Goal: Task Accomplishment & Management: Manage account settings

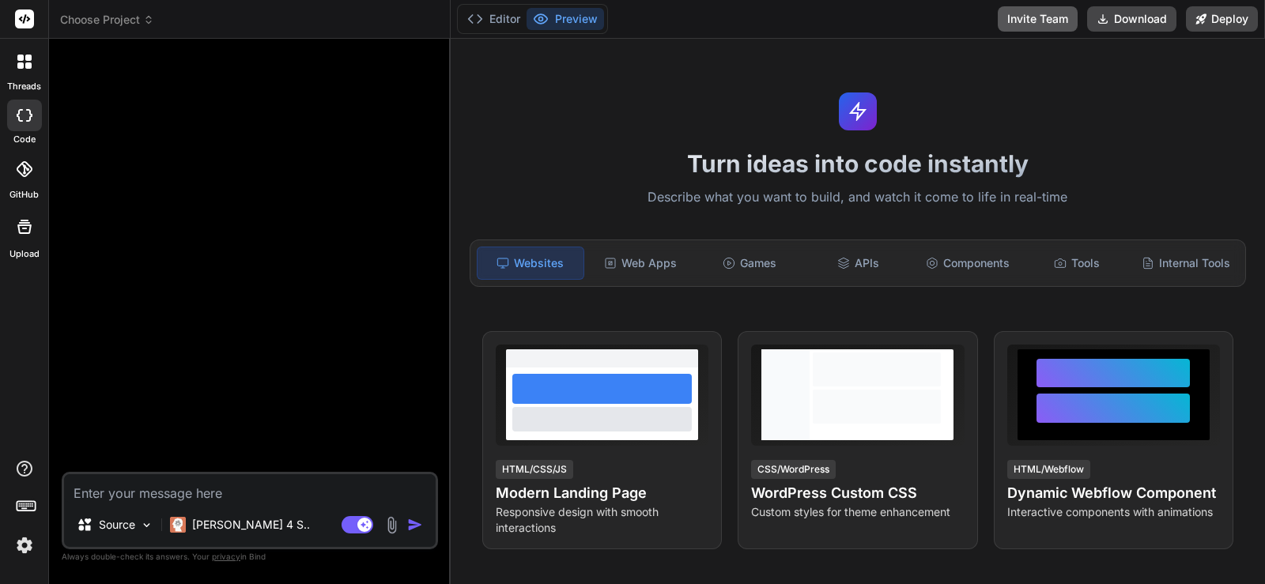
click at [1040, 20] on button "Invite Team" at bounding box center [1038, 18] width 80 height 25
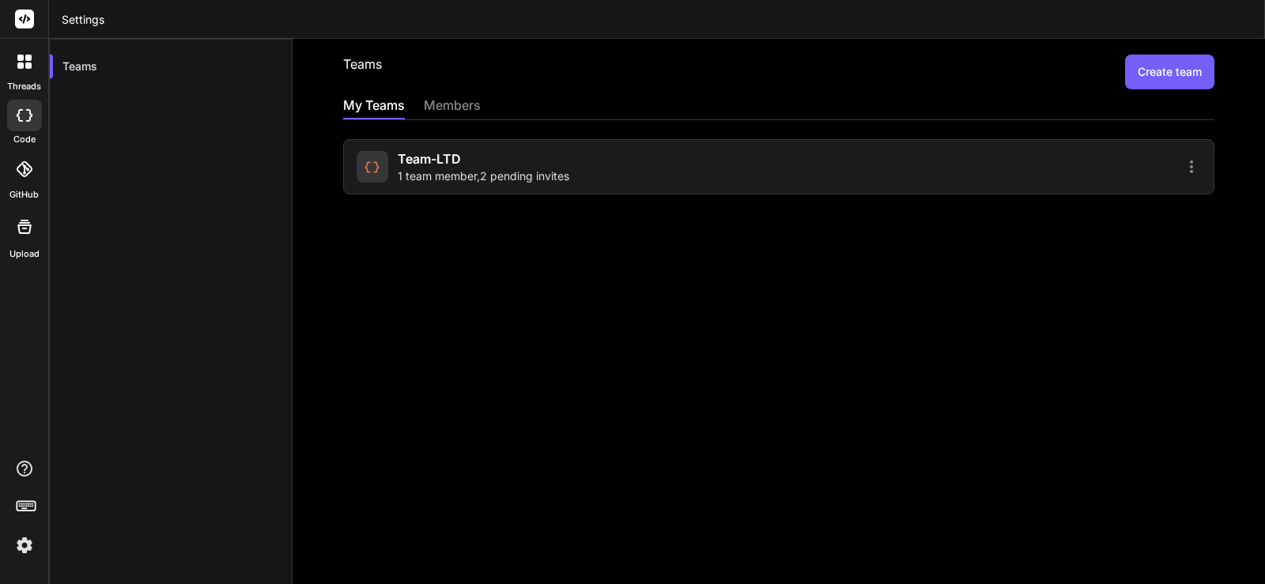
click at [456, 107] on div "members" at bounding box center [452, 107] width 57 height 22
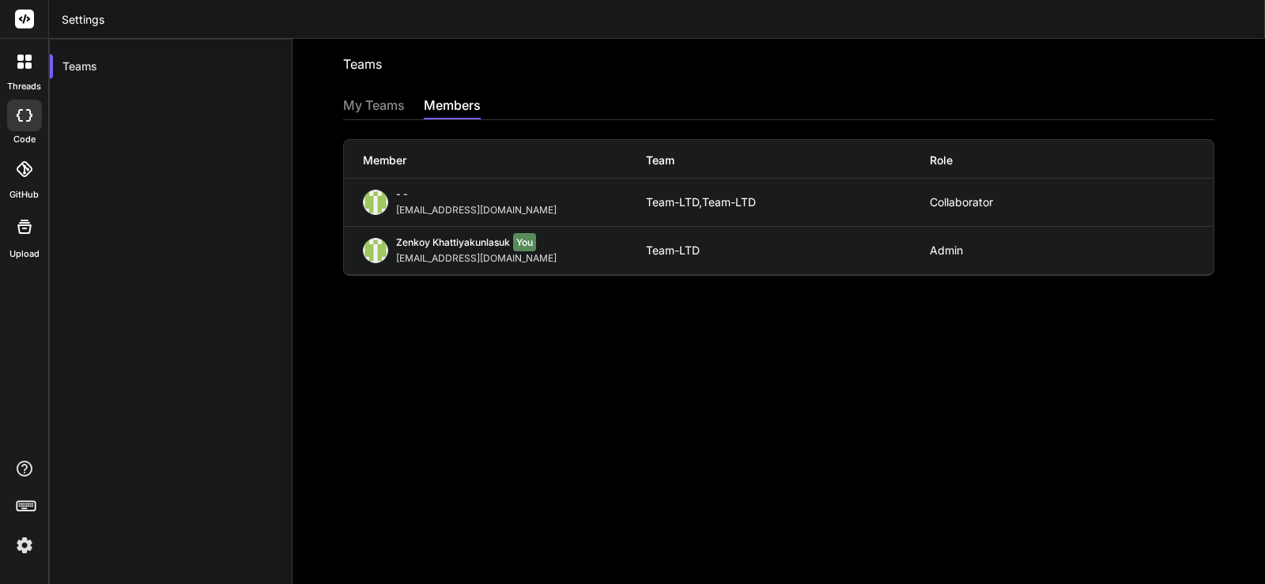
click at [353, 108] on div "My Teams" at bounding box center [374, 107] width 62 height 22
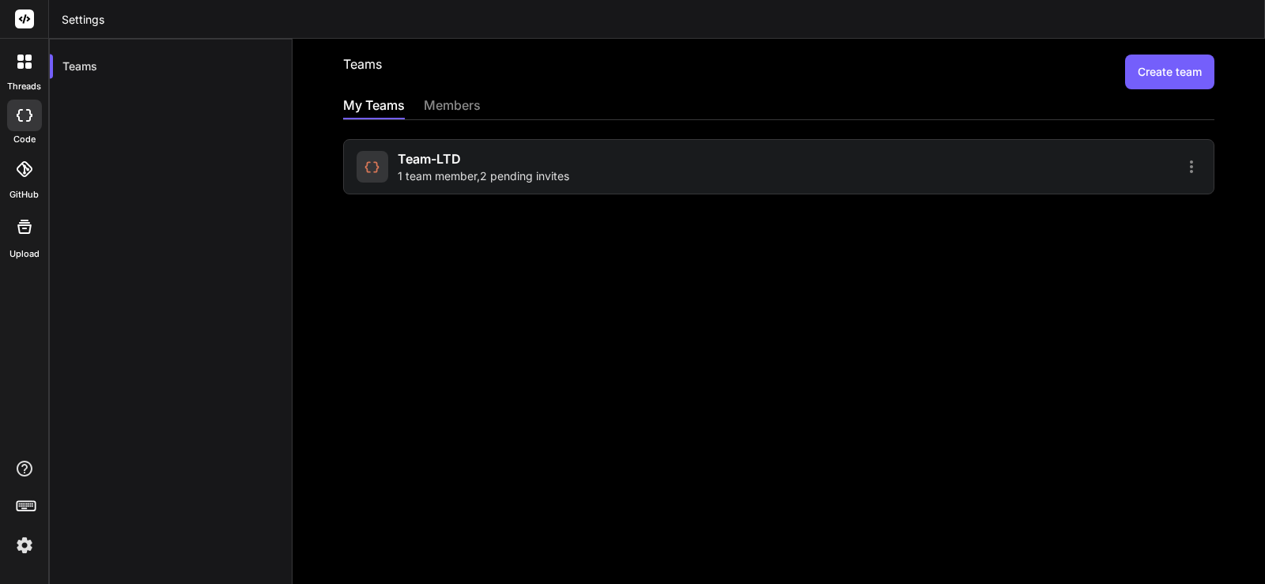
click at [1138, 68] on button "Create team" at bounding box center [1169, 72] width 89 height 35
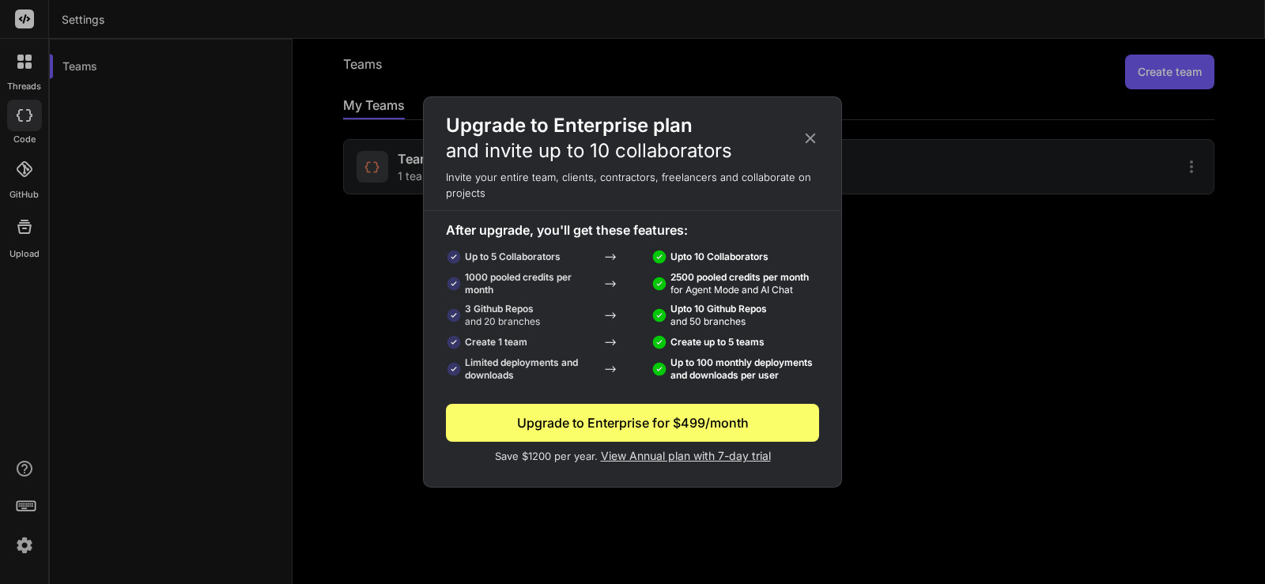
click at [995, 166] on div "Upgrade to Enterprise plan and invite up to 10 collaborators Invite your entire…" at bounding box center [632, 292] width 1265 height 584
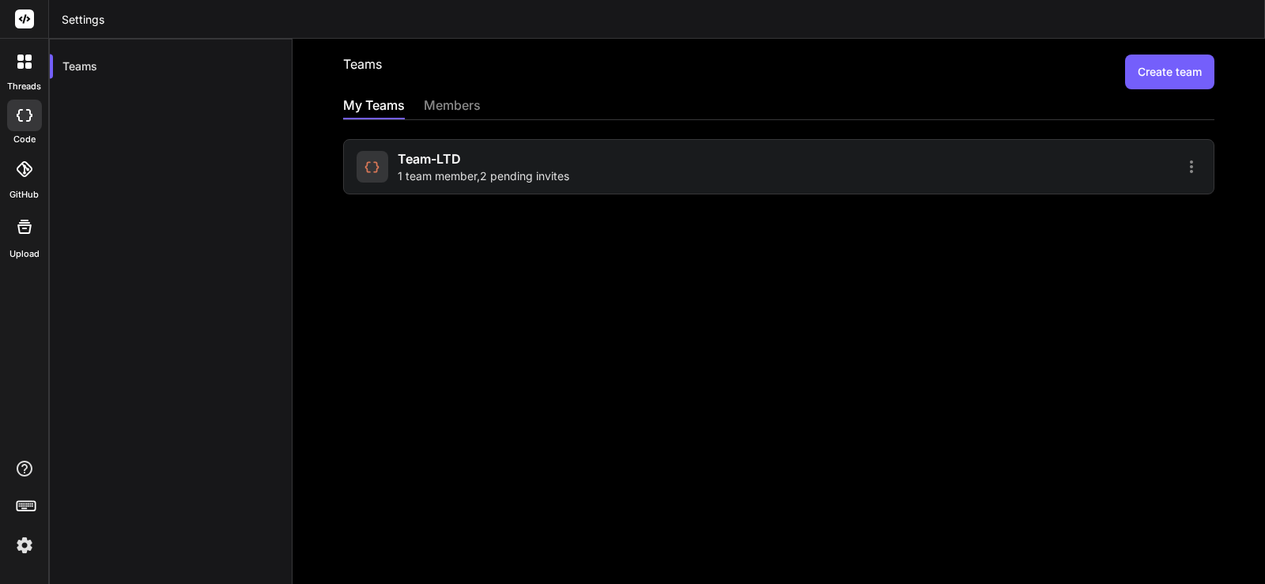
click at [519, 179] on span "1 team member , 2 pending invites" at bounding box center [484, 176] width 172 height 16
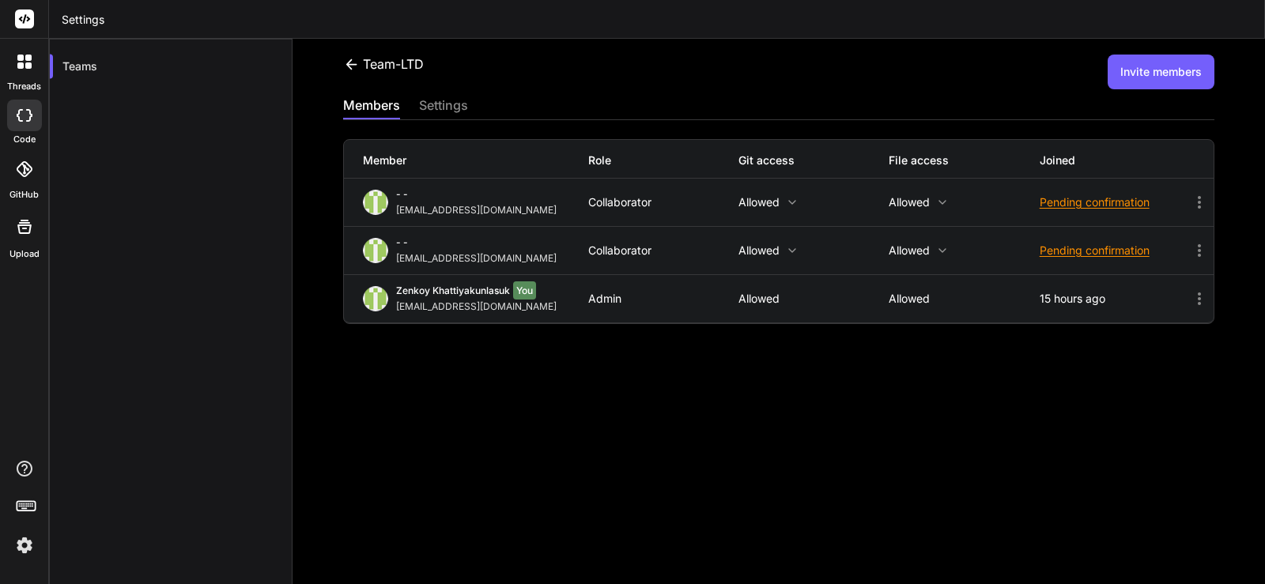
click at [1162, 70] on button "Invite members" at bounding box center [1161, 72] width 107 height 35
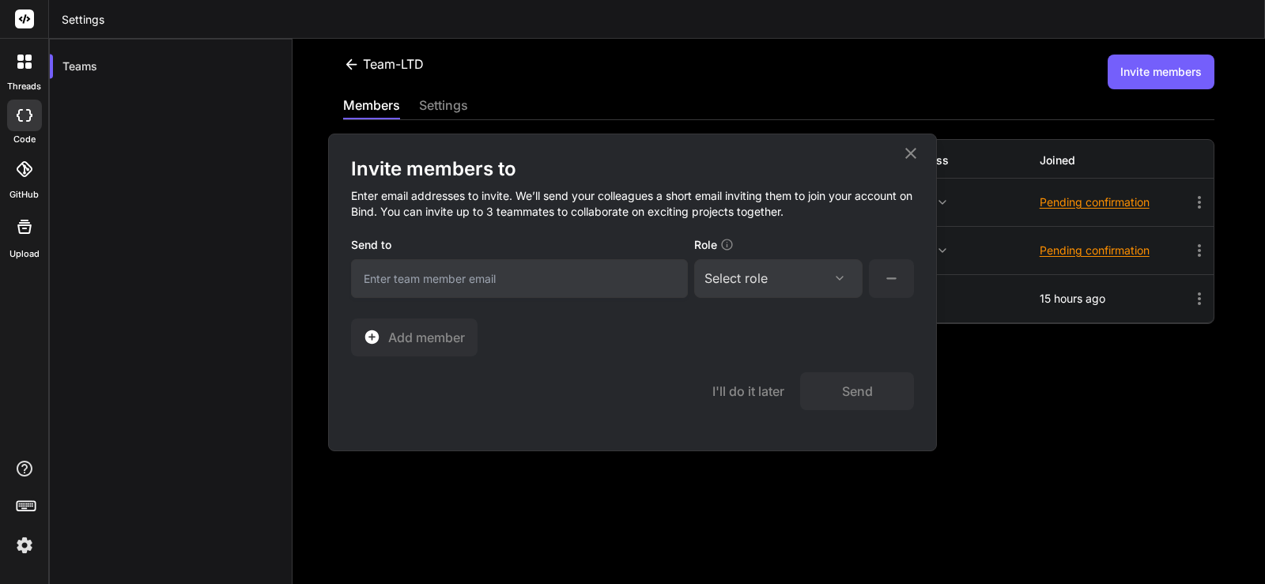
click at [474, 274] on input "email" at bounding box center [519, 278] width 337 height 39
paste input "[EMAIL_ADDRESS][DOMAIN_NAME]"
type input "[EMAIL_ADDRESS][DOMAIN_NAME]"
click at [775, 287] on div "Select role" at bounding box center [778, 278] width 148 height 19
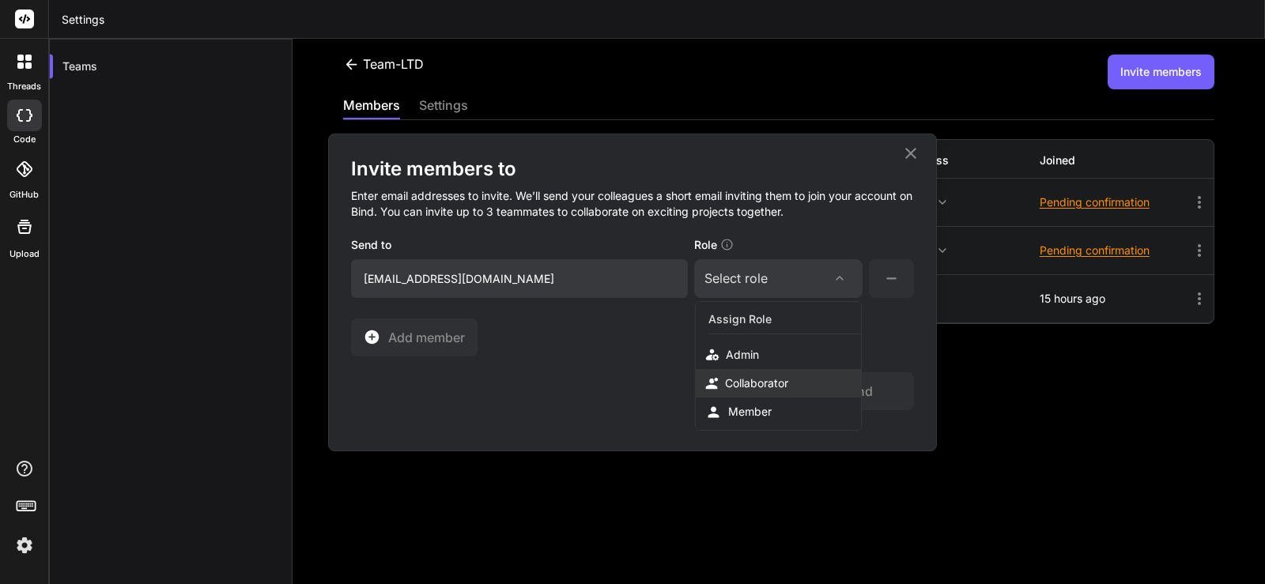
click at [756, 390] on div "Collaborator" at bounding box center [756, 383] width 63 height 16
click at [435, 347] on button "Add member" at bounding box center [414, 338] width 126 height 38
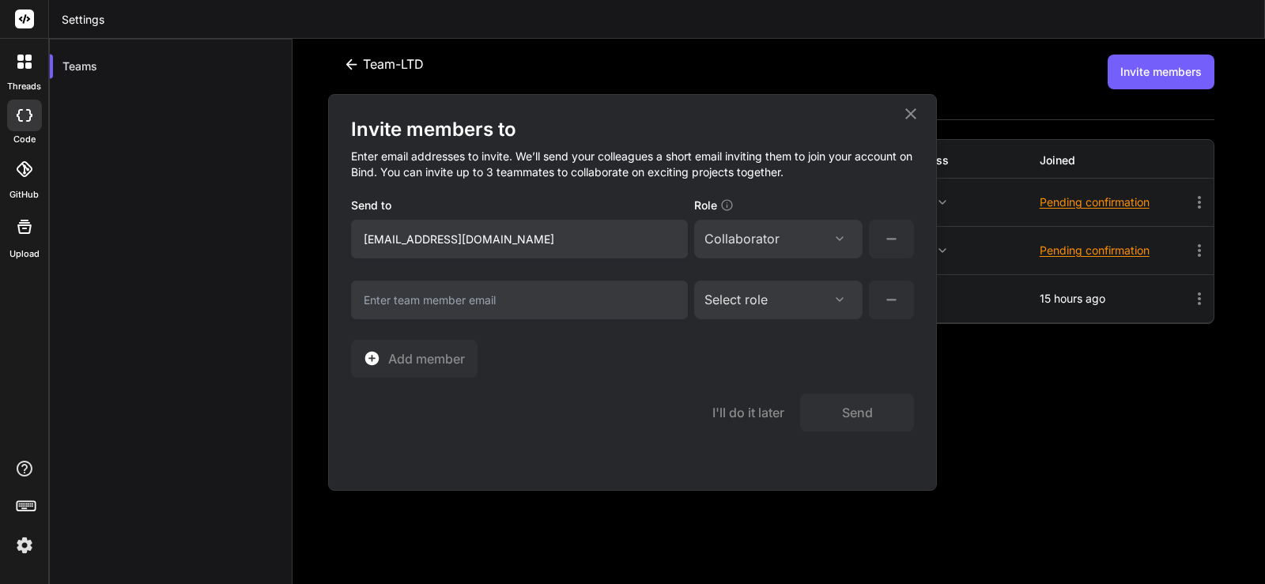
click at [466, 292] on input "email" at bounding box center [519, 300] width 337 height 39
paste input "[EMAIL_ADDRESS][DOMAIN_NAME]"
type input "[EMAIL_ADDRESS][DOMAIN_NAME]"
click at [754, 305] on div "Select role" at bounding box center [735, 299] width 63 height 19
click at [775, 412] on div "Collaborator" at bounding box center [756, 405] width 63 height 16
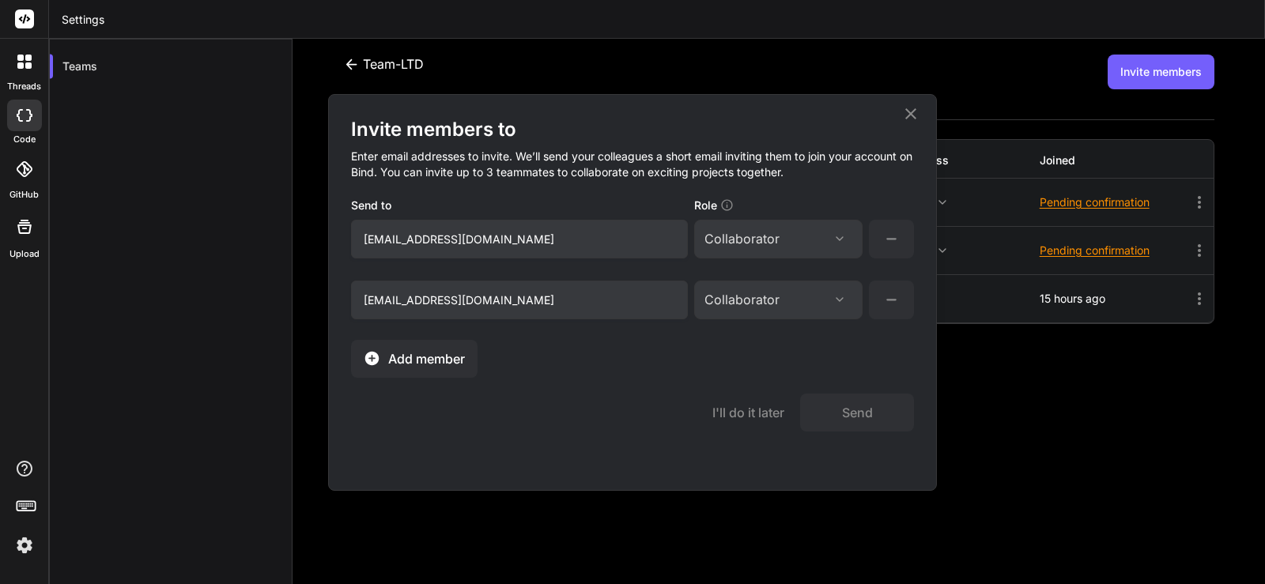
click at [458, 360] on span "Add member" at bounding box center [426, 358] width 77 height 19
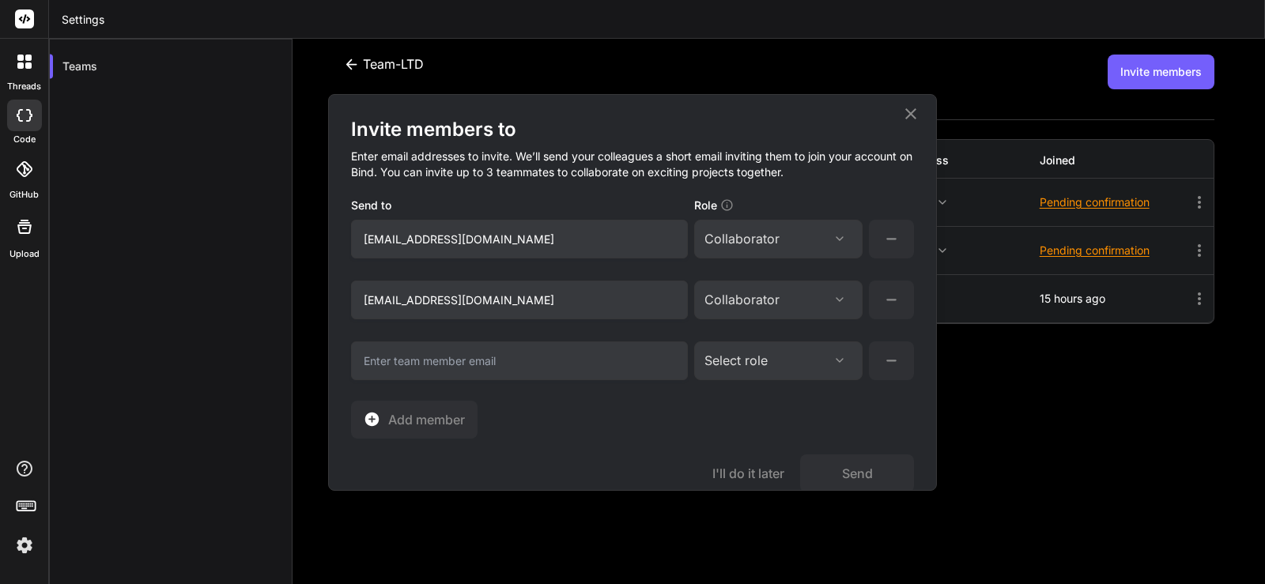
click at [467, 357] on input "email" at bounding box center [519, 361] width 337 height 39
paste input "[EMAIL_ADDRESS][DOMAIN_NAME]"
type input "[EMAIL_ADDRESS][DOMAIN_NAME]"
click at [729, 368] on div "Select role" at bounding box center [735, 360] width 63 height 19
click at [747, 472] on div "Collaborator" at bounding box center [756, 466] width 63 height 16
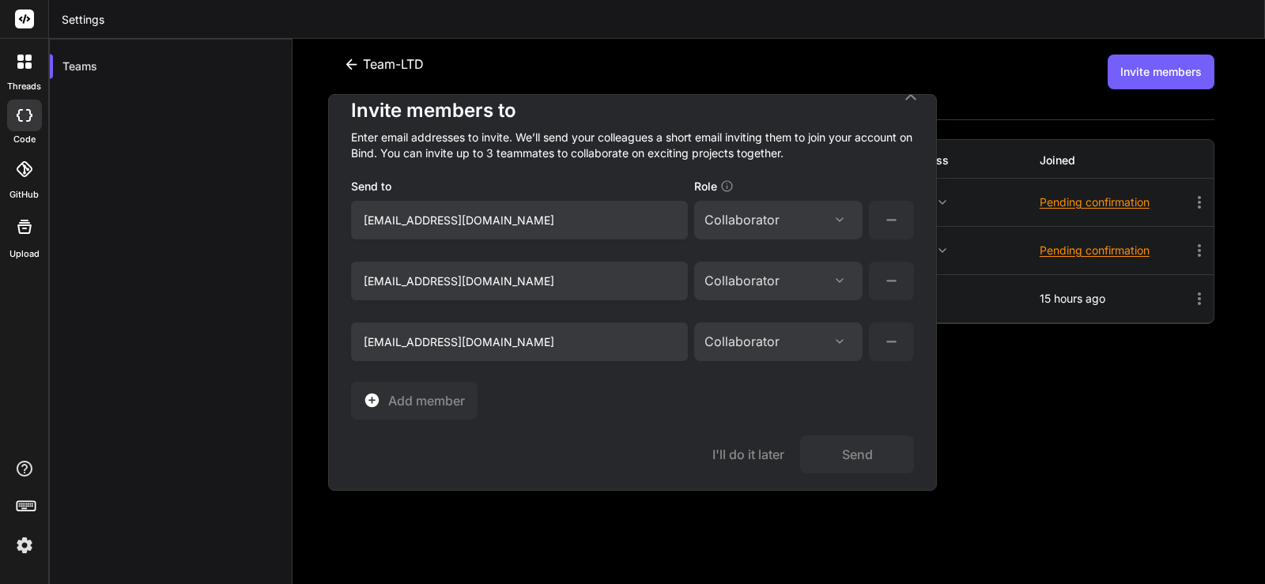
scroll to position [25, 0]
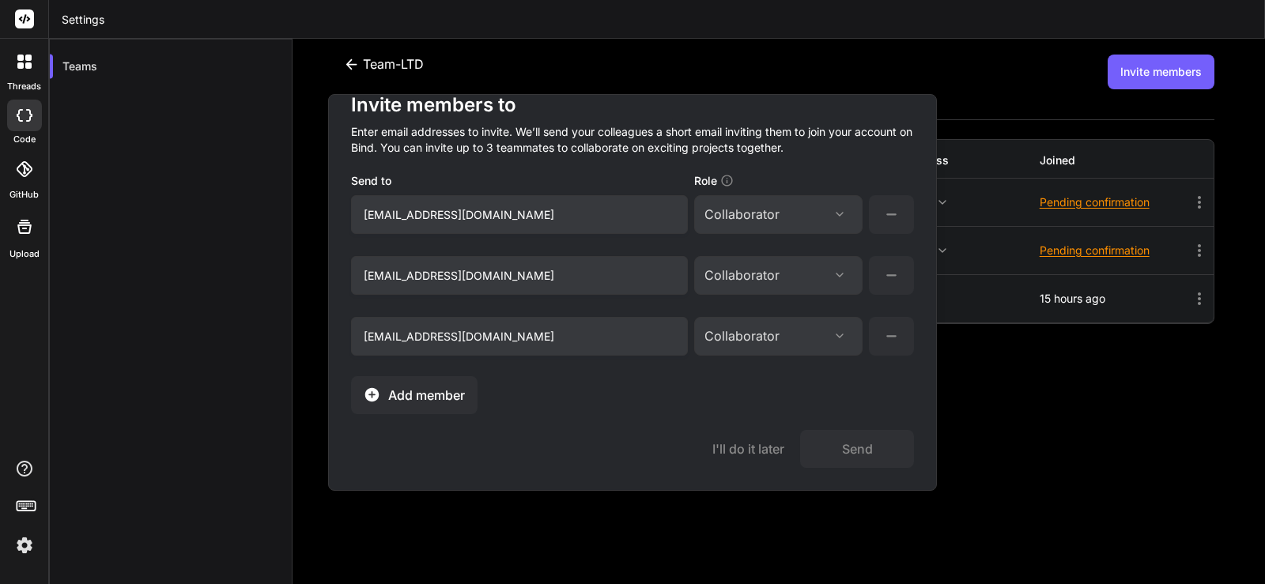
click at [462, 396] on span "Add member" at bounding box center [426, 395] width 77 height 19
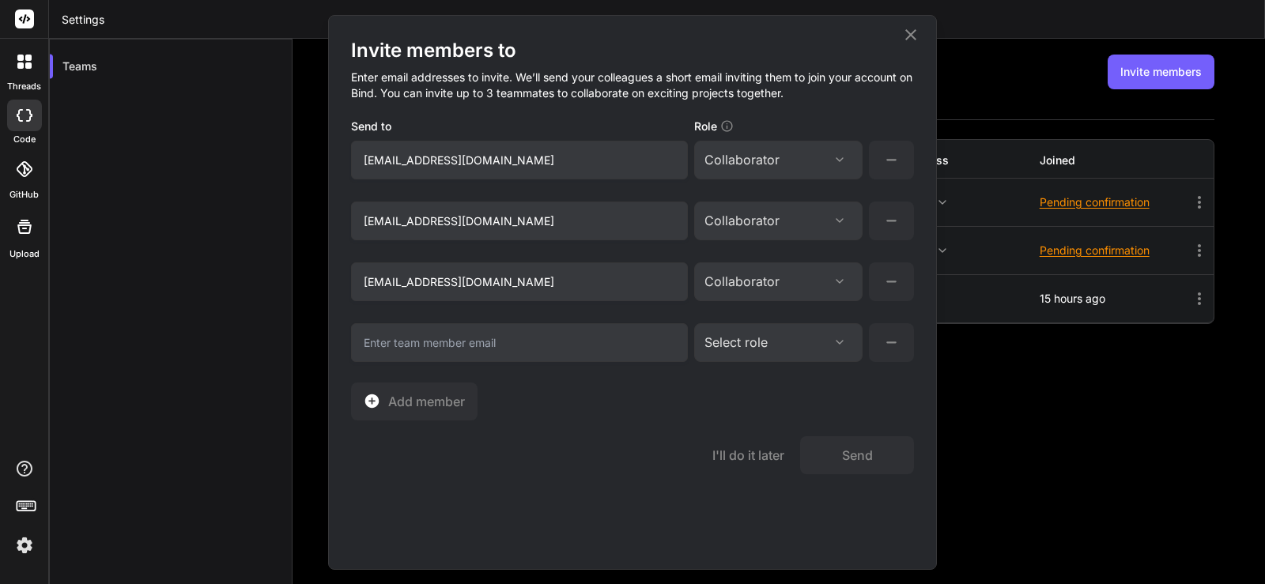
scroll to position [0, 0]
click at [480, 342] on input "email" at bounding box center [519, 342] width 337 height 39
paste input "[EMAIL_ADDRESS][DOMAIN_NAME]"
type input "[EMAIL_ADDRESS][DOMAIN_NAME]"
click at [757, 341] on div "Select role" at bounding box center [735, 342] width 63 height 19
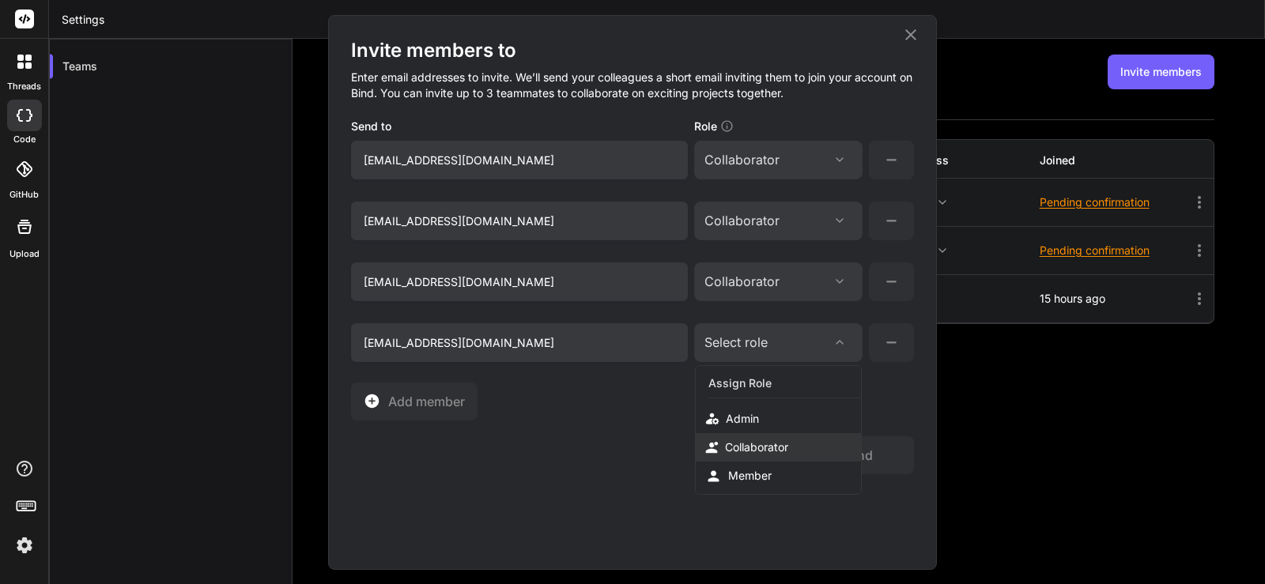
click at [768, 442] on div "Collaborator" at bounding box center [756, 448] width 63 height 16
click at [853, 455] on button "Send" at bounding box center [857, 455] width 114 height 38
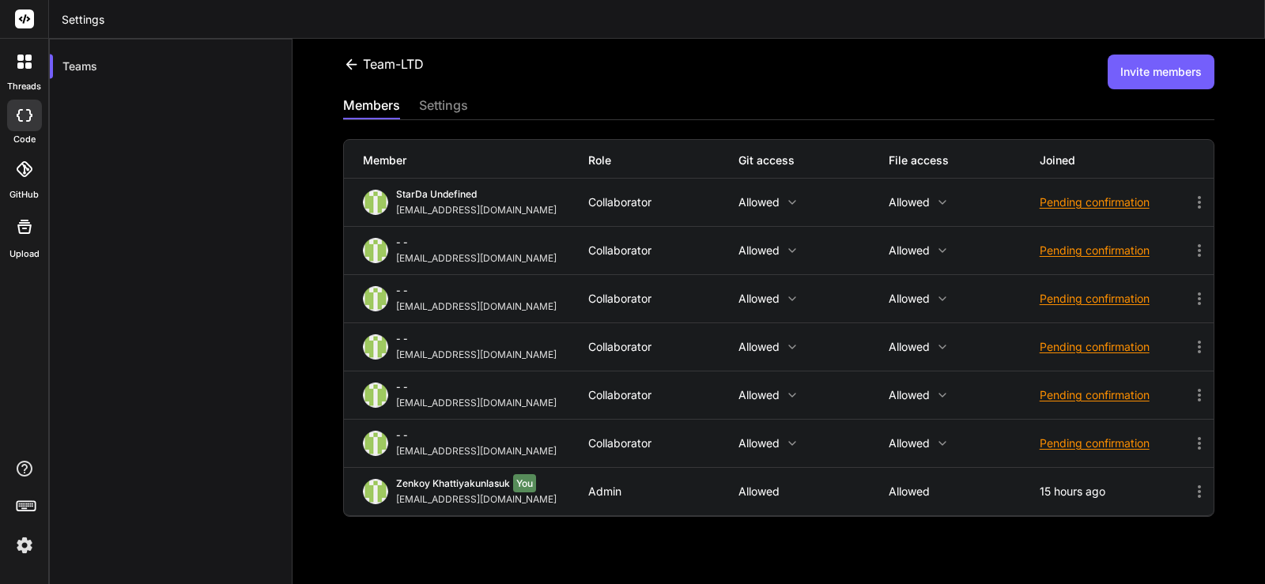
click at [766, 88] on div "Team-LTD Invite members" at bounding box center [778, 72] width 871 height 35
click at [1198, 401] on icon at bounding box center [1199, 395] width 3 height 13
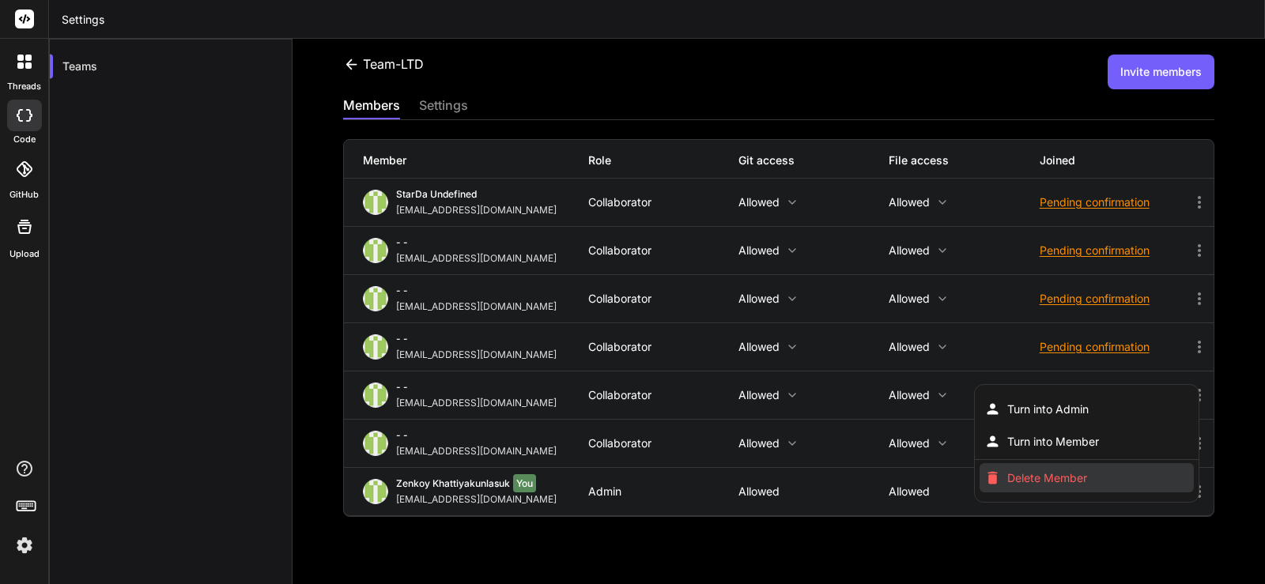
click at [1043, 481] on span "Delete Member" at bounding box center [1047, 478] width 80 height 16
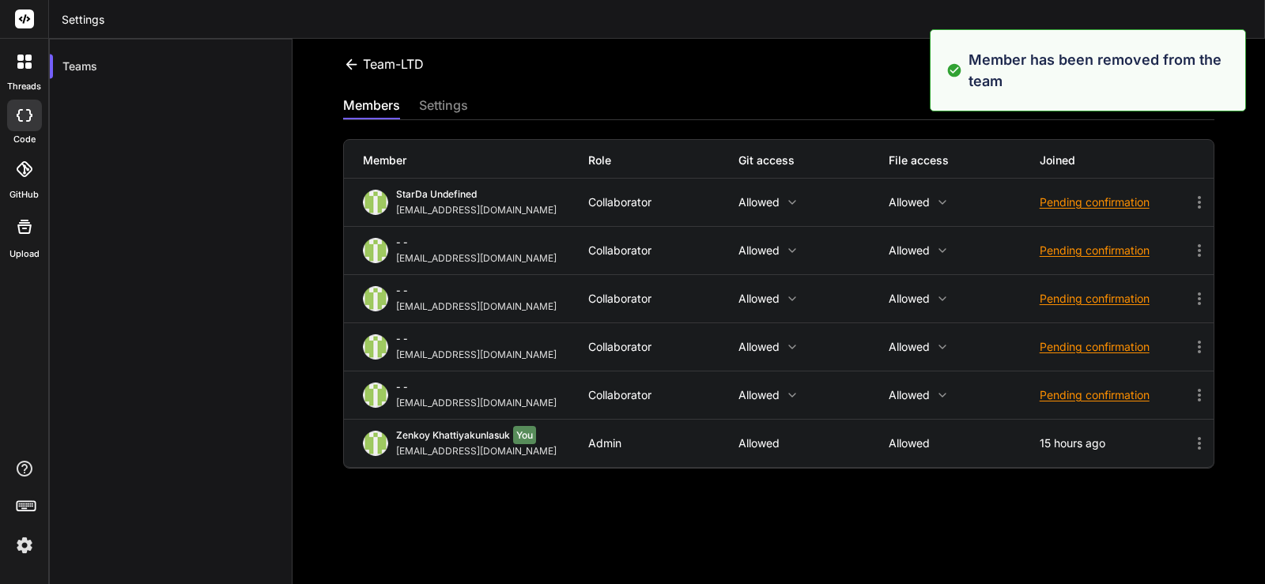
click at [843, 68] on div "Team-LTD Invite members" at bounding box center [778, 72] width 871 height 35
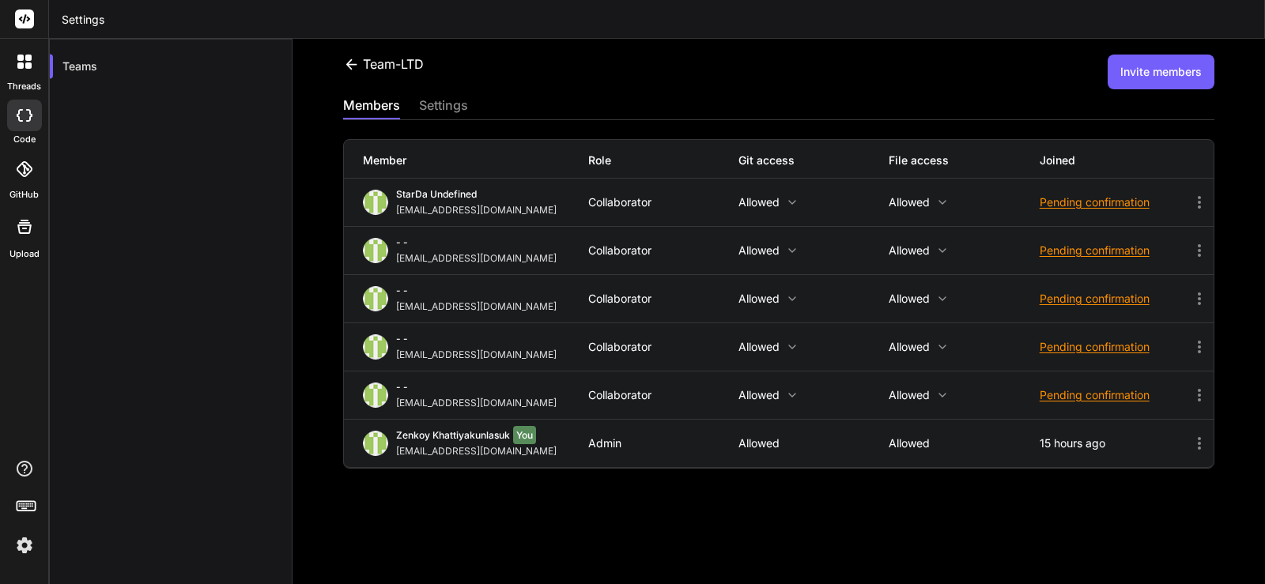
click at [351, 58] on icon at bounding box center [351, 64] width 17 height 17
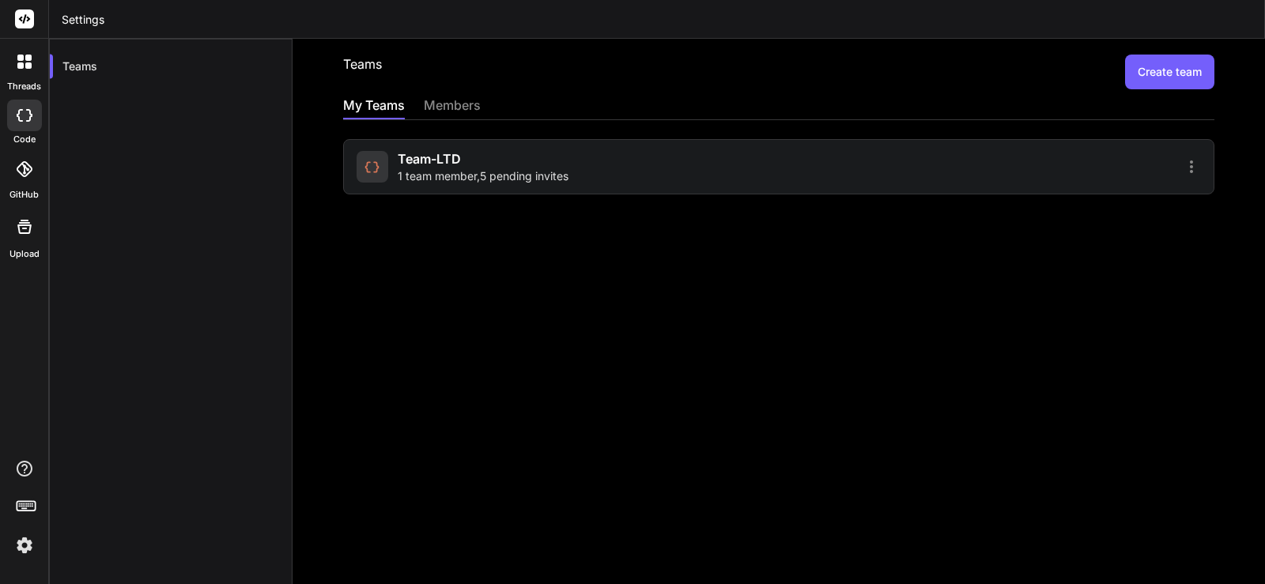
click at [428, 175] on span "1 team member , 5 pending invites" at bounding box center [483, 176] width 171 height 16
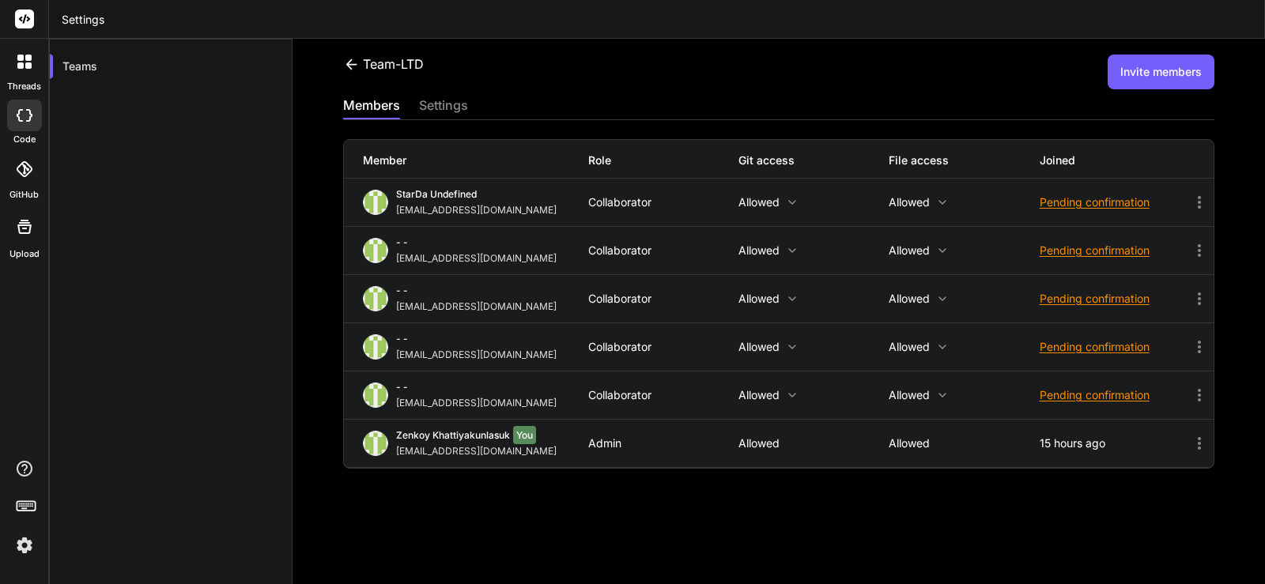
click at [1157, 80] on button "Invite members" at bounding box center [1161, 72] width 107 height 35
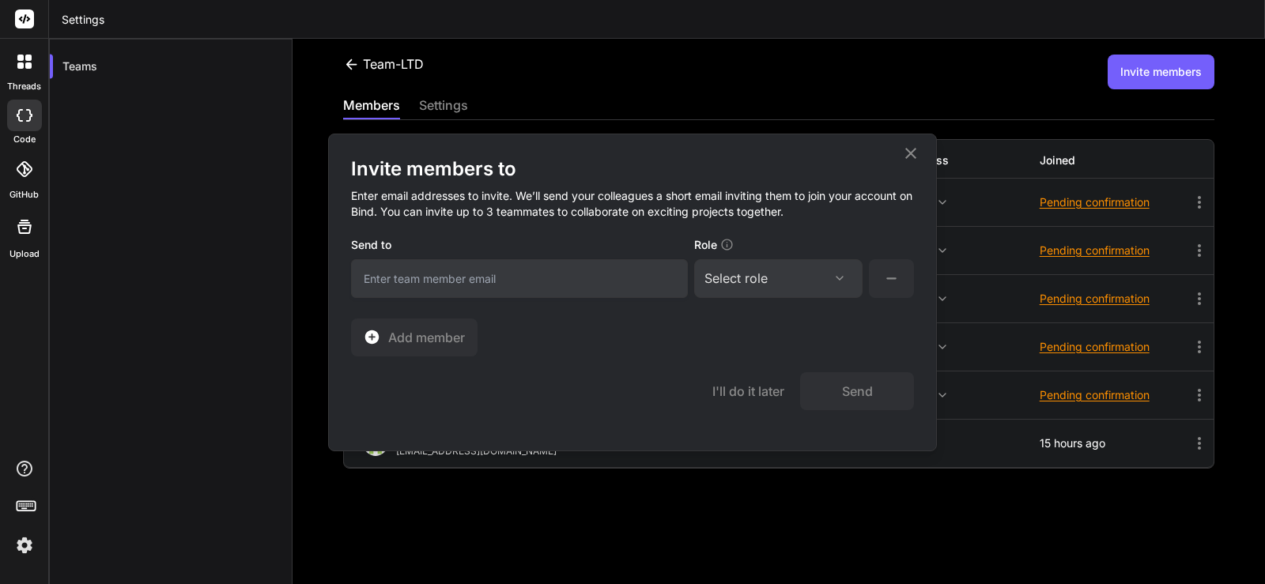
click at [459, 275] on input "email" at bounding box center [519, 278] width 337 height 39
paste input "[EMAIL_ADDRESS][DOMAIN_NAME]"
type input "[EMAIL_ADDRESS][DOMAIN_NAME]"
click at [749, 278] on div "Select role" at bounding box center [735, 278] width 63 height 19
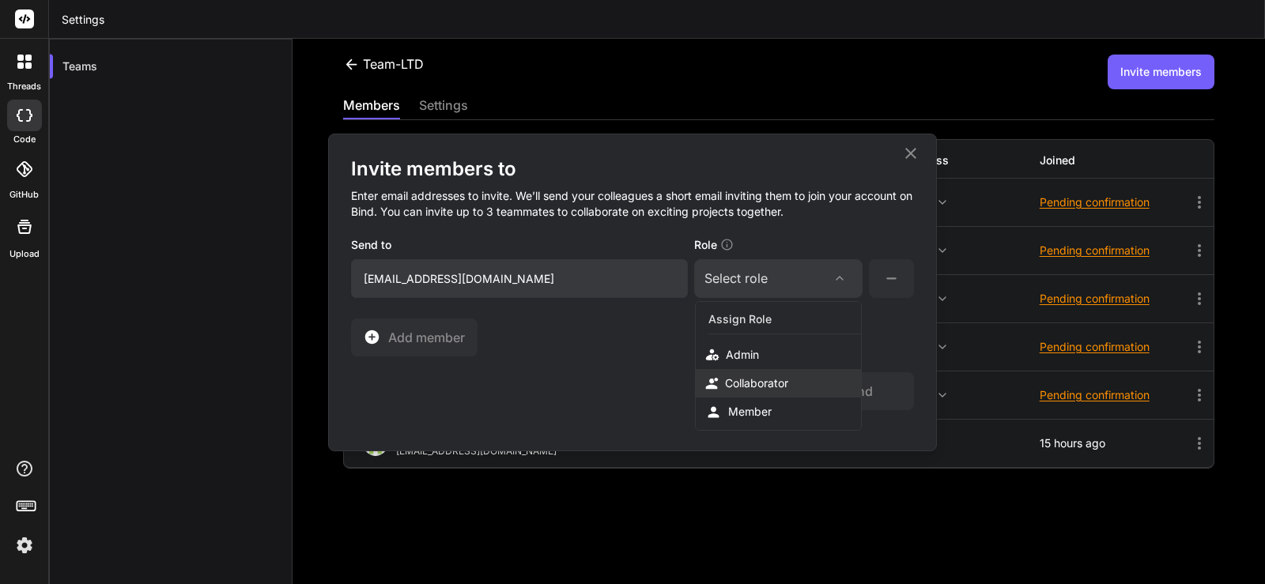
click at [765, 384] on div "Collaborator" at bounding box center [756, 383] width 63 height 16
click at [881, 398] on button "Send" at bounding box center [857, 391] width 114 height 38
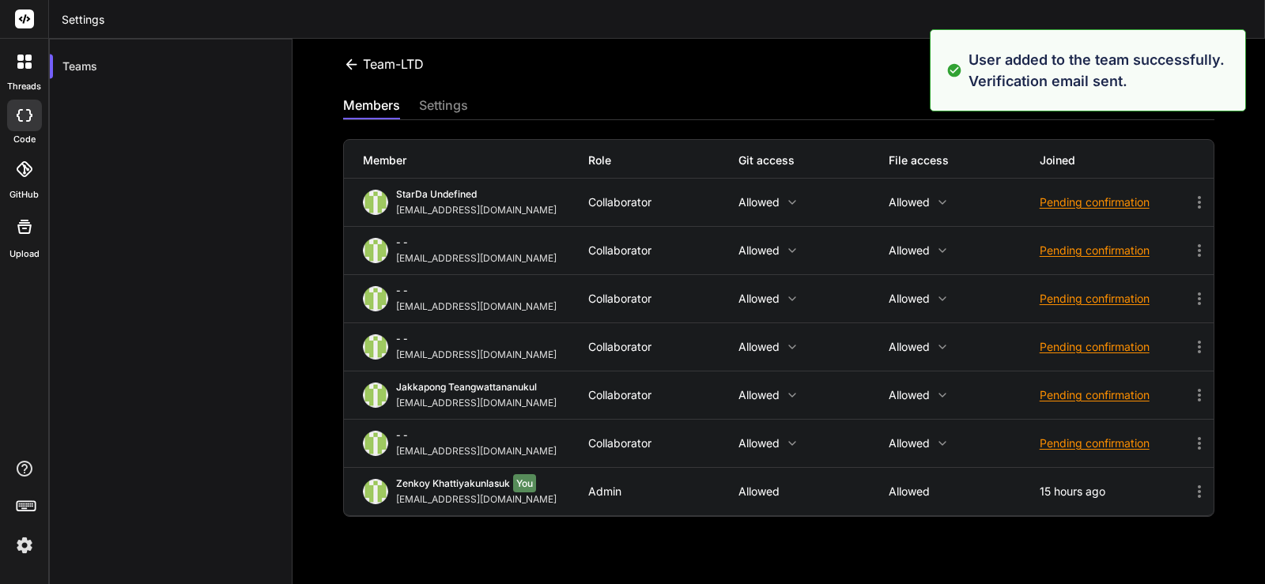
click at [687, 84] on div "Team-LTD Invite members" at bounding box center [778, 72] width 871 height 35
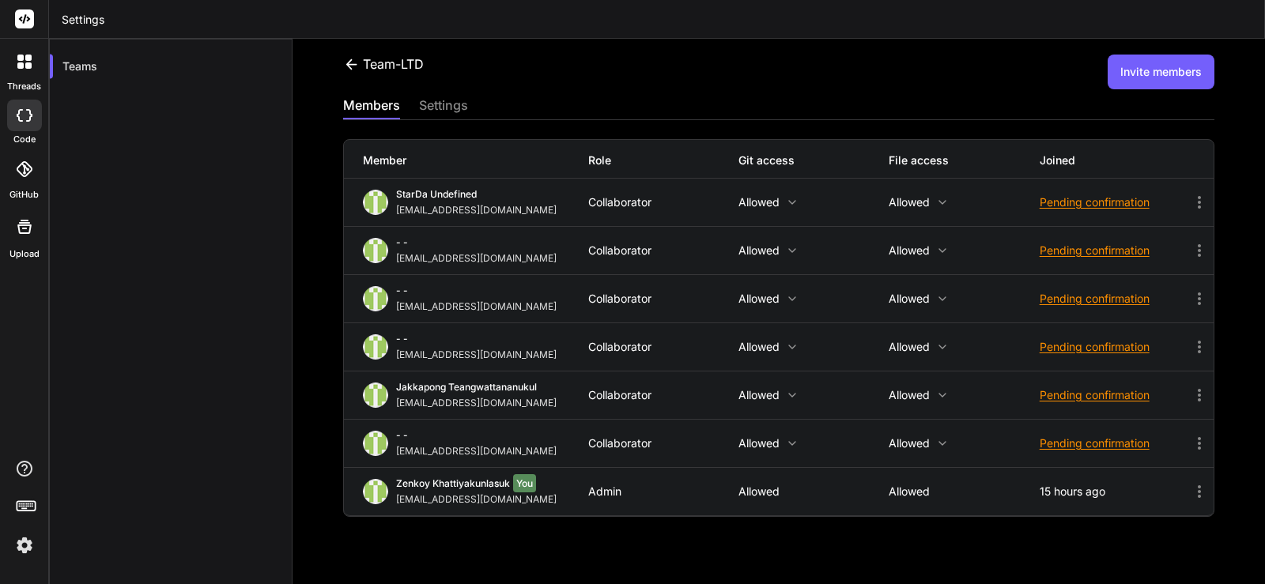
click at [1165, 71] on button "Invite members" at bounding box center [1161, 72] width 107 height 35
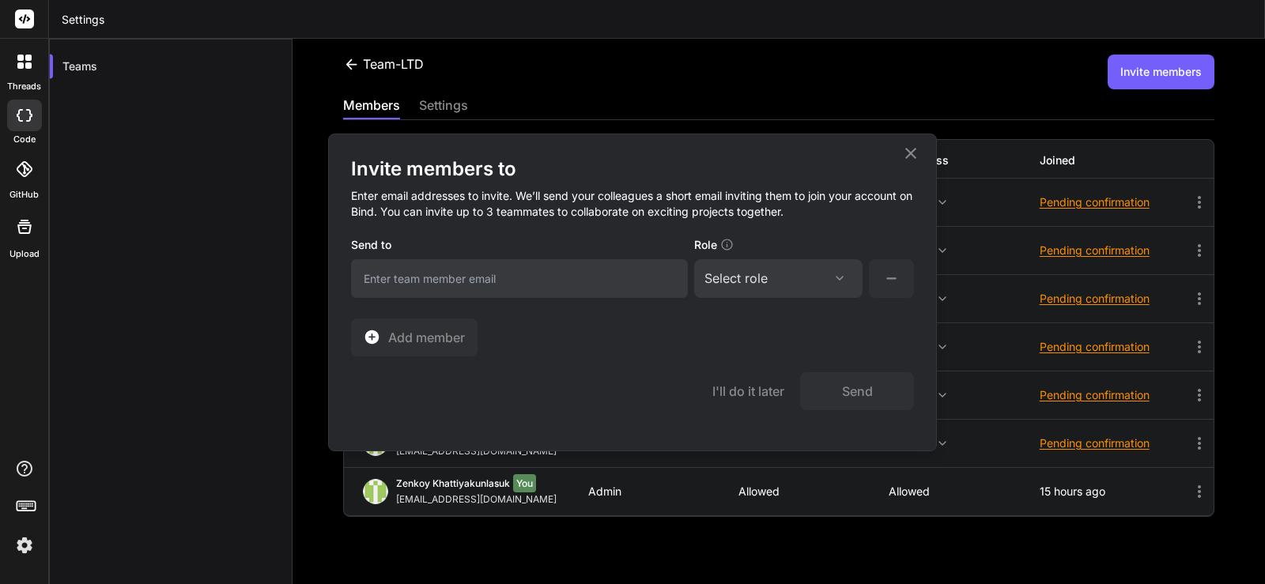
click at [455, 275] on input "email" at bounding box center [519, 278] width 337 height 39
paste input "[DOMAIN_NAME][EMAIL_ADDRESS][DOMAIN_NAME]"
type input "[DOMAIN_NAME][EMAIL_ADDRESS][DOMAIN_NAME]"
click at [756, 283] on div "Select role" at bounding box center [735, 278] width 63 height 19
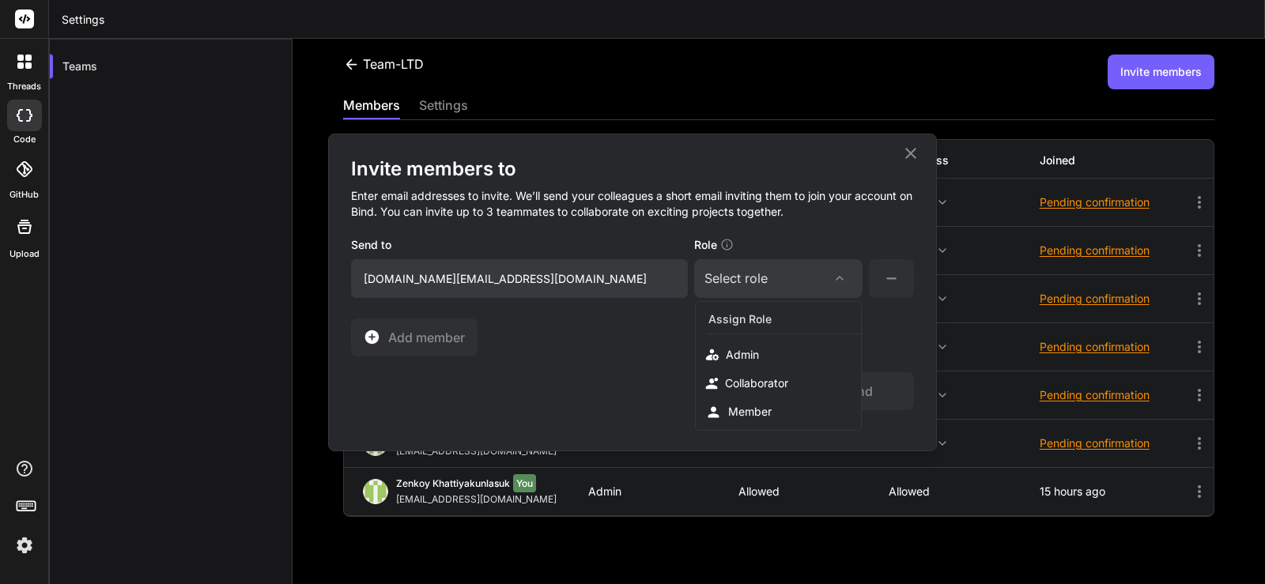
click at [769, 387] on div "Collaborator" at bounding box center [756, 383] width 63 height 16
click at [864, 389] on button "Send" at bounding box center [857, 391] width 114 height 38
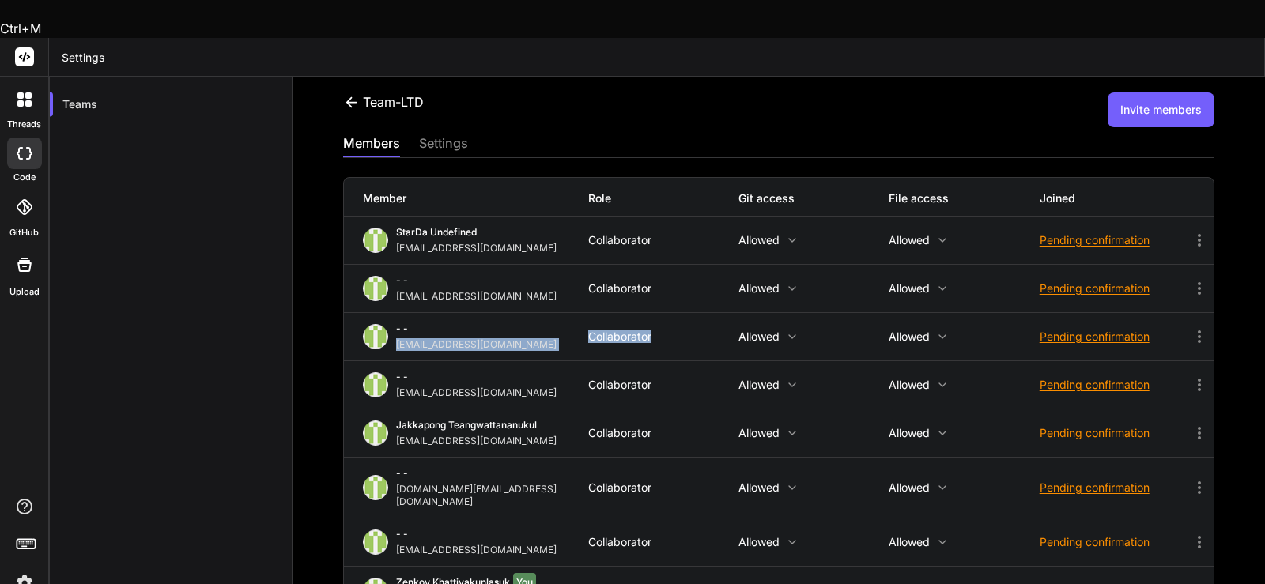
drag, startPoint x: 665, startPoint y: 298, endPoint x: 582, endPoint y: 299, distance: 83.0
click at [582, 313] on div "- - fongnotcompany@gmail.com Collaborator Allowed Allowed Pending confirmation" at bounding box center [779, 336] width 870 height 47
click at [657, 313] on div "- - fongnotcompany@gmail.com Collaborator Allowed Allowed Pending confirmation" at bounding box center [779, 336] width 870 height 47
drag, startPoint x: 660, startPoint y: 294, endPoint x: 586, endPoint y: 296, distance: 74.3
click at [588, 330] on div "Collaborator" at bounding box center [663, 336] width 150 height 13
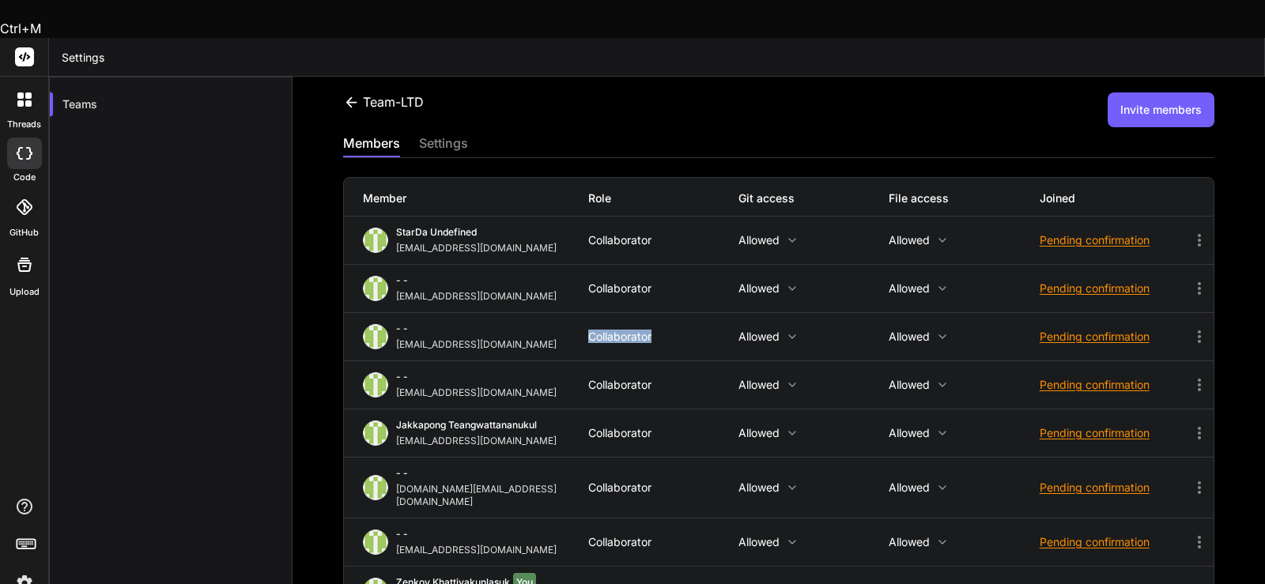
copy div "Collaborator"
drag, startPoint x: 628, startPoint y: 541, endPoint x: 586, endPoint y: 538, distance: 42.0
click at [588, 583] on div "Admin" at bounding box center [663, 590] width 150 height 13
copy div "Admin"
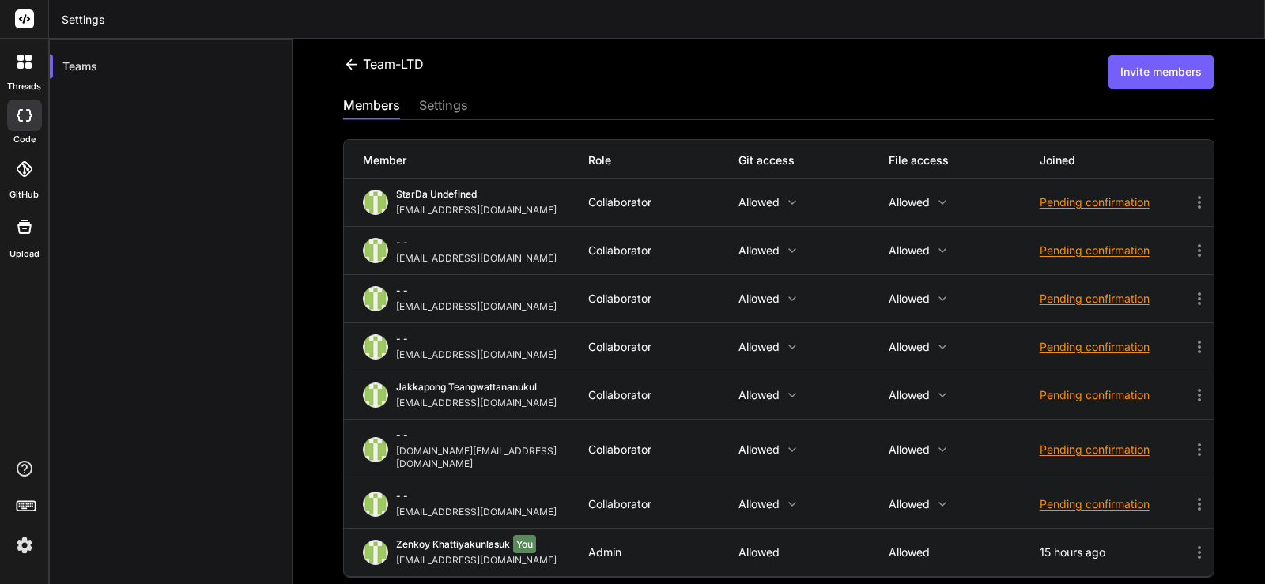
click at [616, 47] on div "Team-LTD Invite members members settings Member Role Git access File access Joi…" at bounding box center [778, 311] width 972 height 545
click at [604, 70] on div "Team-LTD Invite members" at bounding box center [778, 72] width 871 height 35
click at [621, 192] on div "StarDa undefined anutongsevili@gmail.com Collaborator Allowed Allowed Pending c…" at bounding box center [779, 202] width 870 height 47
click at [1190, 202] on icon at bounding box center [1199, 202] width 19 height 19
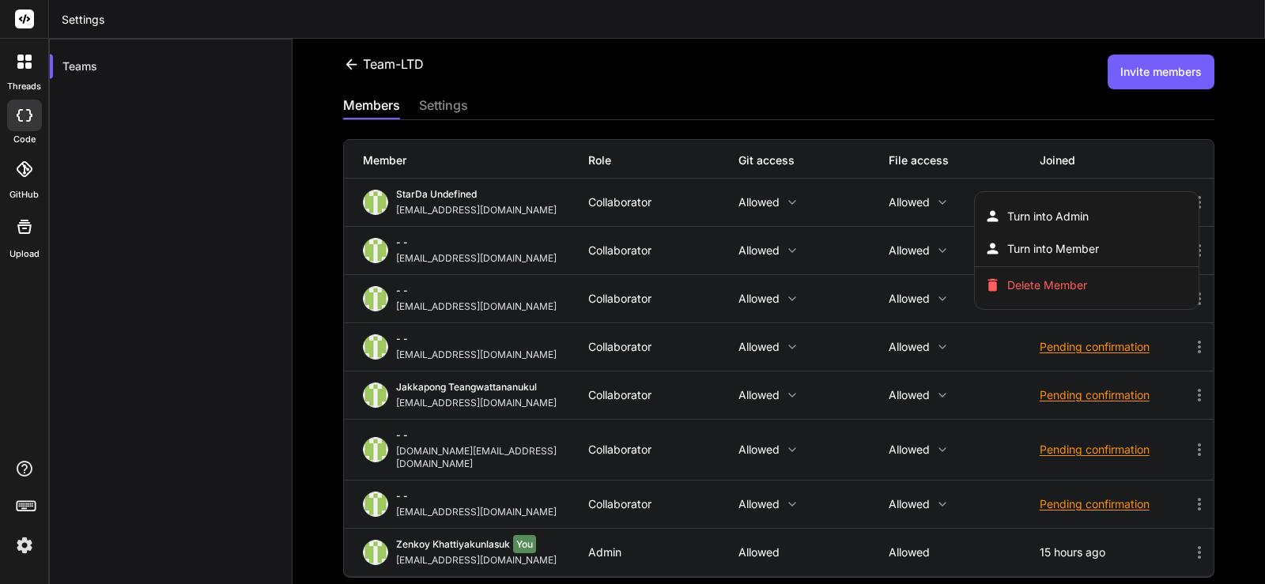
click at [819, 102] on div at bounding box center [632, 292] width 1265 height 584
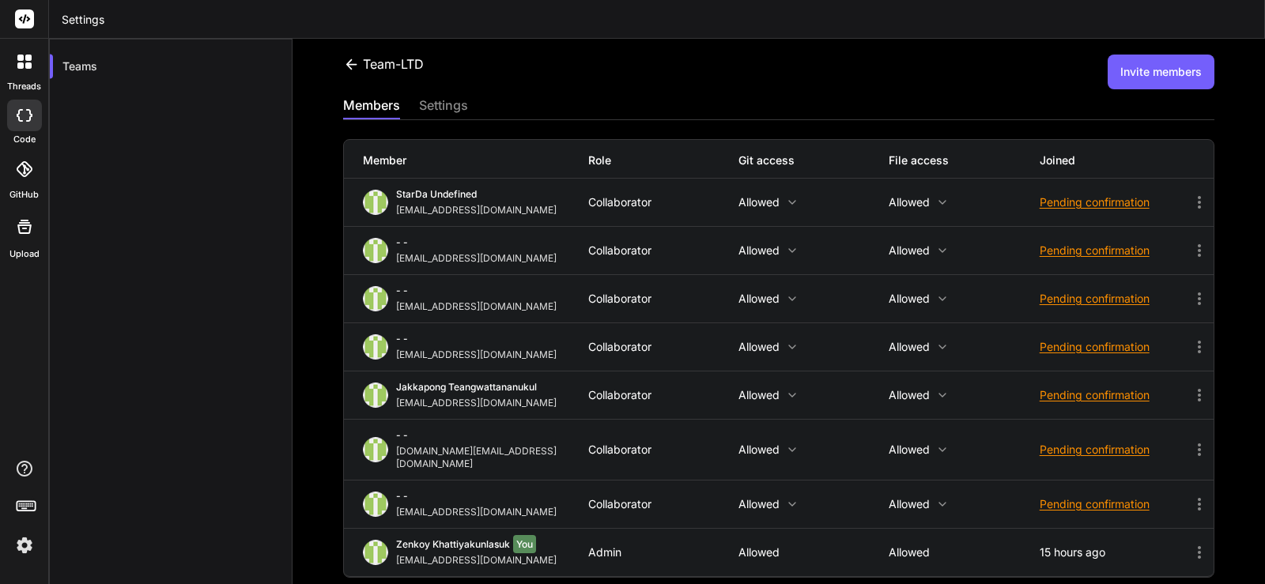
click at [11, 548] on img at bounding box center [24, 545] width 27 height 27
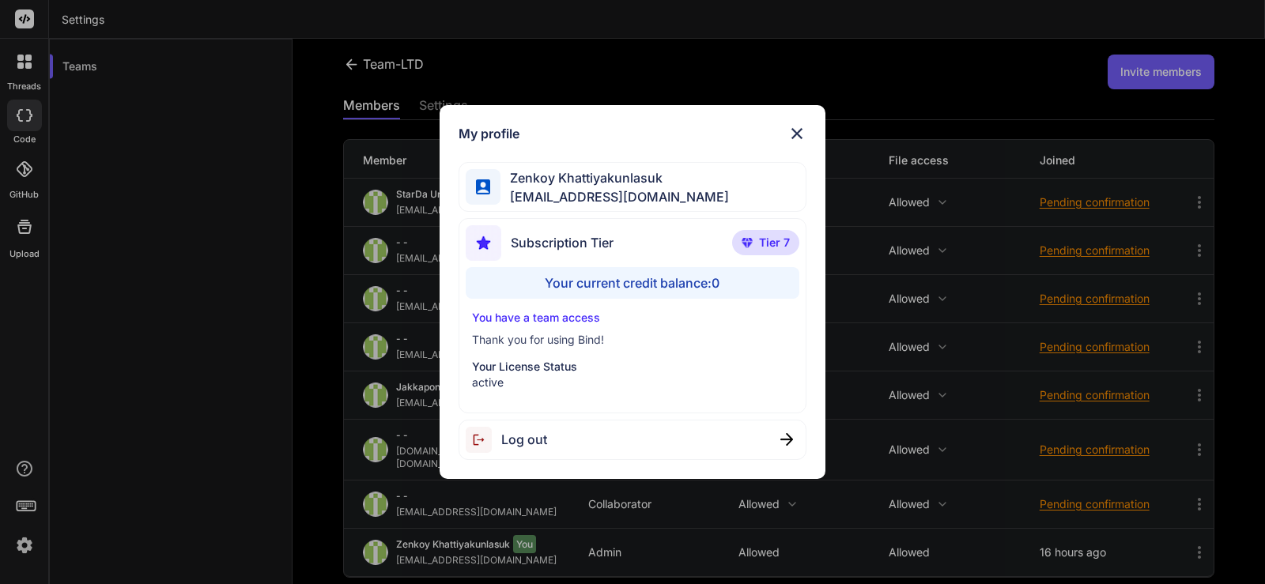
click at [28, 538] on div "My profile Zenkoy Khattiyakunlasuk bindai@zenkoy.com Subscription Tier Tier 7 Y…" at bounding box center [632, 292] width 1265 height 584
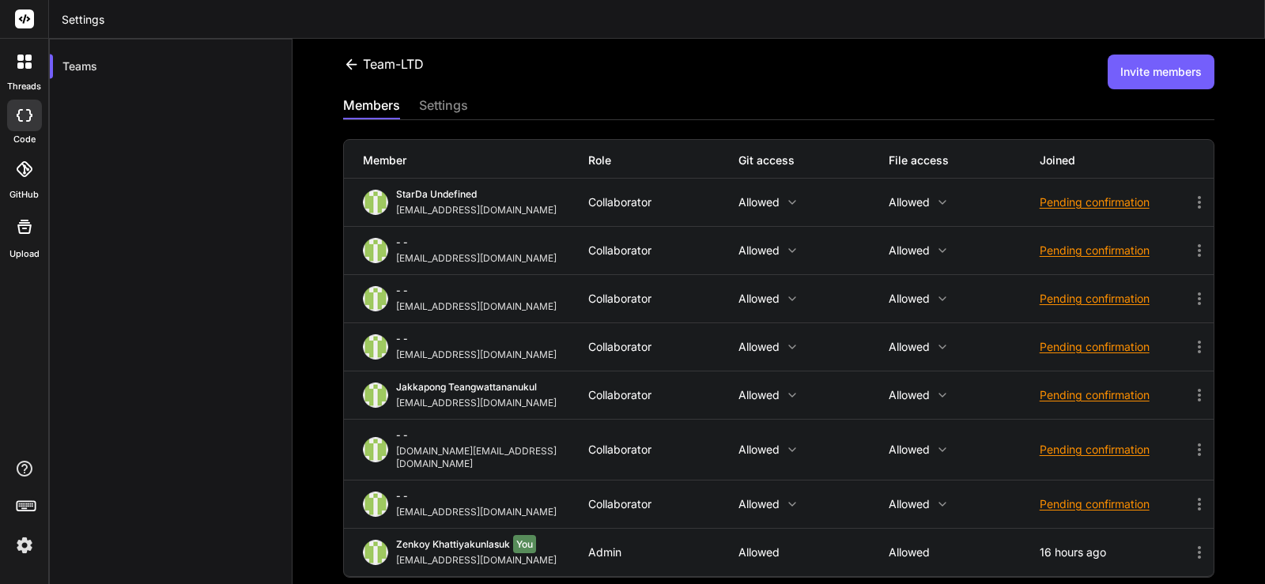
click at [344, 59] on icon at bounding box center [351, 64] width 17 height 17
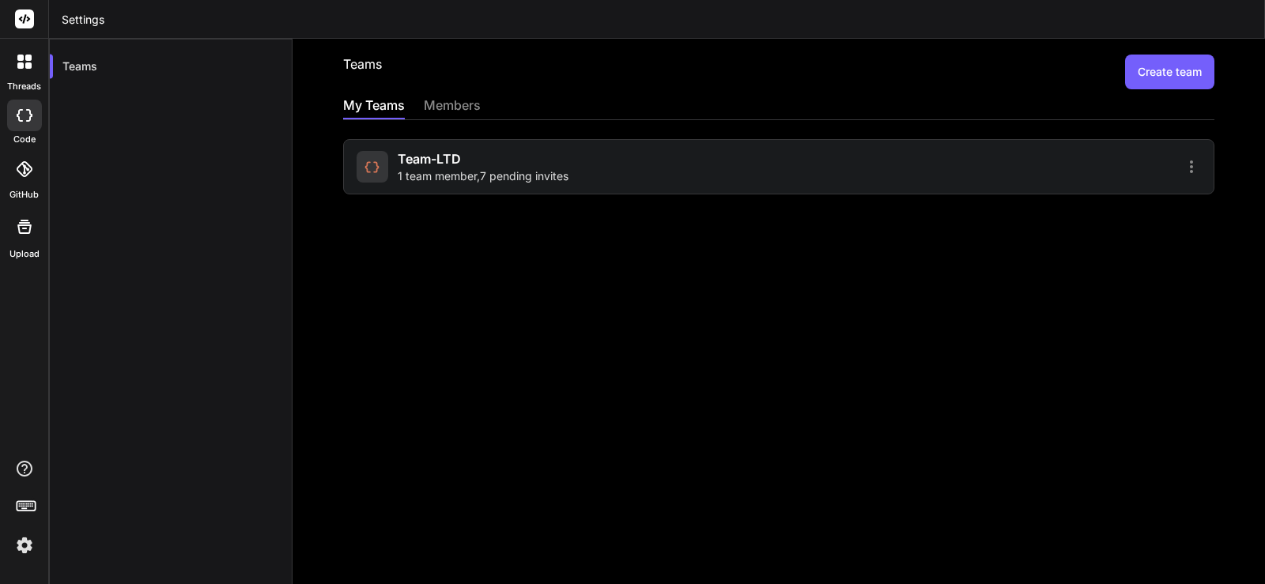
click at [350, 65] on h2 "Teams" at bounding box center [362, 72] width 39 height 35
click at [357, 74] on h2 "Teams" at bounding box center [362, 72] width 39 height 35
click at [458, 156] on span "Team-LTD" at bounding box center [429, 158] width 63 height 19
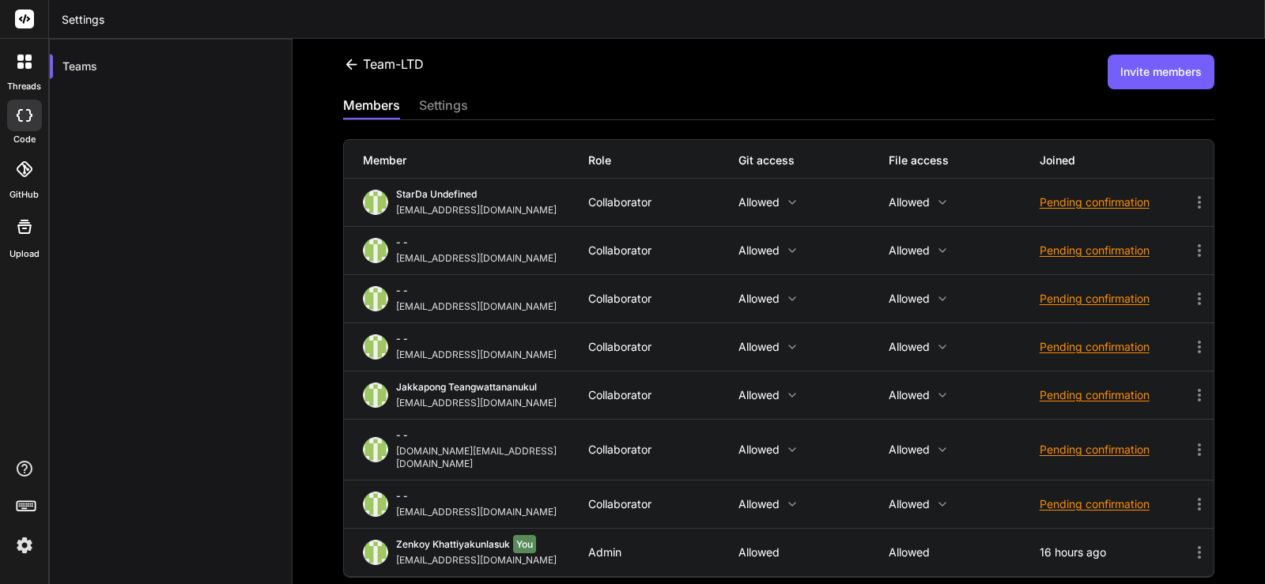
click at [1123, 64] on button "Invite members" at bounding box center [1161, 72] width 107 height 35
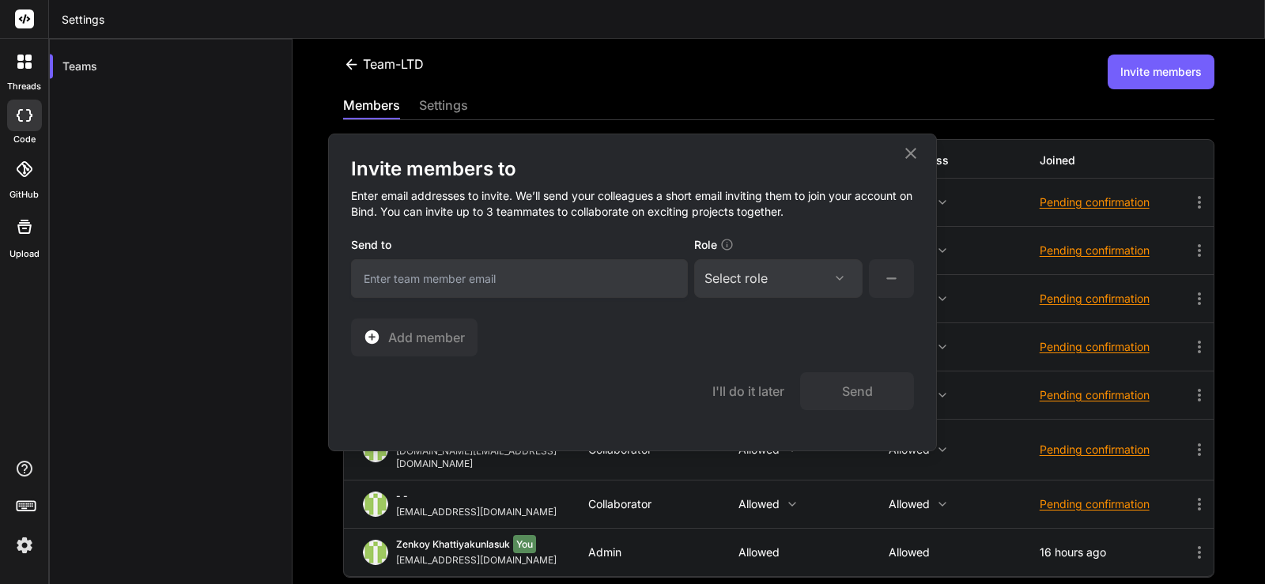
click at [565, 280] on input "email" at bounding box center [519, 278] width 337 height 39
paste input "[EMAIL_ADDRESS][DOMAIN_NAME]"
type input "[EMAIL_ADDRESS][DOMAIN_NAME]"
click at [749, 270] on div "Select role" at bounding box center [735, 278] width 63 height 19
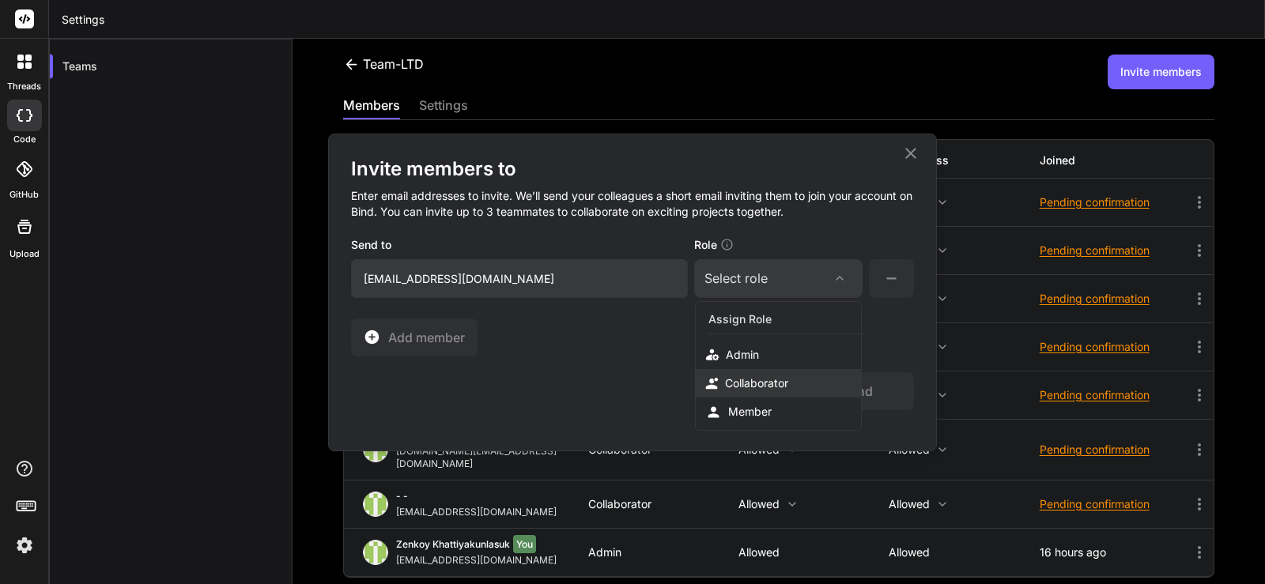
click at [754, 384] on div "Collaborator" at bounding box center [756, 383] width 63 height 16
click at [865, 396] on button "Send" at bounding box center [857, 391] width 114 height 38
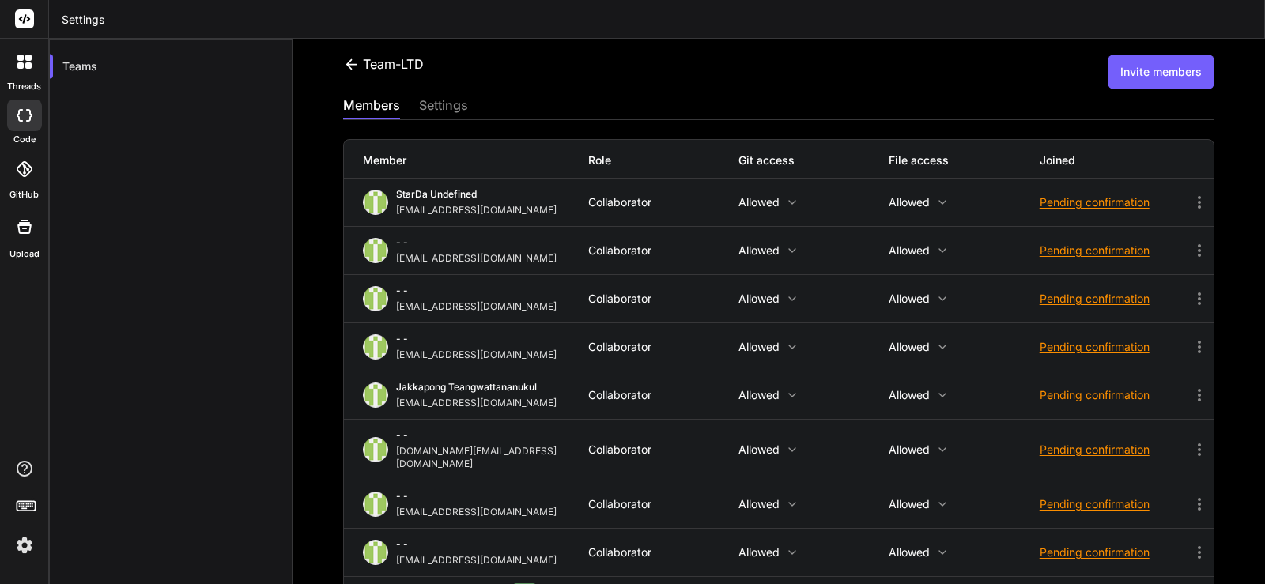
click at [345, 57] on icon at bounding box center [351, 64] width 17 height 17
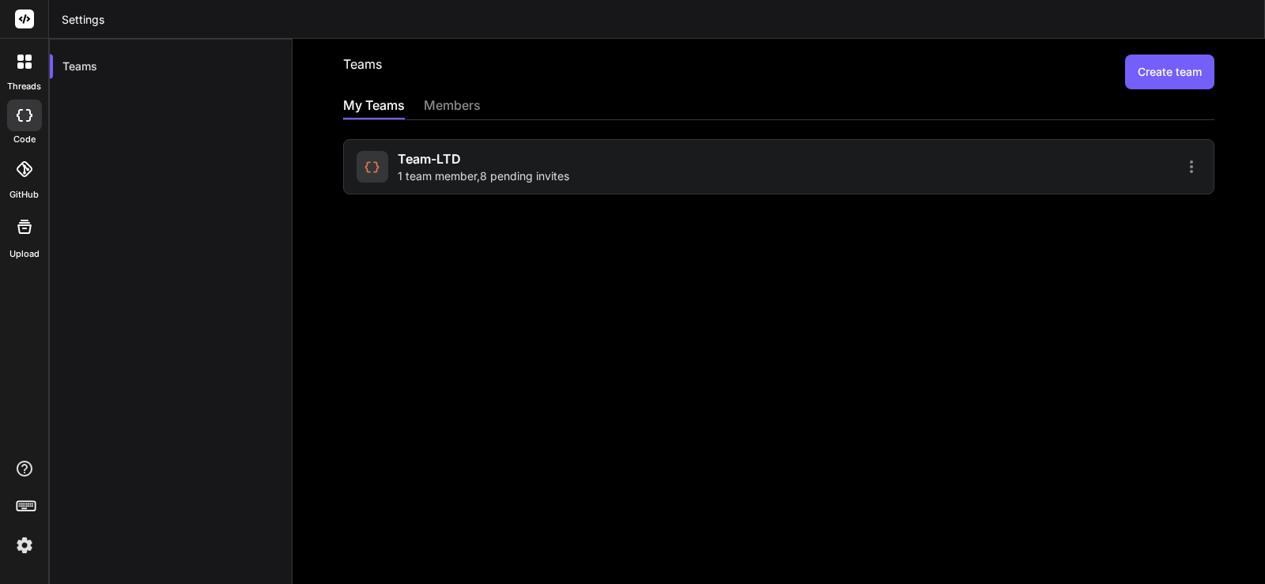
click at [1157, 71] on button "Create team" at bounding box center [1169, 72] width 89 height 35
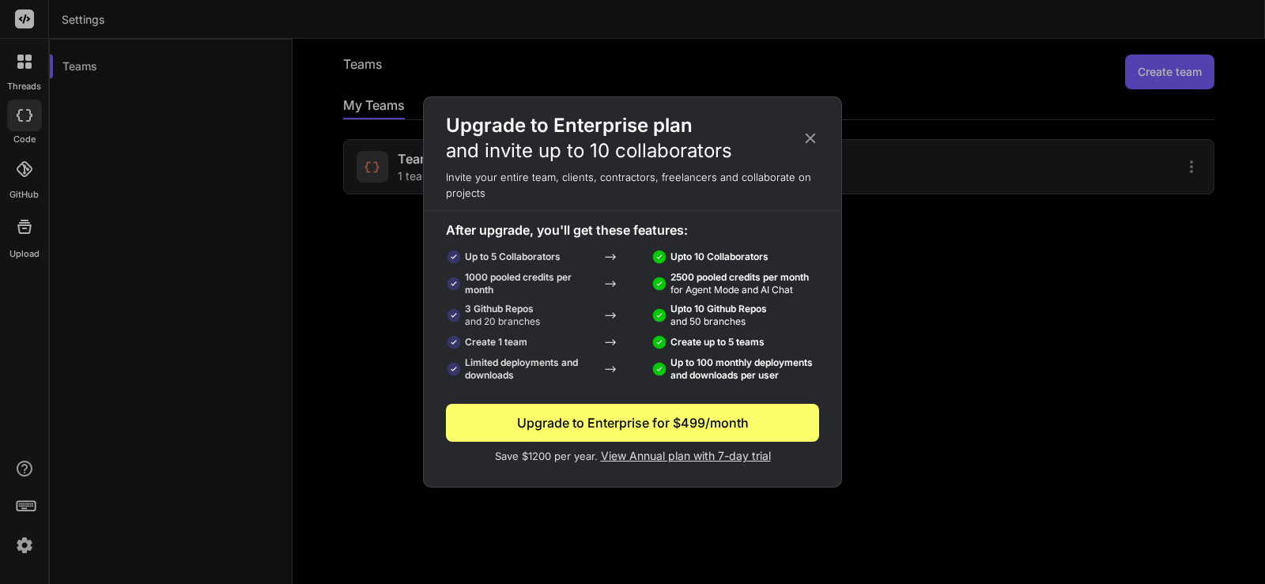
click at [810, 133] on icon at bounding box center [810, 138] width 17 height 17
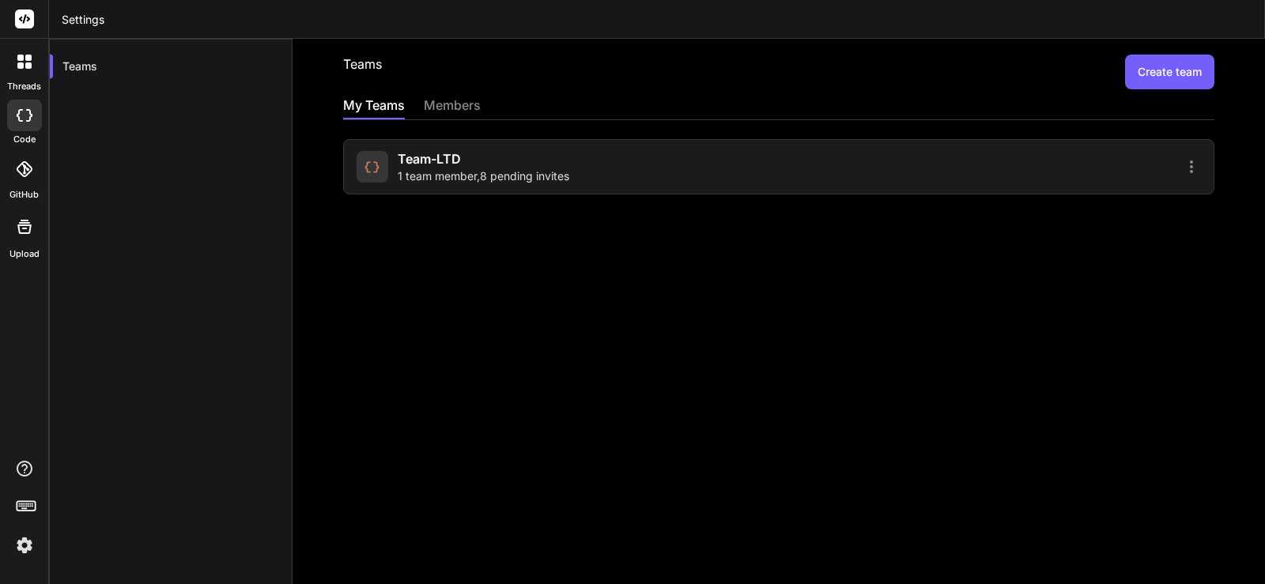
click at [384, 107] on div "My Teams" at bounding box center [374, 107] width 62 height 22
click at [462, 177] on span "1 team member , 8 pending invites" at bounding box center [484, 176] width 172 height 16
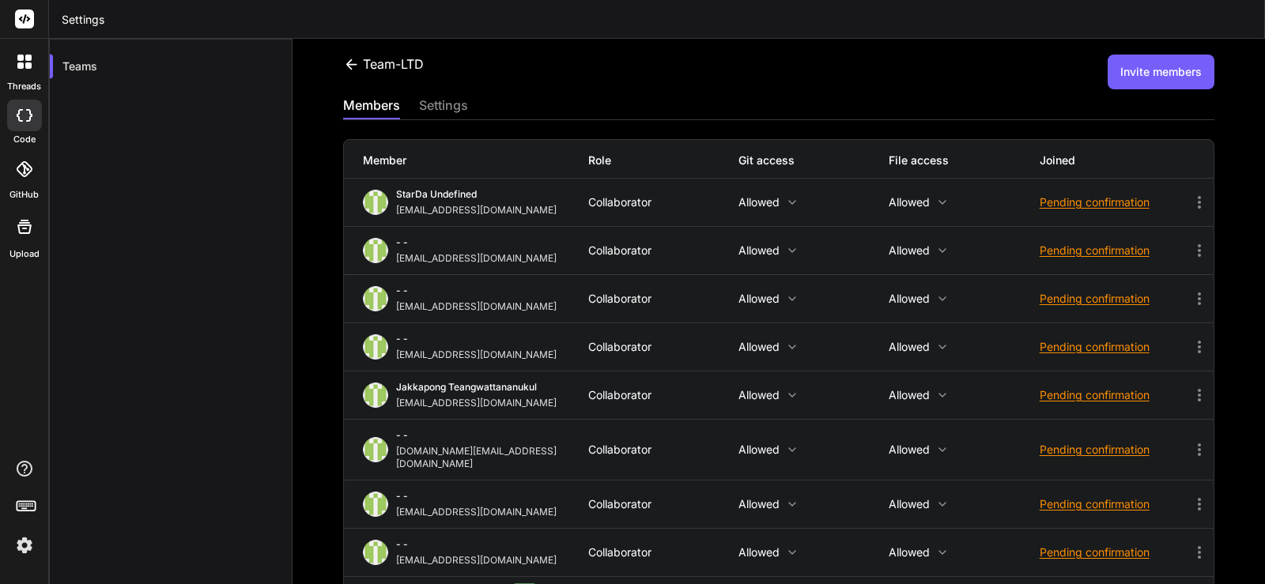
click at [1145, 77] on button "Invite members" at bounding box center [1161, 72] width 107 height 35
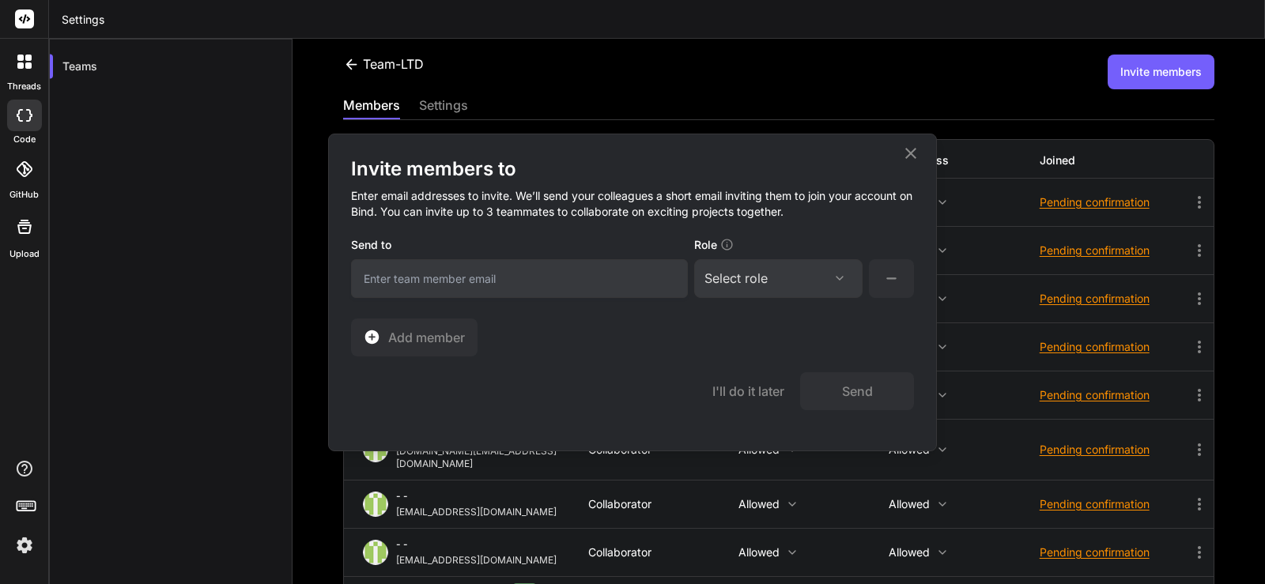
click at [910, 151] on icon at bounding box center [910, 153] width 19 height 19
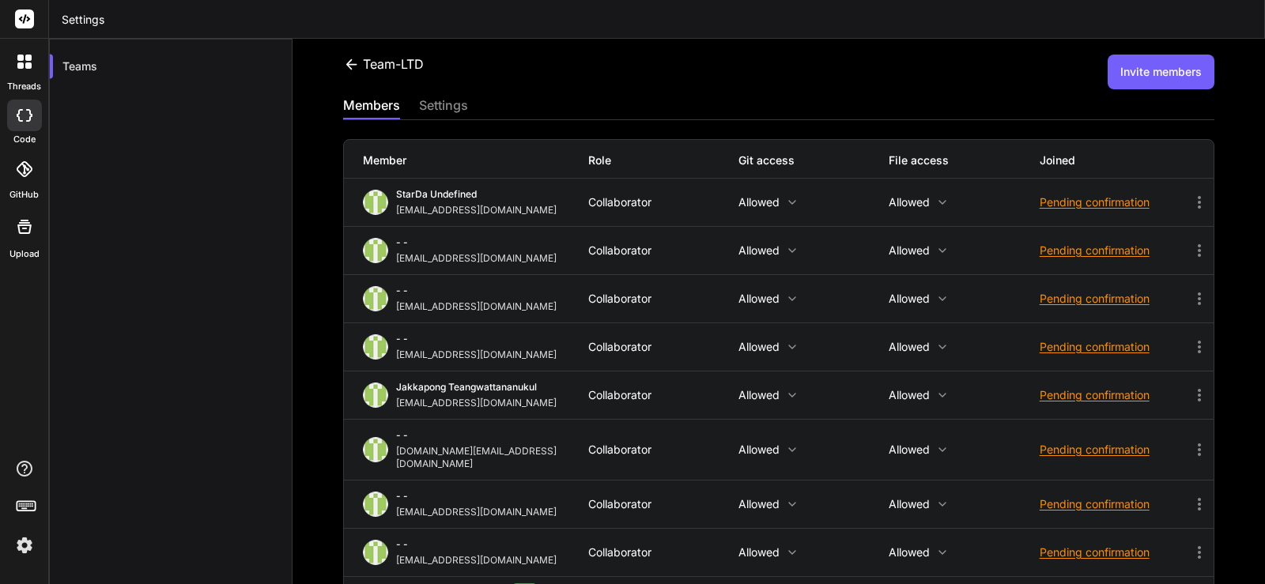
click at [28, 71] on div at bounding box center [24, 61] width 33 height 33
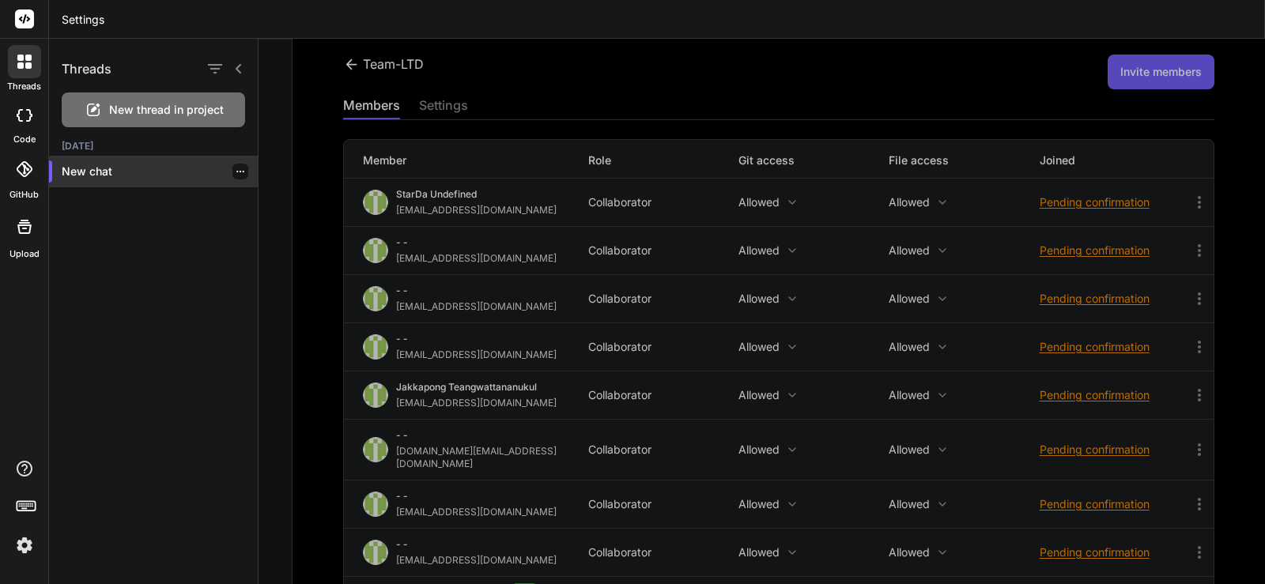
click at [236, 166] on div at bounding box center [240, 172] width 16 height 16
click at [238, 172] on icon "button" at bounding box center [240, 171] width 9 height 9
click at [322, 326] on div at bounding box center [761, 311] width 1006 height 545
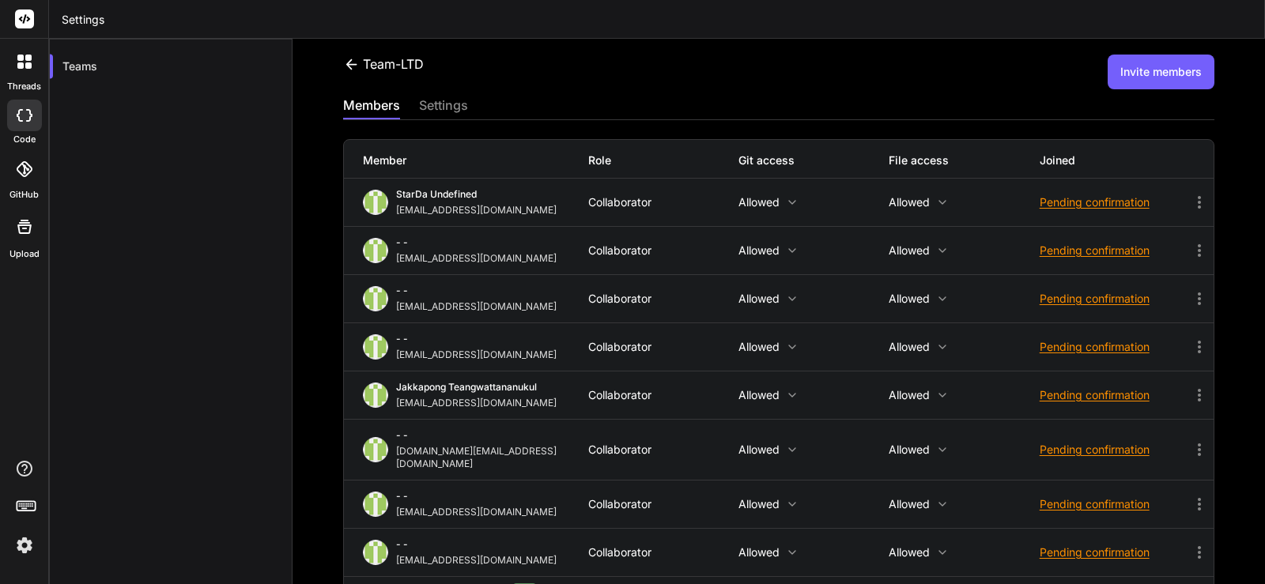
click at [1157, 91] on div "Team-LTD Invite members members settings Member Role Git access File access Joi…" at bounding box center [778, 311] width 972 height 545
click at [1160, 74] on button "Invite members" at bounding box center [1161, 72] width 107 height 35
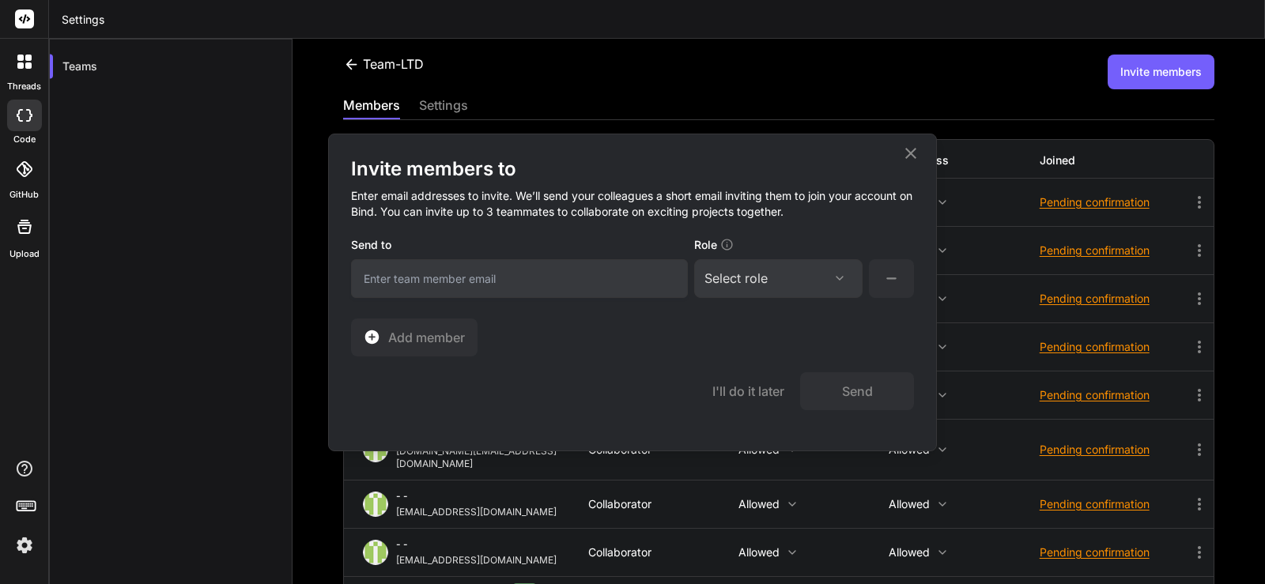
click at [401, 272] on input "email" at bounding box center [519, 278] width 337 height 39
paste input "[EMAIL_ADDRESS][DOMAIN_NAME]"
type input "[EMAIL_ADDRESS][DOMAIN_NAME]"
click at [768, 285] on div "Select role" at bounding box center [735, 278] width 63 height 19
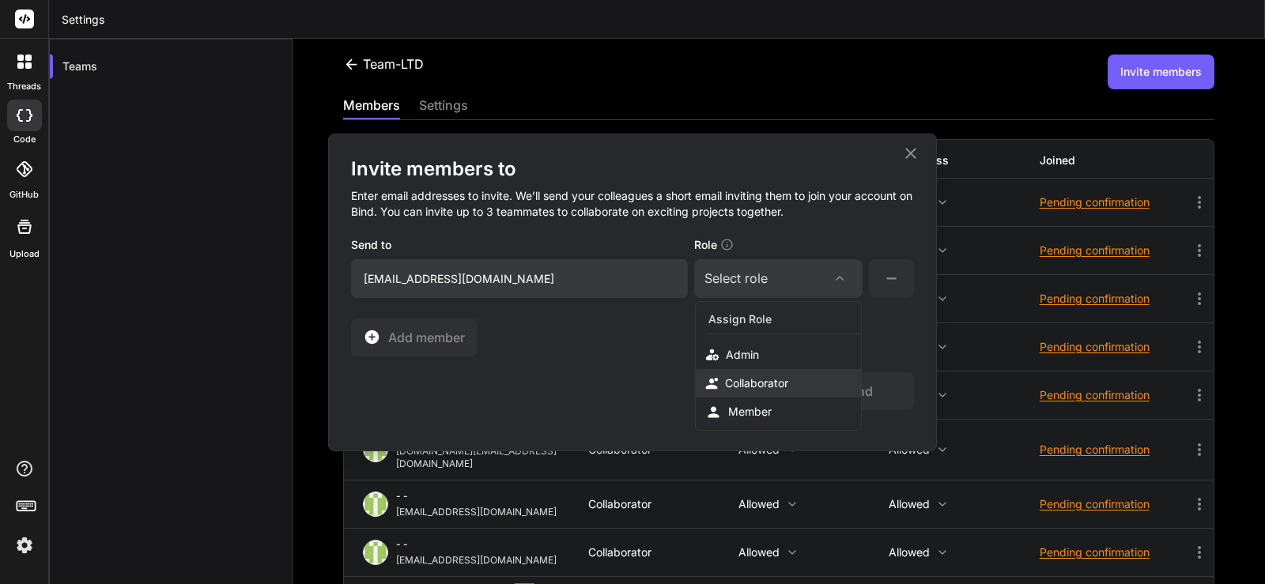
click at [750, 389] on div "Collaborator" at bounding box center [756, 383] width 63 height 16
click at [865, 397] on button "Send" at bounding box center [857, 391] width 114 height 38
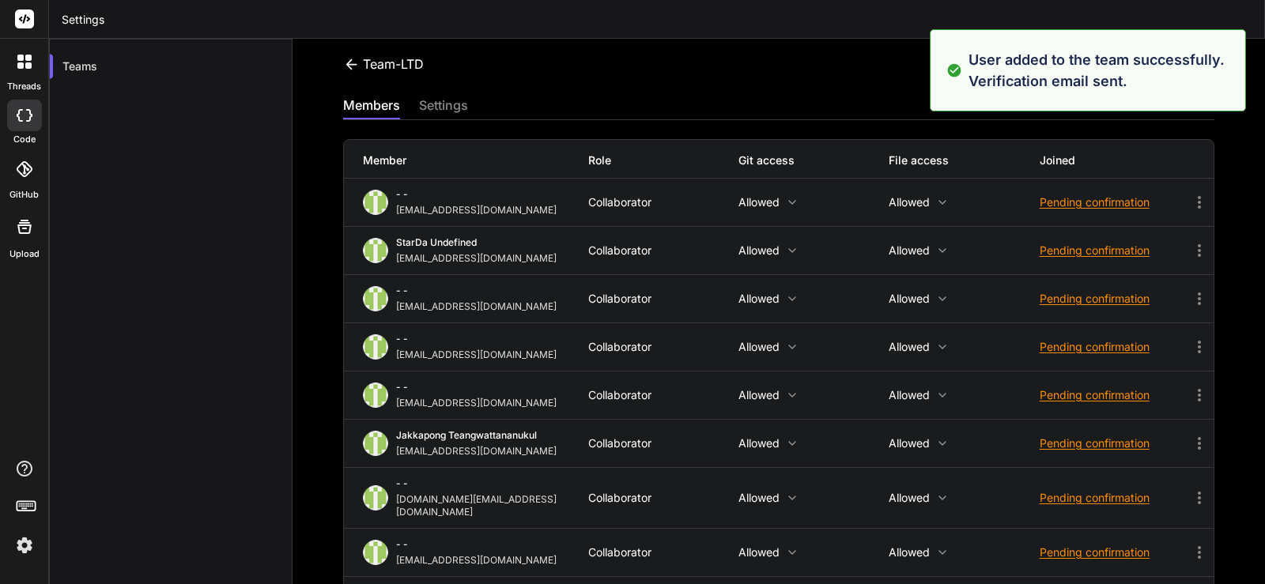
click at [311, 251] on div "Team-LTD Invite members members settings Member Role Git access File access Joi…" at bounding box center [778, 311] width 972 height 545
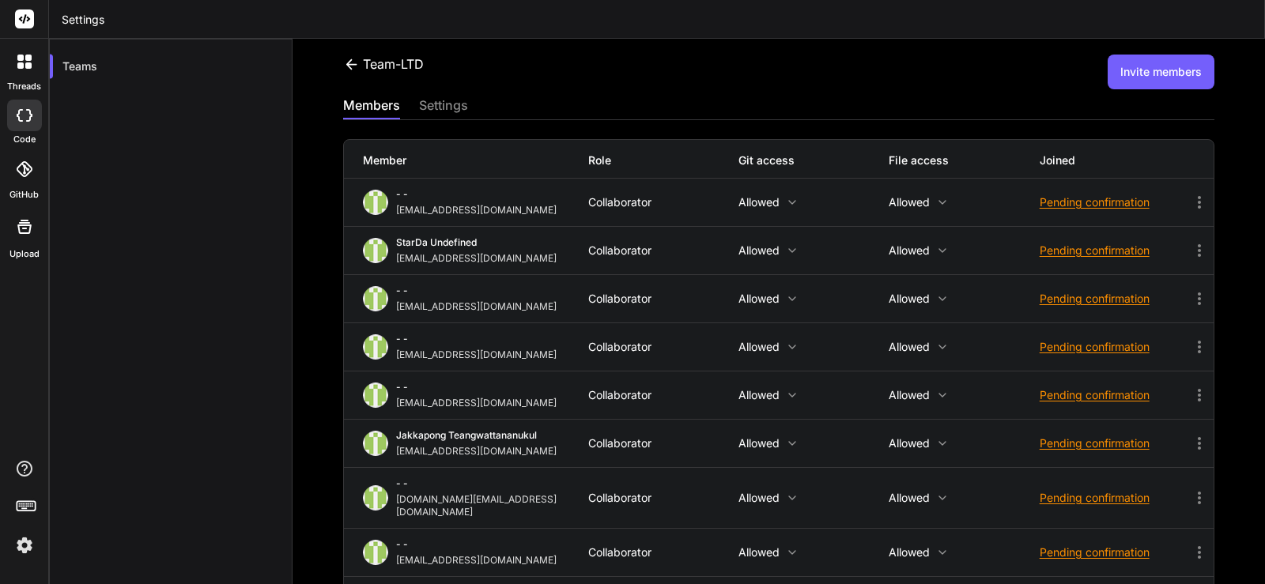
drag, startPoint x: 318, startPoint y: 263, endPoint x: 240, endPoint y: 181, distance: 113.5
click at [318, 263] on div "Team-LTD Invite members members settings Member Role Git access File access Joi…" at bounding box center [778, 311] width 972 height 545
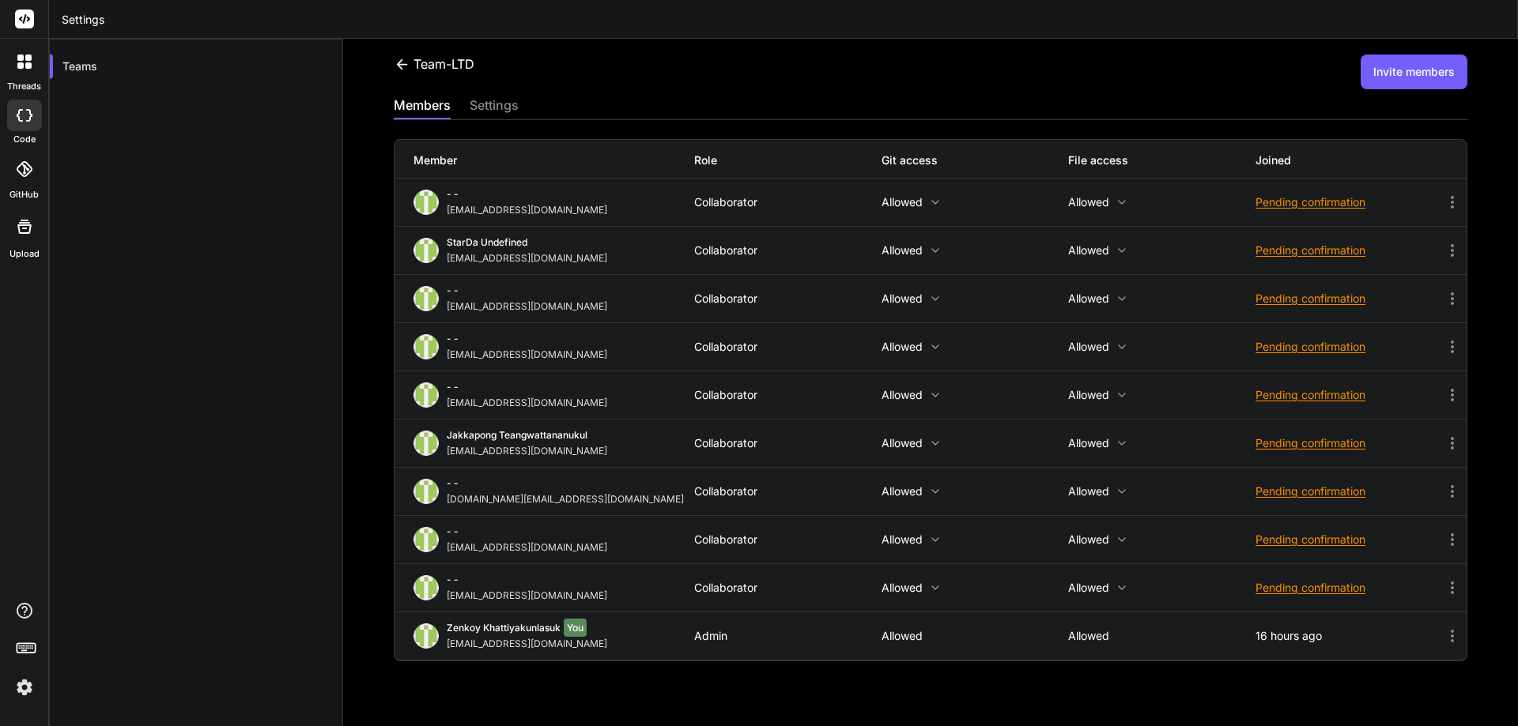
click at [371, 317] on div "Team-LTD Invite members members settings Member Role Git access File access Joi…" at bounding box center [930, 383] width 1175 height 688
click at [18, 57] on icon at bounding box center [20, 58] width 6 height 6
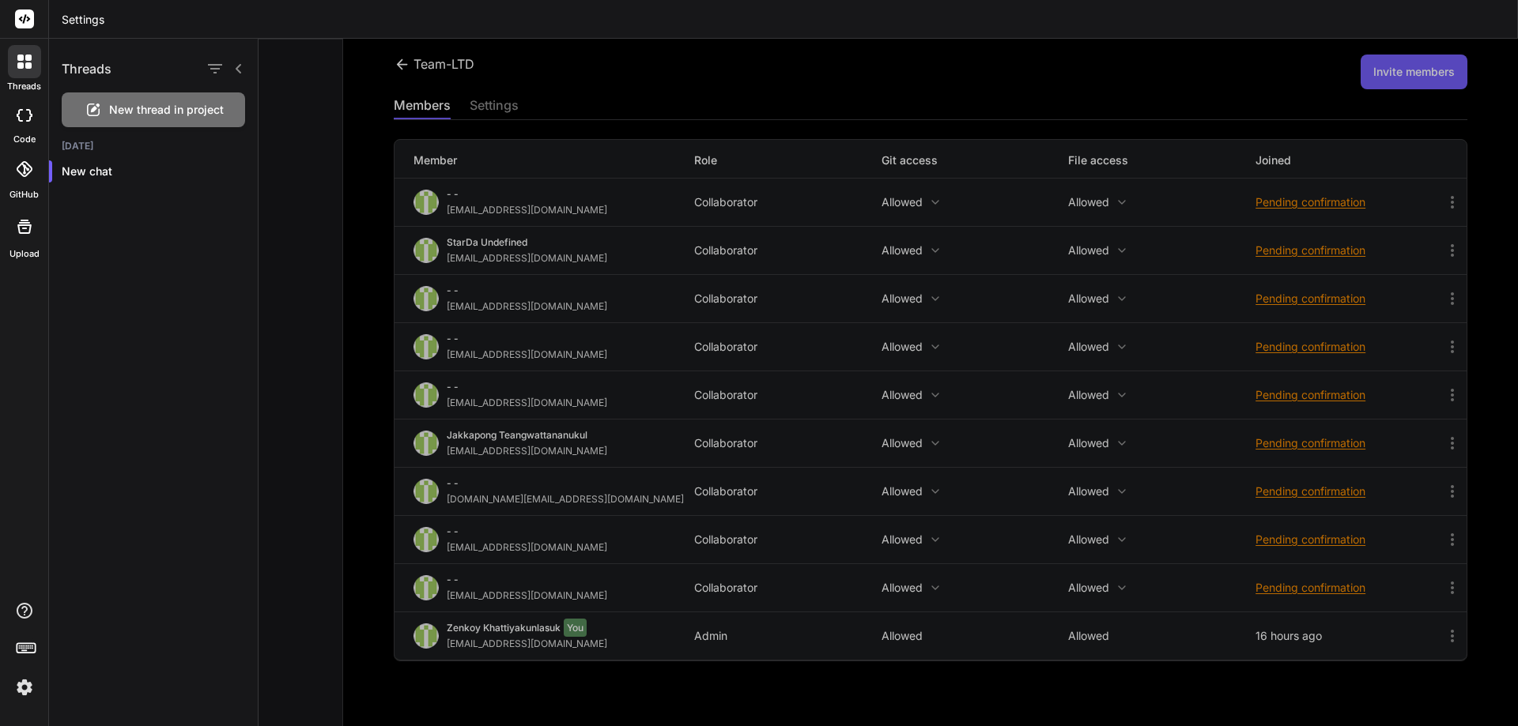
click at [18, 57] on icon at bounding box center [20, 58] width 6 height 6
click at [28, 17] on rect at bounding box center [24, 18] width 19 height 19
click at [86, 21] on header "Settings" at bounding box center [783, 19] width 1469 height 39
click at [31, 583] on img at bounding box center [24, 687] width 27 height 27
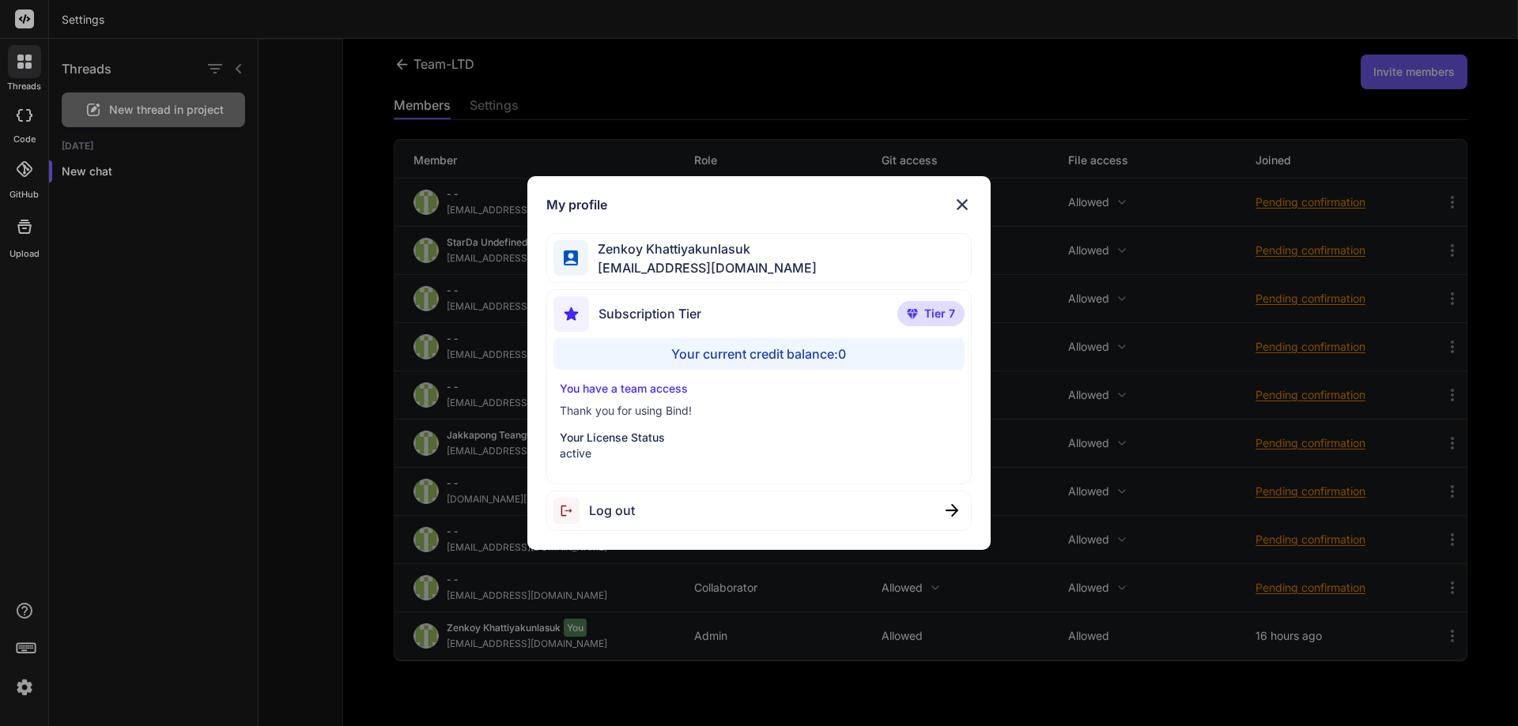
click at [965, 199] on img at bounding box center [962, 204] width 19 height 19
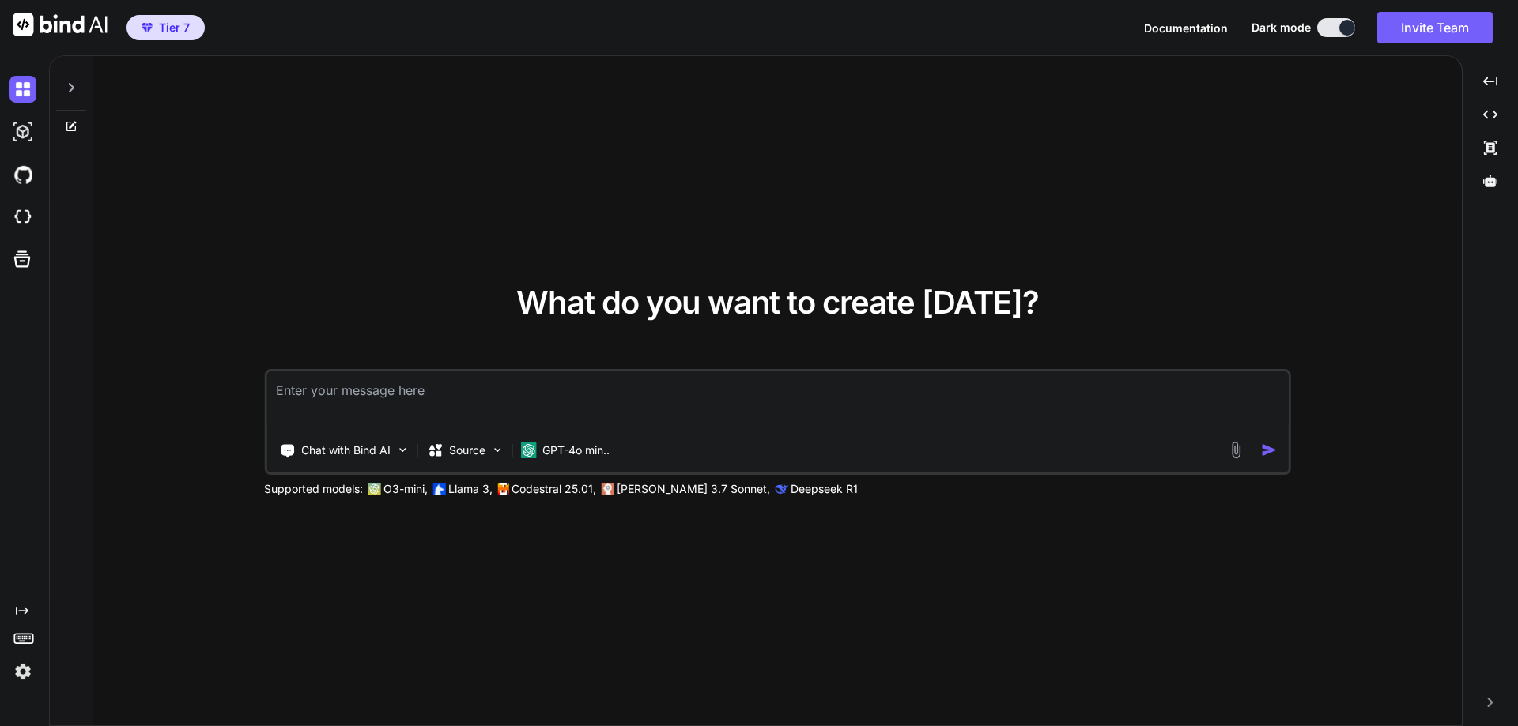
type textarea "x"
click at [72, 122] on icon at bounding box center [70, 126] width 9 height 9
click at [306, 401] on textarea at bounding box center [777, 401] width 1022 height 58
click at [70, 123] on icon at bounding box center [71, 126] width 13 height 13
click at [321, 400] on textarea at bounding box center [777, 401] width 1022 height 58
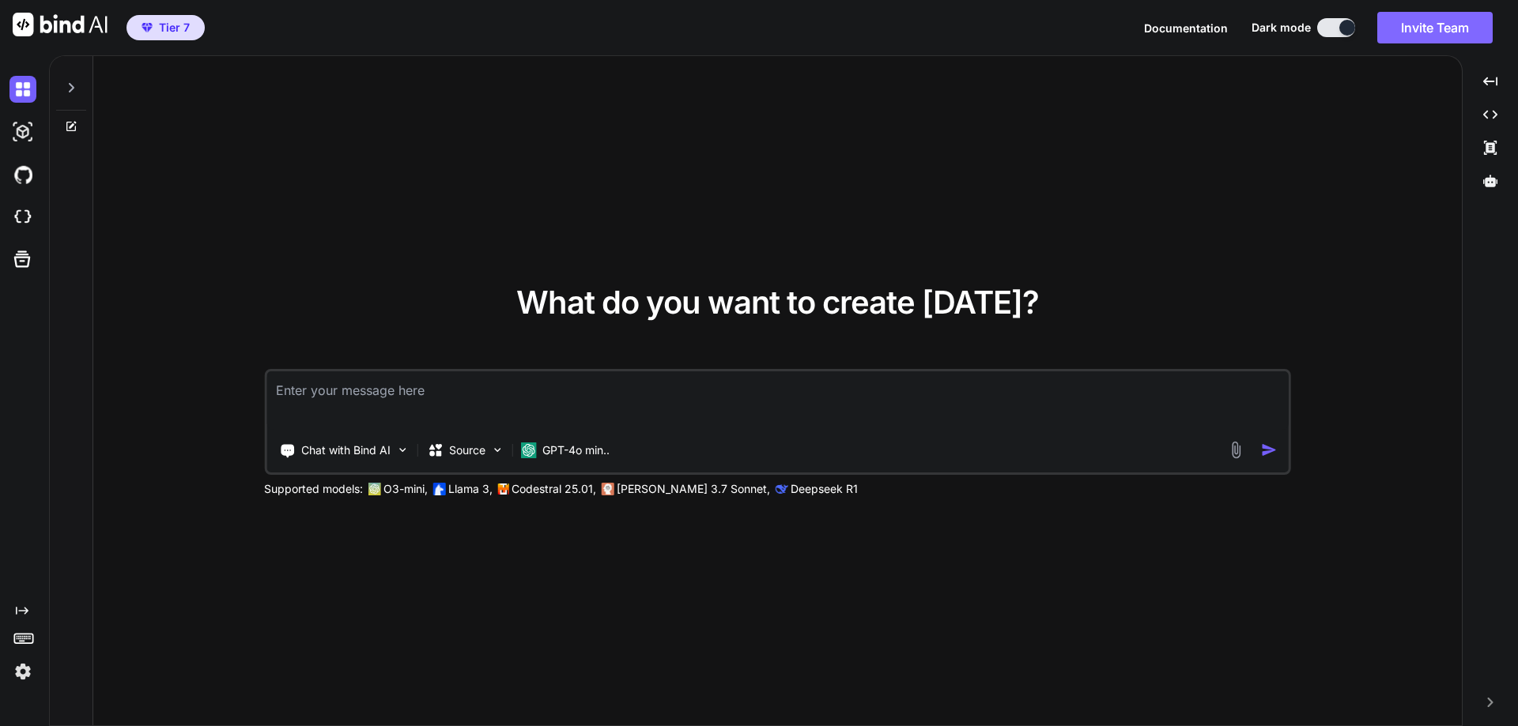
click at [1455, 35] on button "Invite Team" at bounding box center [1434, 28] width 115 height 32
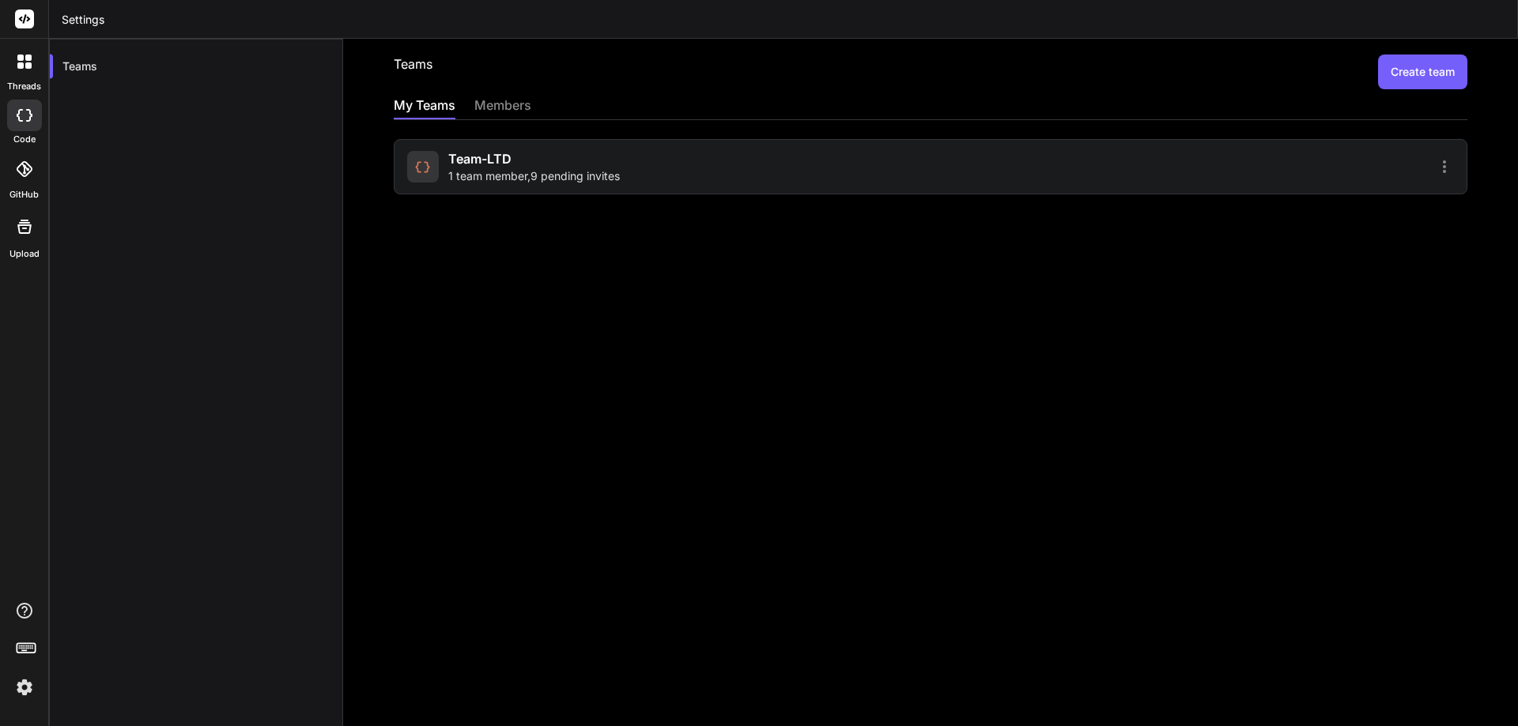
click at [609, 177] on span "1 team member , 9 pending invites" at bounding box center [534, 176] width 172 height 16
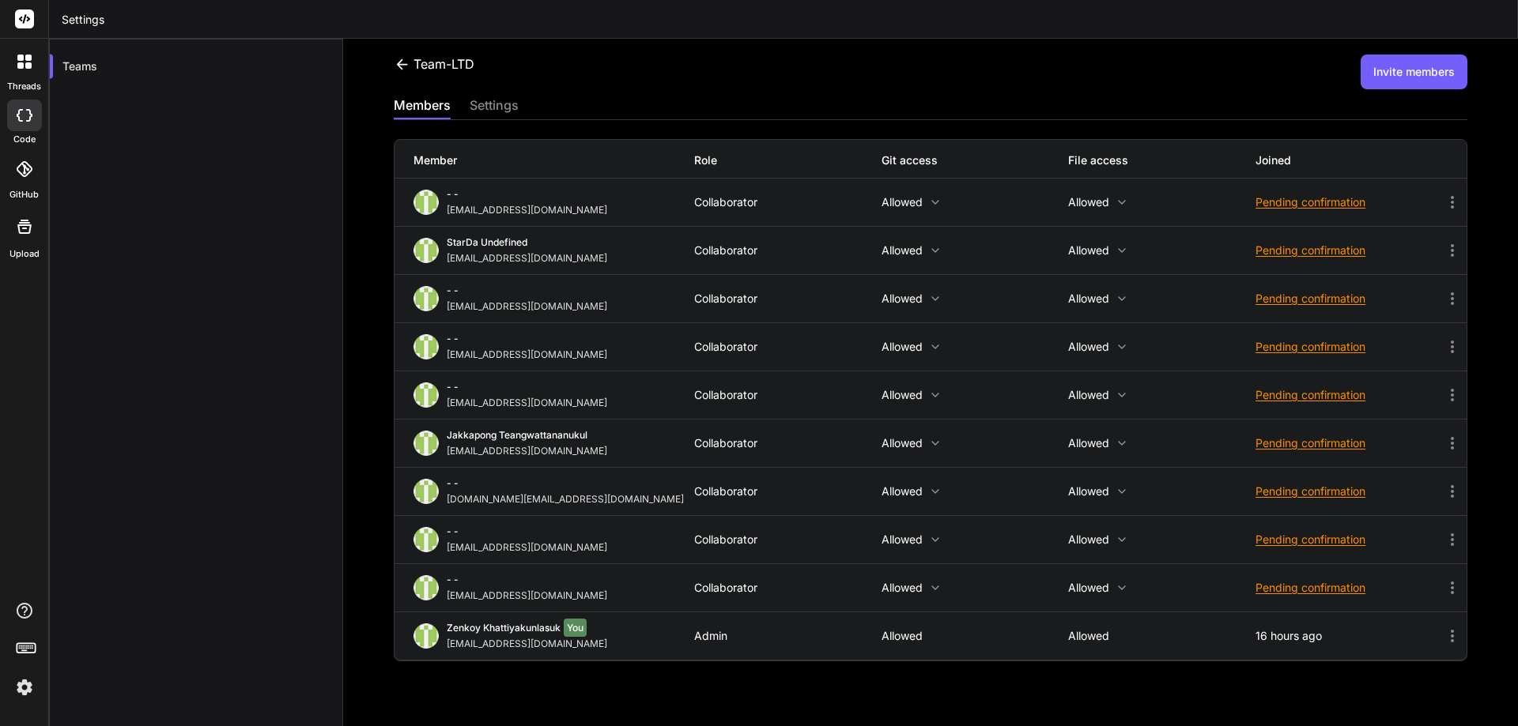
click at [345, 255] on div "Team-LTD Invite members members settings Member Role Git access File access Joi…" at bounding box center [930, 383] width 1175 height 688
click at [1408, 74] on button "Invite members" at bounding box center [1413, 72] width 107 height 35
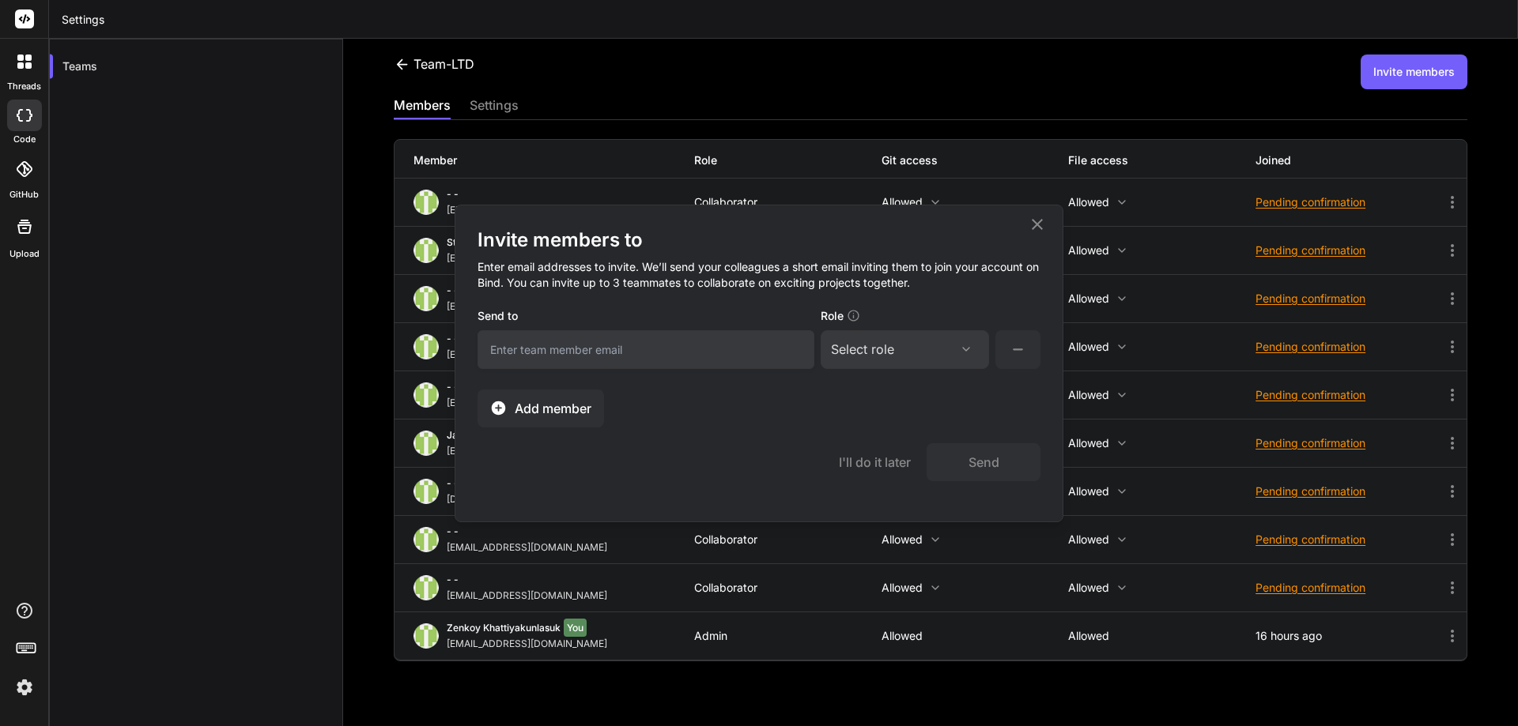
click at [532, 404] on span "Add member" at bounding box center [553, 408] width 77 height 19
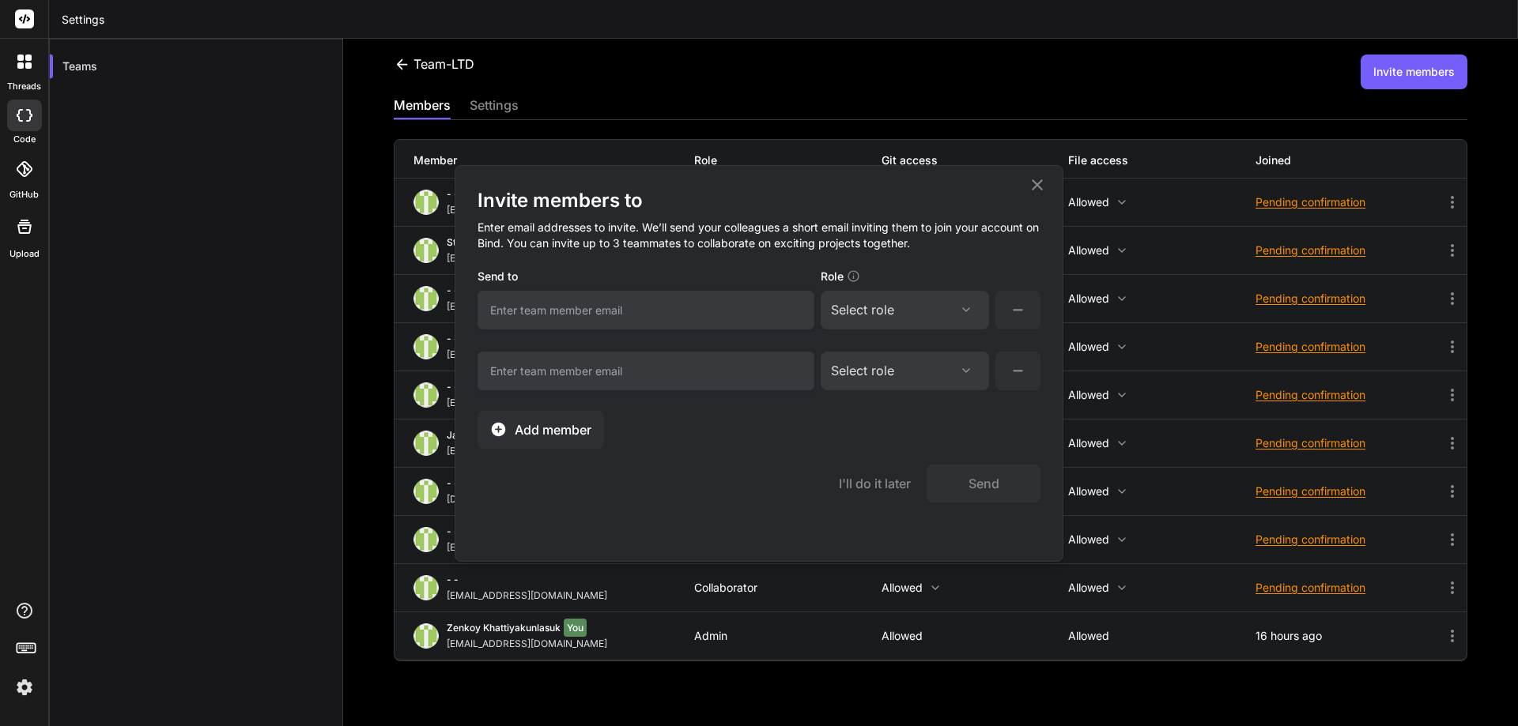
click at [552, 425] on span "Add member" at bounding box center [553, 430] width 77 height 19
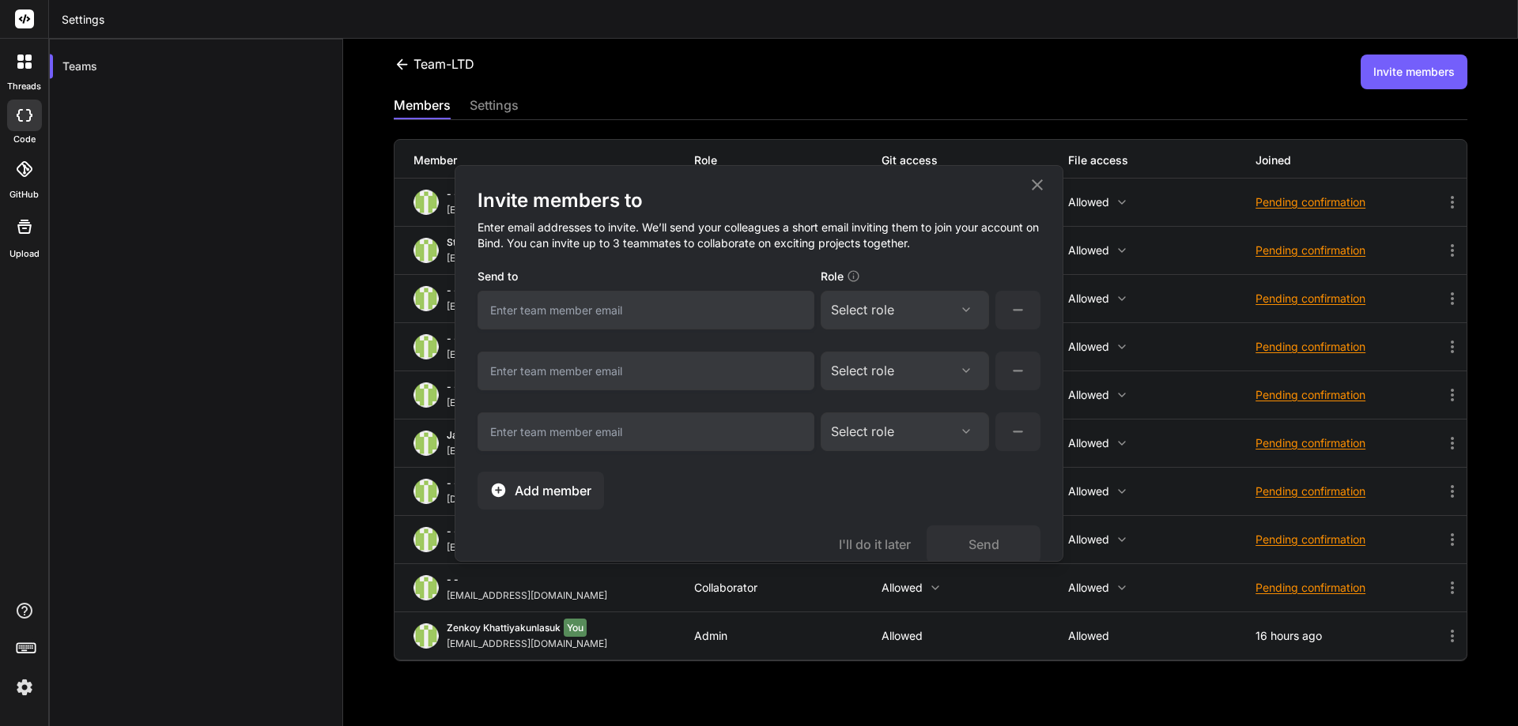
click at [548, 482] on span "Add member" at bounding box center [553, 490] width 77 height 19
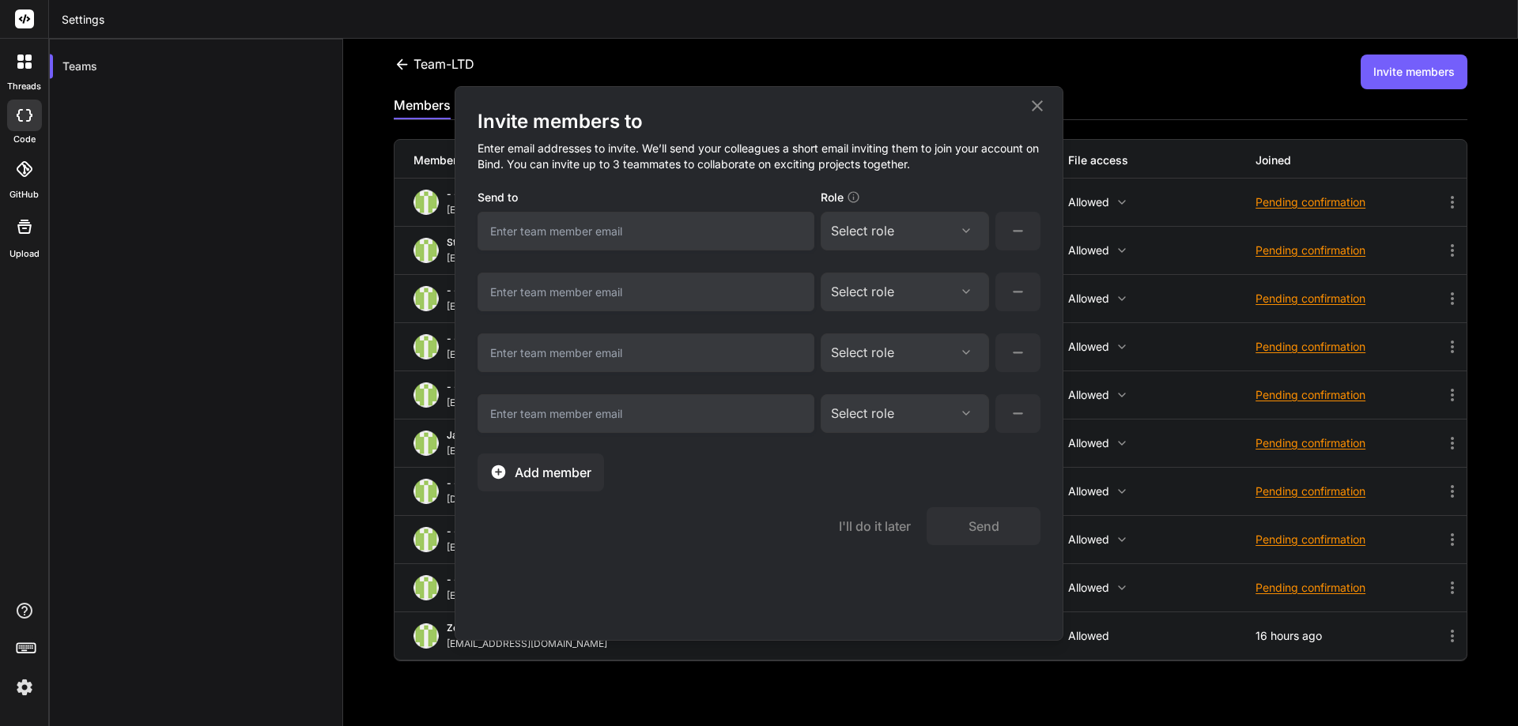
click at [560, 479] on span "Add member" at bounding box center [553, 472] width 77 height 19
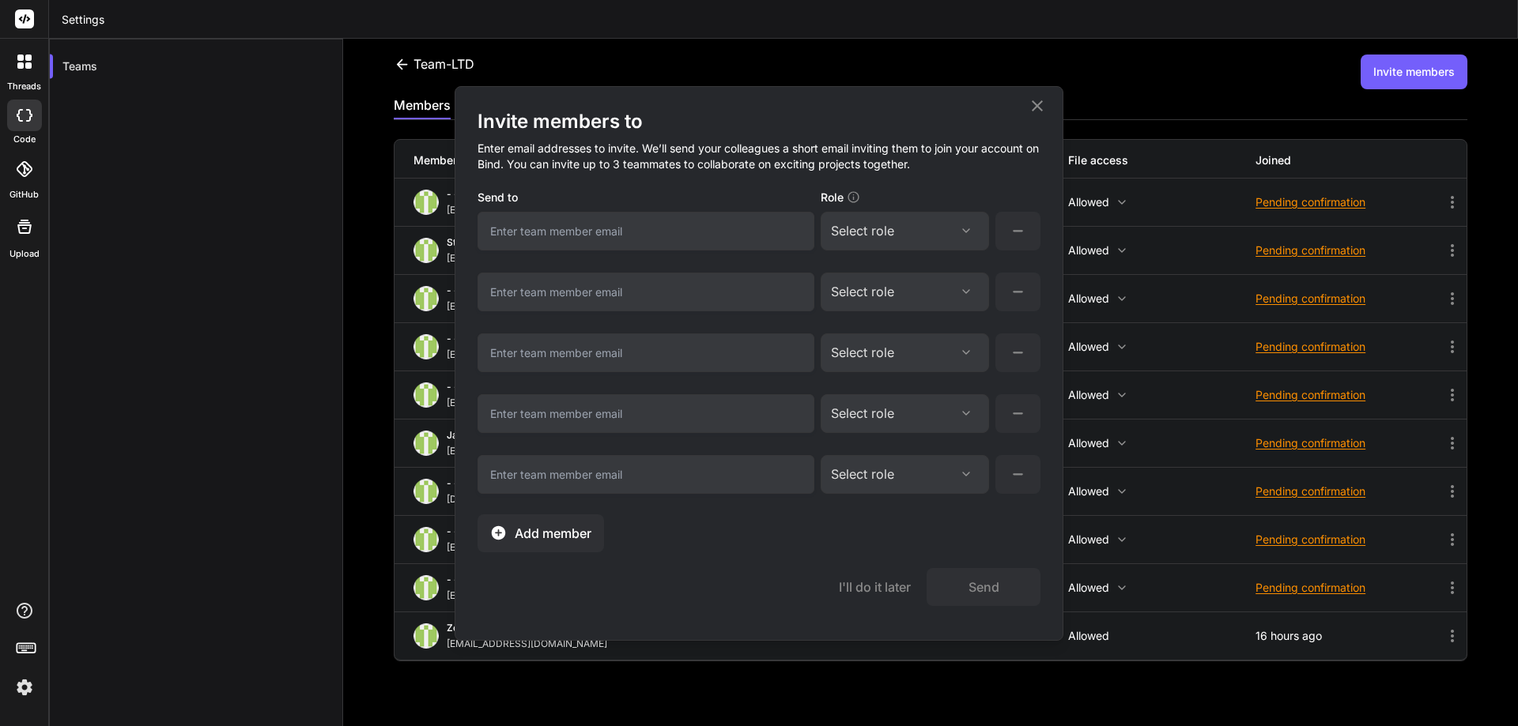
click at [560, 543] on button "Add member" at bounding box center [540, 534] width 126 height 38
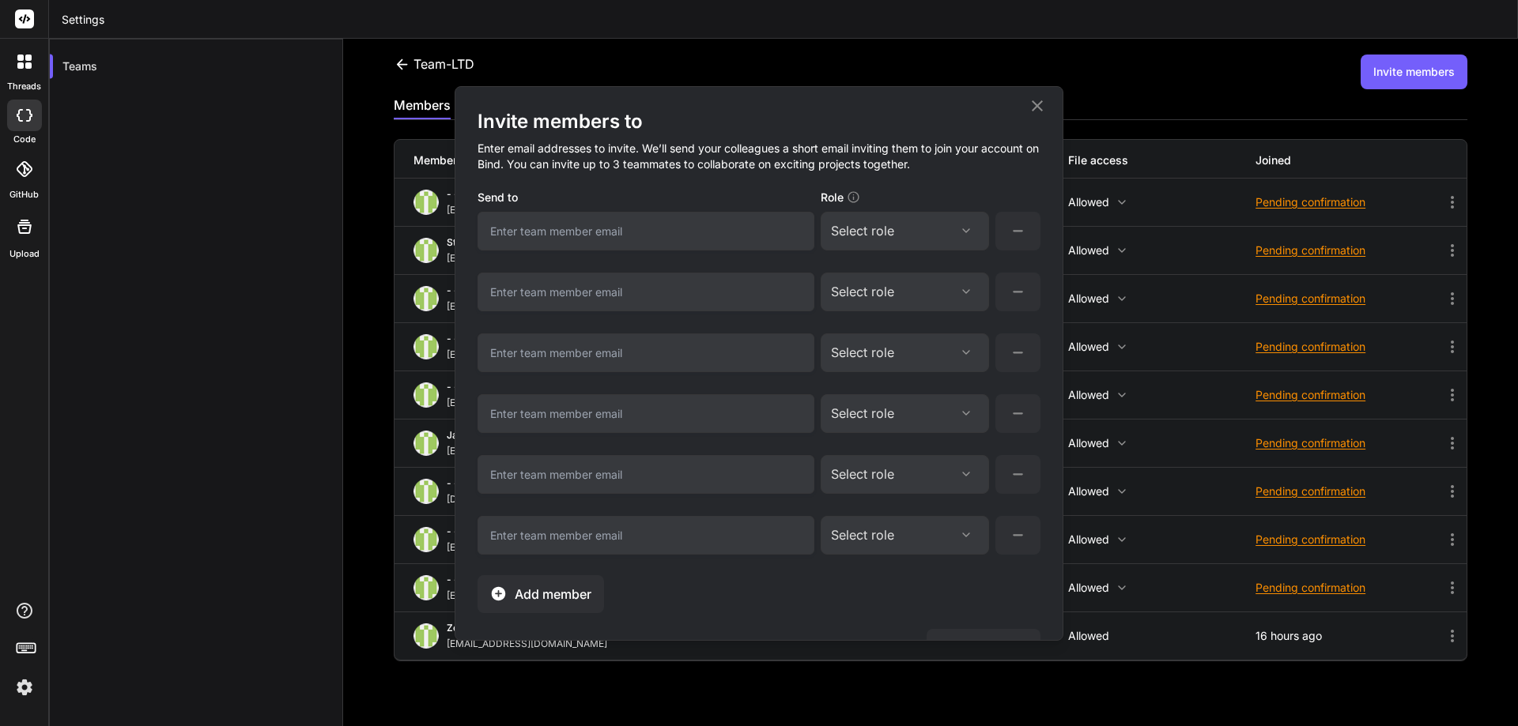
click at [557, 587] on span "Add member" at bounding box center [553, 594] width 77 height 19
click at [1039, 99] on icon at bounding box center [1037, 105] width 19 height 19
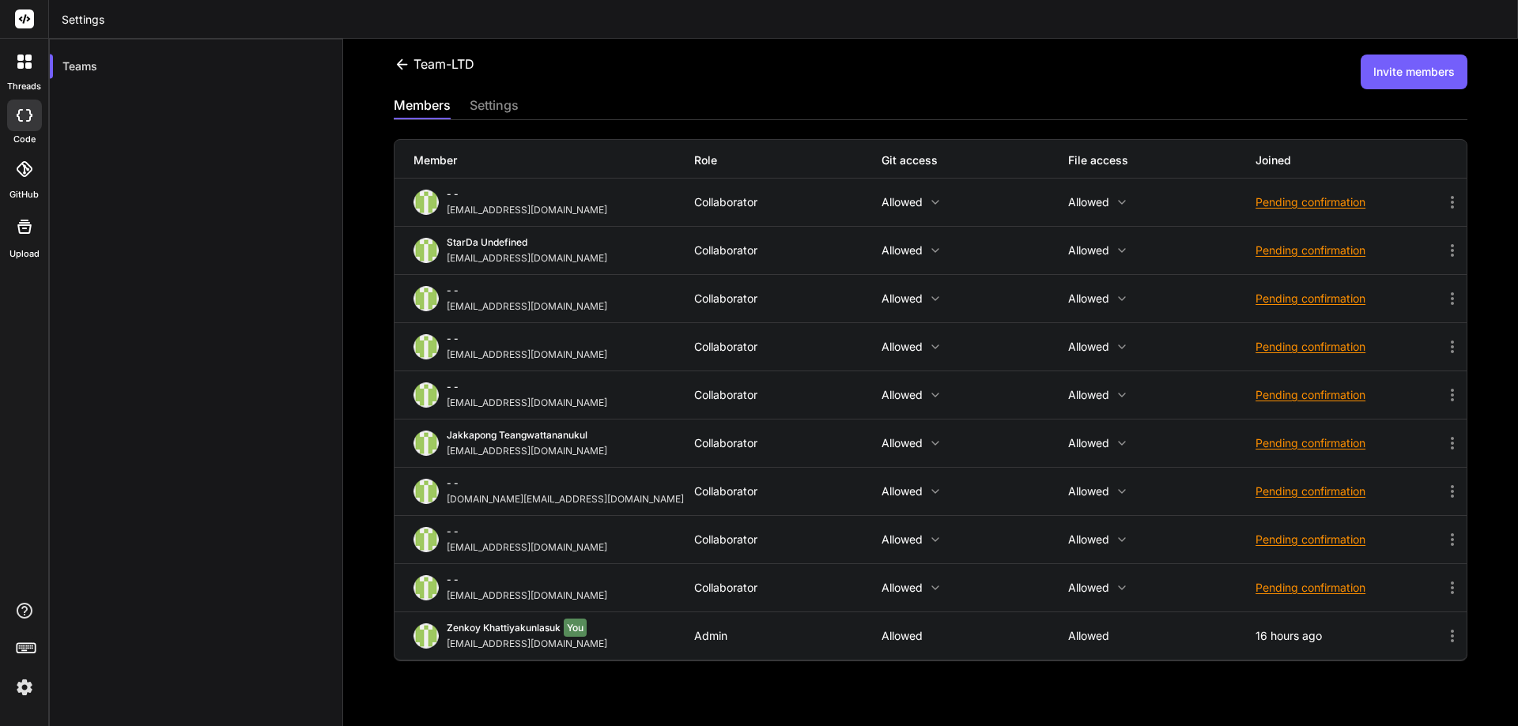
click at [480, 109] on div "settings" at bounding box center [494, 107] width 49 height 22
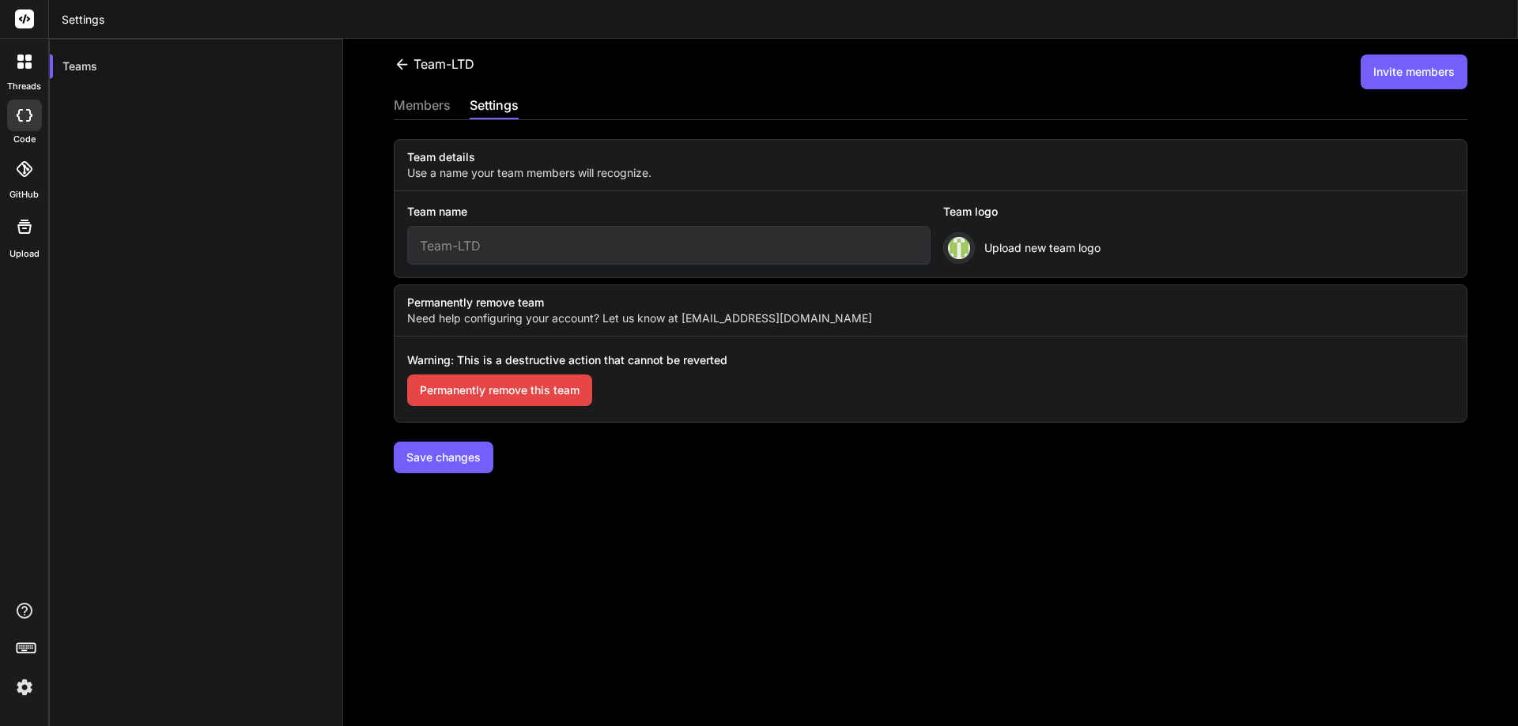
click at [510, 245] on input "Team-LTD" at bounding box center [668, 245] width 523 height 39
click at [421, 251] on input "Team-LTD" at bounding box center [668, 245] width 523 height 39
drag, startPoint x: 732, startPoint y: 512, endPoint x: 631, endPoint y: 517, distance: 101.3
click at [631, 517] on div "Team-LTD Invite members members settings Team details Use a name your team memb…" at bounding box center [930, 383] width 1175 height 688
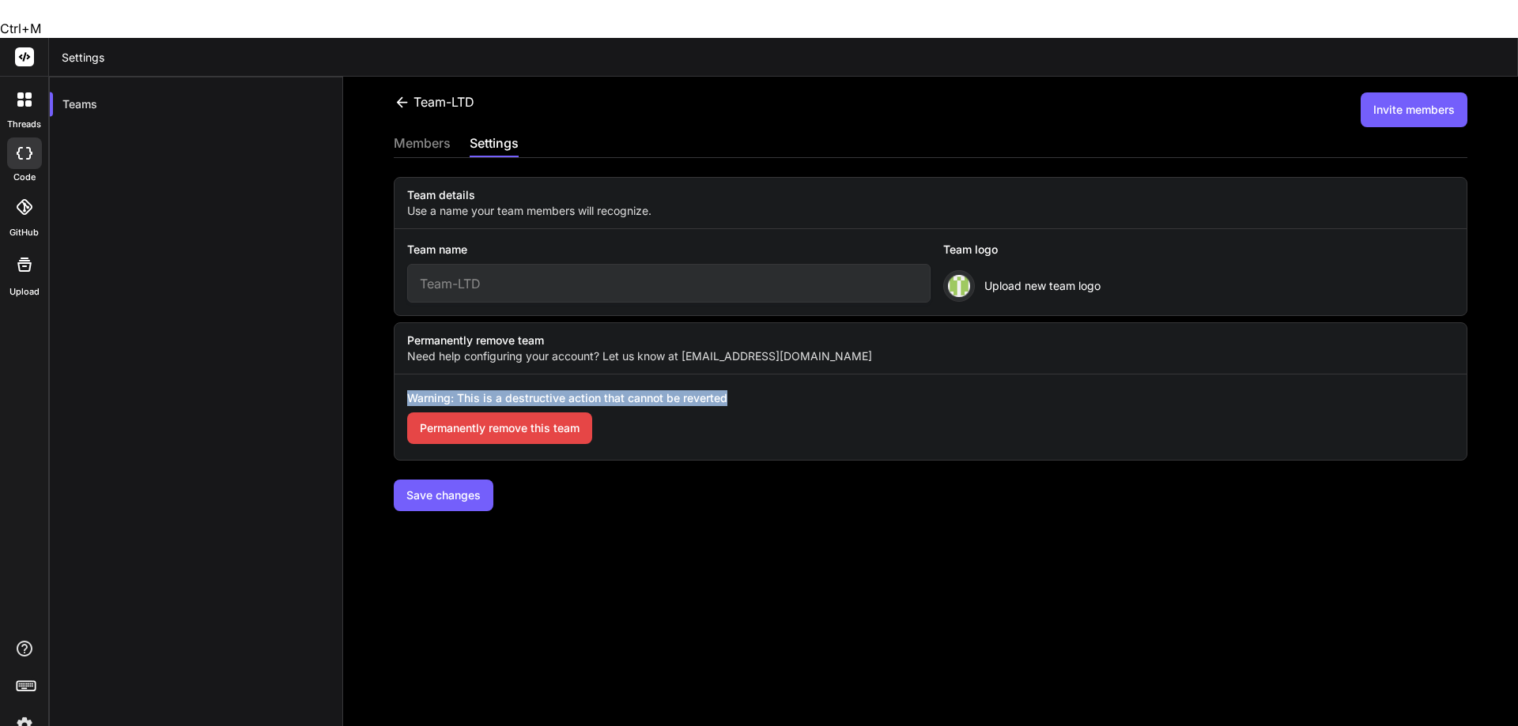
drag, startPoint x: 726, startPoint y: 360, endPoint x: 409, endPoint y: 357, distance: 317.0
click at [409, 375] on div "Warning: This is a destructive action that cannot be reverted Permanently remov…" at bounding box center [930, 417] width 1072 height 85
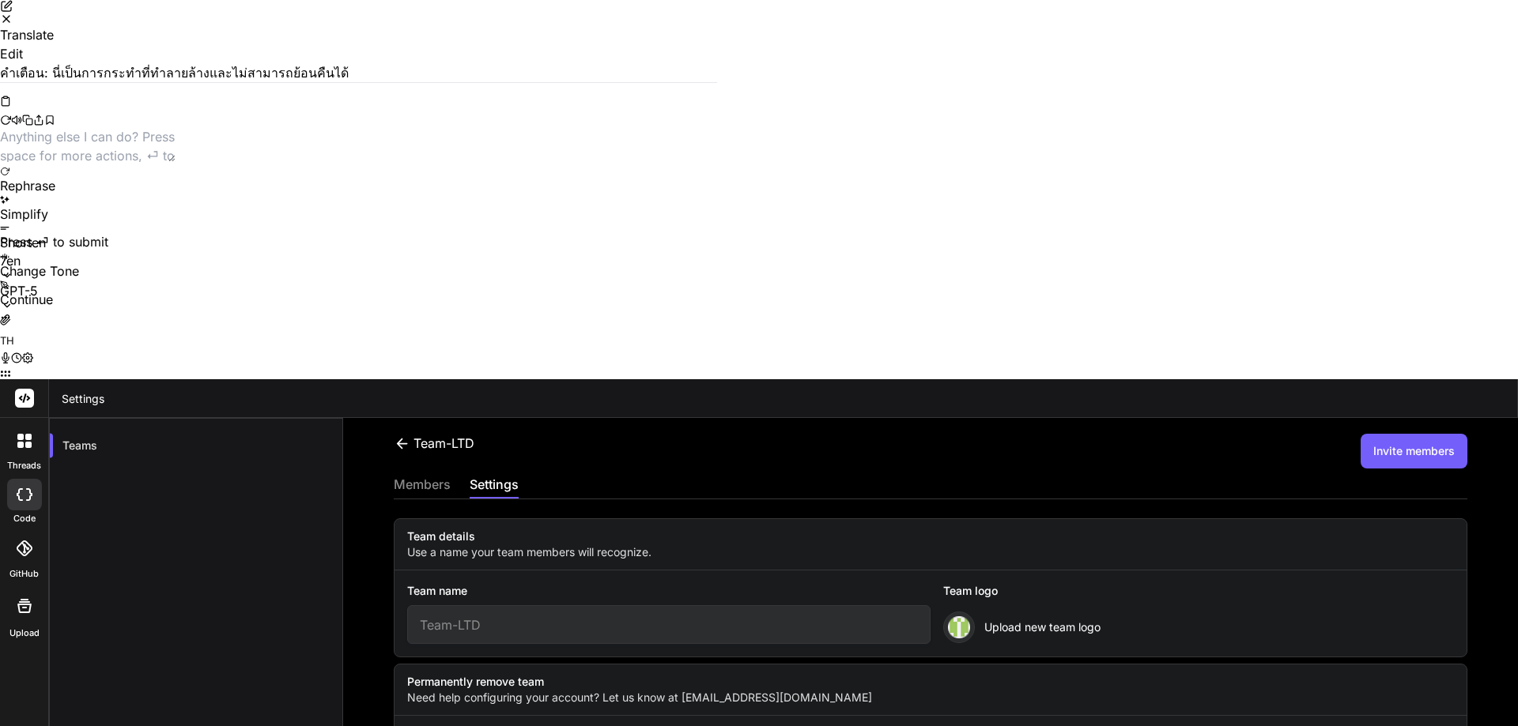
click at [13, 25] on icon "Close" at bounding box center [6, 19] width 13 height 13
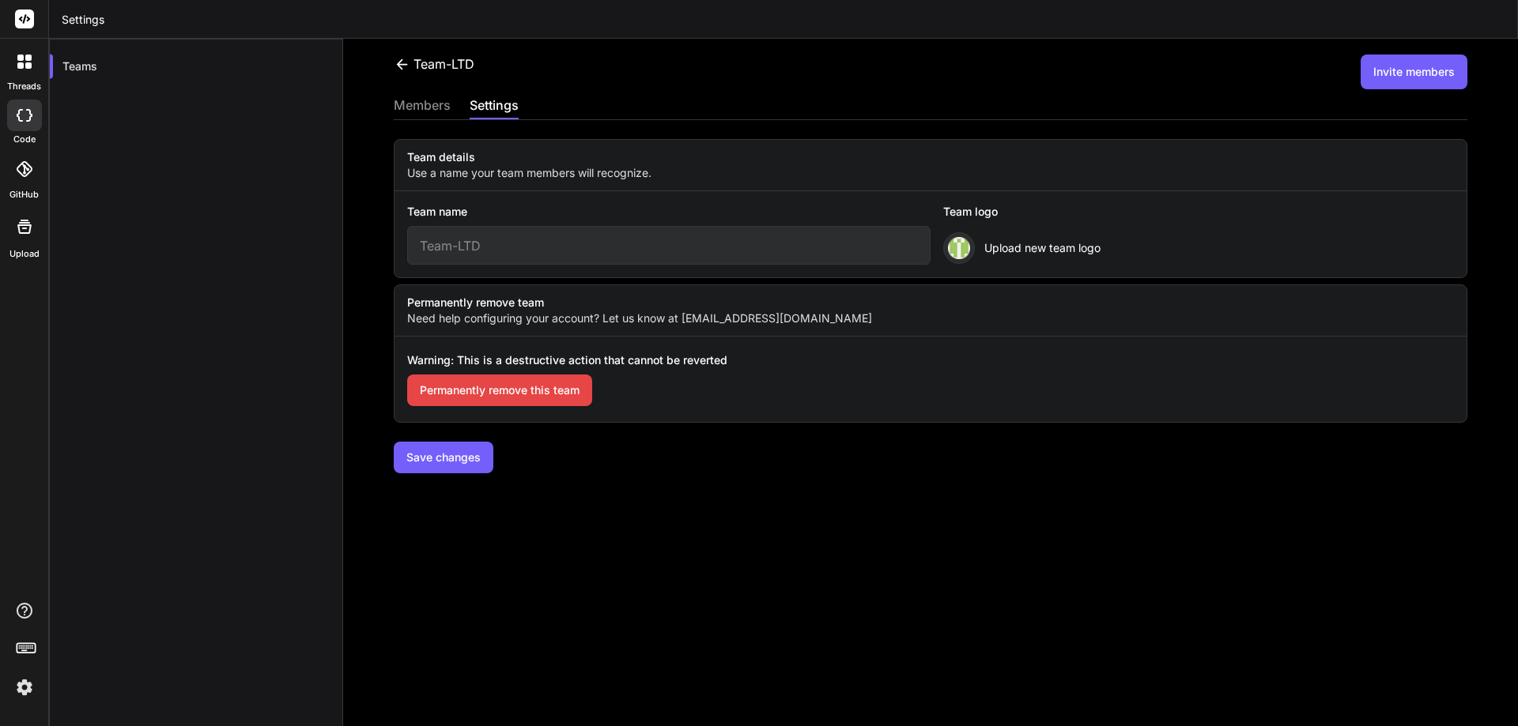
click at [485, 247] on input "Team-LTD" at bounding box center [668, 245] width 523 height 39
click at [1383, 75] on button "Invite members" at bounding box center [1413, 72] width 107 height 35
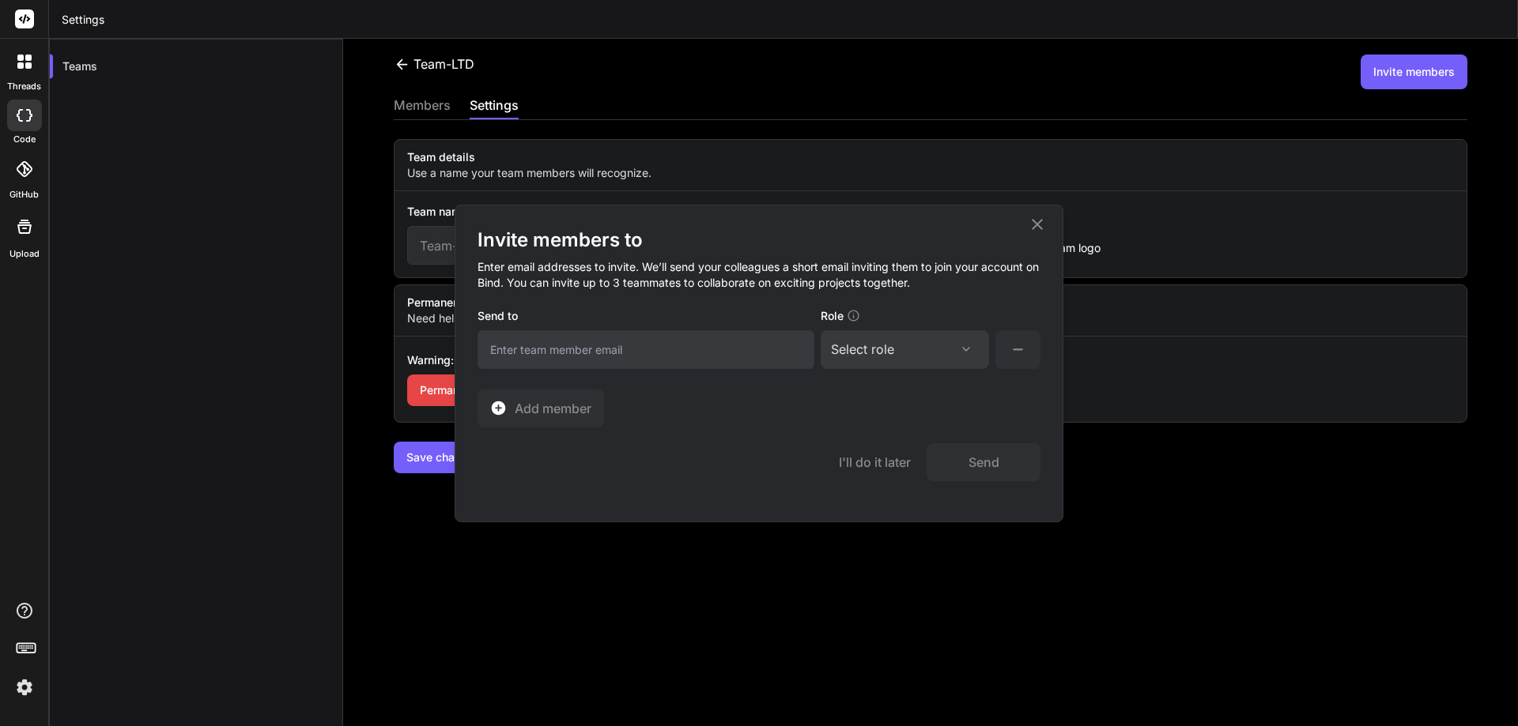
click at [895, 349] on div "Select role" at bounding box center [905, 349] width 148 height 19
click at [896, 349] on div "Select role" at bounding box center [905, 349] width 148 height 19
click at [895, 280] on h4 "Enter email addresses to invite. We’ll send your colleagues a short email invit…" at bounding box center [758, 280] width 563 height 54
click at [1040, 225] on icon at bounding box center [1037, 224] width 19 height 19
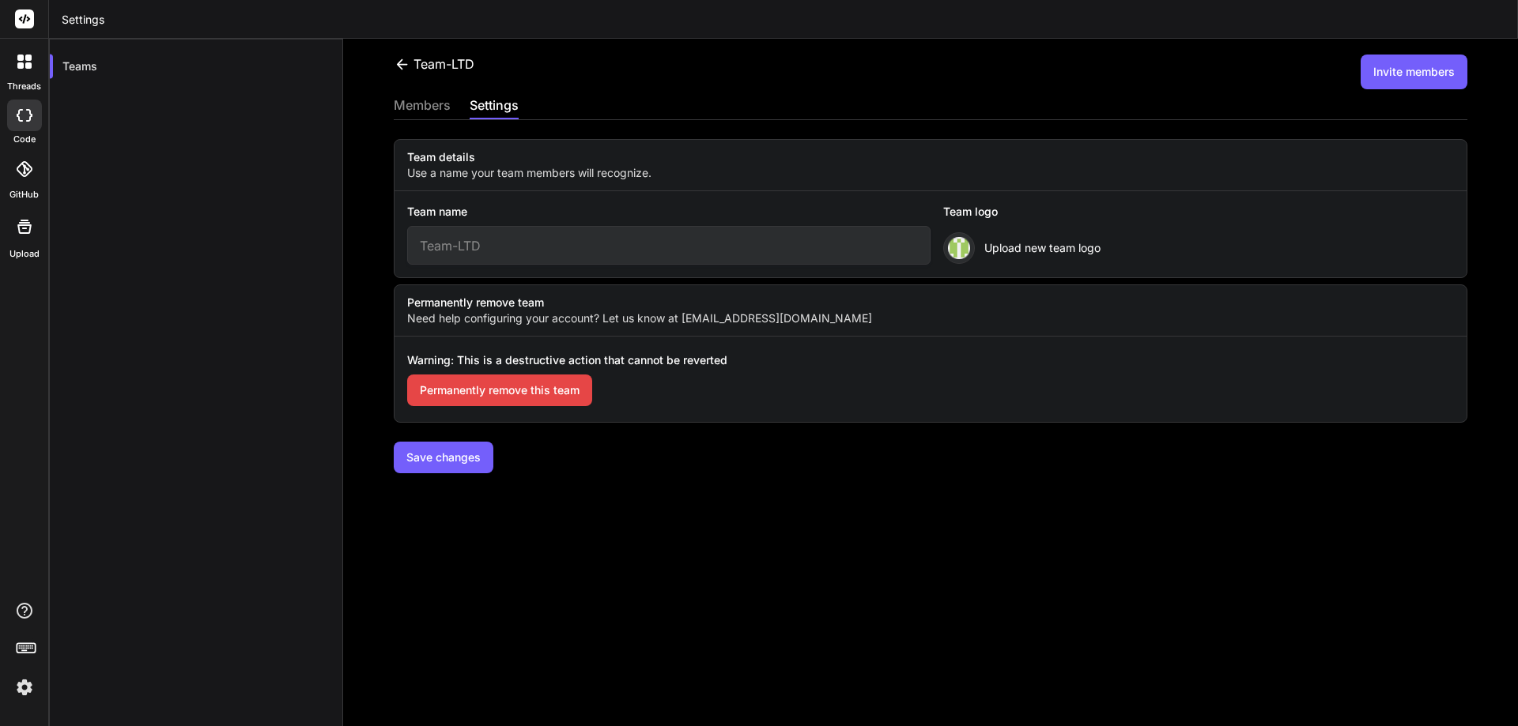
click at [402, 65] on icon at bounding box center [401, 63] width 11 height 10
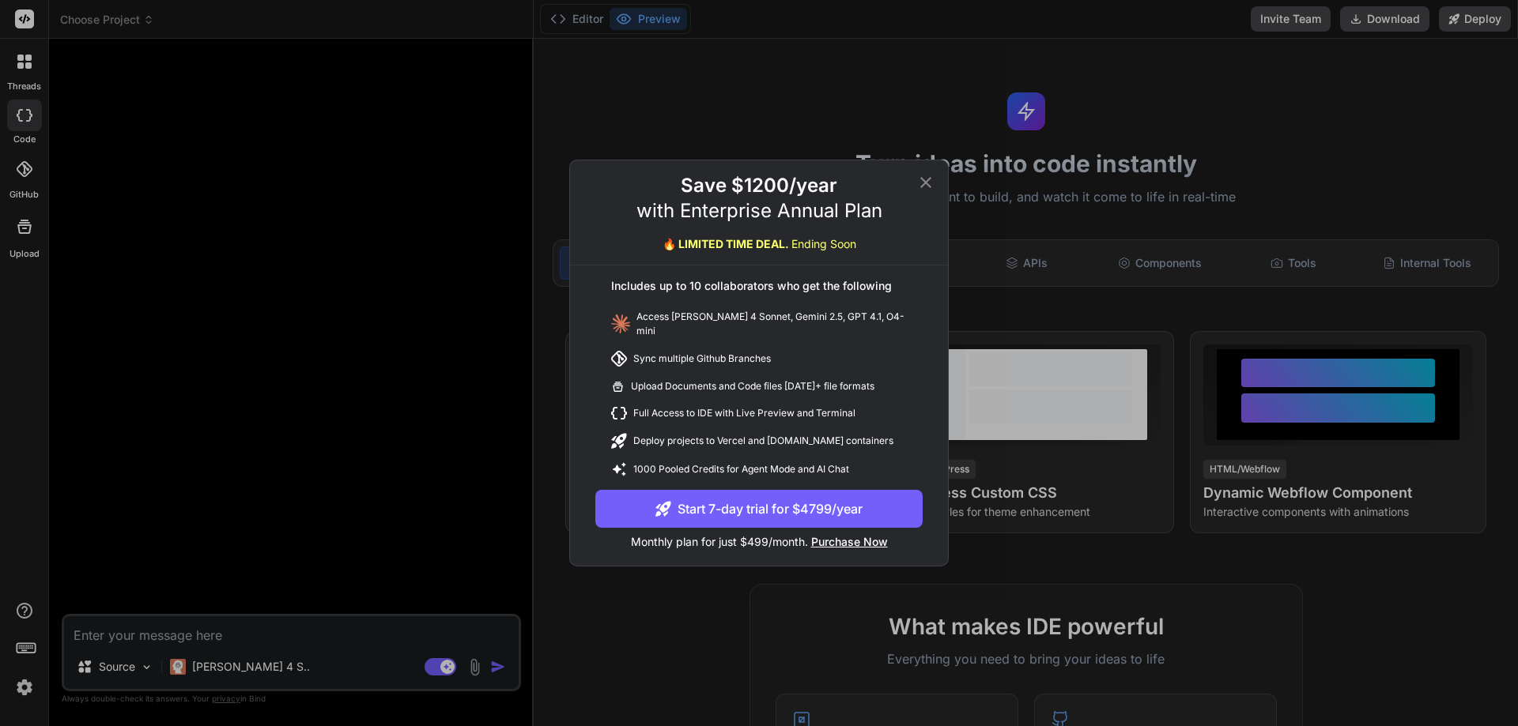
click at [925, 188] on icon at bounding box center [925, 182] width 11 height 11
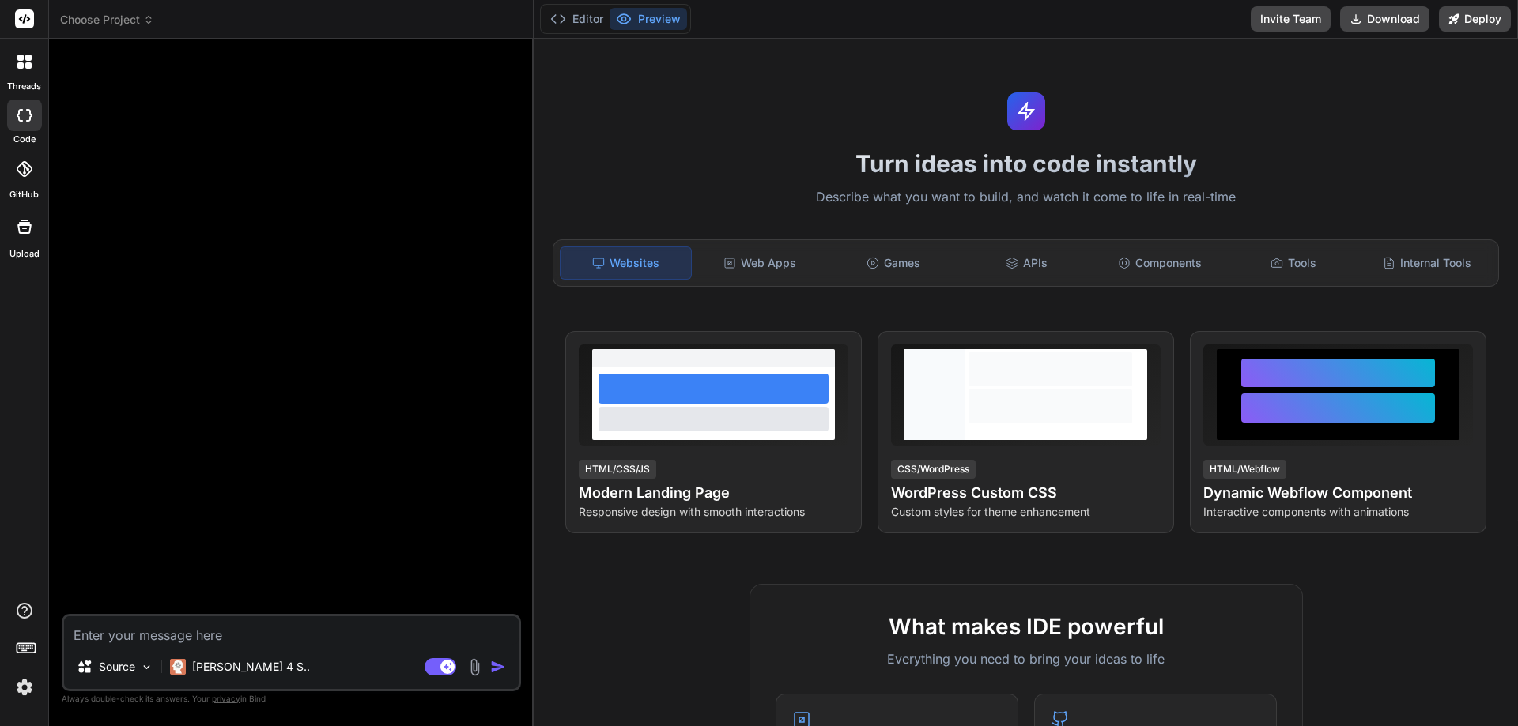
click at [116, 632] on textarea at bounding box center [291, 631] width 455 height 28
click at [24, 72] on div at bounding box center [24, 61] width 33 height 33
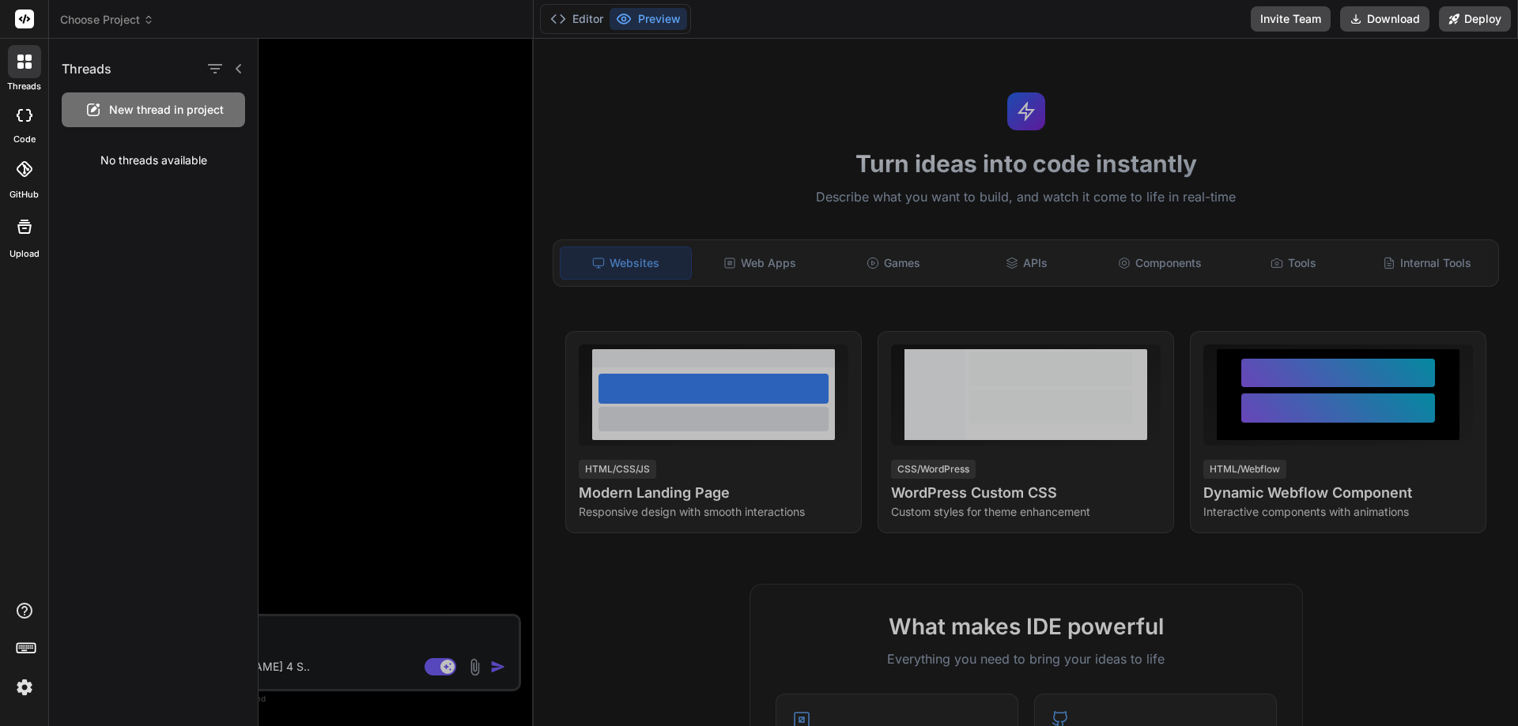
click at [203, 107] on span "New thread in project" at bounding box center [166, 110] width 115 height 16
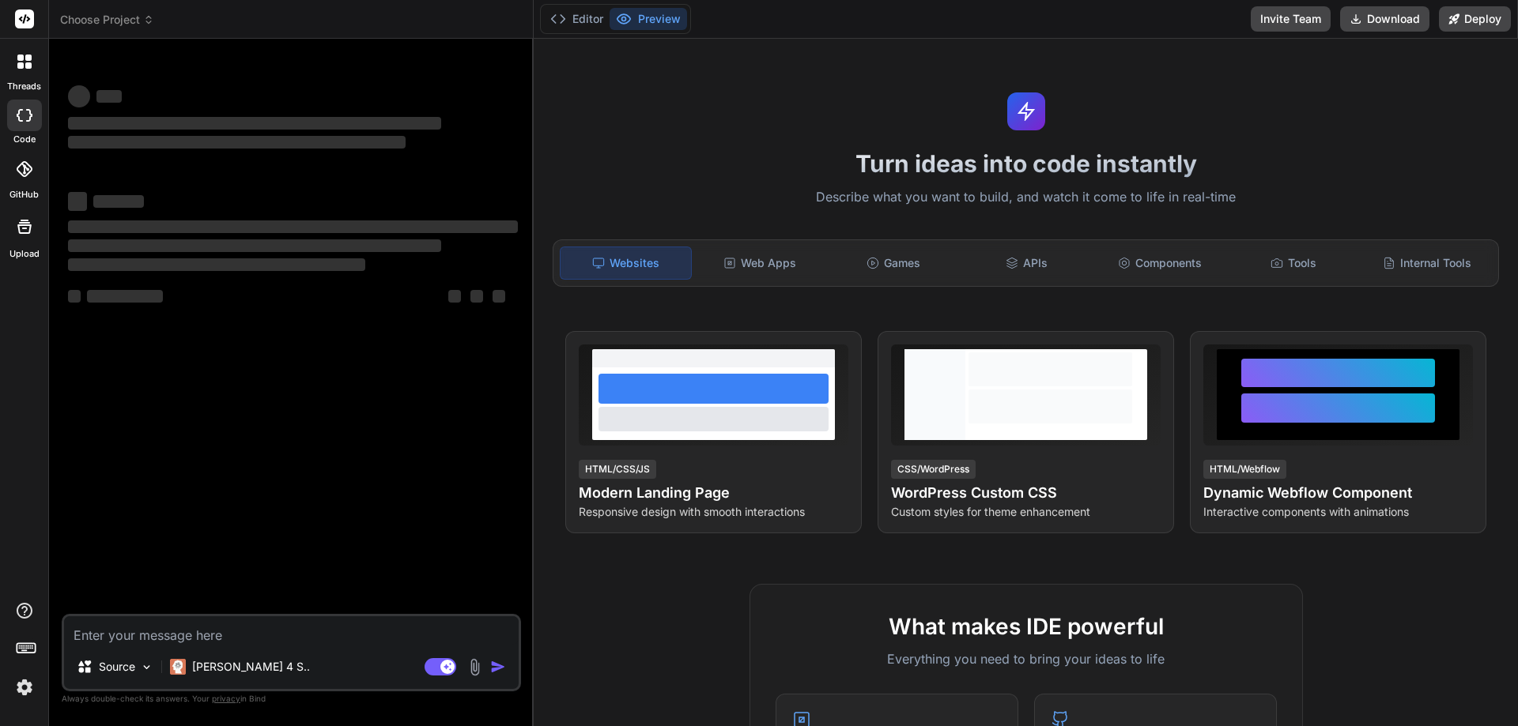
type textarea "x"
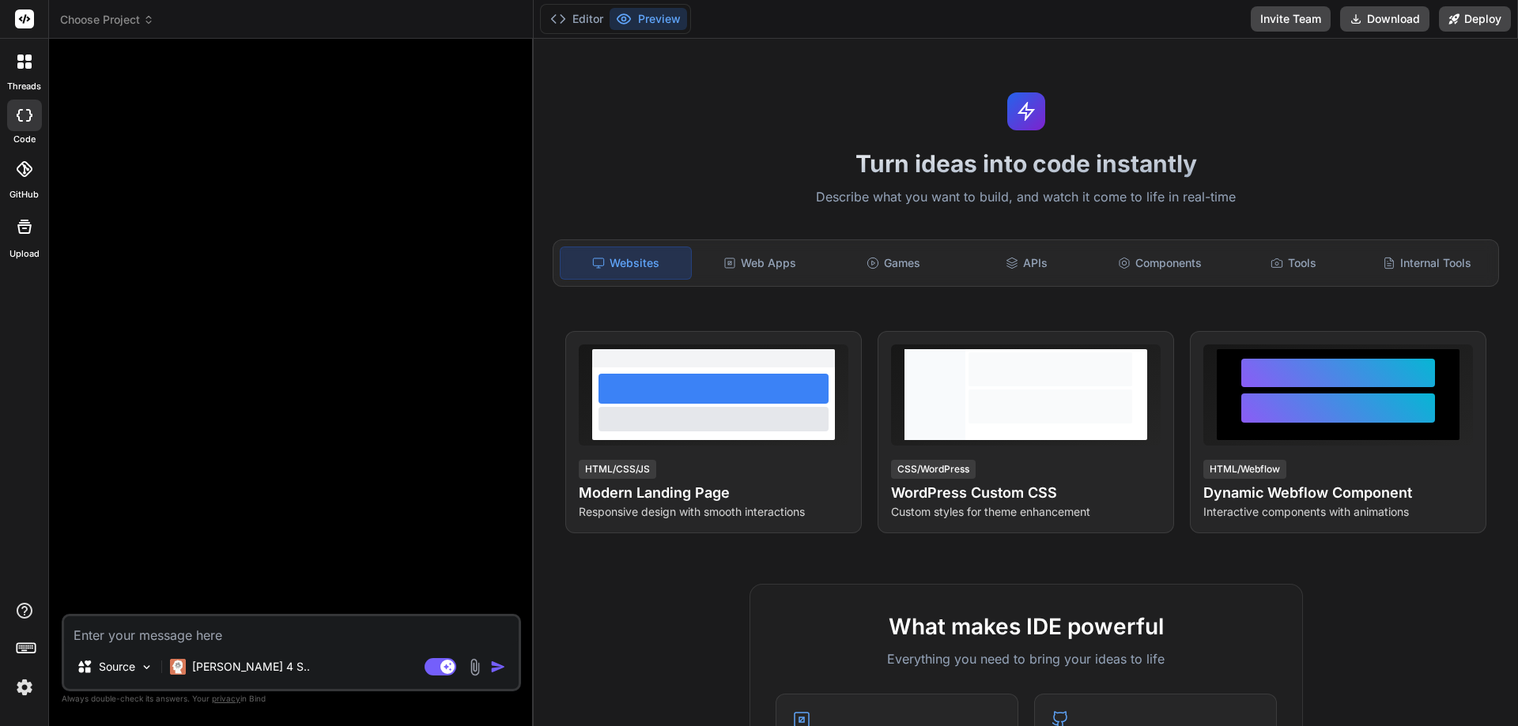
click at [9, 55] on div at bounding box center [24, 61] width 33 height 33
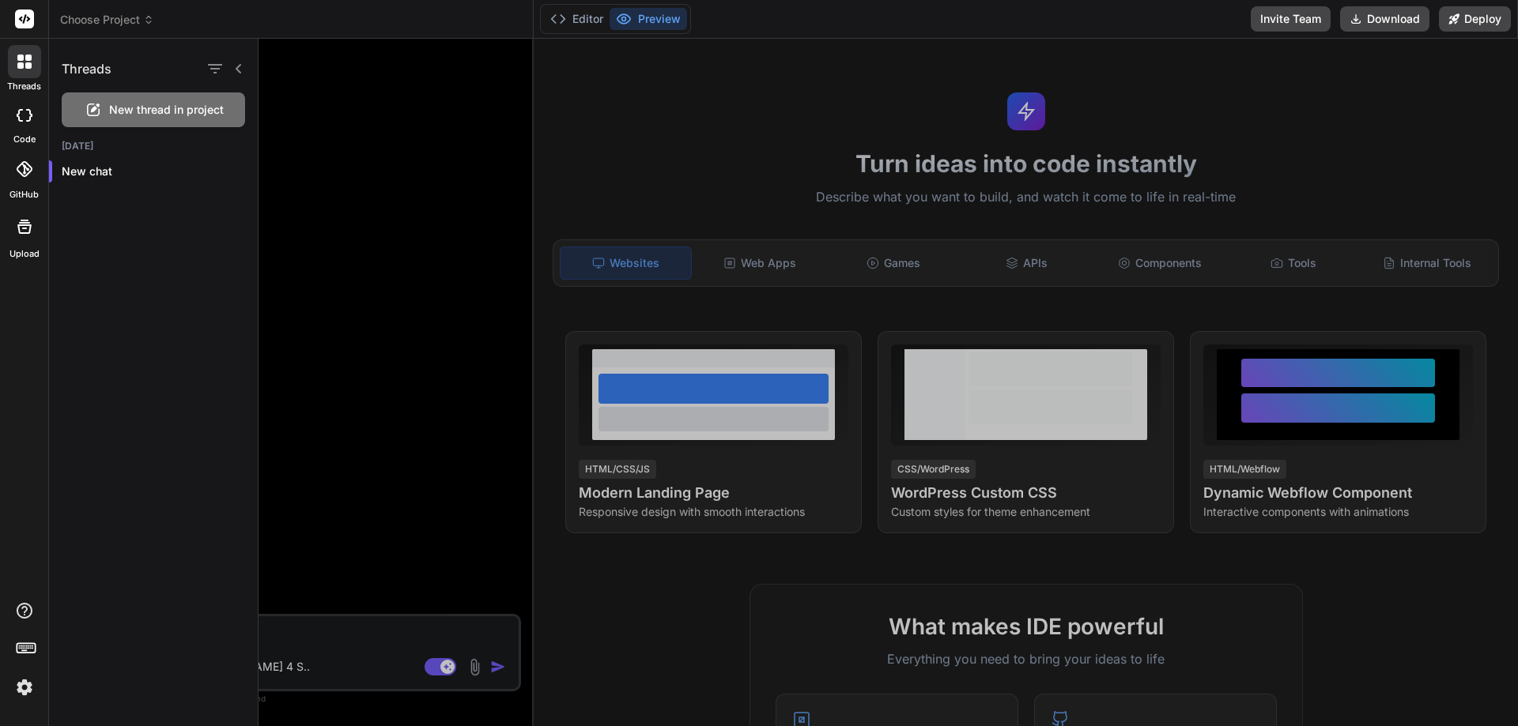
click at [239, 71] on icon at bounding box center [239, 68] width 6 height 9
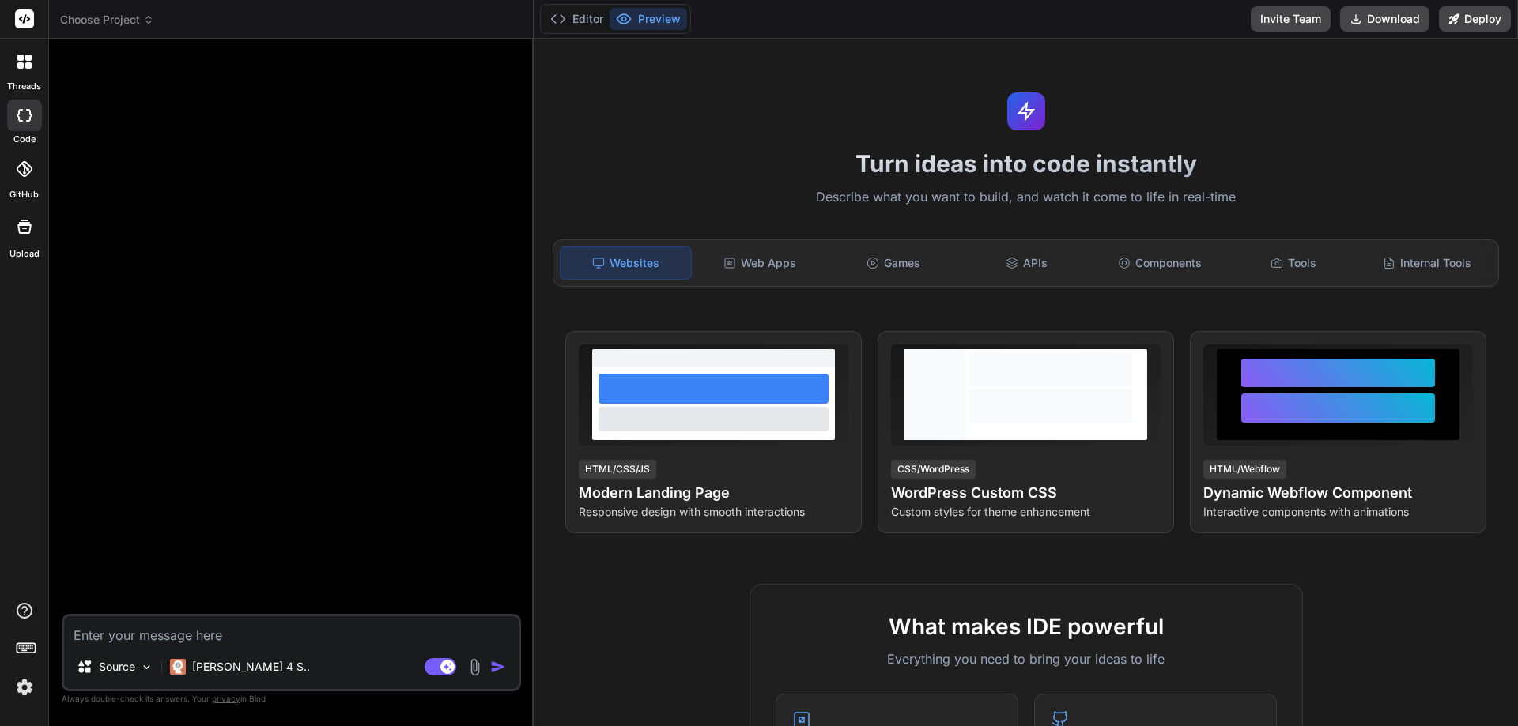
click at [17, 63] on icon at bounding box center [24, 62] width 14 height 14
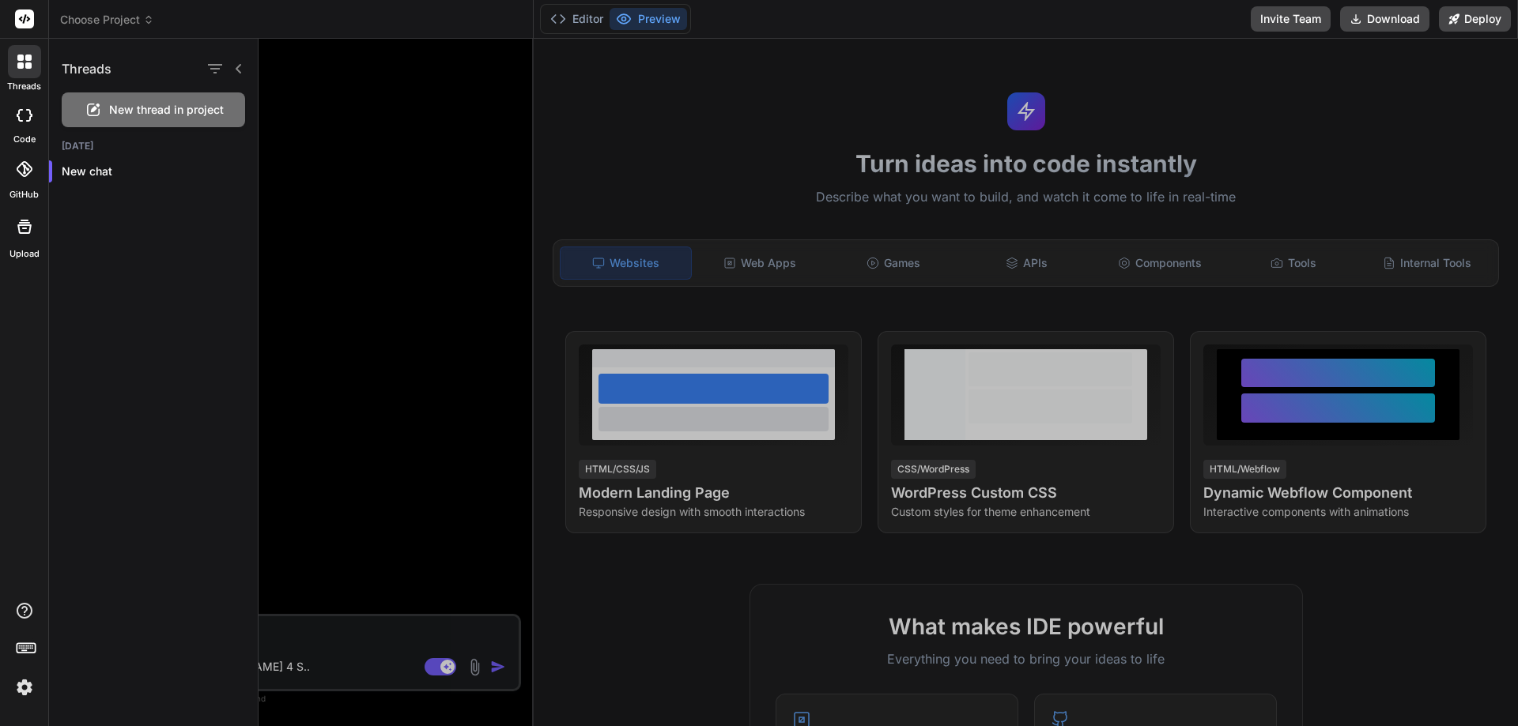
click at [125, 22] on span "Choose Project" at bounding box center [107, 20] width 94 height 16
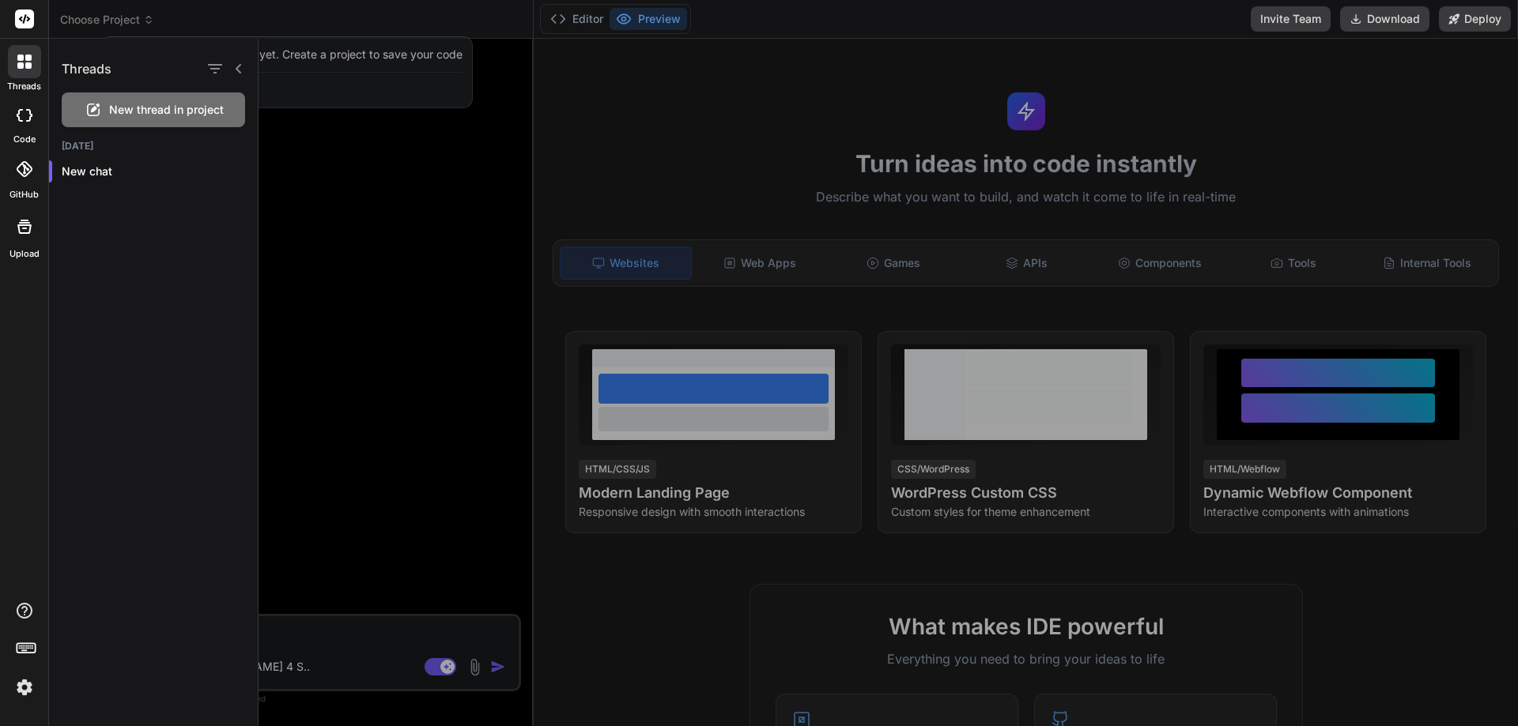
click at [319, 55] on div at bounding box center [887, 383] width 1259 height 688
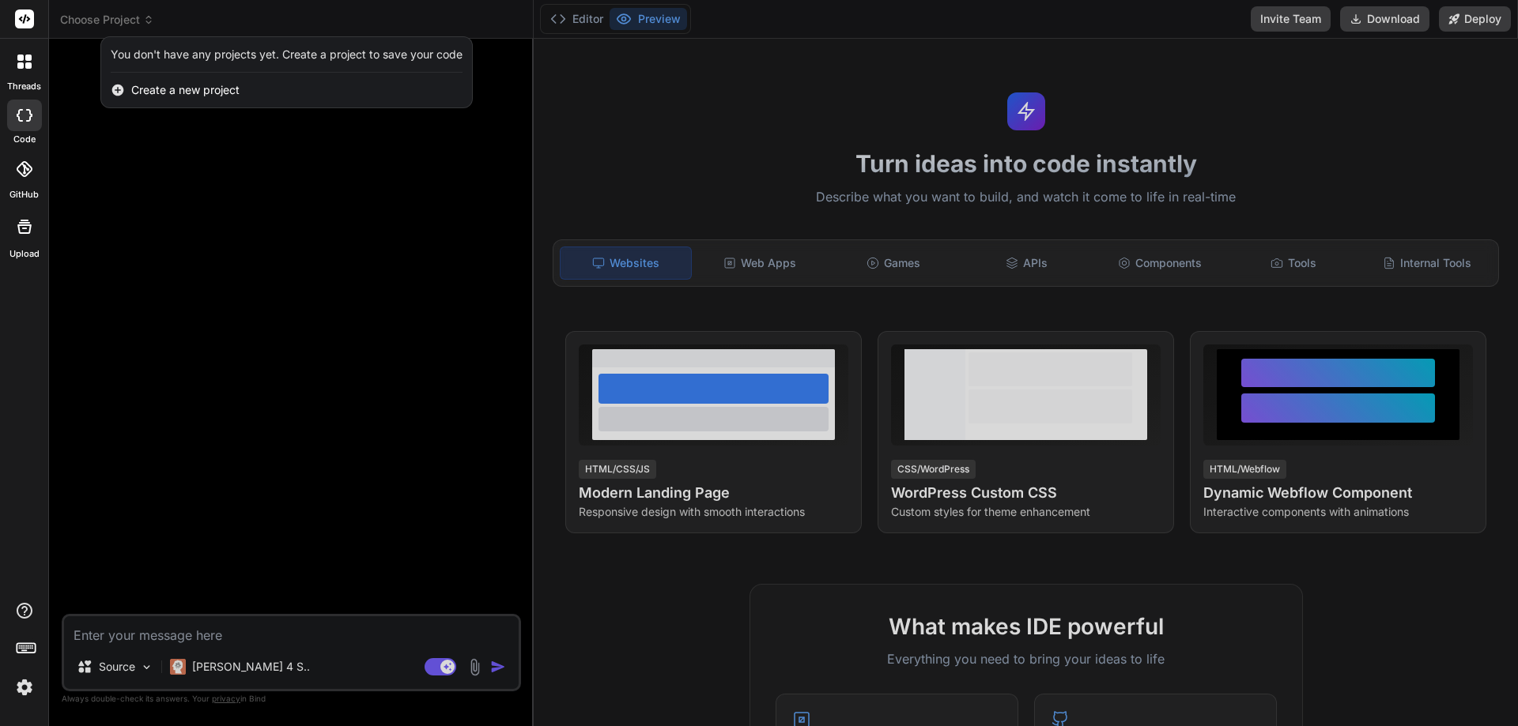
click at [170, 89] on span "Create a new project" at bounding box center [185, 90] width 108 height 16
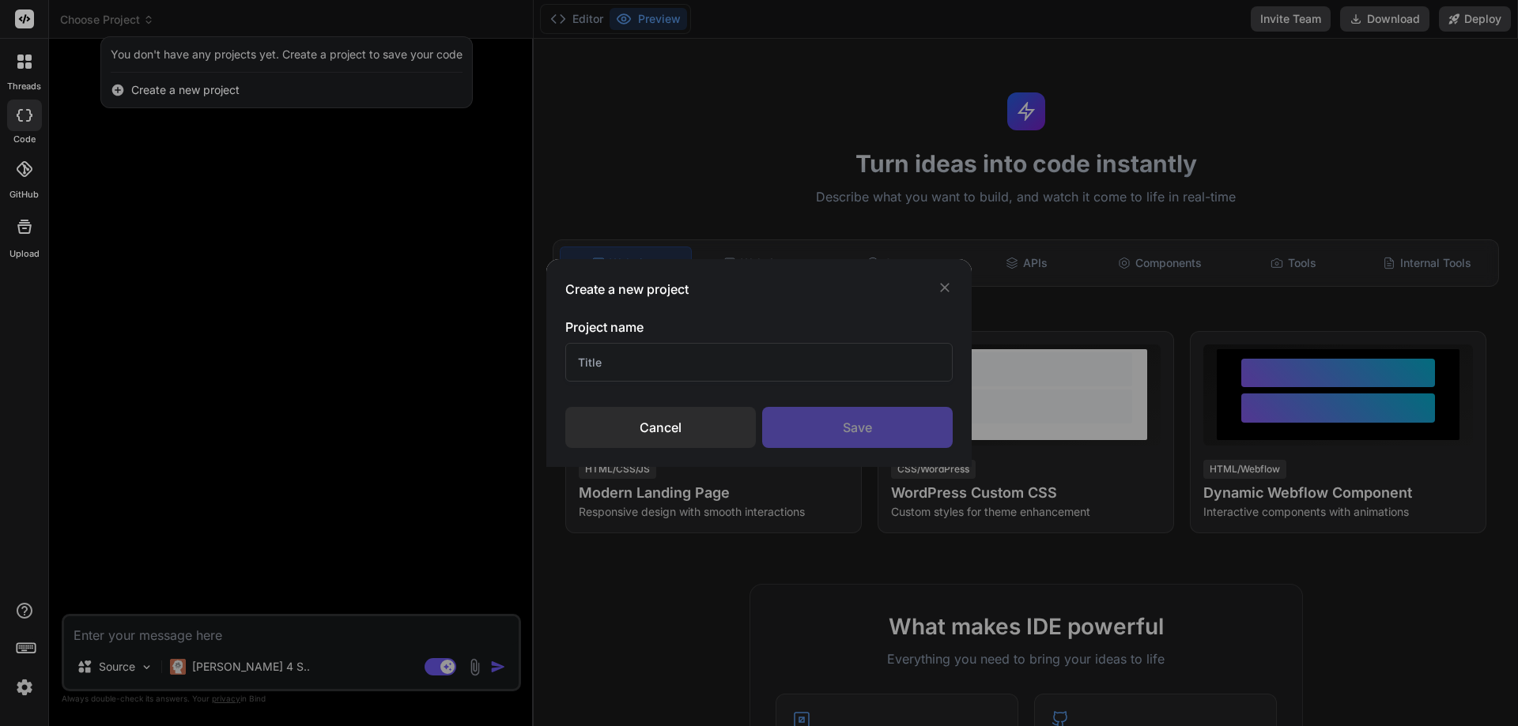
click at [655, 432] on div "Cancel" at bounding box center [660, 427] width 191 height 41
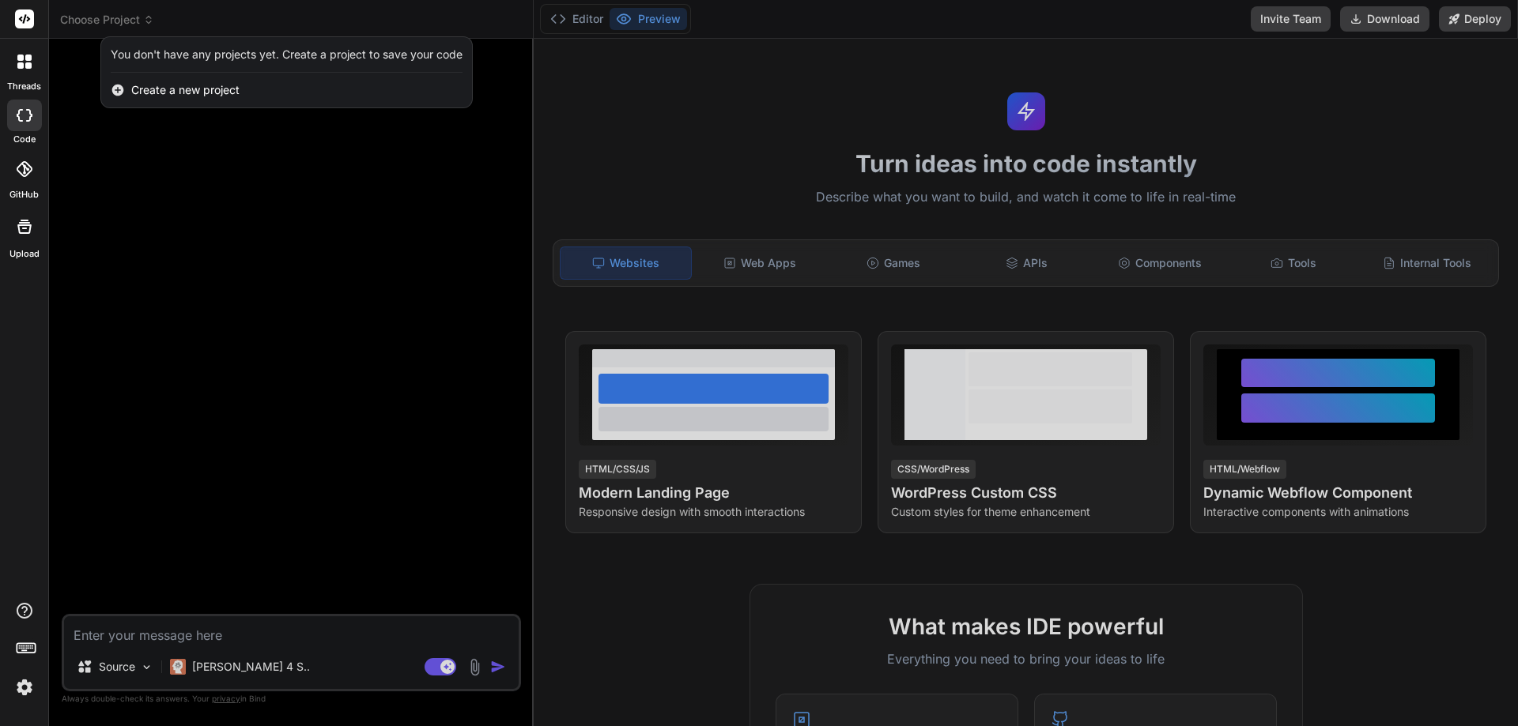
click at [177, 59] on div "You don't have any projects yet. Create a project to save your code" at bounding box center [287, 55] width 352 height 16
click at [82, 18] on div at bounding box center [759, 363] width 1518 height 726
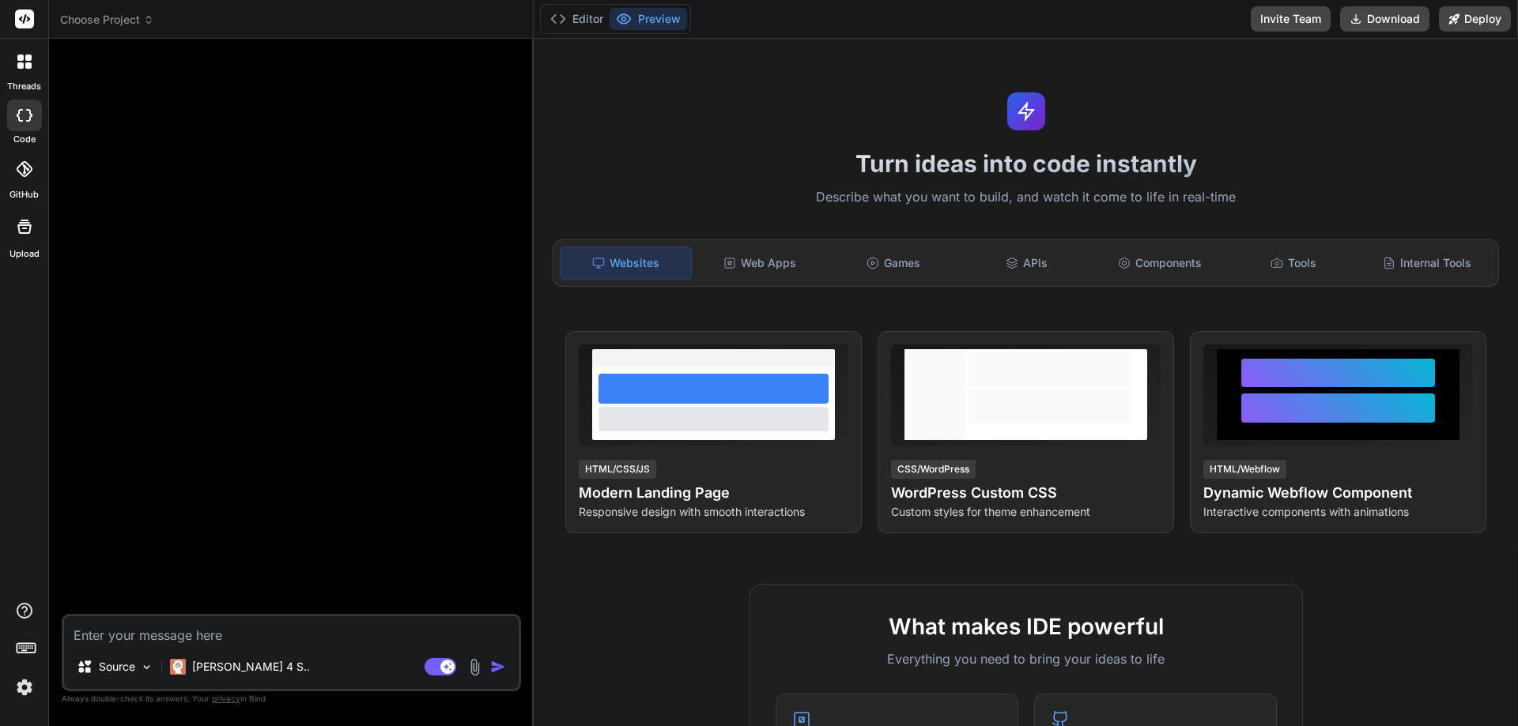
click at [98, 17] on span "Choose Project" at bounding box center [107, 20] width 94 height 16
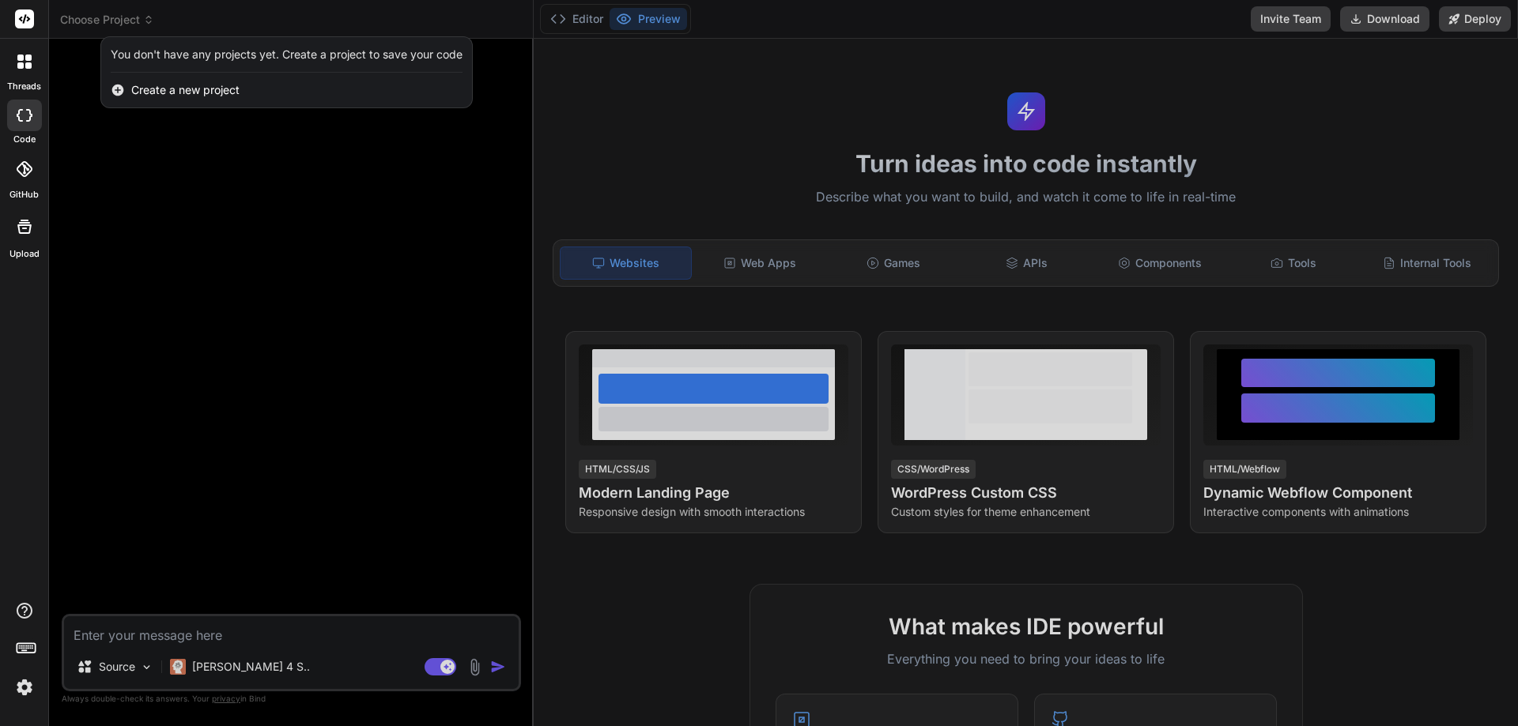
click at [177, 90] on span "Create a new project" at bounding box center [185, 90] width 108 height 16
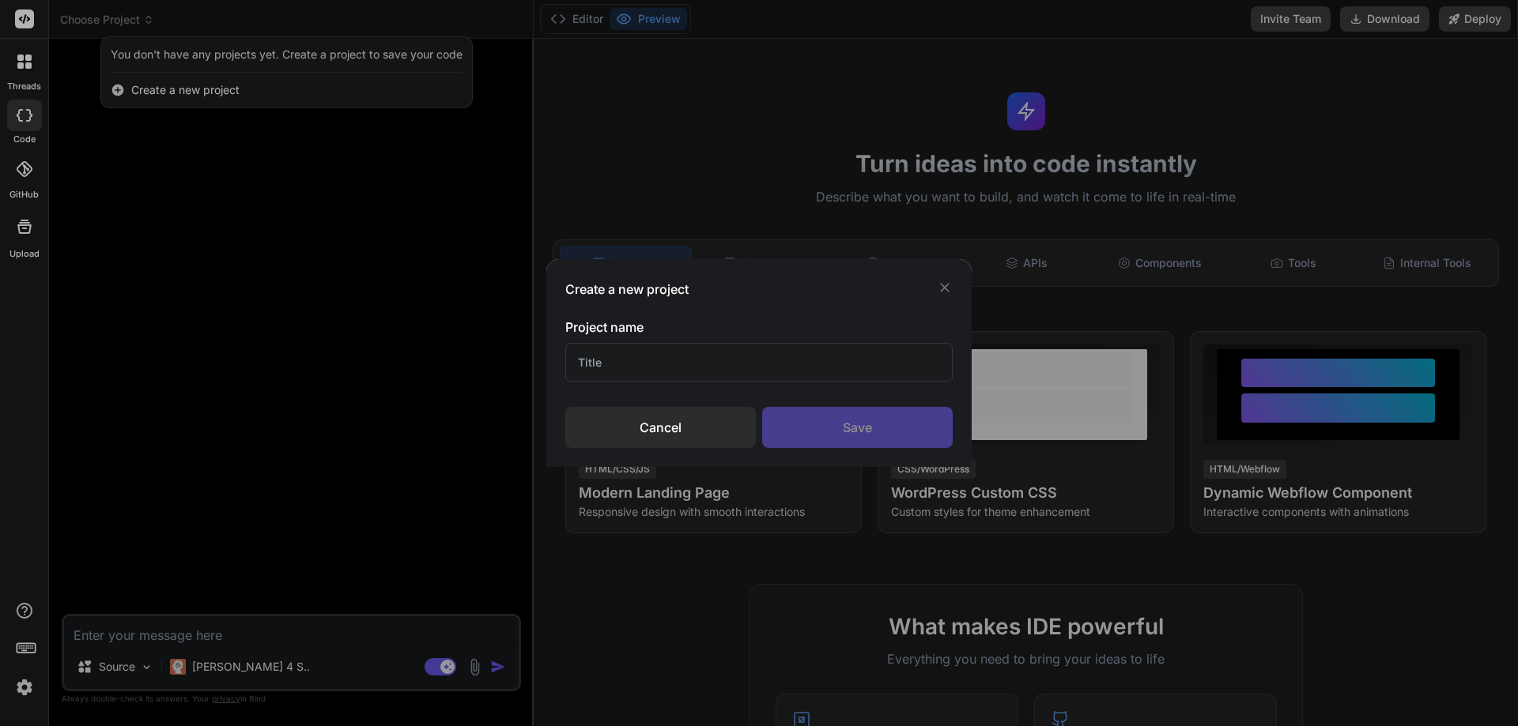
click at [624, 368] on input "text" at bounding box center [758, 362] width 387 height 39
type input "F"
type input "โปรเจ็ค ทดลอง Demo"
click at [850, 428] on div "Save" at bounding box center [857, 427] width 191 height 41
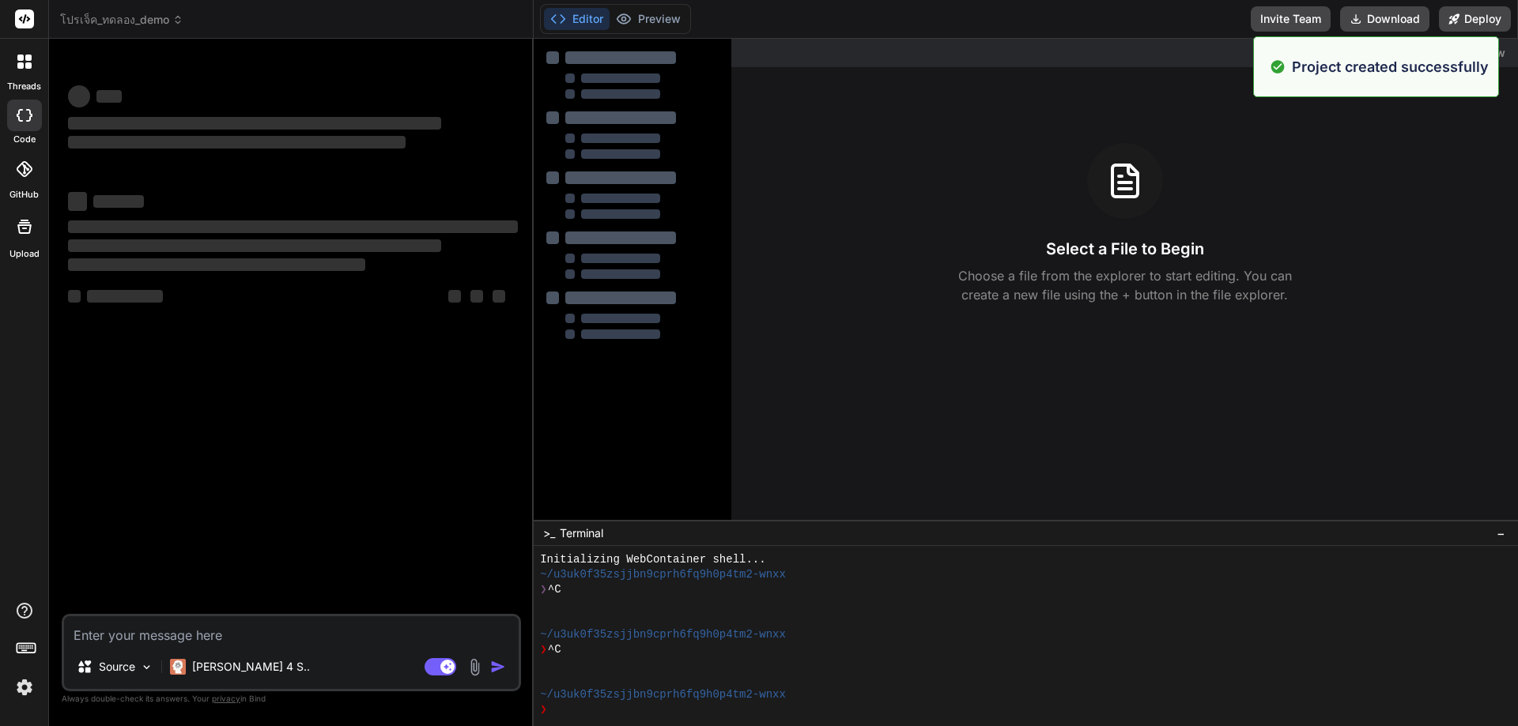
type textarea "x"
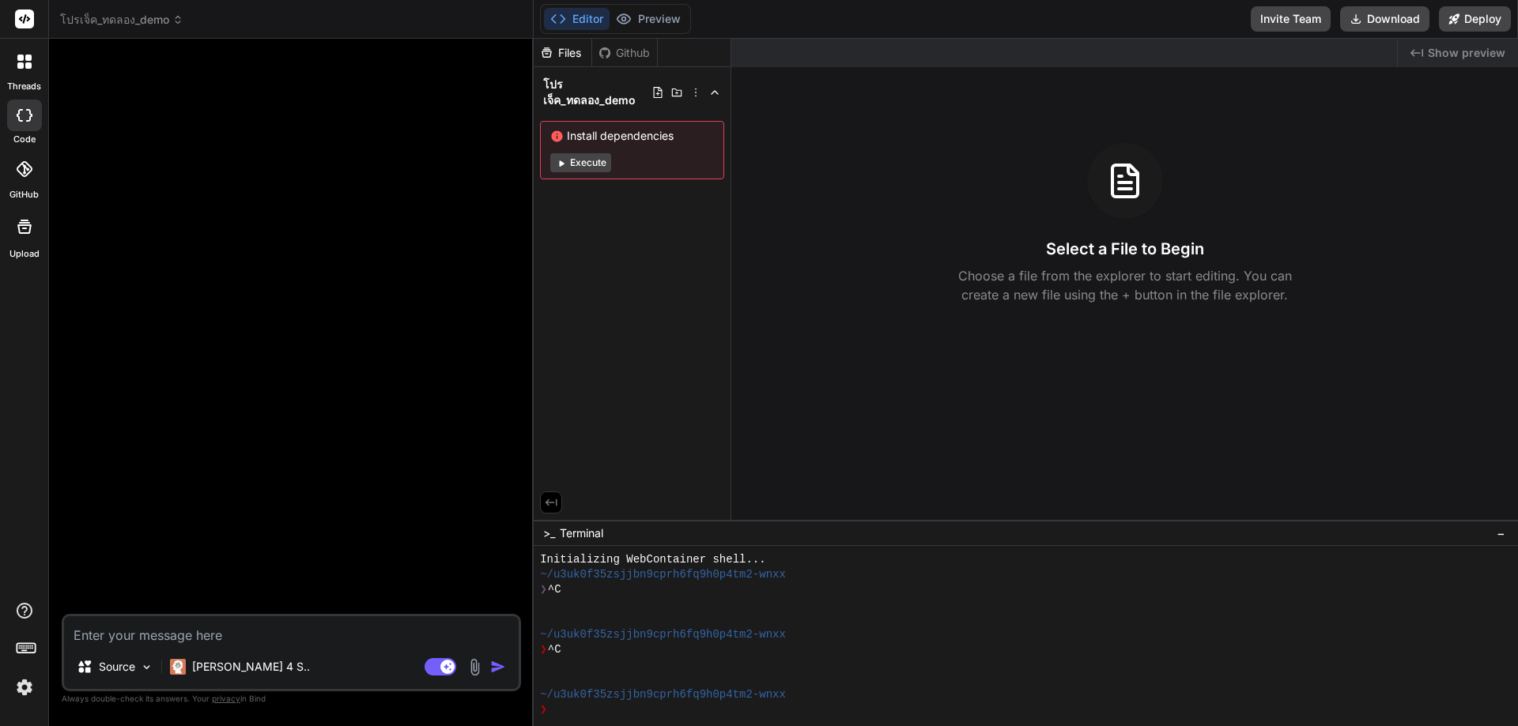
click at [92, 21] on span "โปรเจ็ค_ทดลอง_demo" at bounding box center [121, 20] width 123 height 16
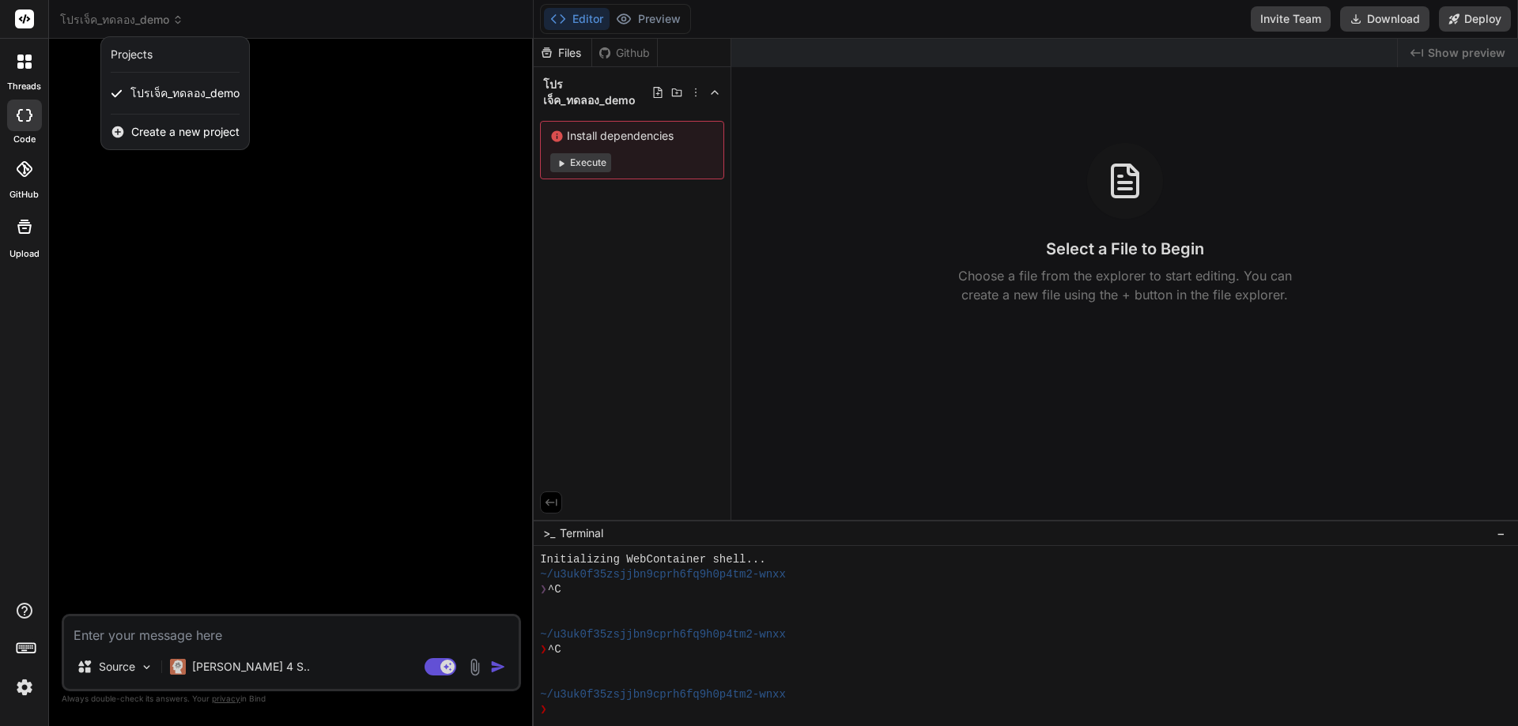
click at [208, 258] on div at bounding box center [759, 363] width 1518 height 726
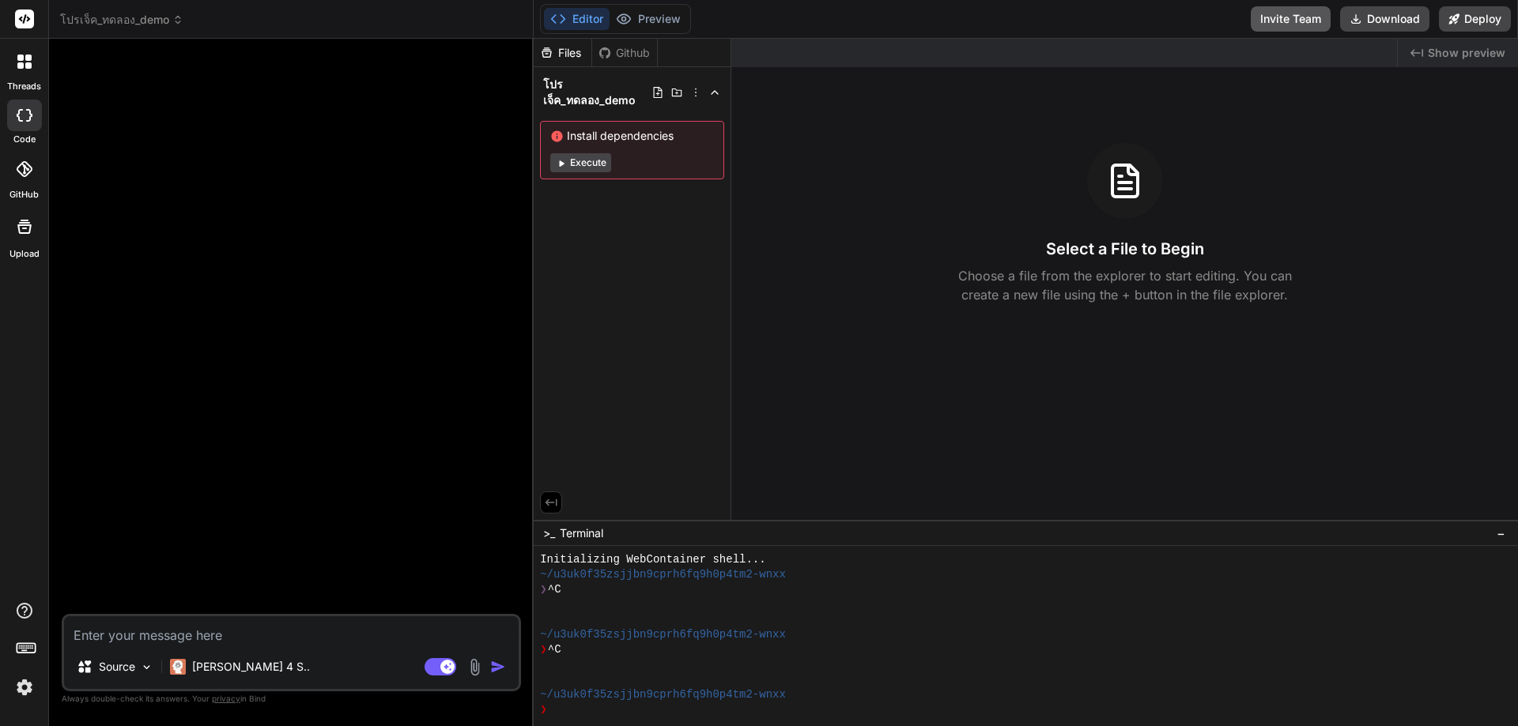
click at [1285, 20] on button "Invite Team" at bounding box center [1291, 18] width 80 height 25
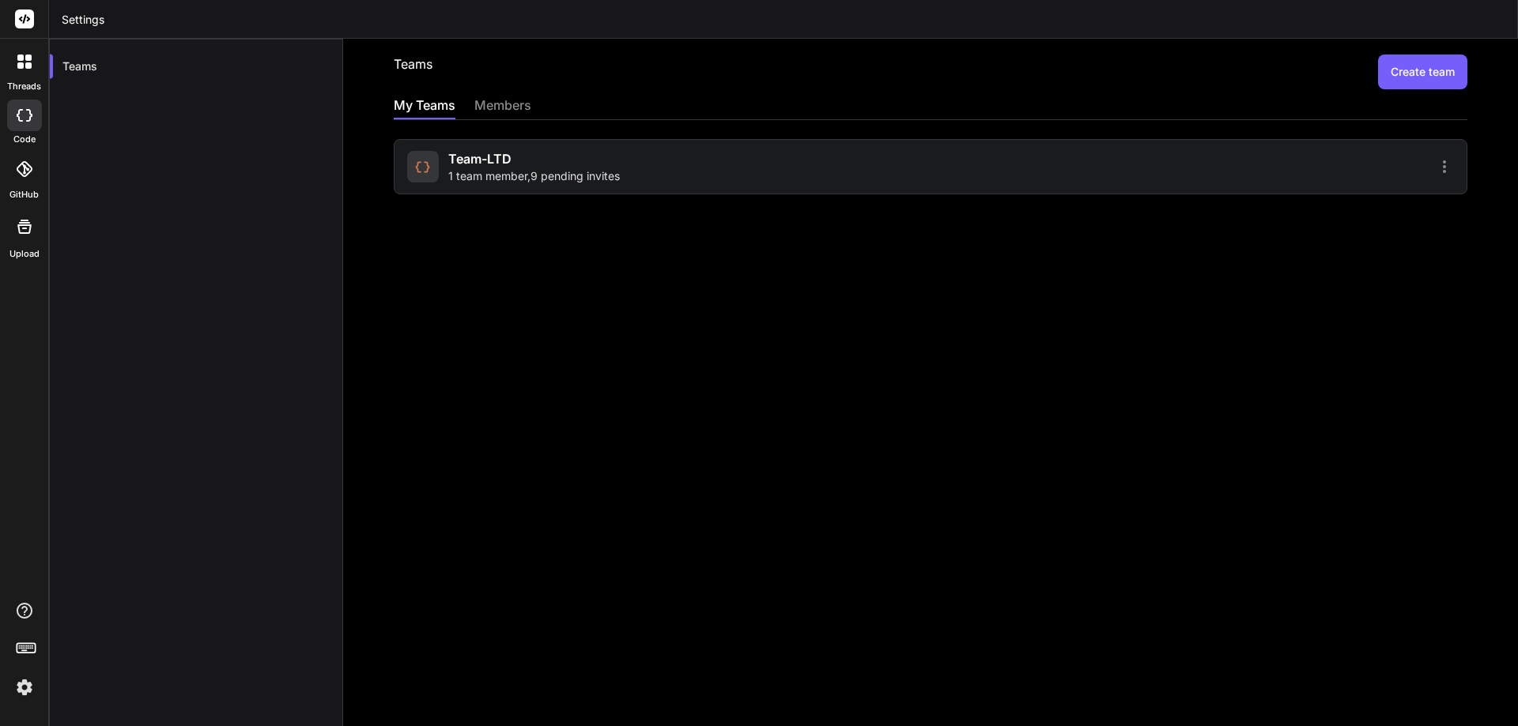
click at [451, 157] on span "Team-LTD" at bounding box center [479, 158] width 63 height 19
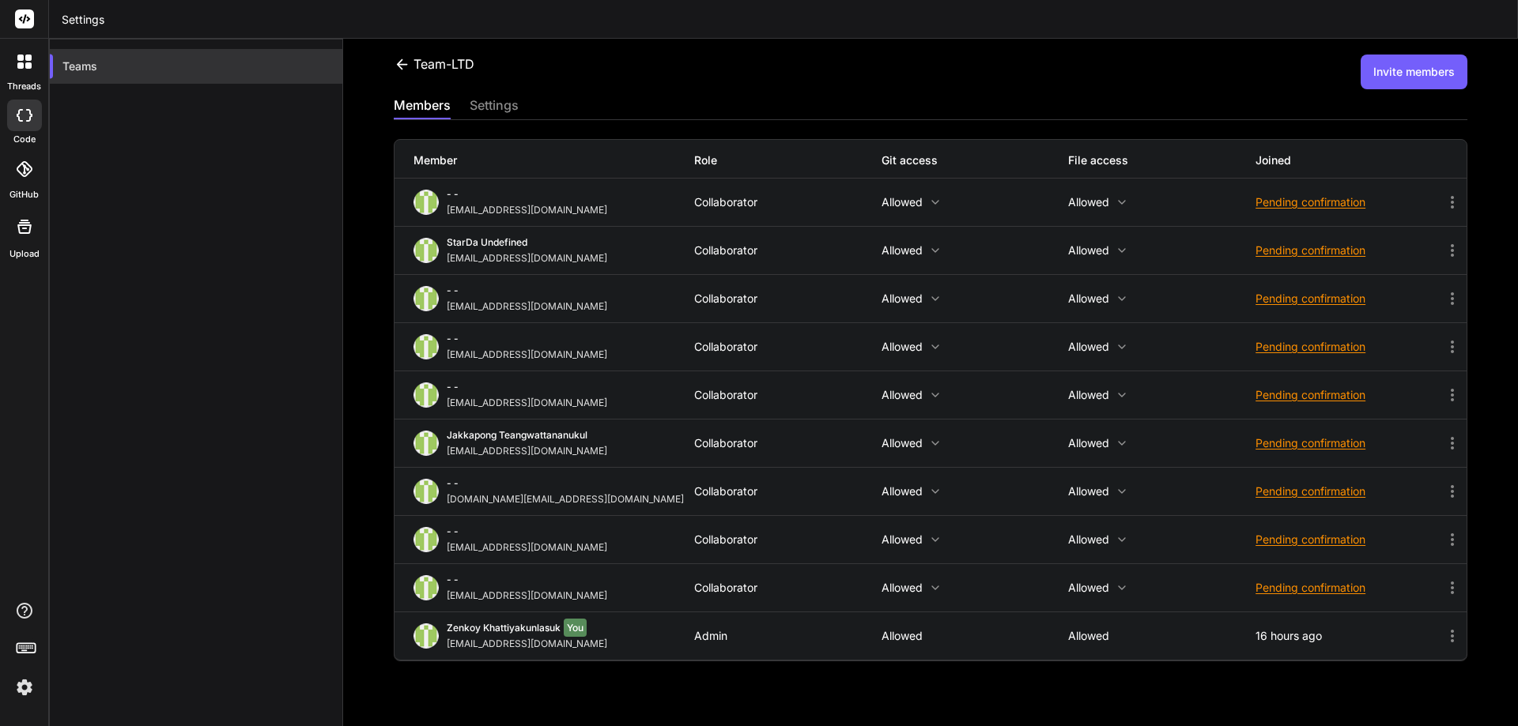
click at [90, 66] on div "Teams" at bounding box center [196, 66] width 292 height 35
click at [1443, 207] on icon at bounding box center [1452, 202] width 19 height 19
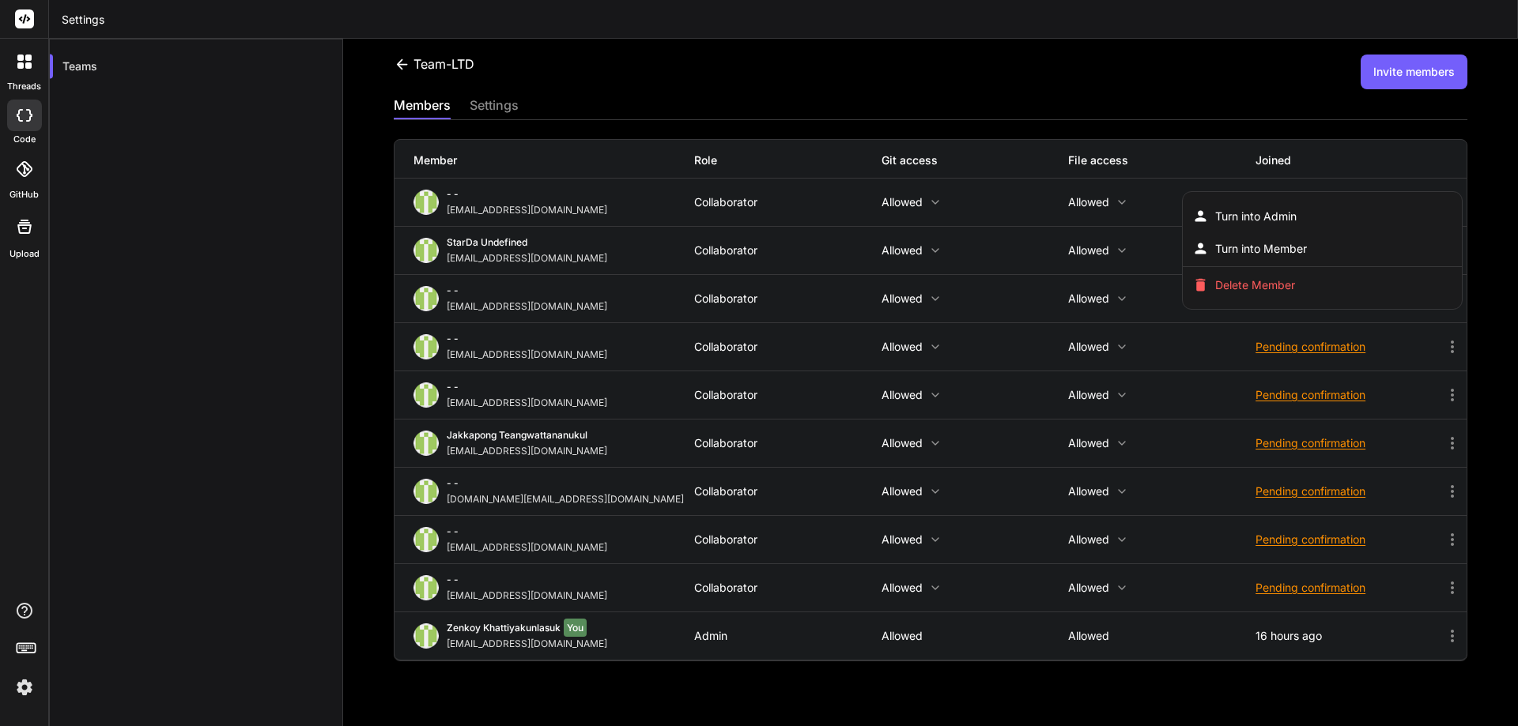
click at [1216, 81] on div at bounding box center [759, 363] width 1518 height 726
click at [1386, 68] on button "Invite members" at bounding box center [1413, 72] width 107 height 35
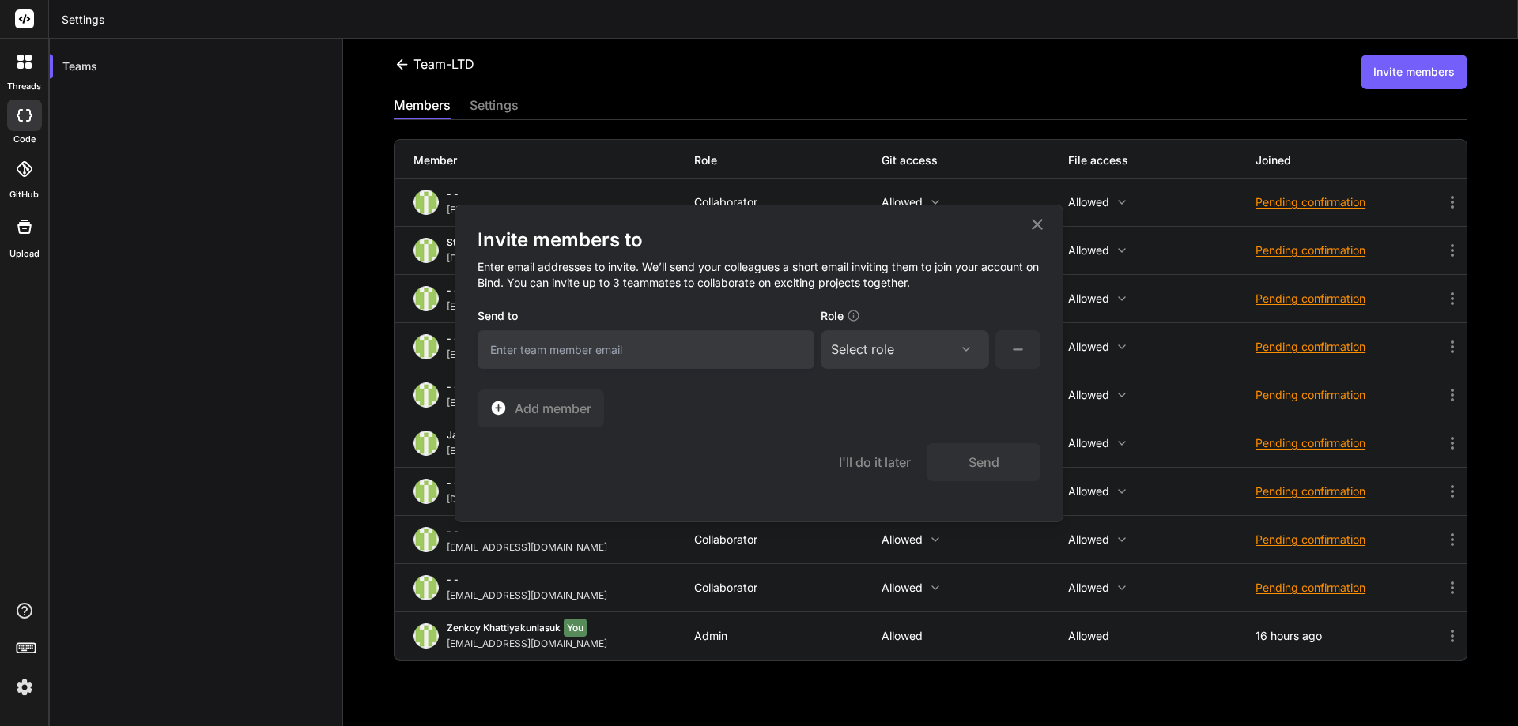
click at [890, 353] on div "Select role" at bounding box center [862, 349] width 63 height 19
click at [662, 436] on div "I'll do it later Send" at bounding box center [758, 455] width 563 height 54
click at [609, 349] on input "email" at bounding box center [645, 349] width 337 height 39
click at [867, 466] on button "I'll do it later" at bounding box center [875, 462] width 72 height 19
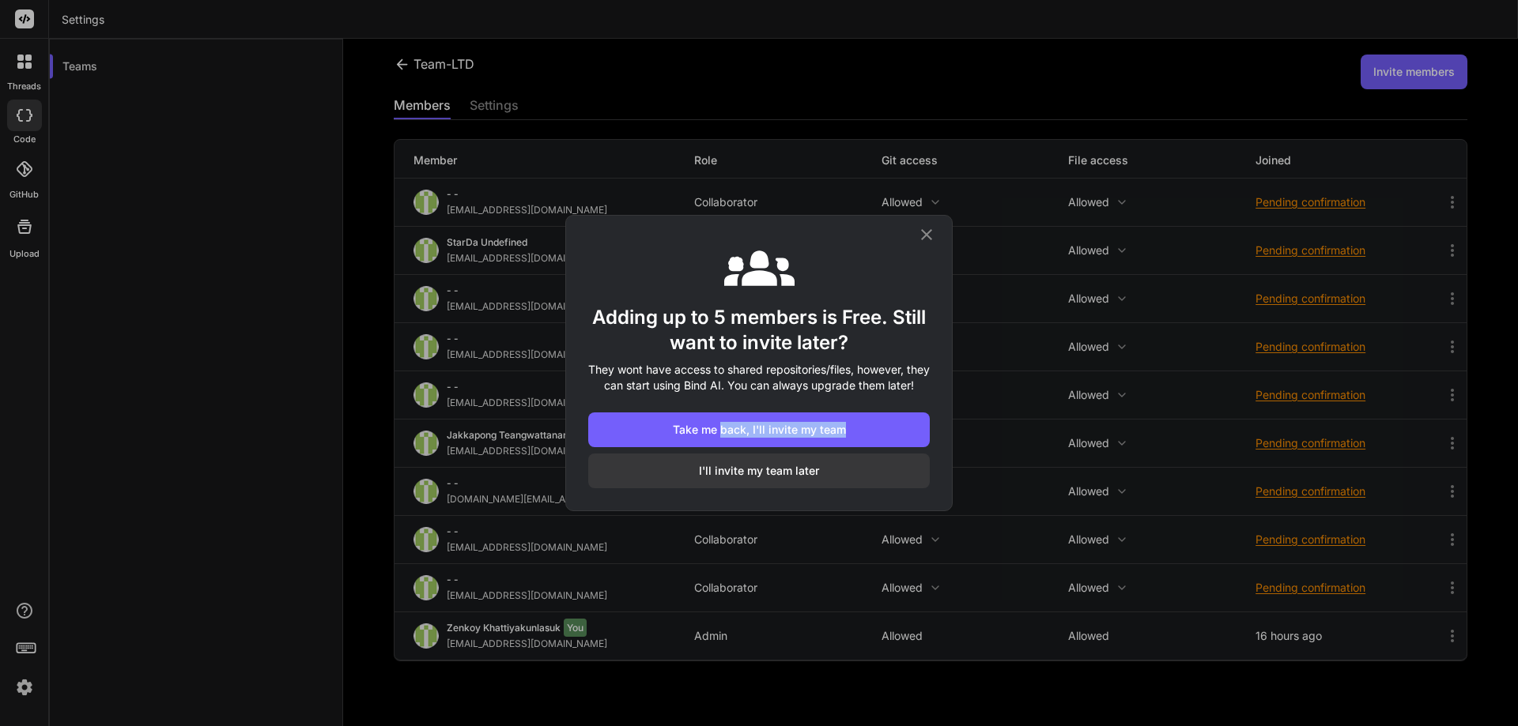
drag, startPoint x: 872, startPoint y: 402, endPoint x: 723, endPoint y: 403, distance: 148.6
click at [723, 403] on div "Take me back, I'll invite my team I'll invite my team later" at bounding box center [759, 441] width 386 height 95
click at [708, 374] on p "They wont have access to shared repositories/files, however, they can start usi…" at bounding box center [759, 378] width 342 height 32
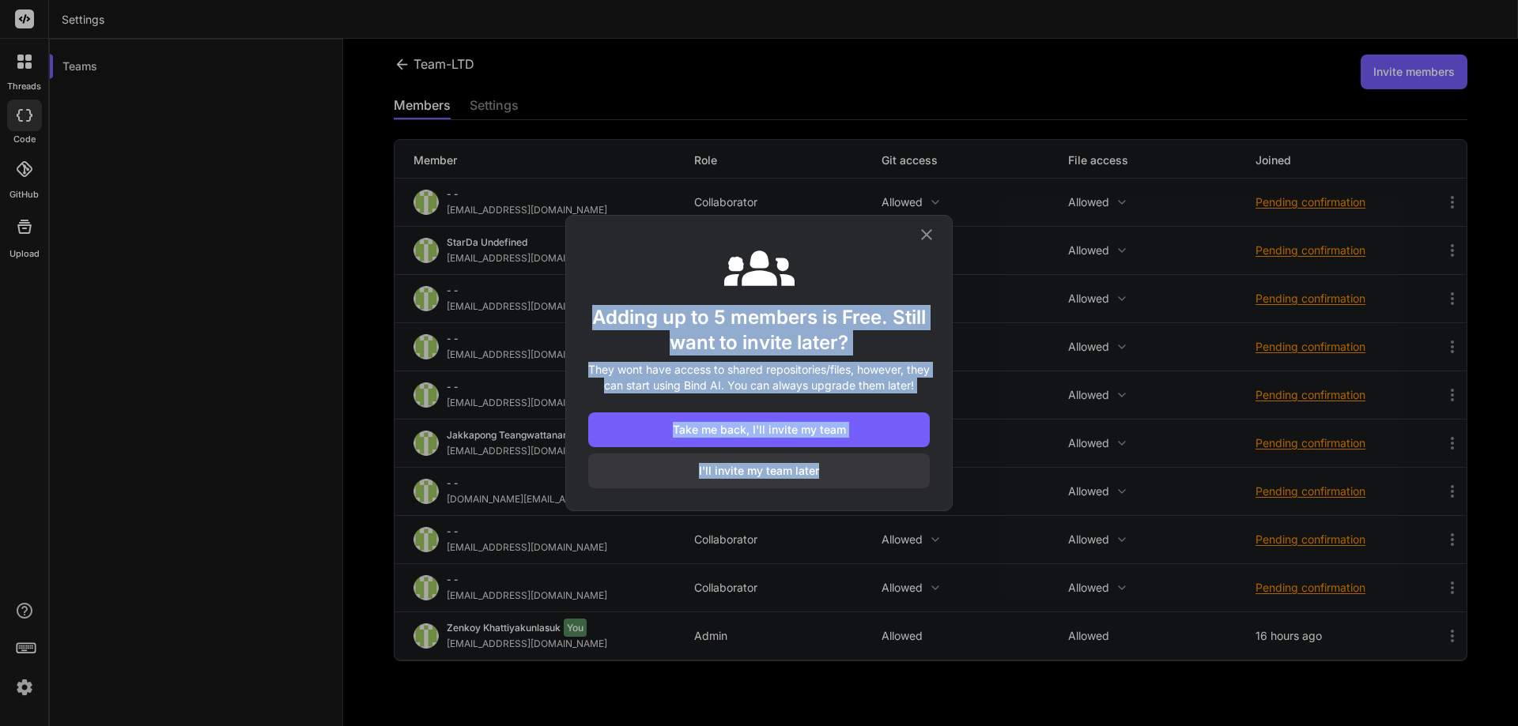
drag, startPoint x: 592, startPoint y: 309, endPoint x: 837, endPoint y: 472, distance: 294.2
click at [837, 472] on div "Adding up to 5 members is Free. Still want to invite later? They wont have acce…" at bounding box center [759, 363] width 386 height 295
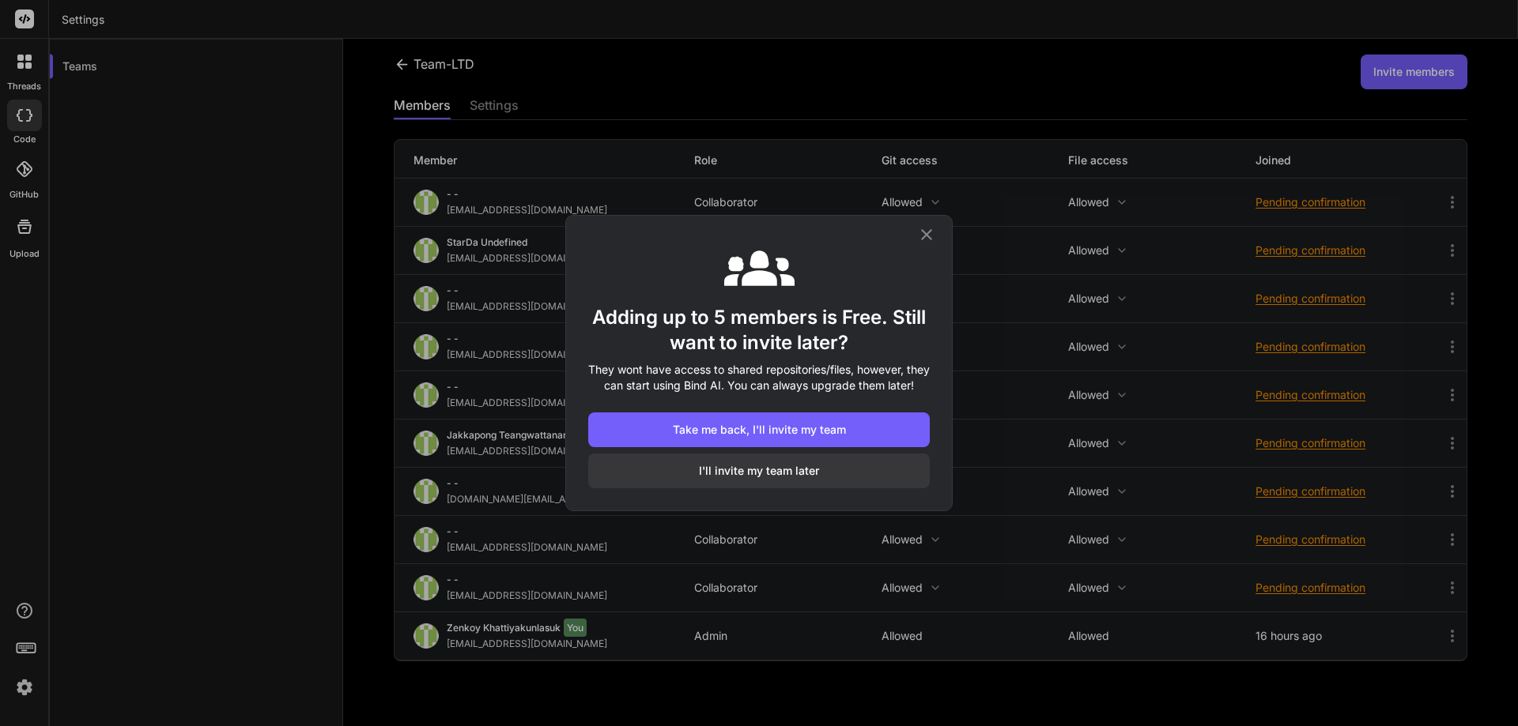
click at [796, 468] on button "I'll invite my team later" at bounding box center [759, 471] width 342 height 35
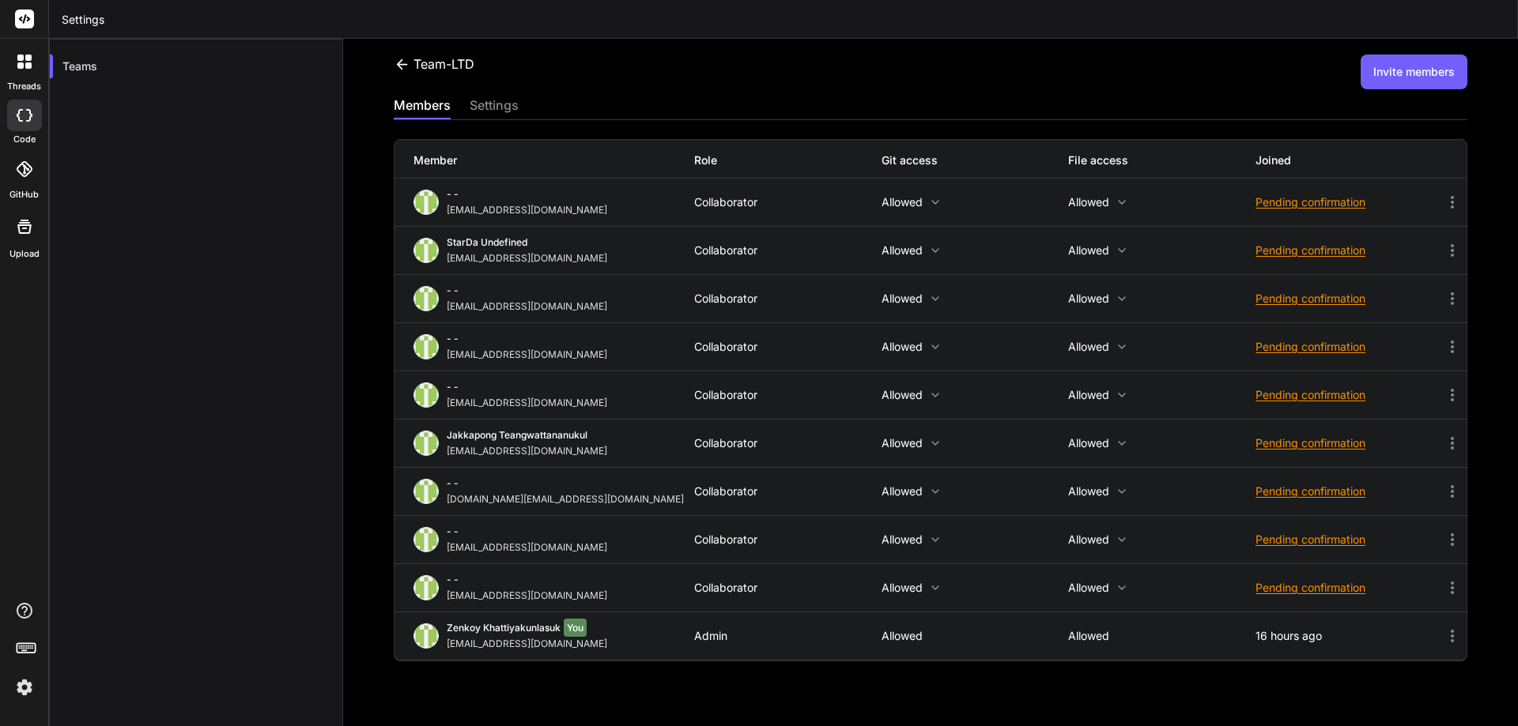
click at [1390, 66] on button "Invite members" at bounding box center [1413, 72] width 107 height 35
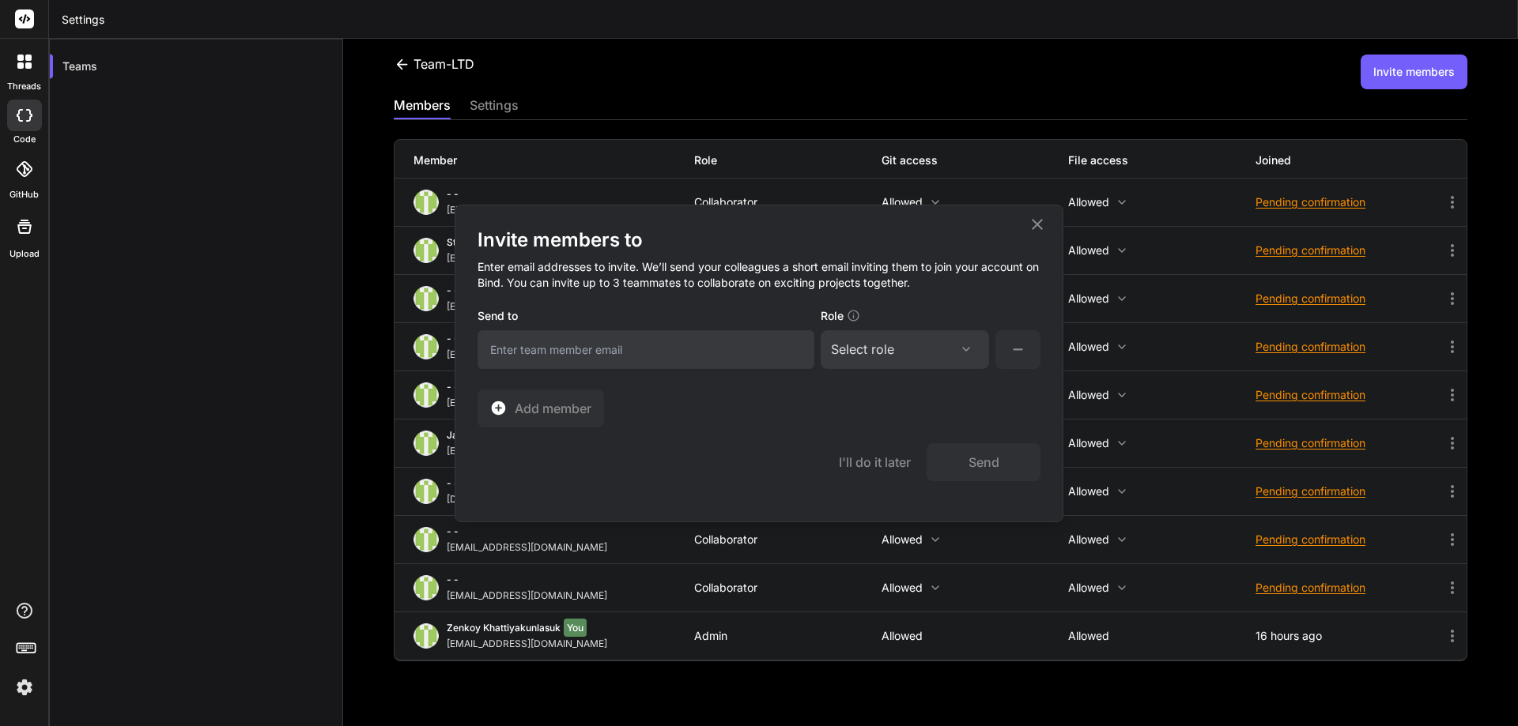
click at [855, 315] on icon at bounding box center [853, 315] width 13 height 13
click at [831, 315] on label "Role" at bounding box center [841, 319] width 40 height 22
click at [852, 314] on icon at bounding box center [853, 315] width 13 height 13
click at [854, 316] on icon at bounding box center [852, 315] width 11 height 11
click at [855, 315] on icon at bounding box center [853, 315] width 13 height 13
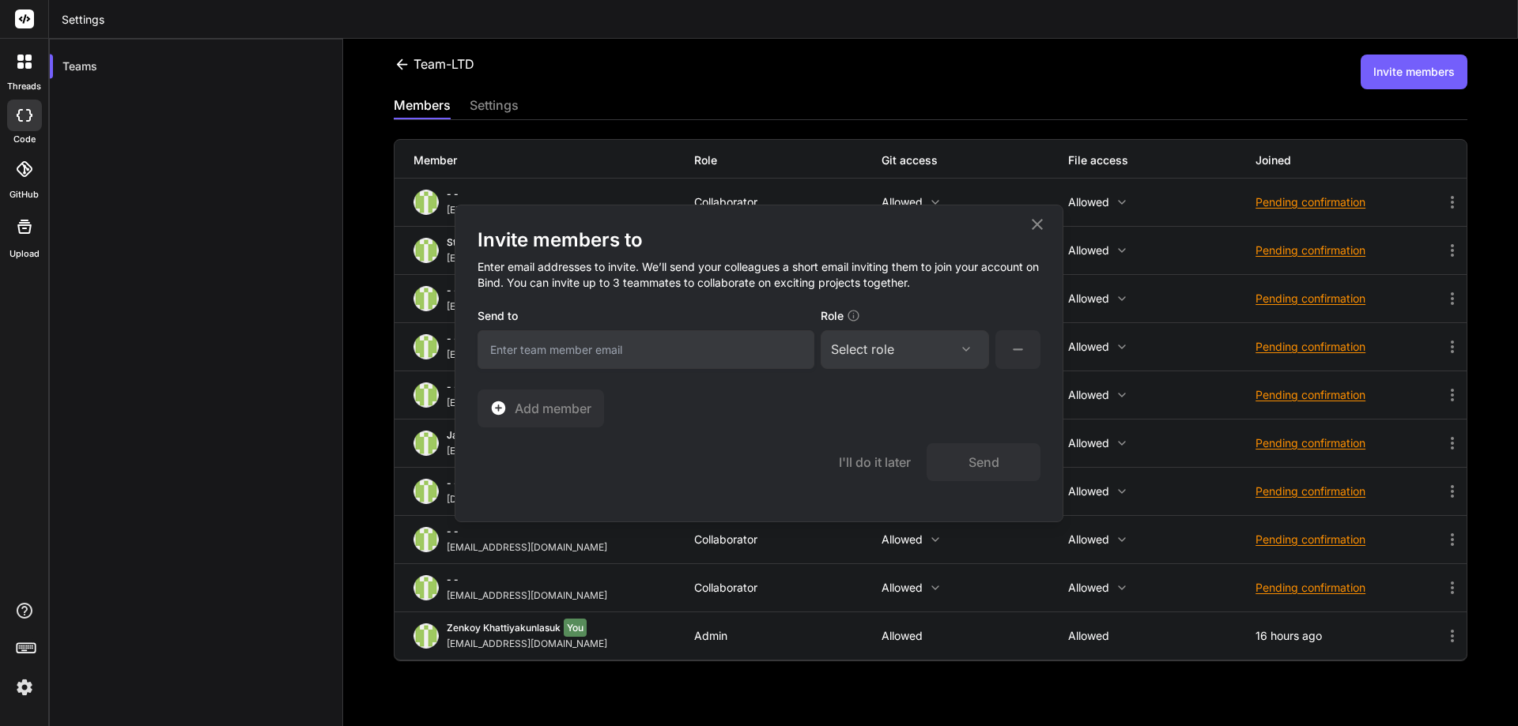
click at [1046, 217] on icon at bounding box center [1037, 224] width 19 height 19
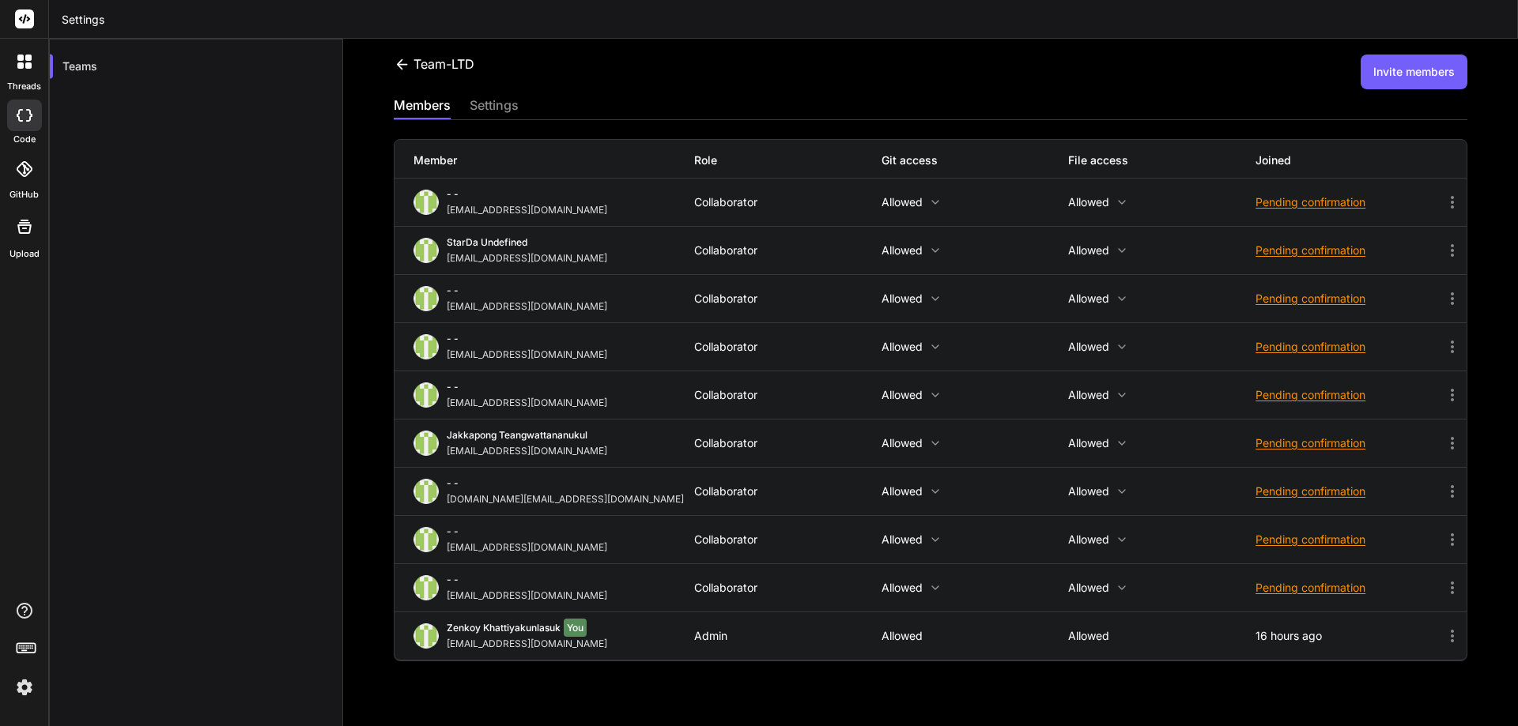
click at [921, 200] on p "Allowed" at bounding box center [974, 202] width 187 height 13
click at [816, 88] on div at bounding box center [759, 363] width 1518 height 726
click at [708, 202] on div "Collaborator" at bounding box center [787, 202] width 187 height 13
click at [398, 58] on icon at bounding box center [402, 64] width 17 height 17
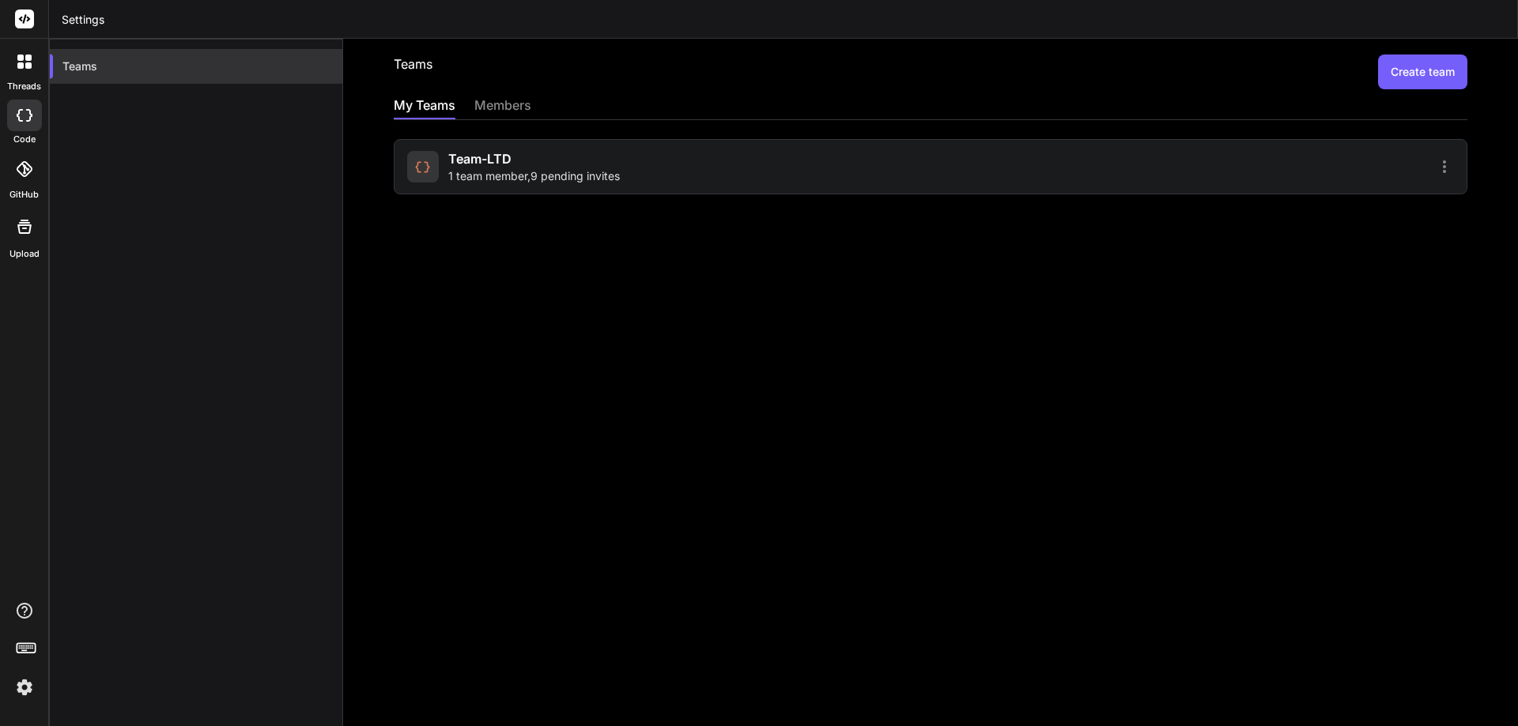
click at [115, 62] on div "Teams" at bounding box center [196, 66] width 292 height 35
click at [24, 242] on div at bounding box center [25, 227] width 38 height 38
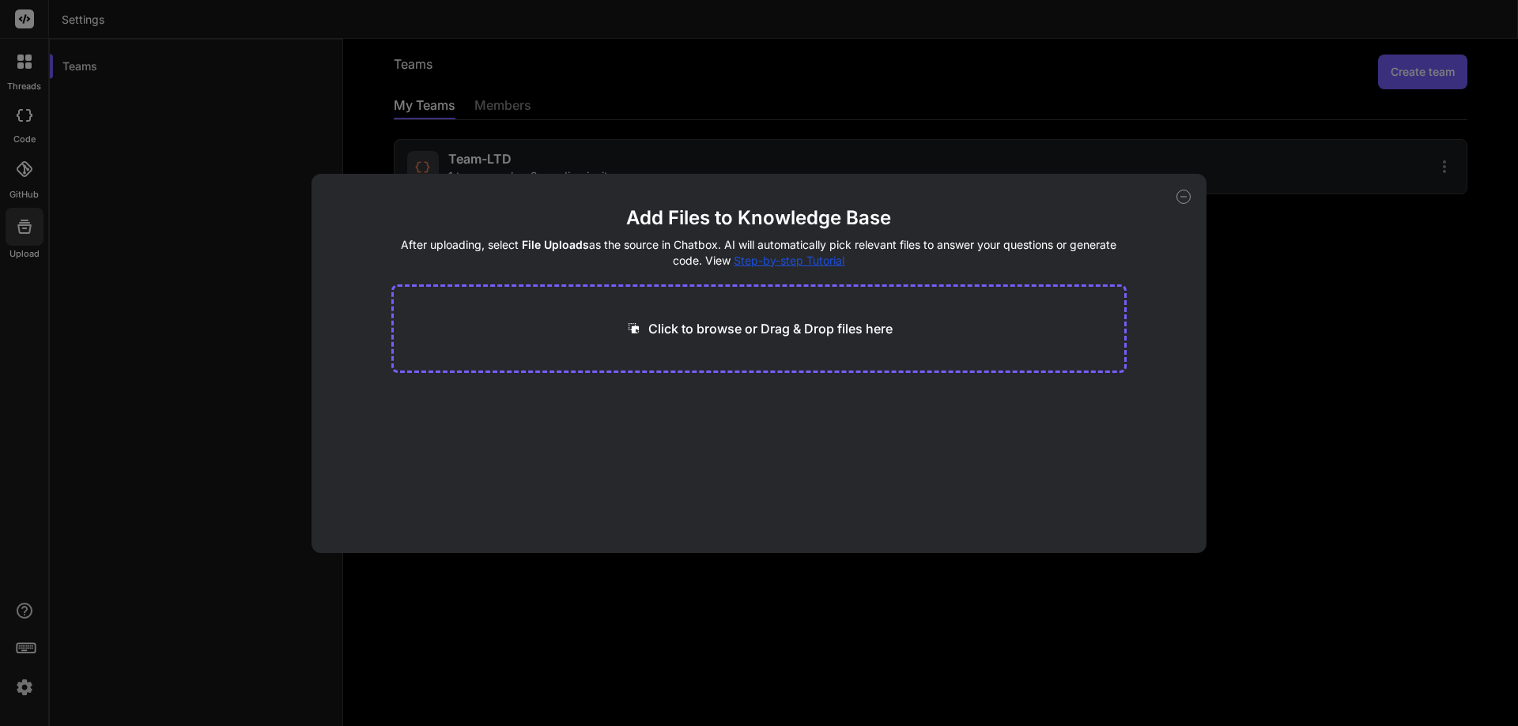
click at [24, 242] on div "Add Files to Knowledge Base After uploading, select File Uploads as the source …" at bounding box center [759, 363] width 1518 height 726
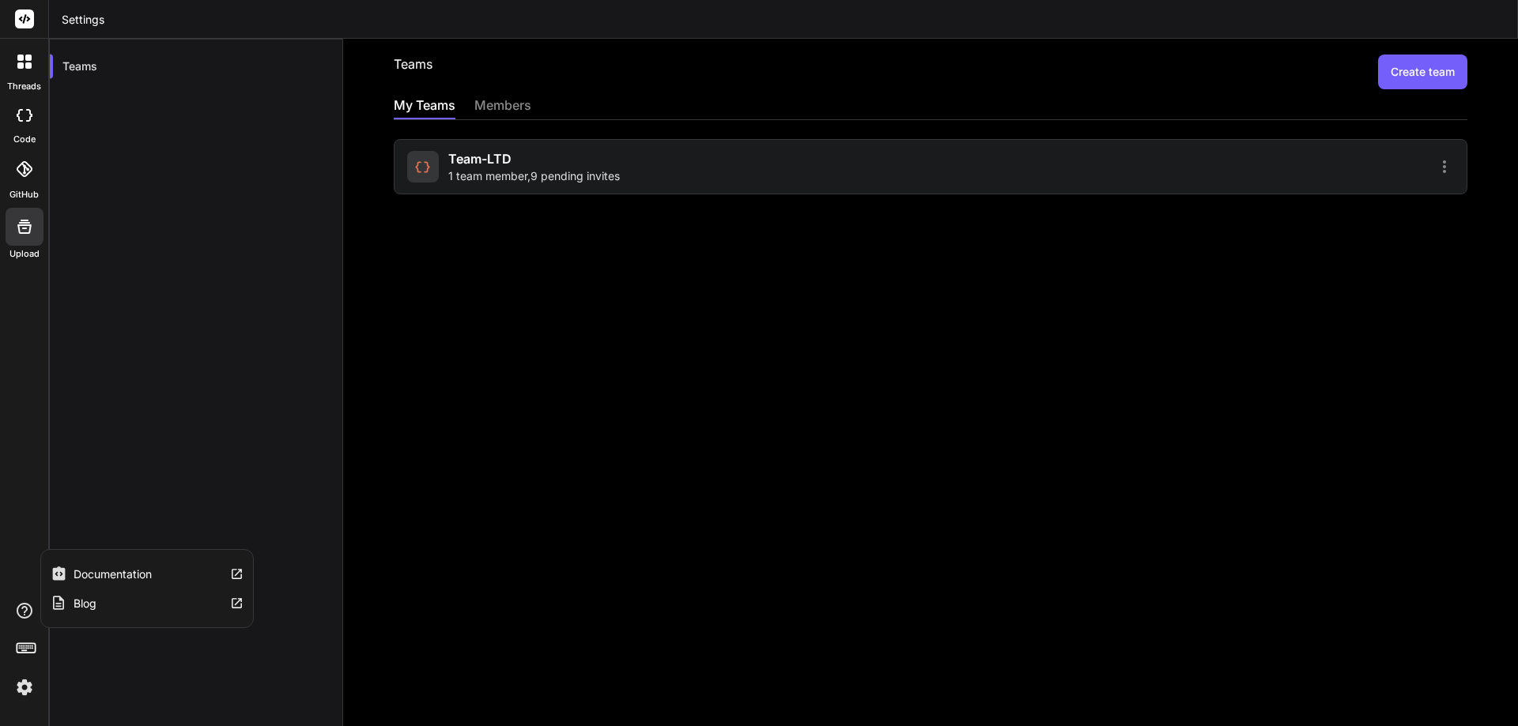
click at [25, 613] on icon at bounding box center [25, 611] width 16 height 16
click at [101, 579] on label "Documentation" at bounding box center [113, 575] width 78 height 16
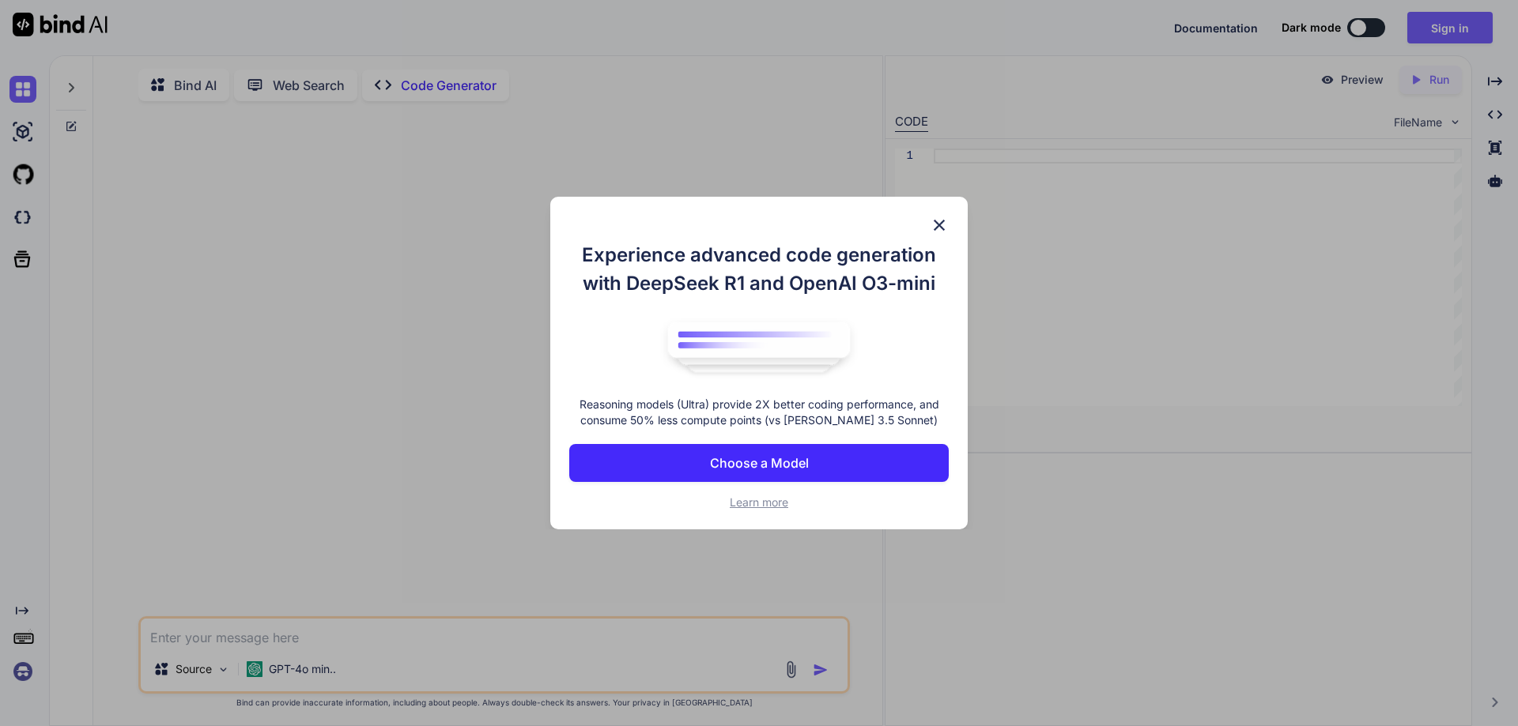
click at [940, 222] on img at bounding box center [939, 225] width 19 height 19
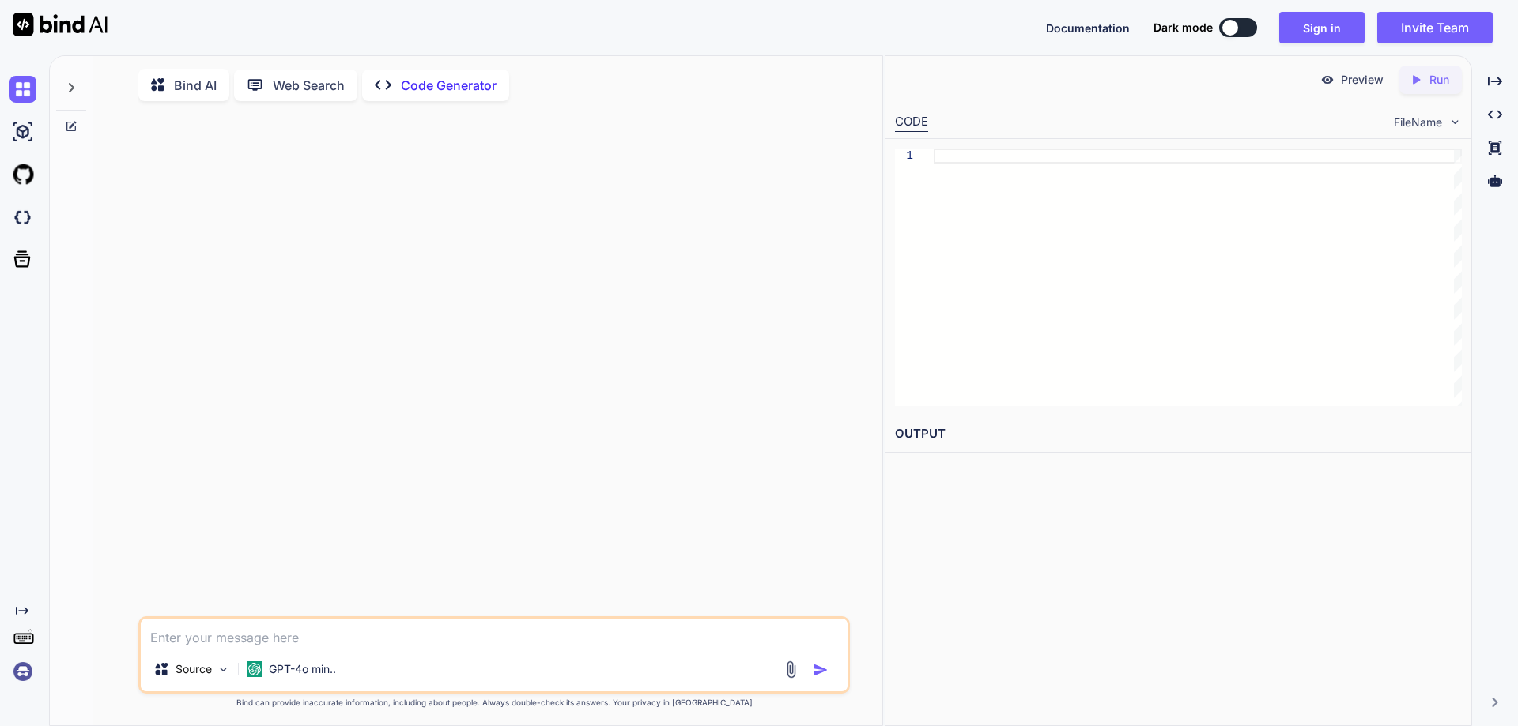
type textarea "x"
click at [19, 672] on img at bounding box center [22, 671] width 27 height 27
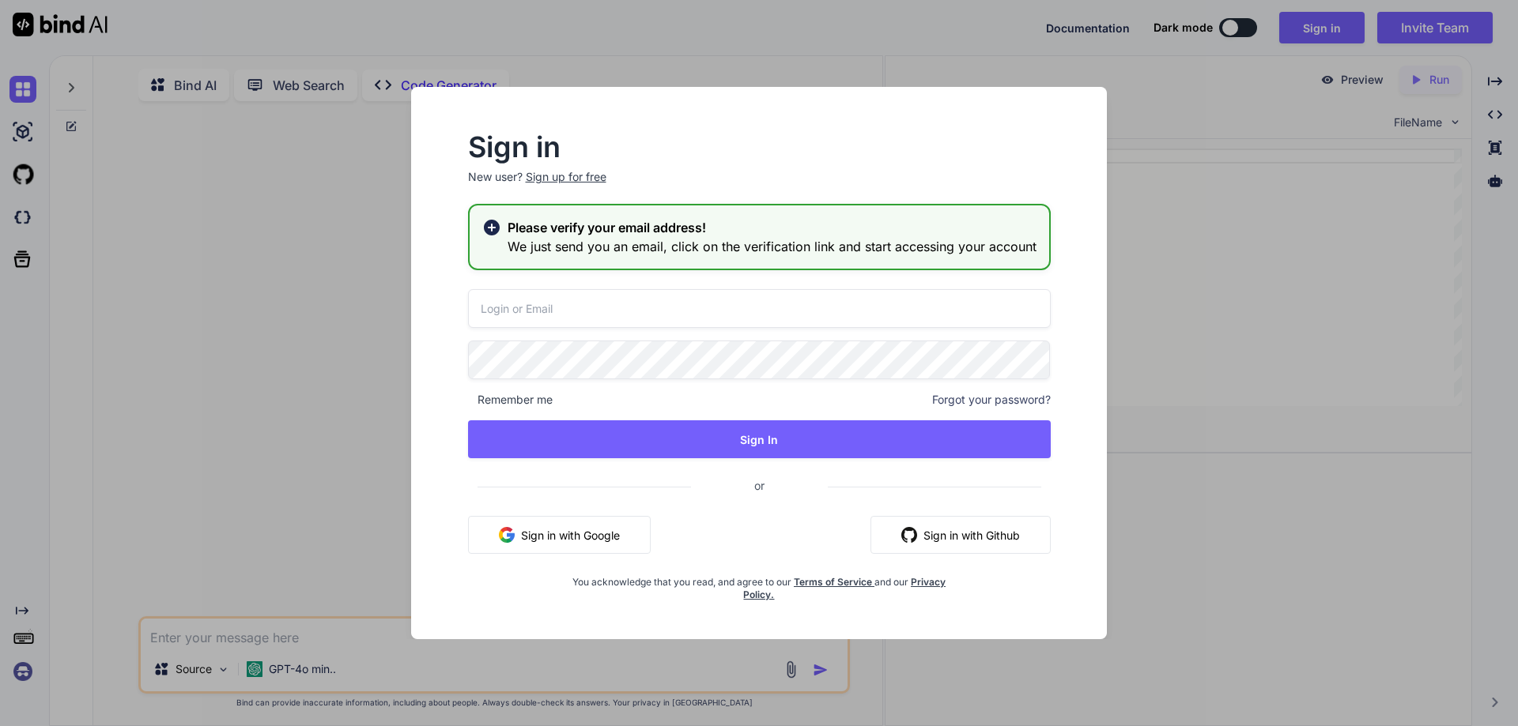
click at [20, 672] on div "Sign in New user? Sign up for free Please verify your email address! We just se…" at bounding box center [759, 363] width 1518 height 726
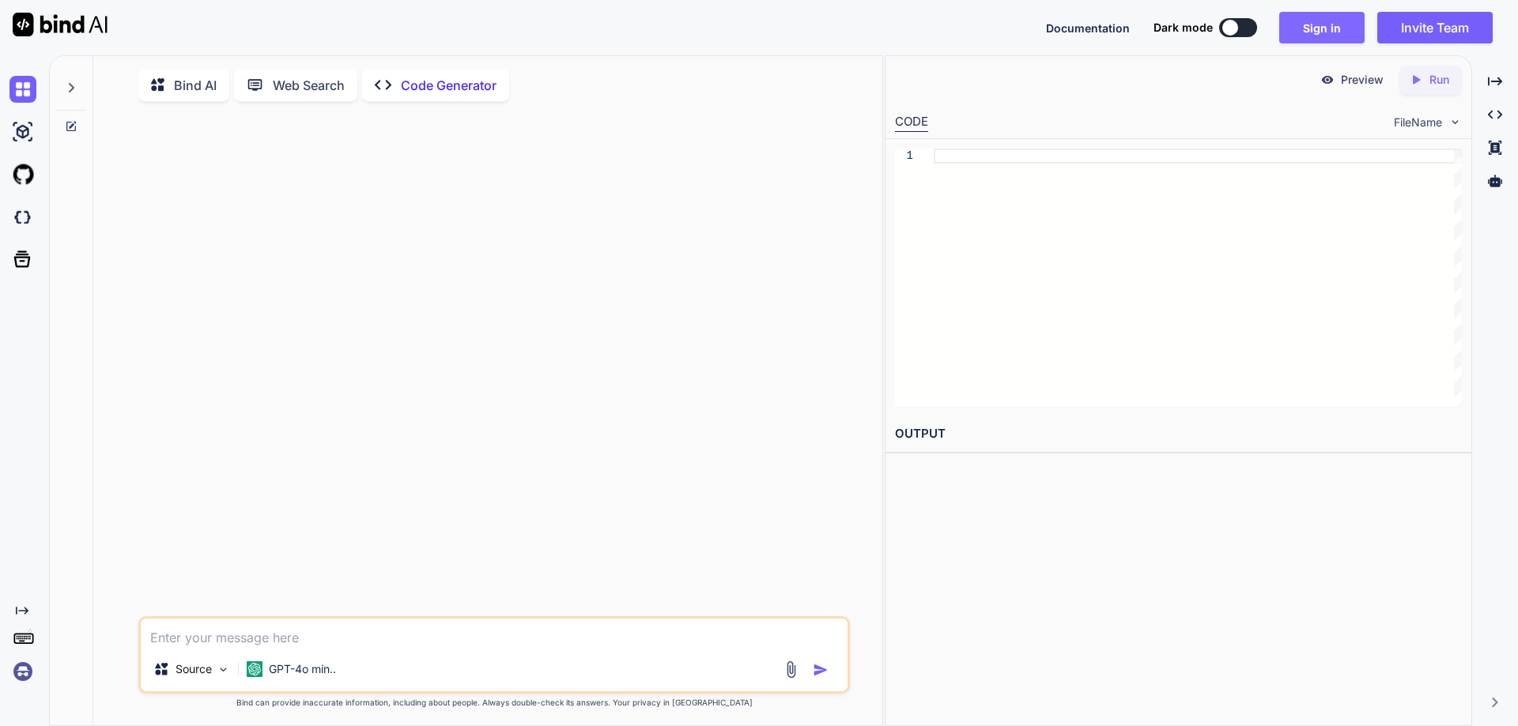
click at [1330, 36] on button "Sign in" at bounding box center [1321, 28] width 85 height 32
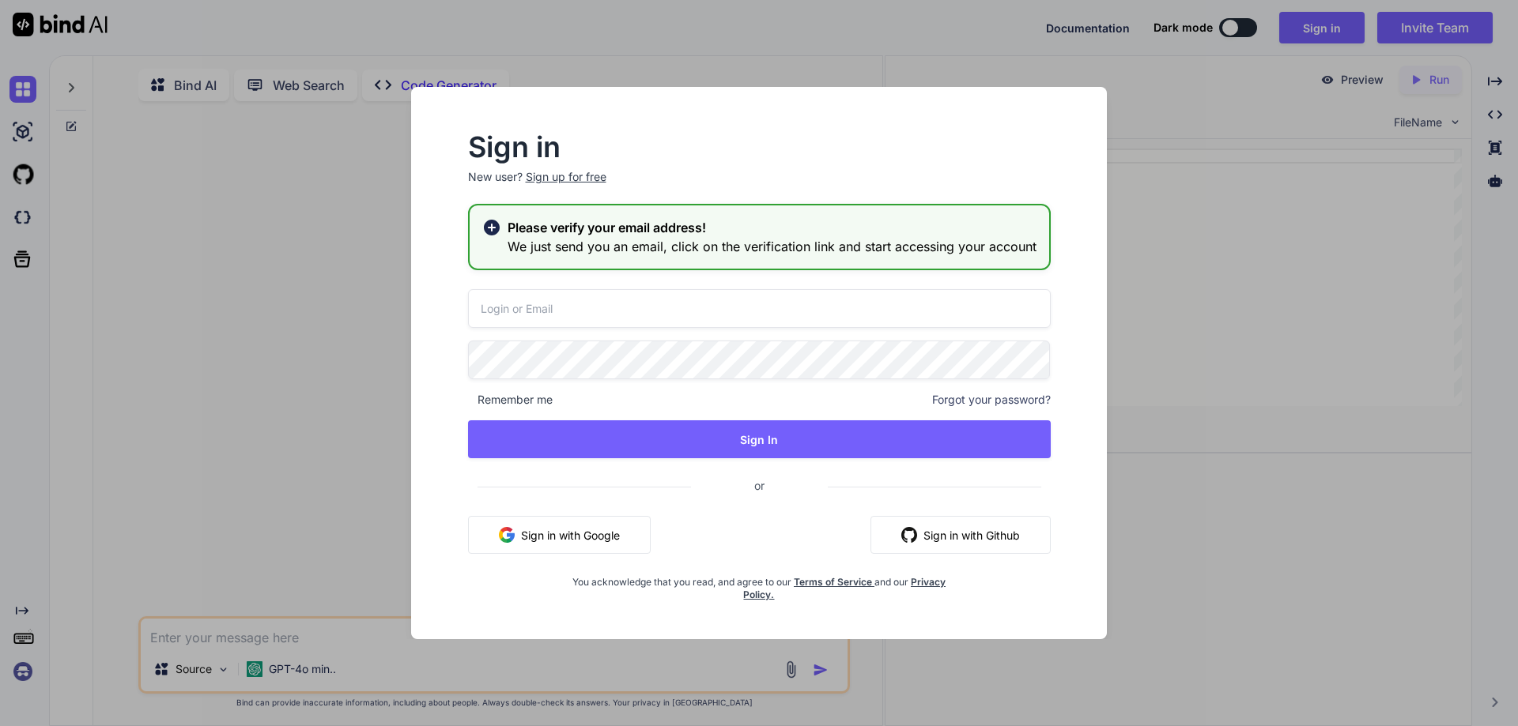
click at [584, 321] on input "email" at bounding box center [759, 308] width 583 height 39
type input "[EMAIL_ADDRESS][DOMAIN_NAME]"
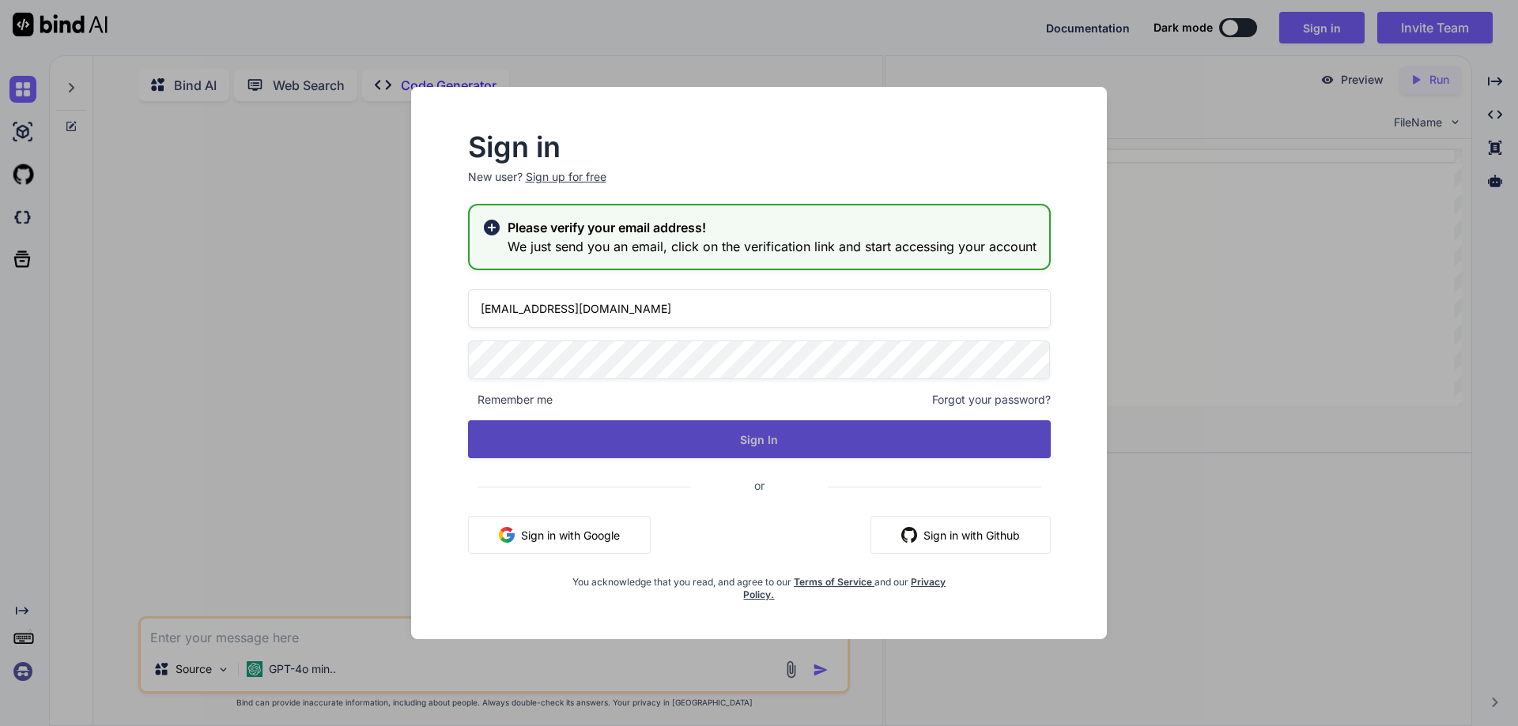
click at [727, 442] on button "Sign In" at bounding box center [759, 440] width 583 height 38
click at [775, 436] on button "Sign In" at bounding box center [759, 440] width 583 height 38
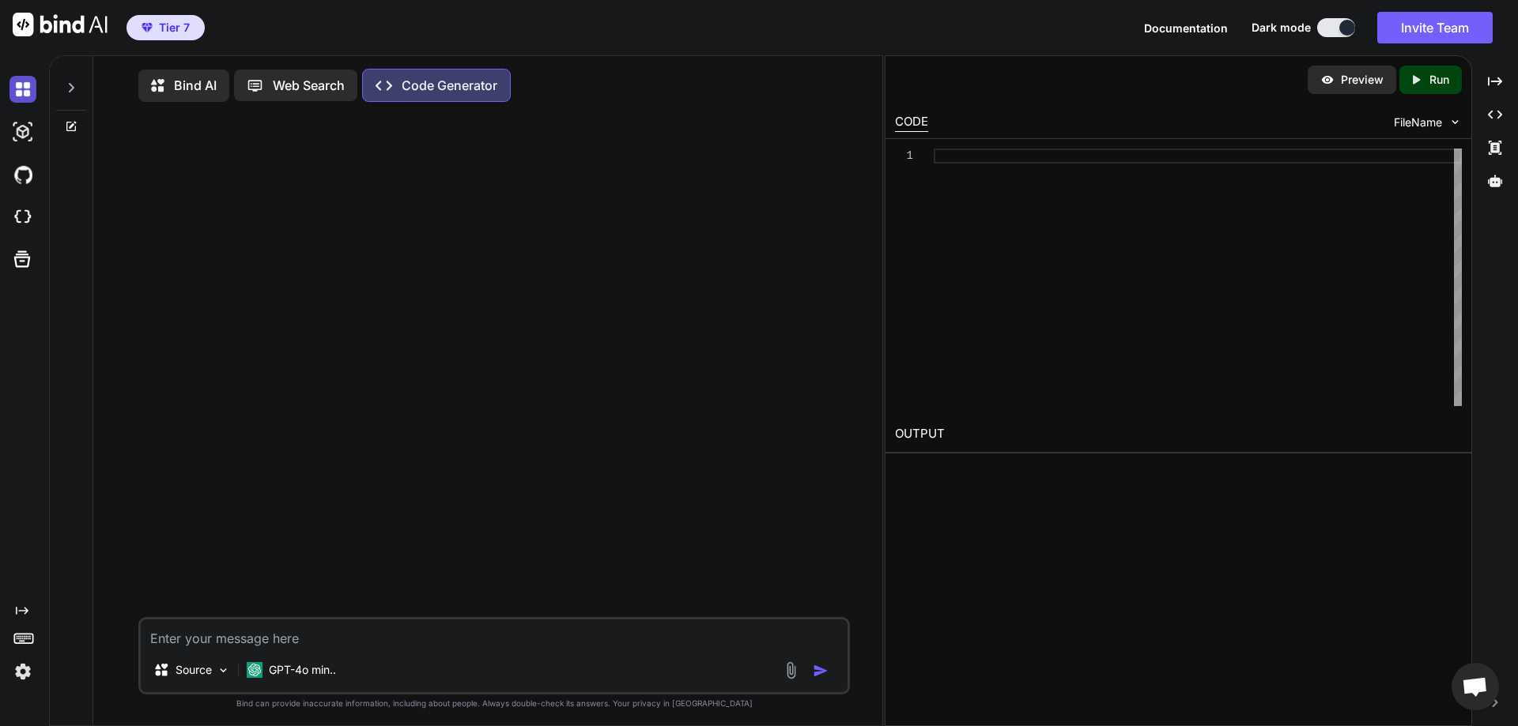
click at [13, 85] on img at bounding box center [22, 89] width 27 height 27
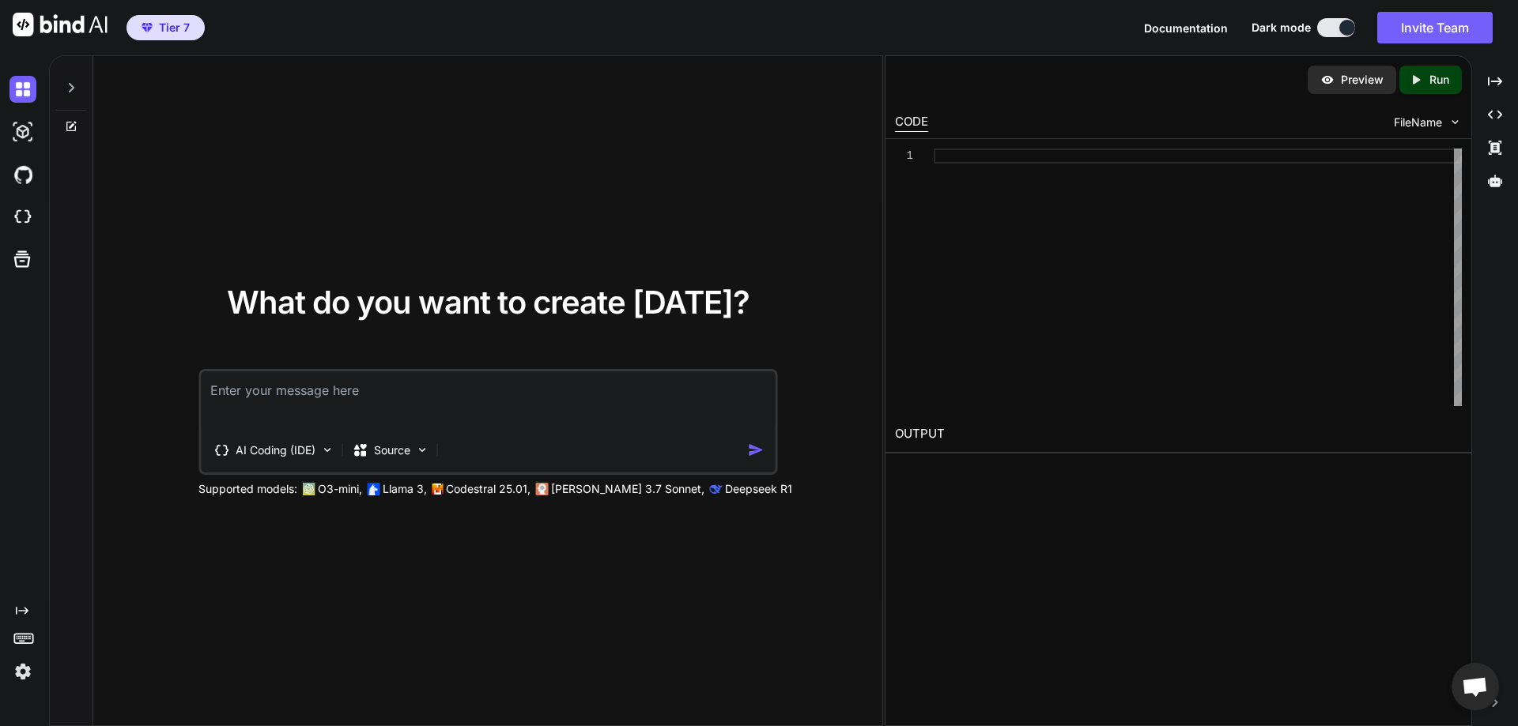
click at [64, 32] on img at bounding box center [60, 25] width 95 height 24
click at [61, 33] on img at bounding box center [60, 25] width 95 height 24
click at [1428, 28] on button "Invite Team" at bounding box center [1434, 28] width 115 height 32
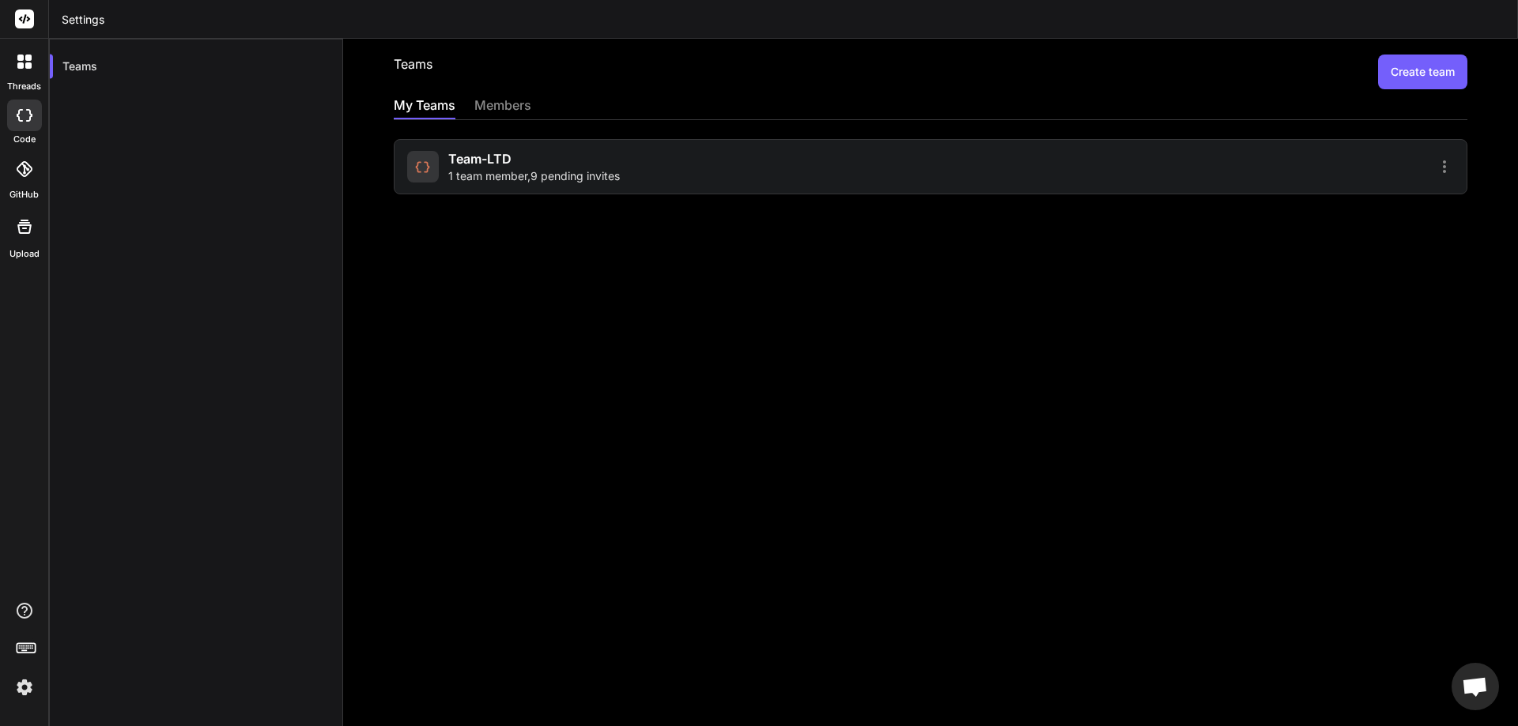
click at [554, 179] on span "1 team member , 9 pending invites" at bounding box center [534, 176] width 172 height 16
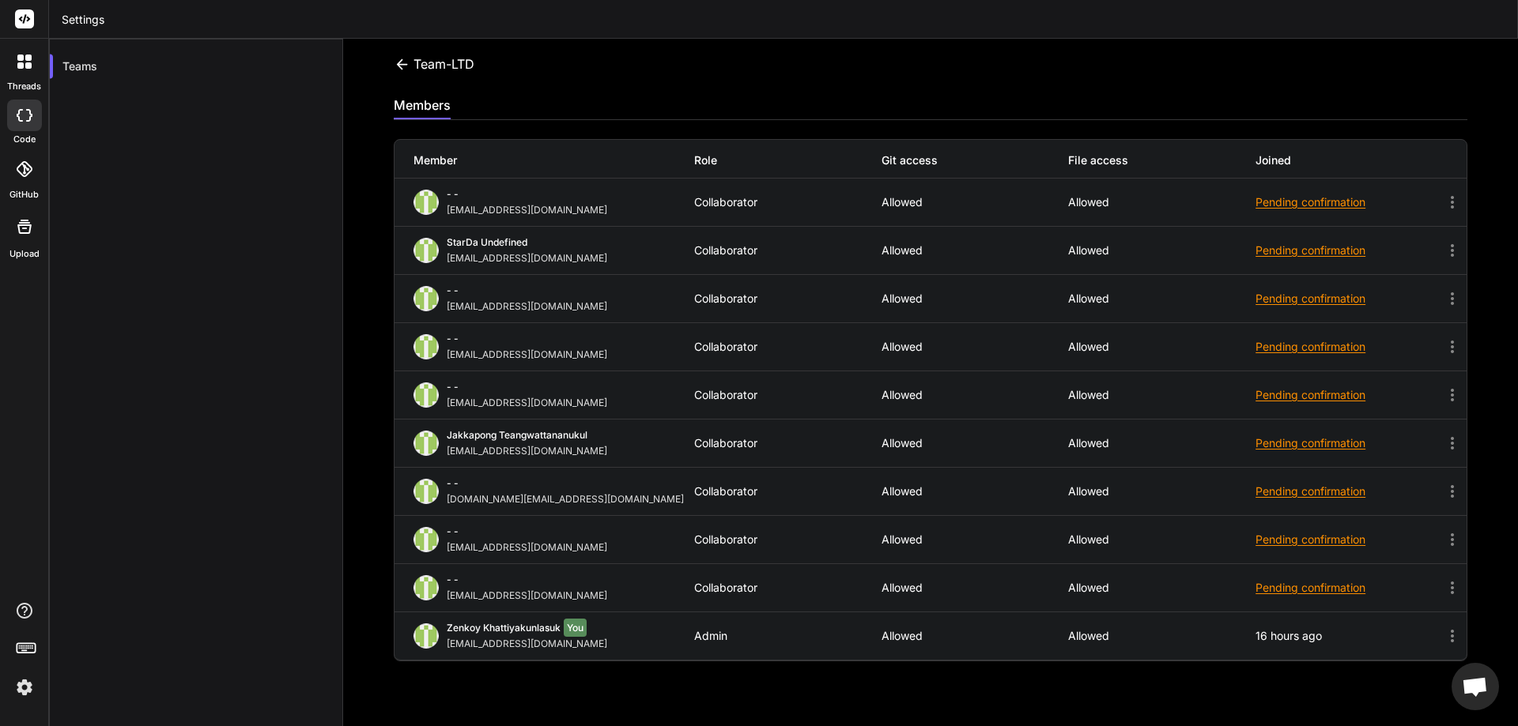
click at [1273, 202] on div "Pending confirmation" at bounding box center [1348, 202] width 187 height 16
click at [1444, 200] on icon at bounding box center [1452, 202] width 19 height 19
click at [1451, 206] on icon at bounding box center [1452, 202] width 3 height 13
click at [1443, 203] on icon at bounding box center [1452, 202] width 19 height 19
click at [1443, 300] on icon at bounding box center [1452, 298] width 19 height 19
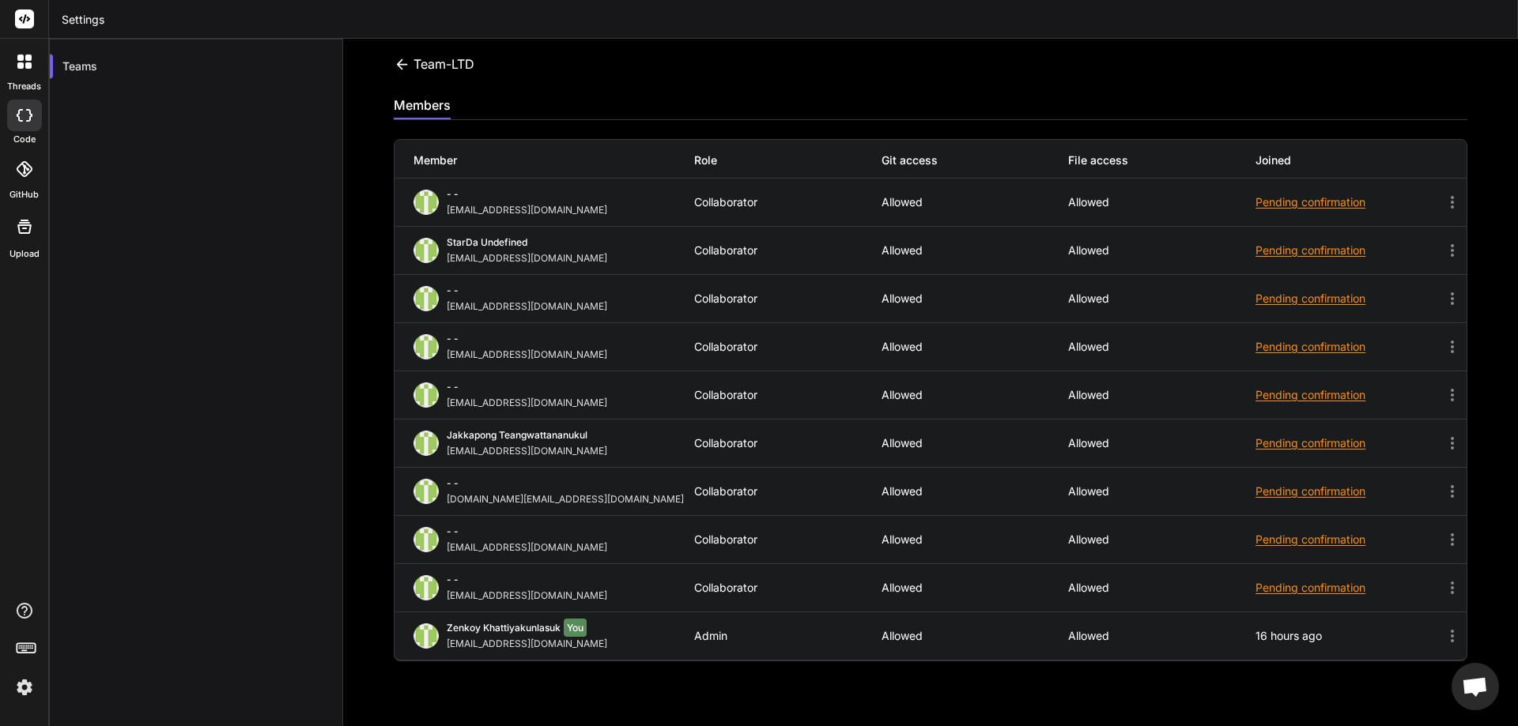
click at [1279, 491] on div "Pending confirmation" at bounding box center [1348, 492] width 187 height 16
click at [1274, 499] on div "Pending confirmation" at bounding box center [1348, 492] width 187 height 16
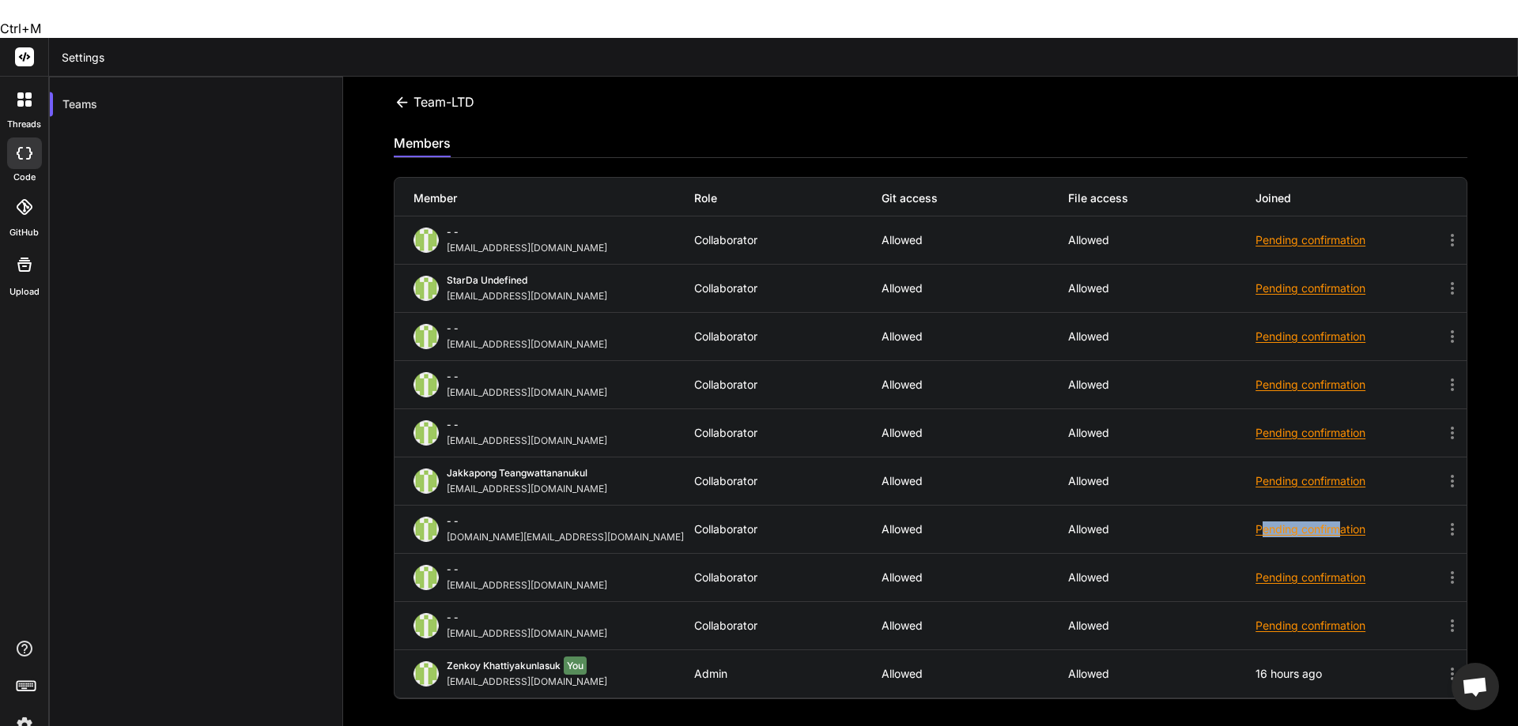
drag, startPoint x: 1255, startPoint y: 495, endPoint x: 1300, endPoint y: 553, distance: 73.4
click at [1332, 522] on div "Pending confirmation" at bounding box center [1348, 530] width 187 height 16
click at [1274, 618] on div "Pending confirmation" at bounding box center [1348, 626] width 187 height 16
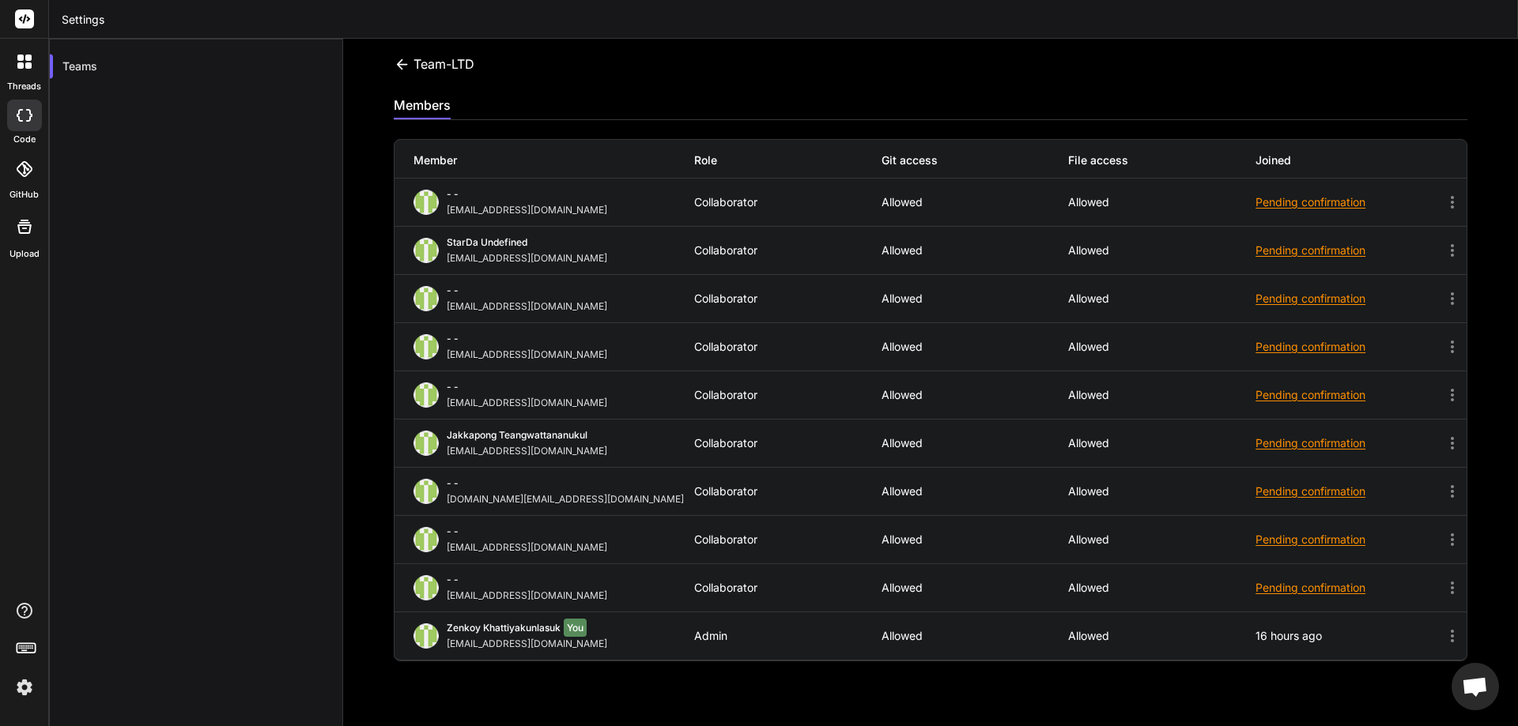
click at [1255, 588] on div "Pending confirmation" at bounding box center [1348, 588] width 187 height 16
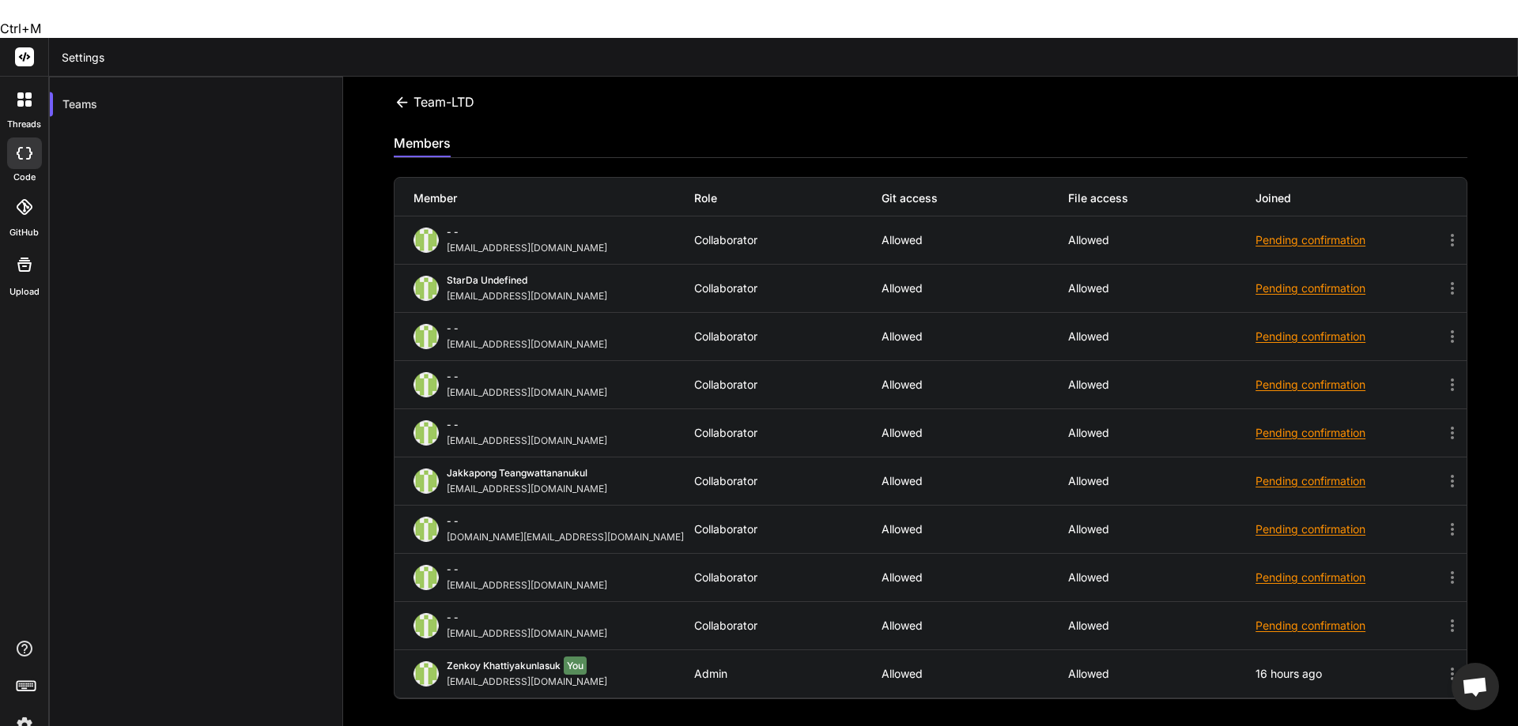
click at [1303, 618] on div "Pending confirmation" at bounding box center [1348, 626] width 187 height 16
drag, startPoint x: 1367, startPoint y: 589, endPoint x: 1201, endPoint y: 592, distance: 166.0
click at [1201, 602] on div "- - shadowstrikex.nova@gmail.com Collaborator Allowed Allowed Pending confirmat…" at bounding box center [930, 625] width 1072 height 47
click at [1309, 618] on div "Pending confirmation" at bounding box center [1348, 626] width 187 height 16
click at [1328, 618] on div "Pending confirmation" at bounding box center [1348, 626] width 187 height 16
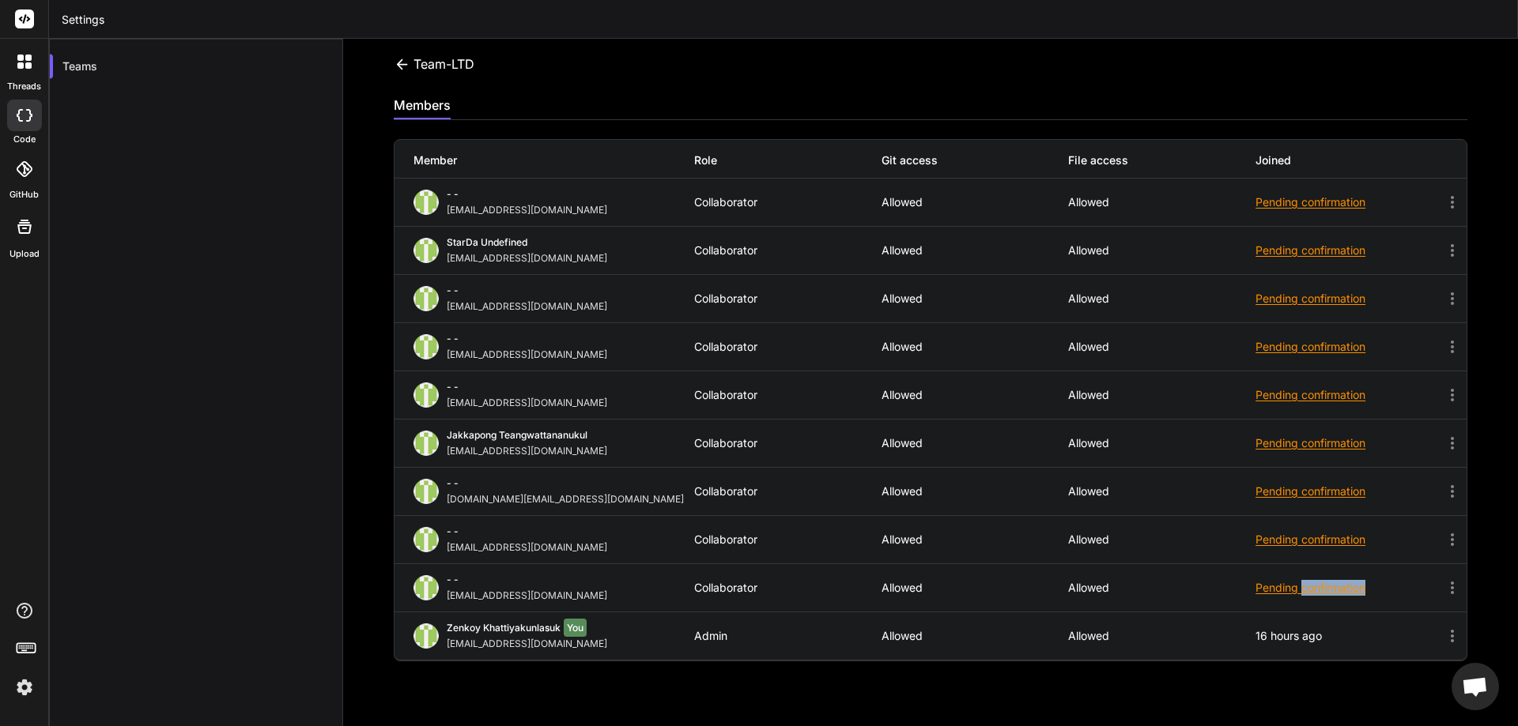
click at [1328, 591] on div "Pending confirmation" at bounding box center [1348, 588] width 187 height 16
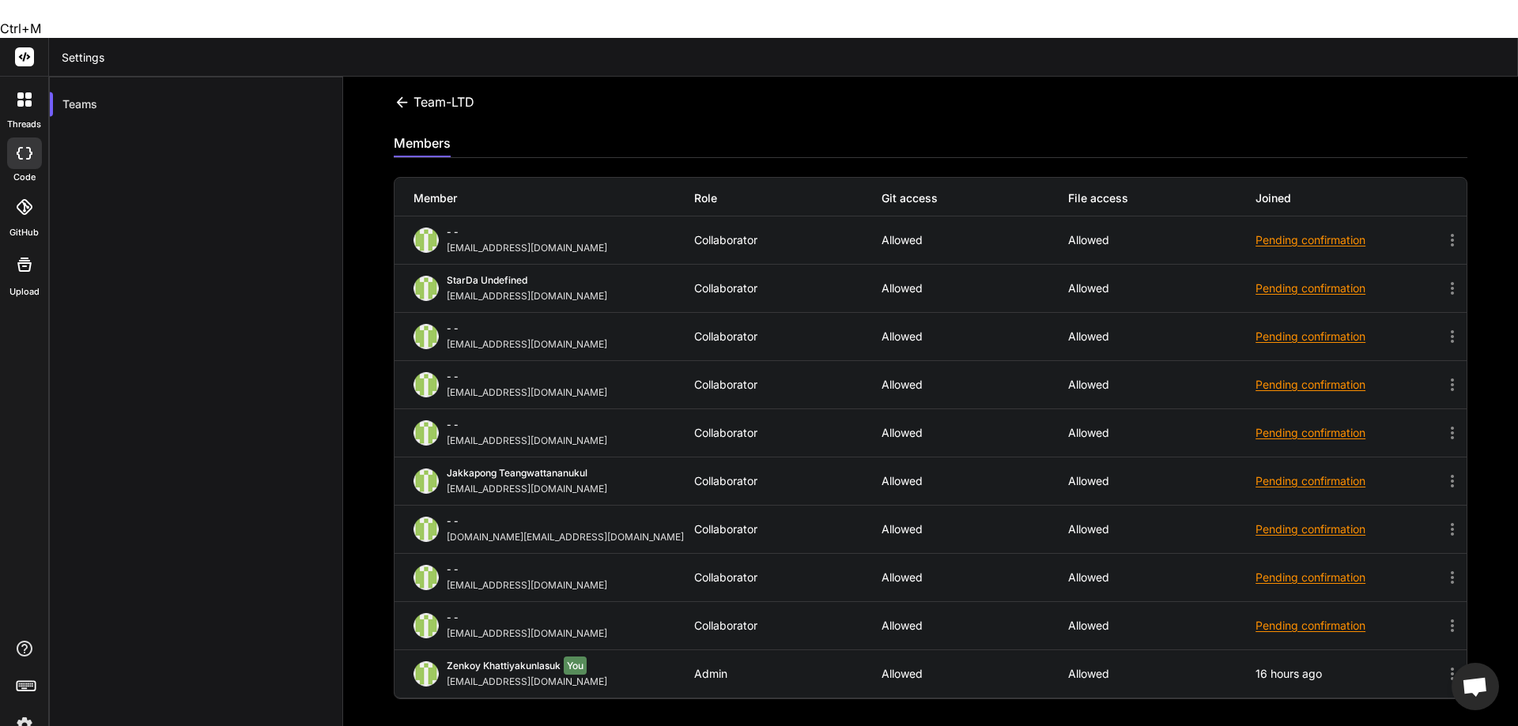
click at [1443, 617] on icon at bounding box center [1452, 626] width 19 height 19
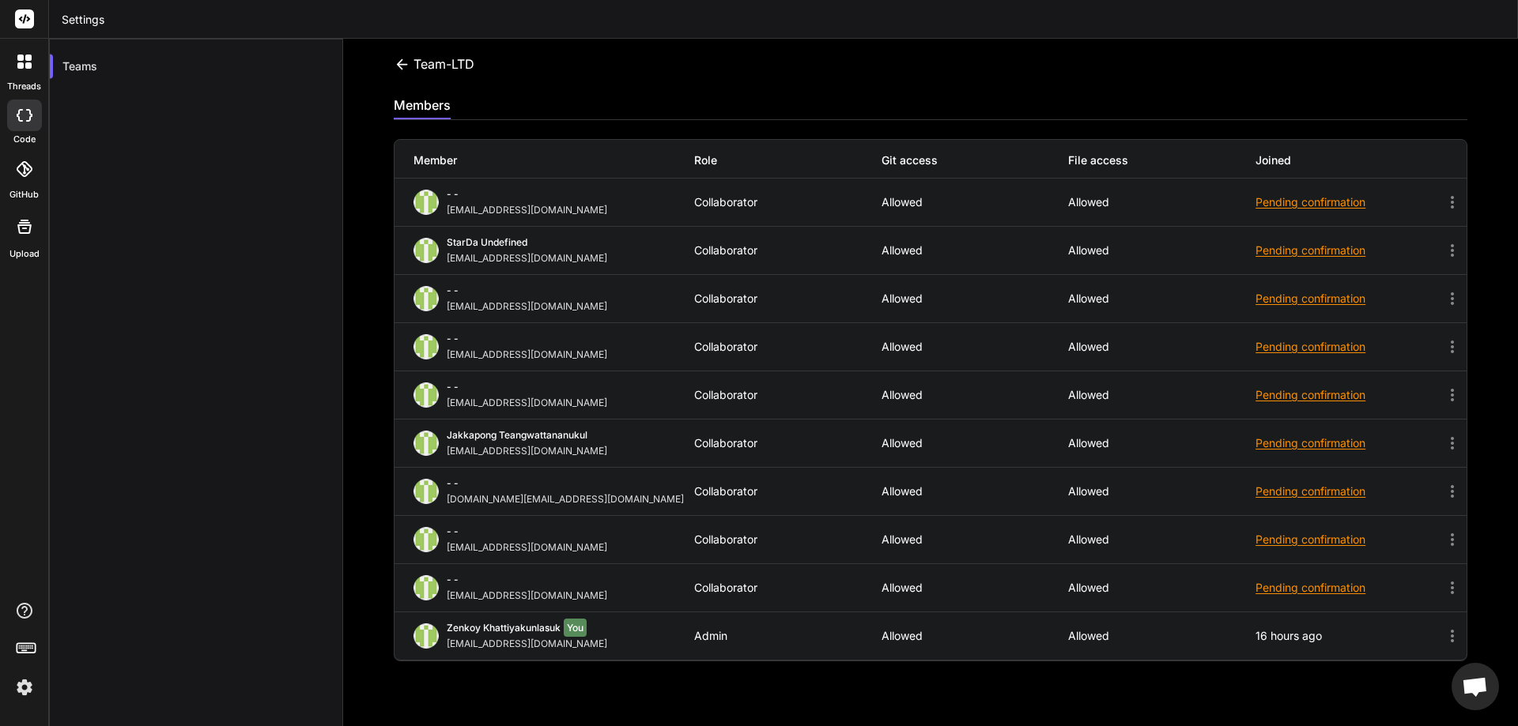
click at [1443, 585] on icon at bounding box center [1452, 588] width 19 height 19
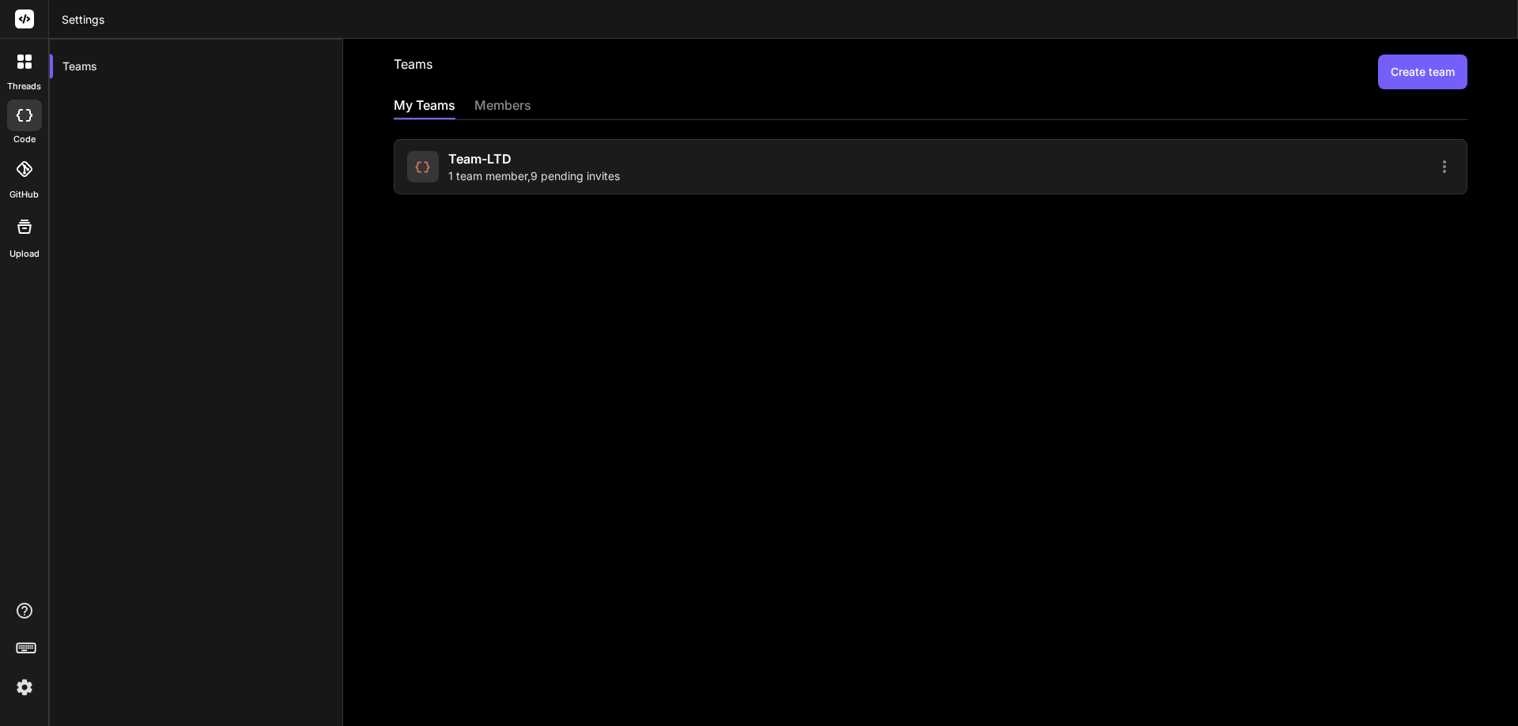
click at [1434, 152] on div "Team-LTD 1 team member , 9 pending invites" at bounding box center [931, 166] width 1074 height 55
click at [1435, 172] on icon at bounding box center [1444, 166] width 19 height 19
click at [1313, 175] on span "Settings" at bounding box center [1334, 176] width 43 height 16
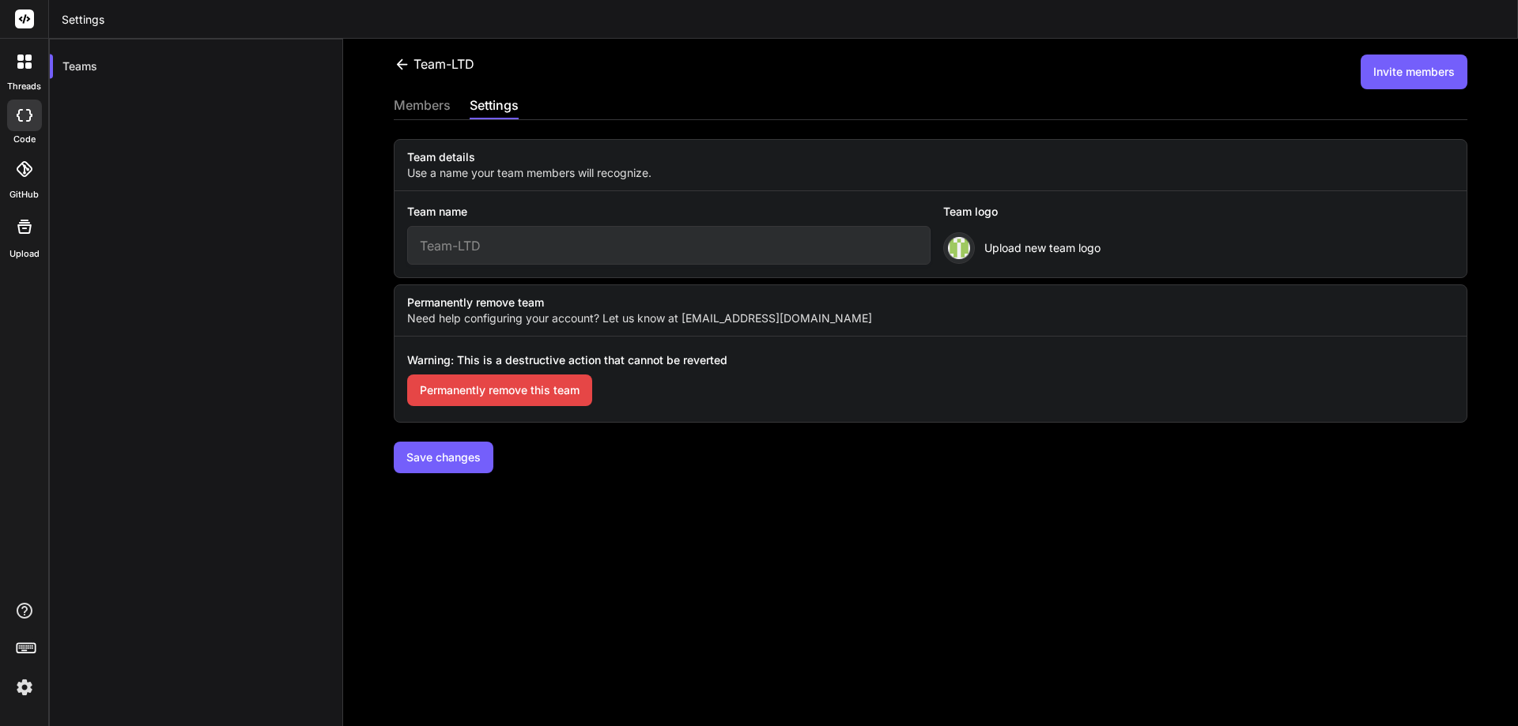
click at [425, 93] on div "Team-LTD Invite members members settings Team details Use a name your team memb…" at bounding box center [930, 383] width 1175 height 688
click at [415, 98] on div "members" at bounding box center [422, 107] width 57 height 22
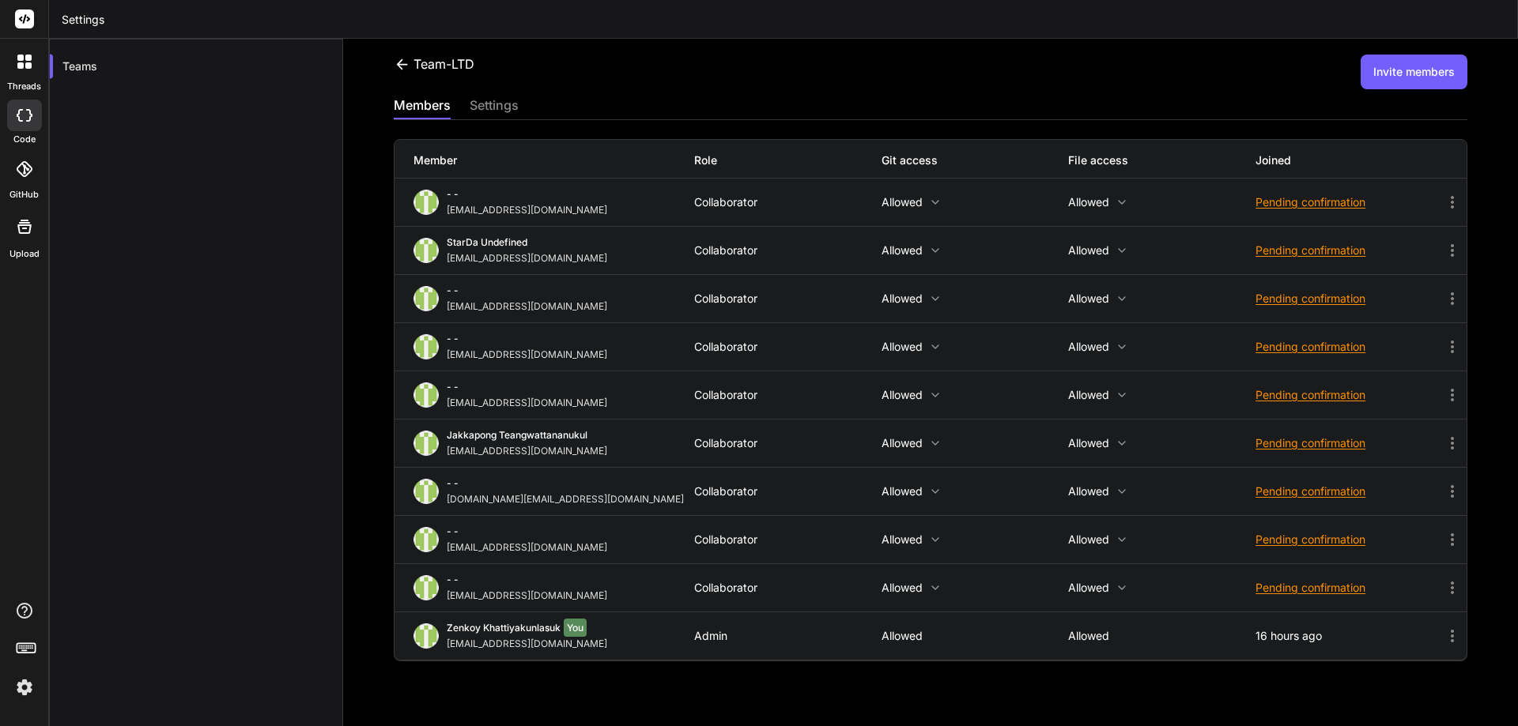
click at [1287, 203] on div "Pending confirmation" at bounding box center [1348, 202] width 187 height 16
click at [1302, 133] on div at bounding box center [759, 363] width 1518 height 726
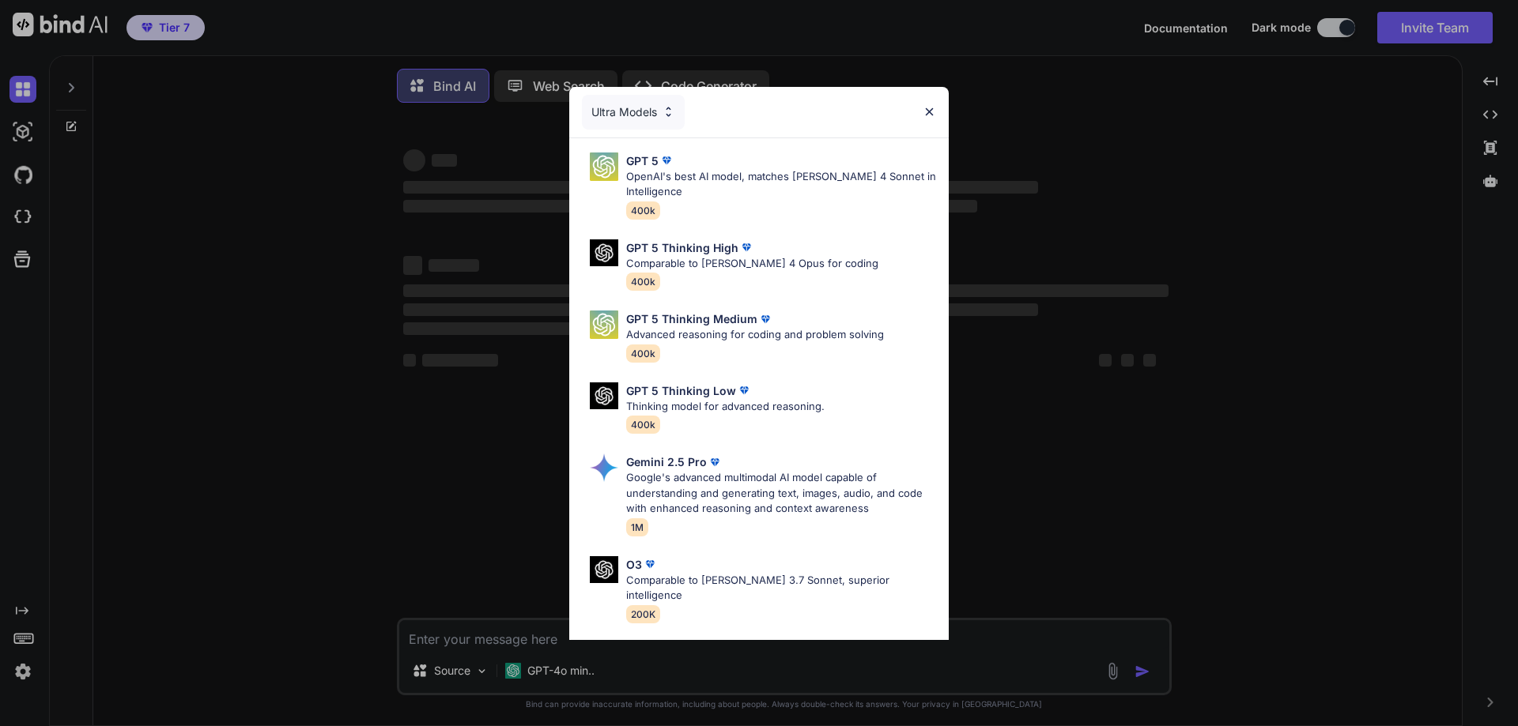
type textarea "x"
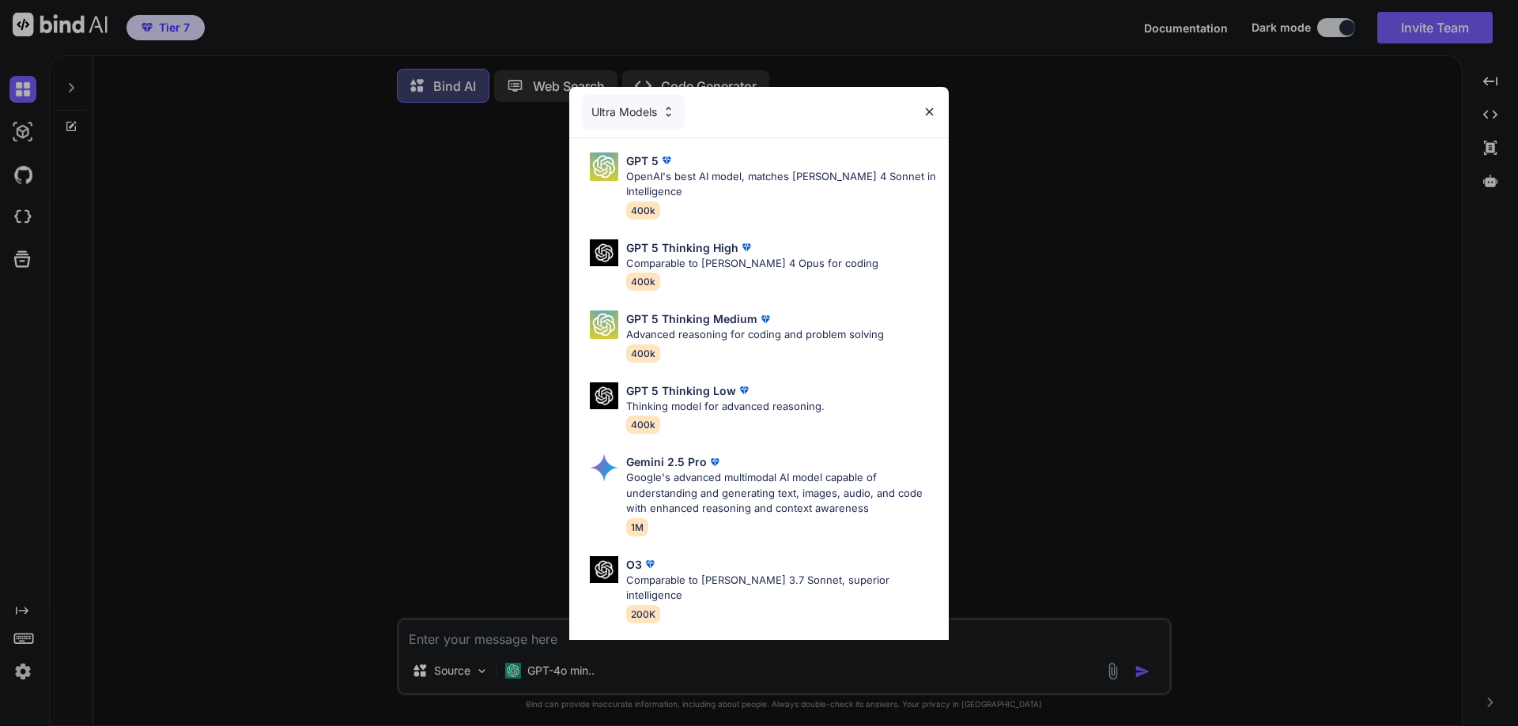
click at [1133, 361] on div "Ultra Models GPT 5 OpenAI's best AI model, matches [PERSON_NAME] 4 Sonnet in In…" at bounding box center [759, 363] width 1518 height 726
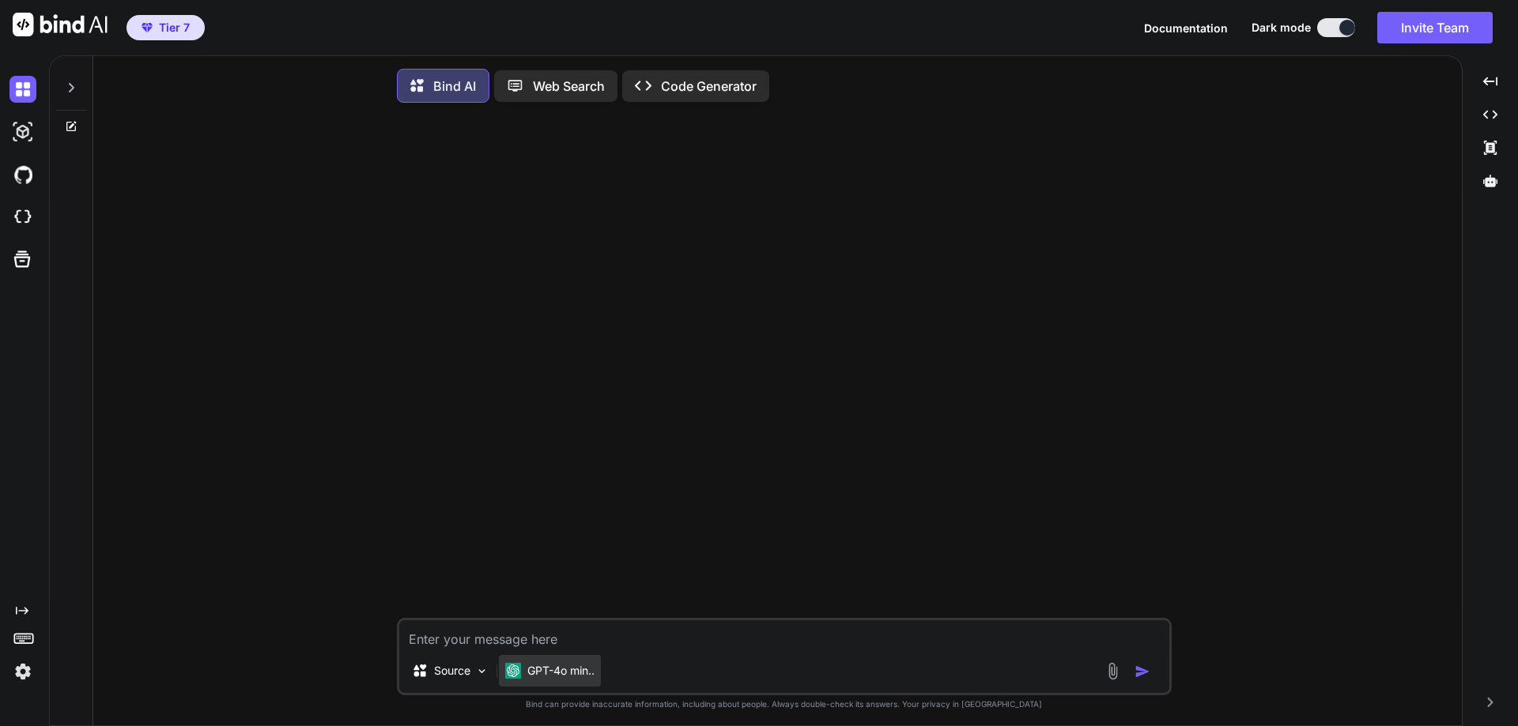
click at [583, 666] on div "GPT-4o min.." at bounding box center [550, 671] width 102 height 32
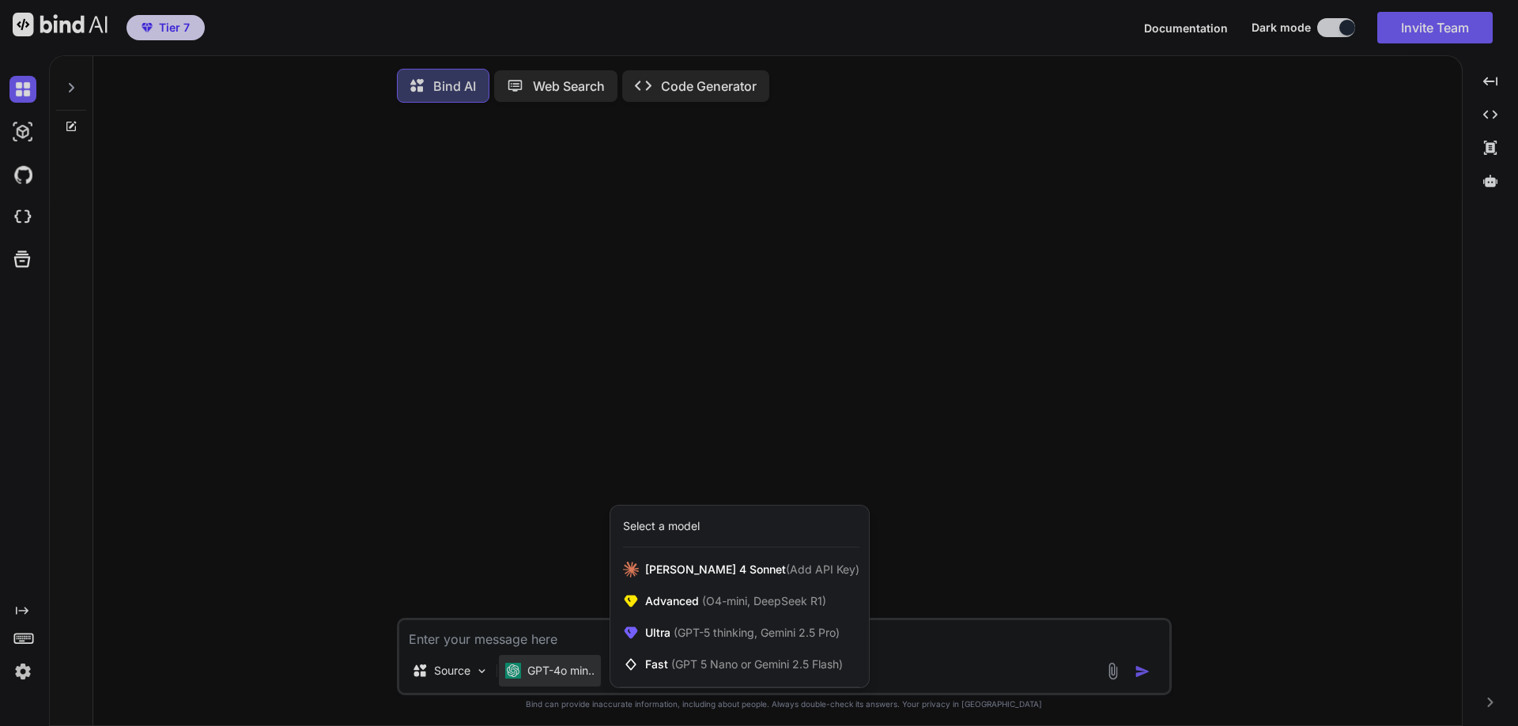
click at [516, 643] on div at bounding box center [759, 363] width 1518 height 726
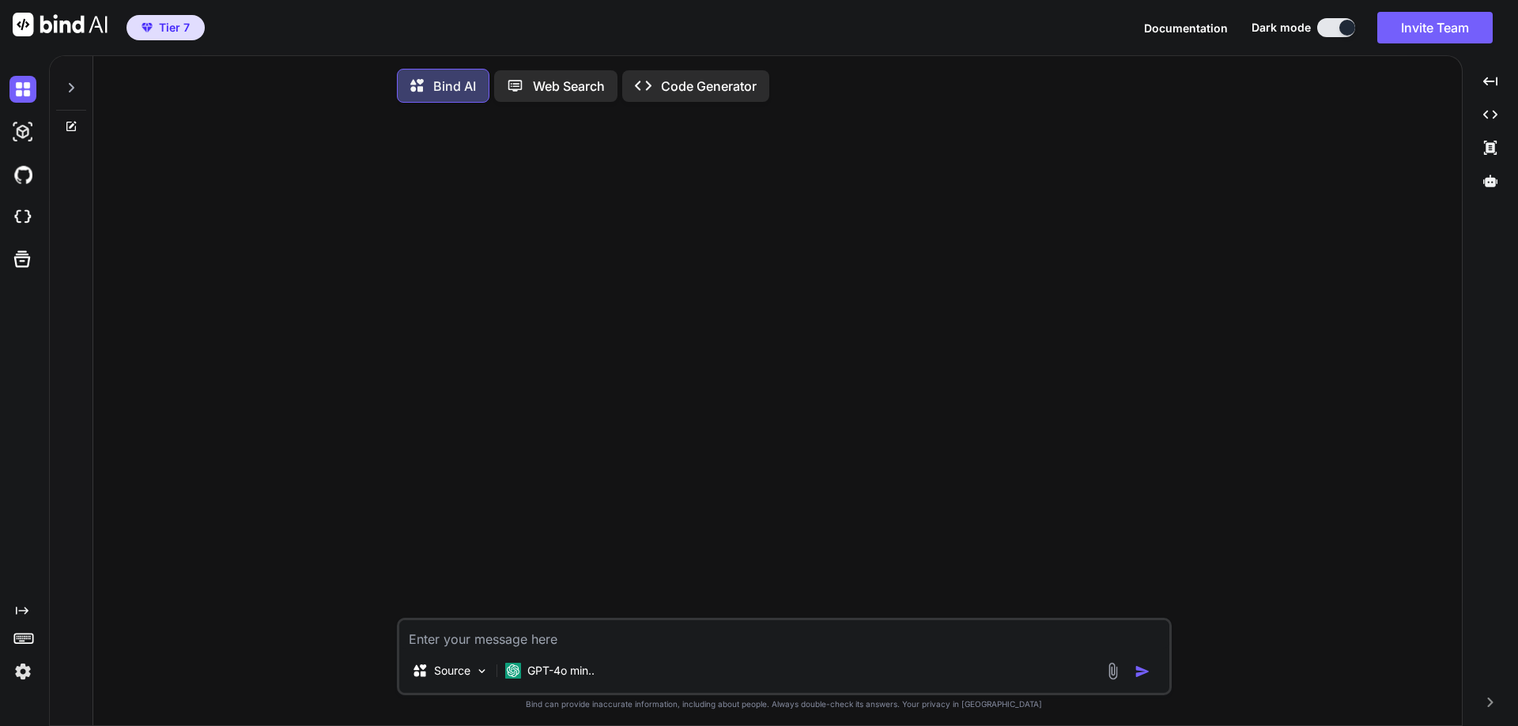
click at [517, 634] on textarea at bounding box center [784, 635] width 770 height 28
click at [863, 388] on div at bounding box center [786, 366] width 772 height 503
click at [1431, 28] on button "Invite Team" at bounding box center [1434, 28] width 115 height 32
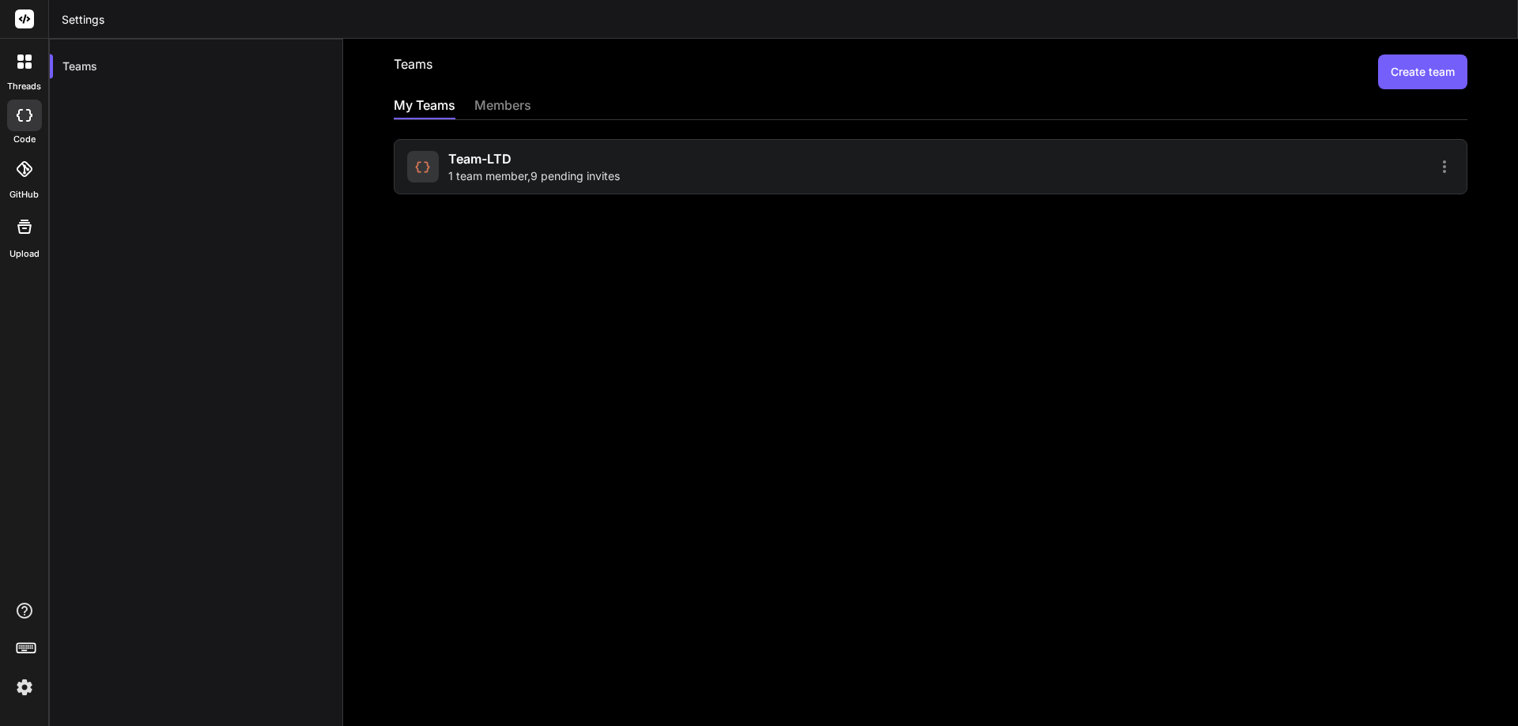
click at [499, 170] on span "1 team member , 9 pending invites" at bounding box center [534, 176] width 172 height 16
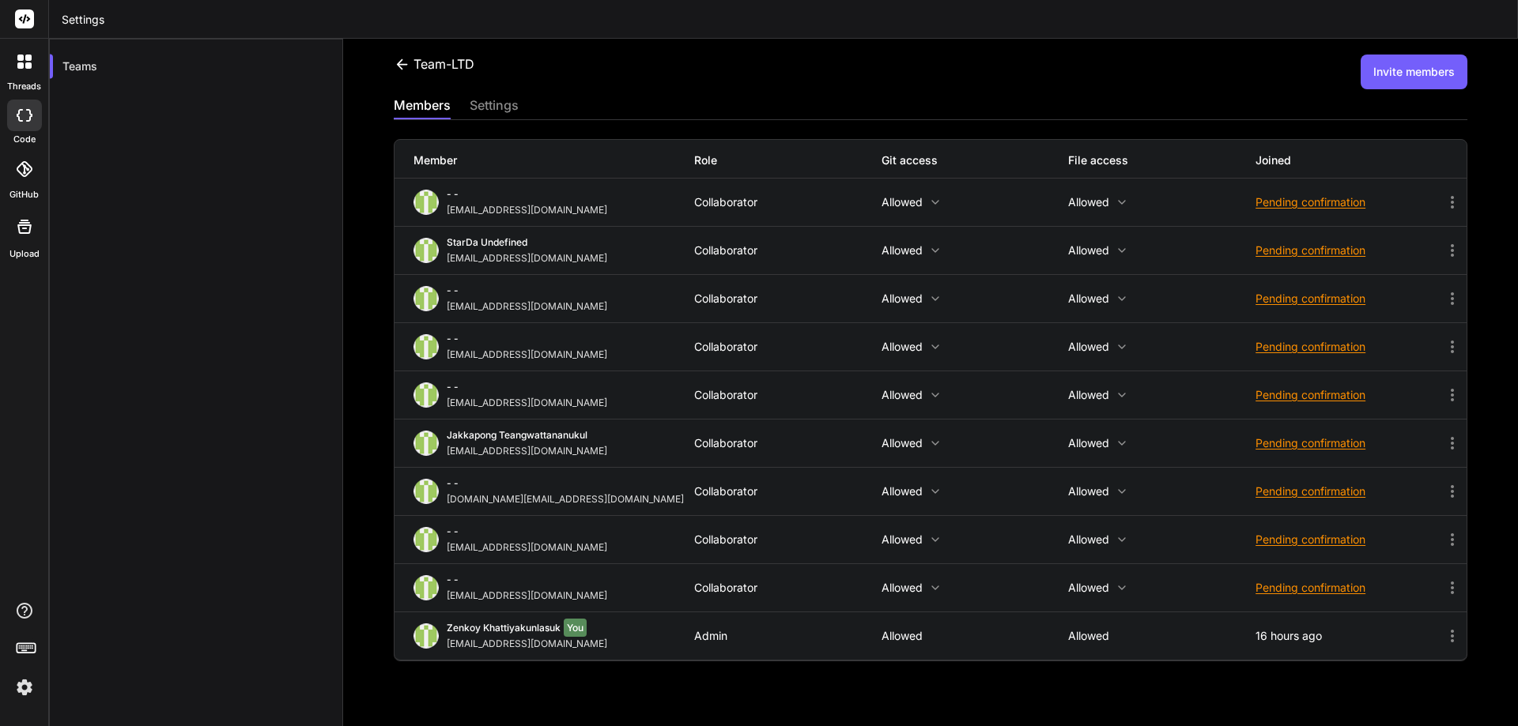
click at [1294, 591] on div "Pending confirmation" at bounding box center [1348, 588] width 187 height 16
click at [1160, 586] on div at bounding box center [759, 363] width 1518 height 726
click at [1309, 583] on div "Pending confirmation" at bounding box center [1348, 588] width 187 height 16
click at [1305, 625] on span "Resend invite" at bounding box center [1334, 628] width 70 height 16
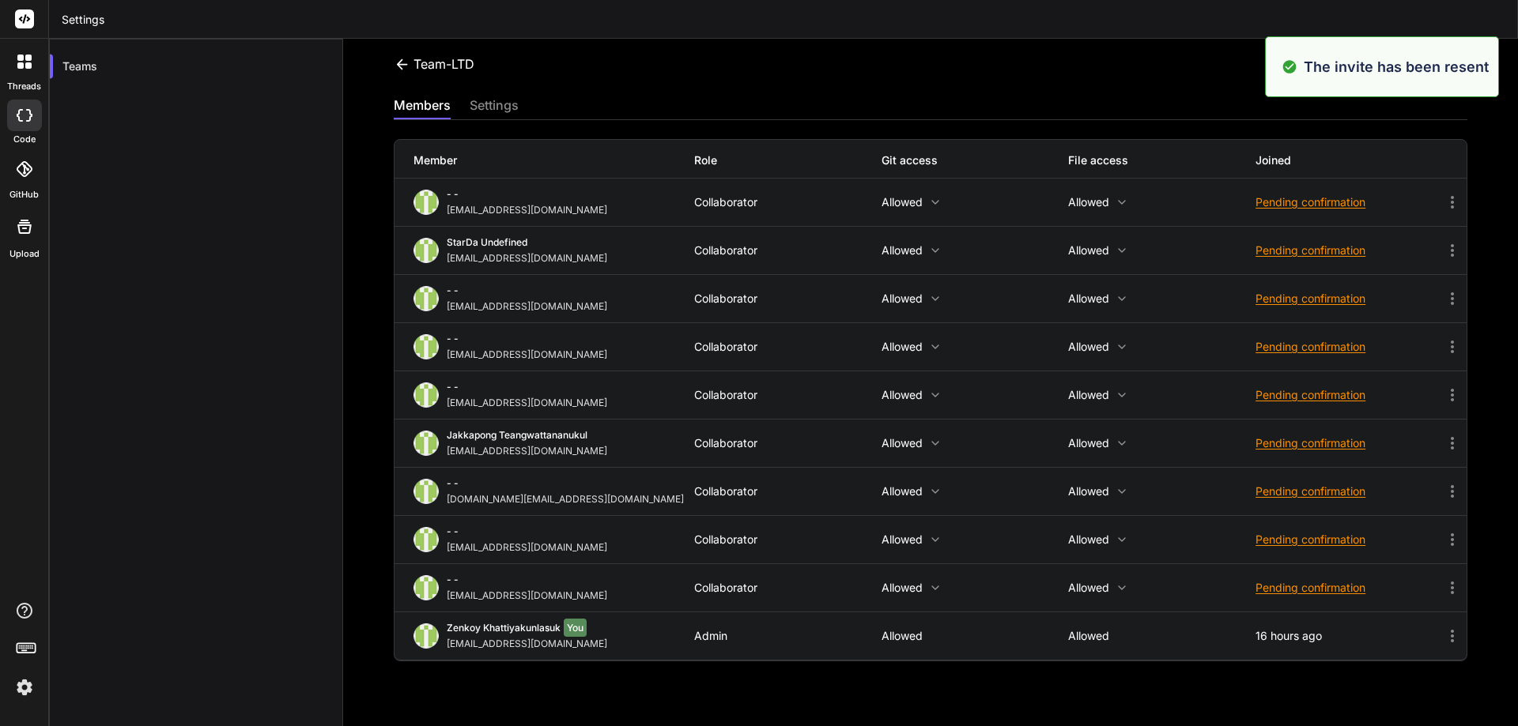
click at [1334, 538] on div "Pending confirmation" at bounding box center [1348, 540] width 187 height 16
click at [1315, 577] on span "Resend invite" at bounding box center [1334, 580] width 70 height 16
click at [1314, 489] on div "Pending confirmation" at bounding box center [1348, 492] width 187 height 16
click at [1314, 526] on span "Resend invite" at bounding box center [1334, 531] width 70 height 16
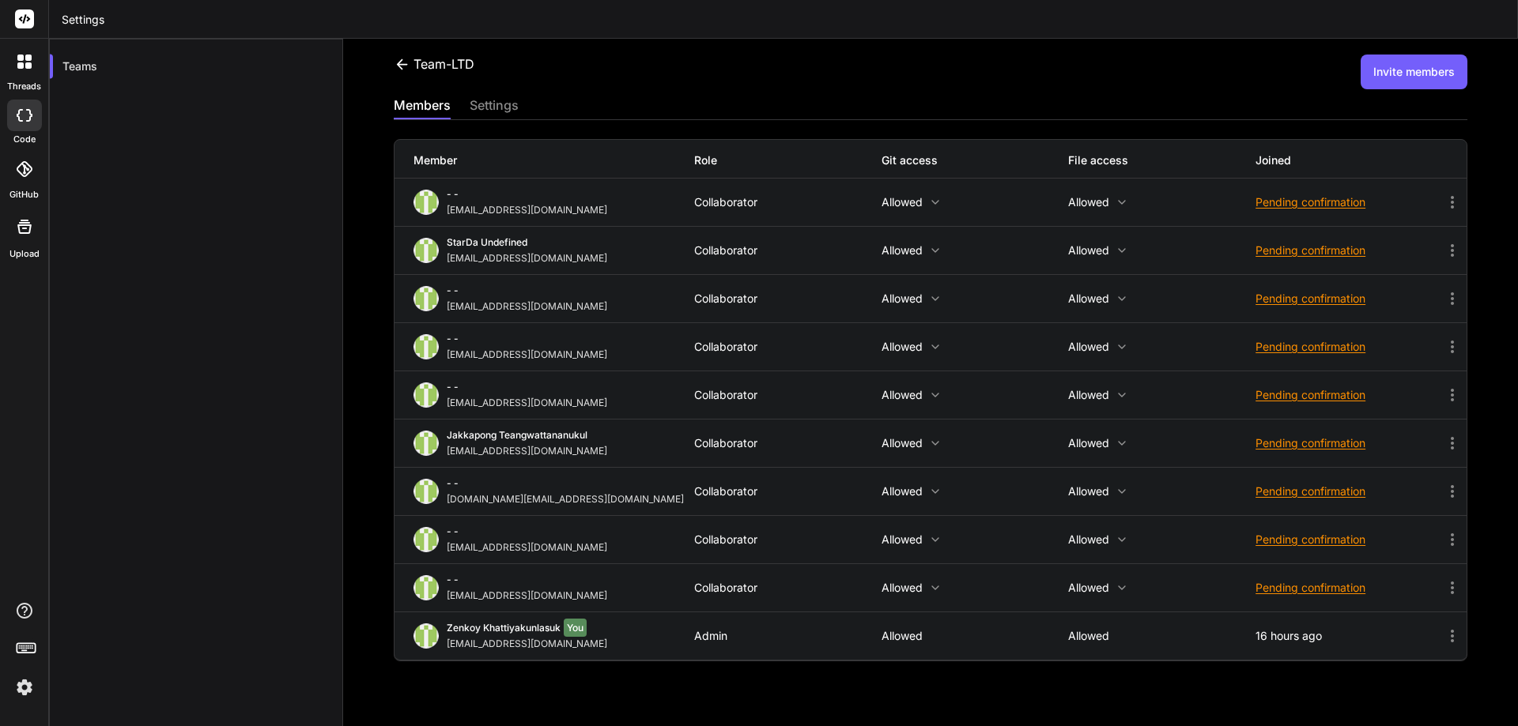
click at [1290, 441] on div "Pending confirmation" at bounding box center [1348, 444] width 187 height 16
click at [1300, 480] on span "Resend invite" at bounding box center [1334, 483] width 70 height 16
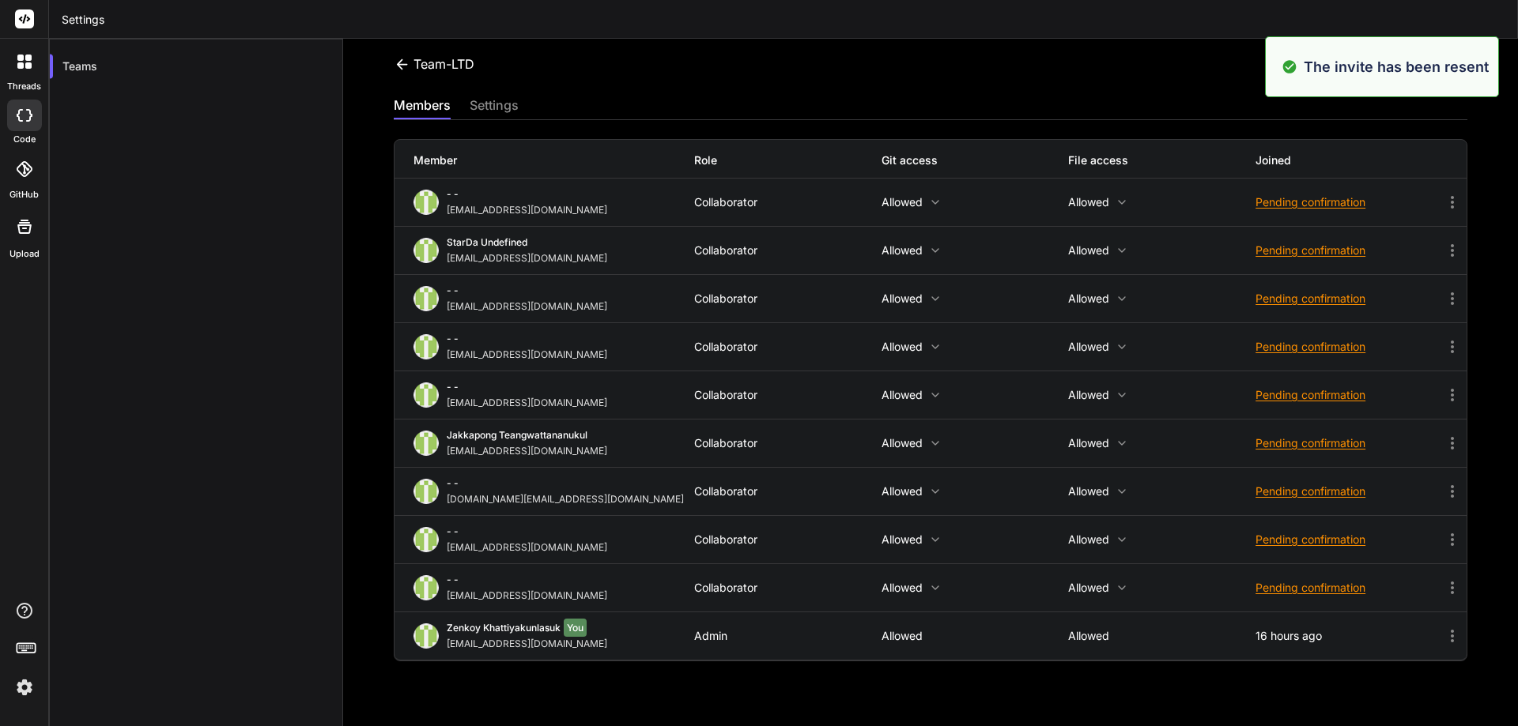
click at [1322, 395] on div "Pending confirmation" at bounding box center [1348, 395] width 187 height 16
click at [1323, 434] on span "Resend invite" at bounding box center [1334, 435] width 70 height 16
click at [1335, 343] on div "Pending confirmation" at bounding box center [1348, 347] width 187 height 16
click at [1336, 383] on span "Resend invite" at bounding box center [1334, 387] width 70 height 16
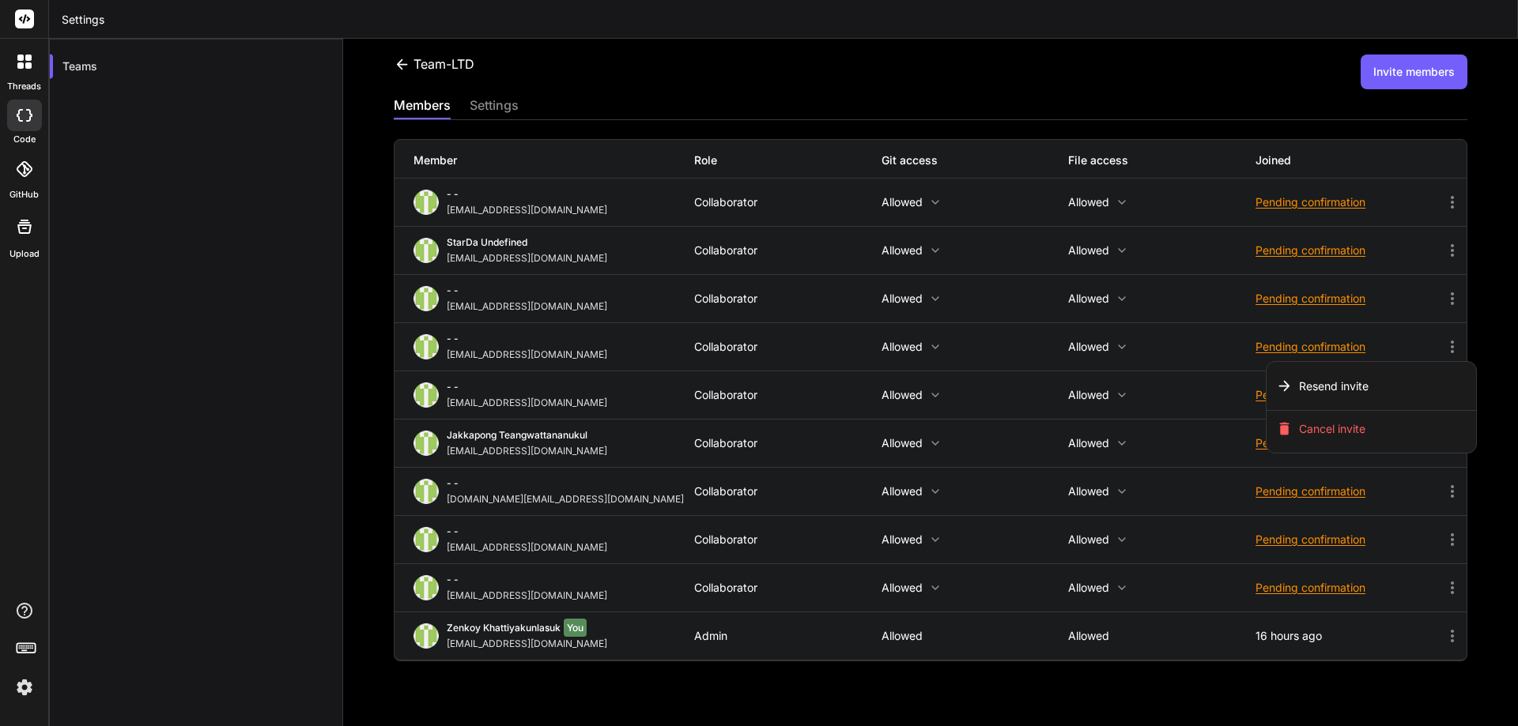
click at [1319, 296] on div at bounding box center [759, 363] width 1518 height 726
click at [1319, 296] on div "Pending confirmation" at bounding box center [1348, 299] width 187 height 16
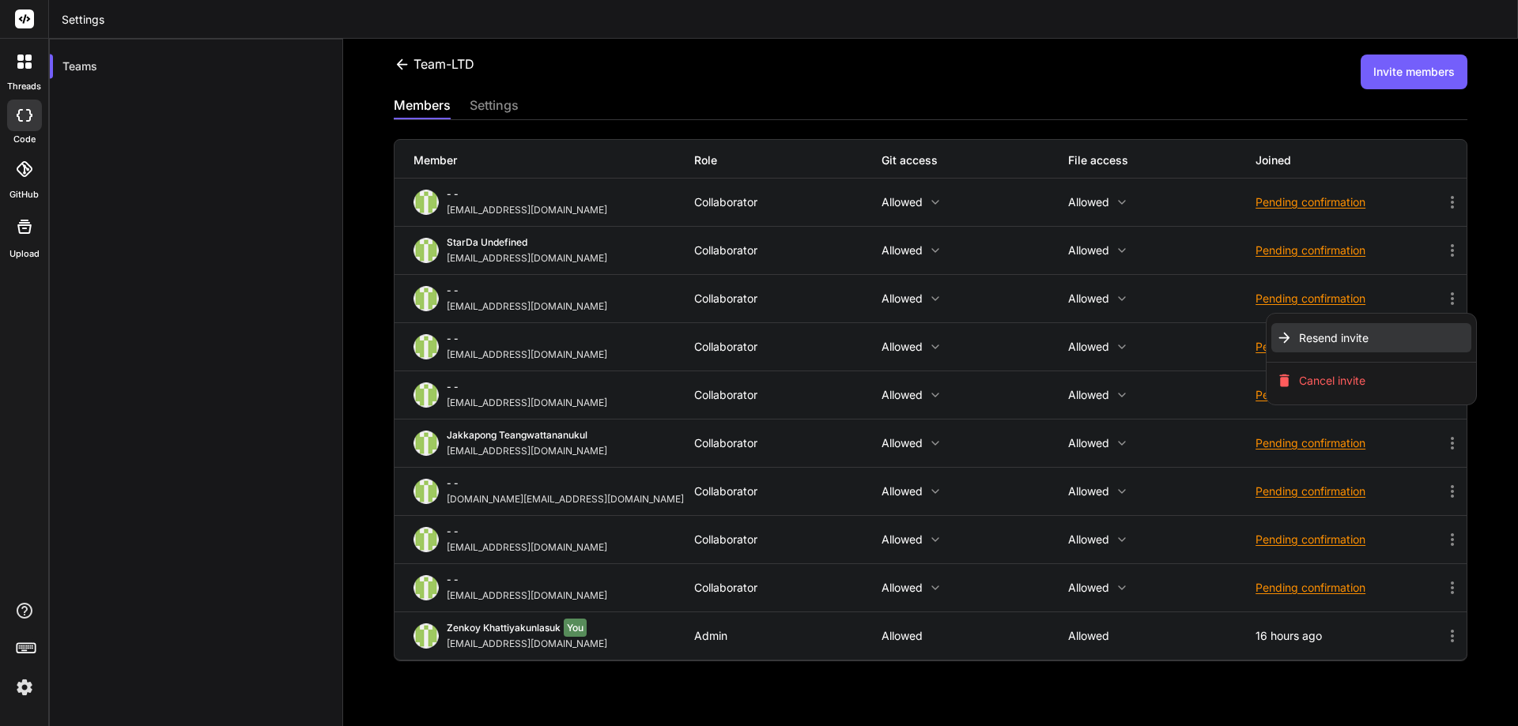
click at [1305, 341] on span "Resend invite" at bounding box center [1334, 338] width 70 height 16
click at [1304, 342] on span "Resend invite" at bounding box center [1334, 338] width 70 height 16
click at [1332, 251] on div at bounding box center [759, 363] width 1518 height 726
click at [1332, 251] on div "Pending confirmation" at bounding box center [1348, 251] width 187 height 16
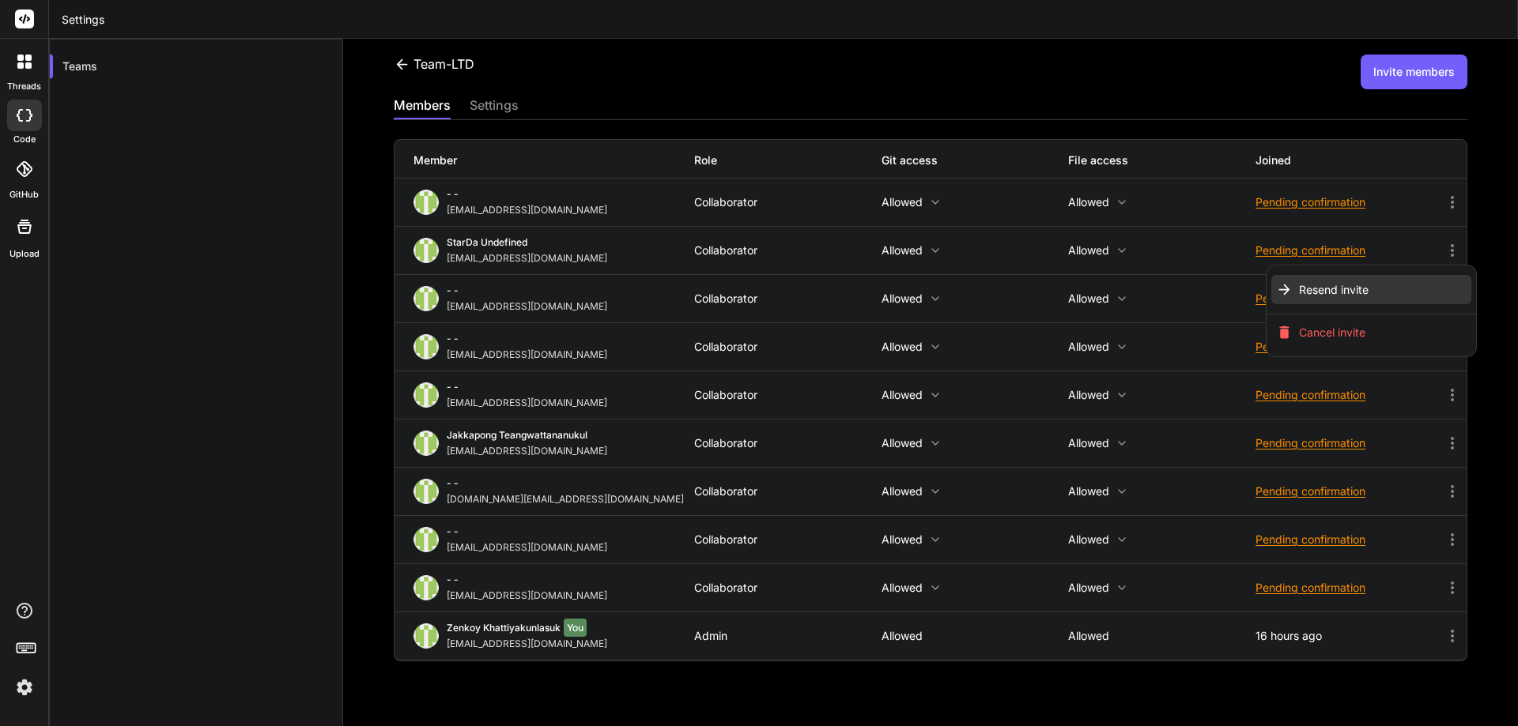
click at [1327, 303] on li "Resend invite" at bounding box center [1370, 289] width 199 height 29
click at [1317, 200] on div at bounding box center [759, 363] width 1518 height 726
click at [1326, 204] on div "Pending confirmation" at bounding box center [1348, 202] width 187 height 16
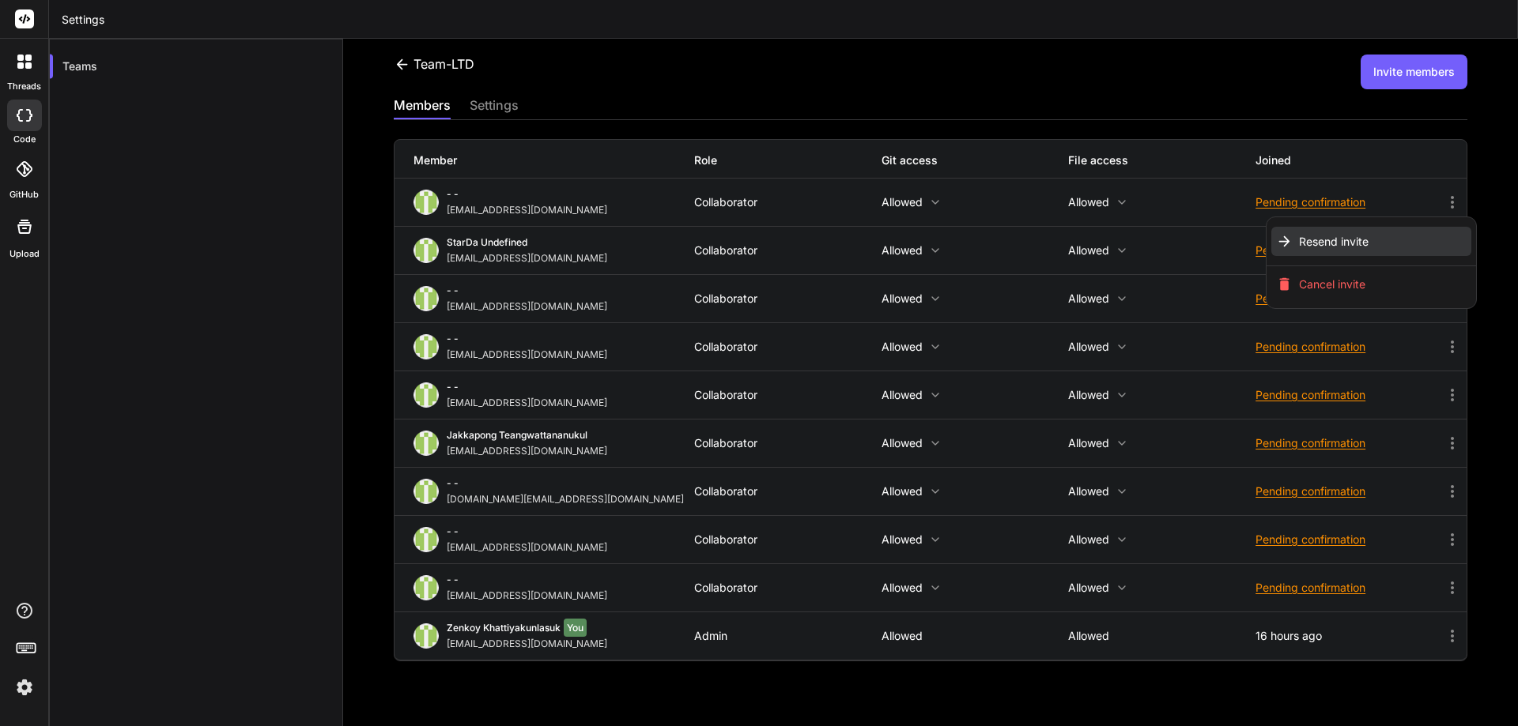
click at [1328, 236] on span "Resend invite" at bounding box center [1334, 242] width 70 height 16
click at [1212, 142] on div at bounding box center [759, 363] width 1518 height 726
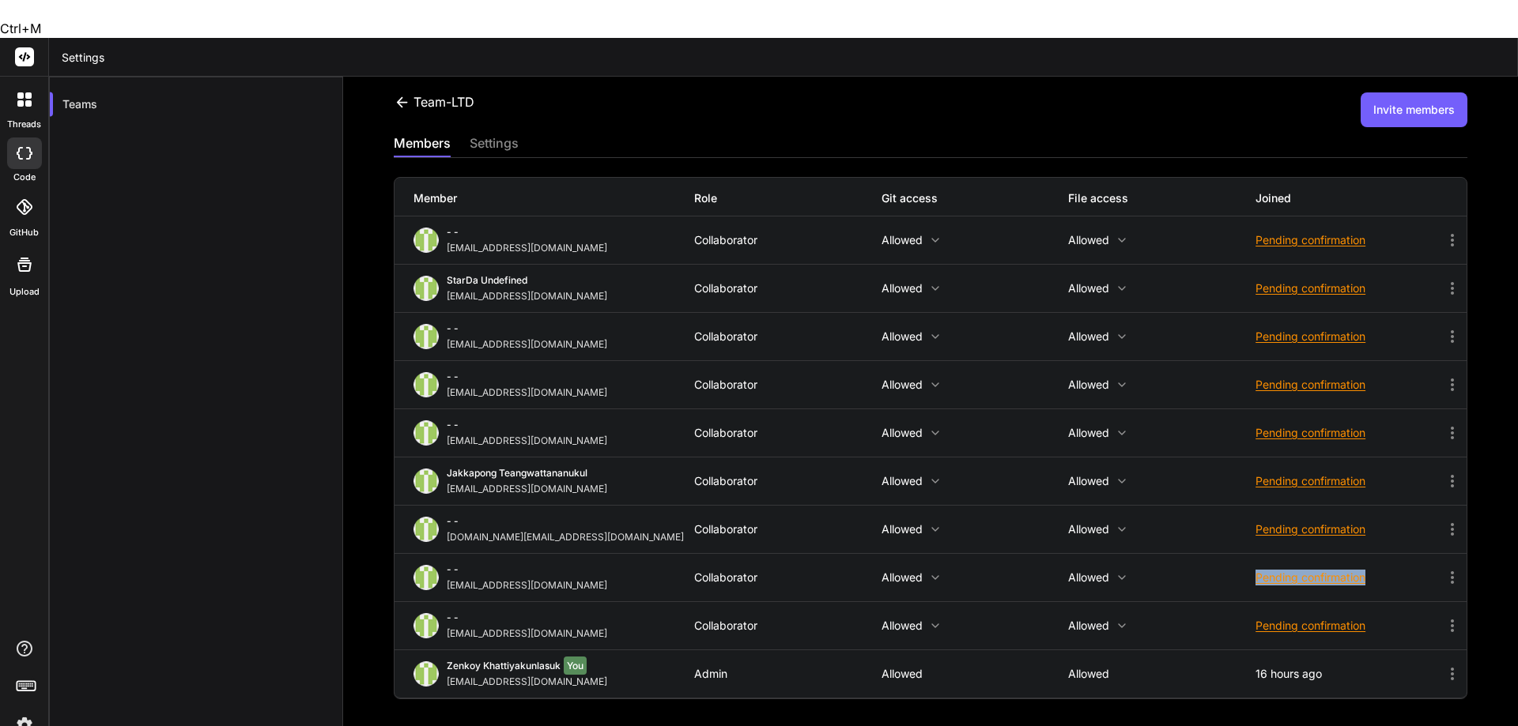
copy div "Pending confirmation"
drag, startPoint x: 1384, startPoint y: 539, endPoint x: 1229, endPoint y: 537, distance: 155.0
click at [1229, 554] on div "- - prstudio85@gmail.com Collaborator Allowed Allowed Pending confirmation" at bounding box center [930, 577] width 1072 height 47
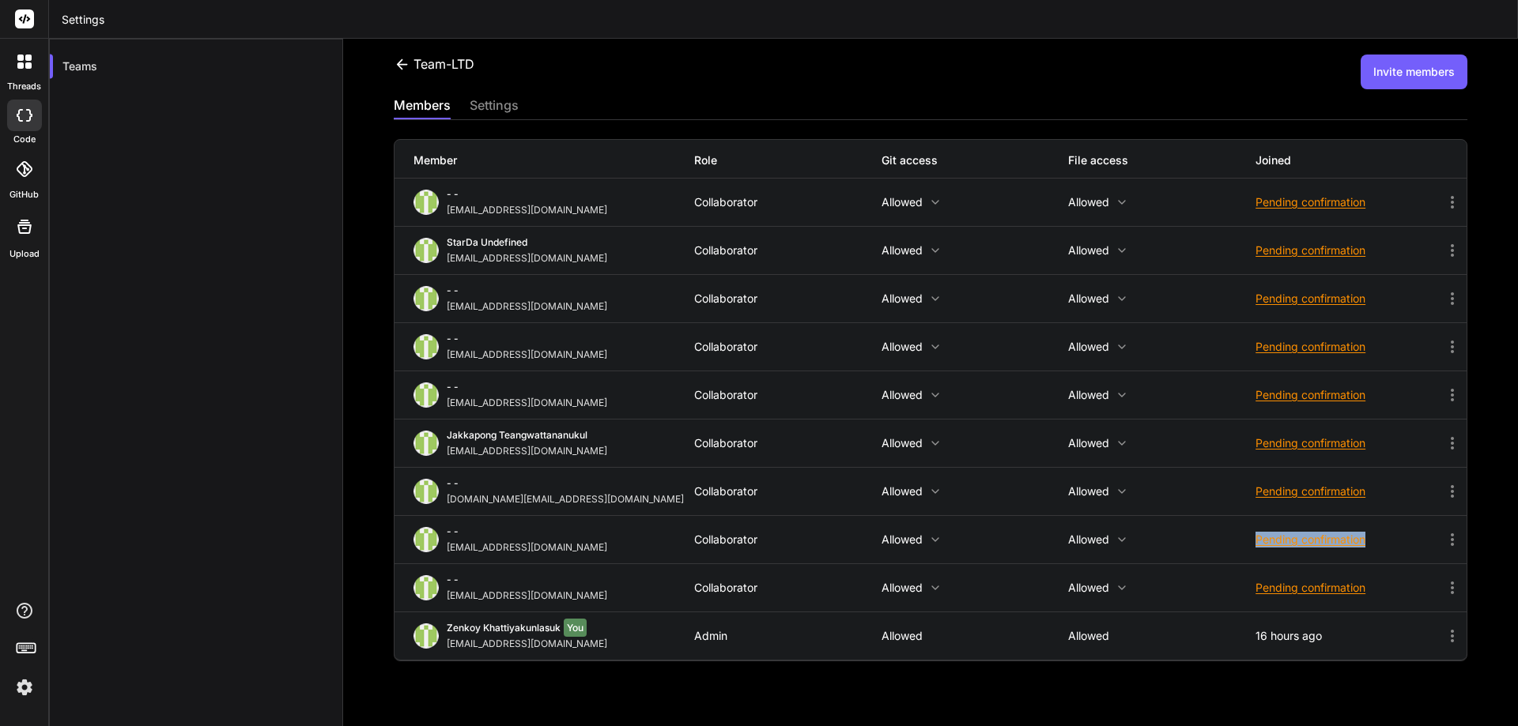
click at [396, 523] on div "- - prstudio85@gmail.com Collaborator Allowed Allowed Pending confirmation" at bounding box center [930, 539] width 1072 height 47
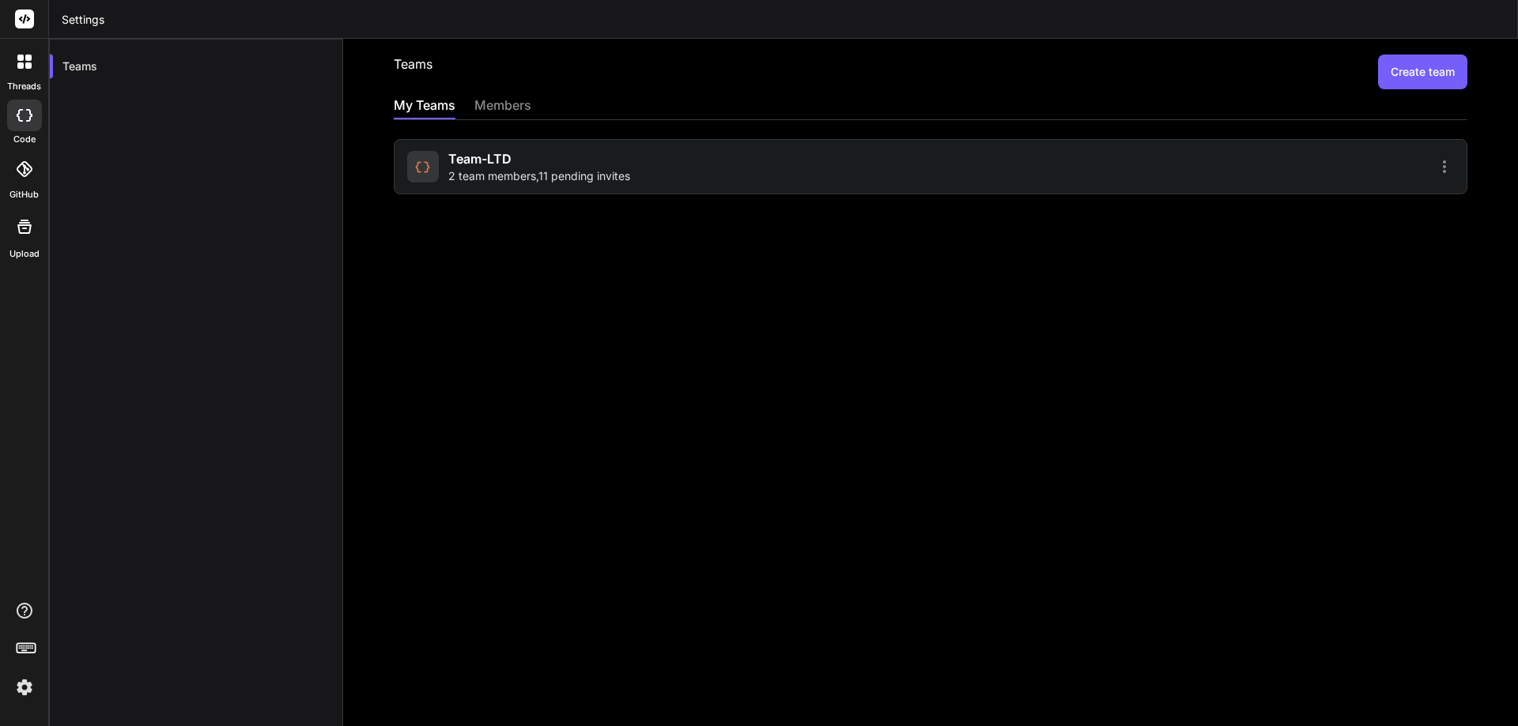
click at [625, 152] on div "Team-LTD 2 team members , 11 pending invites" at bounding box center [539, 166] width 182 height 35
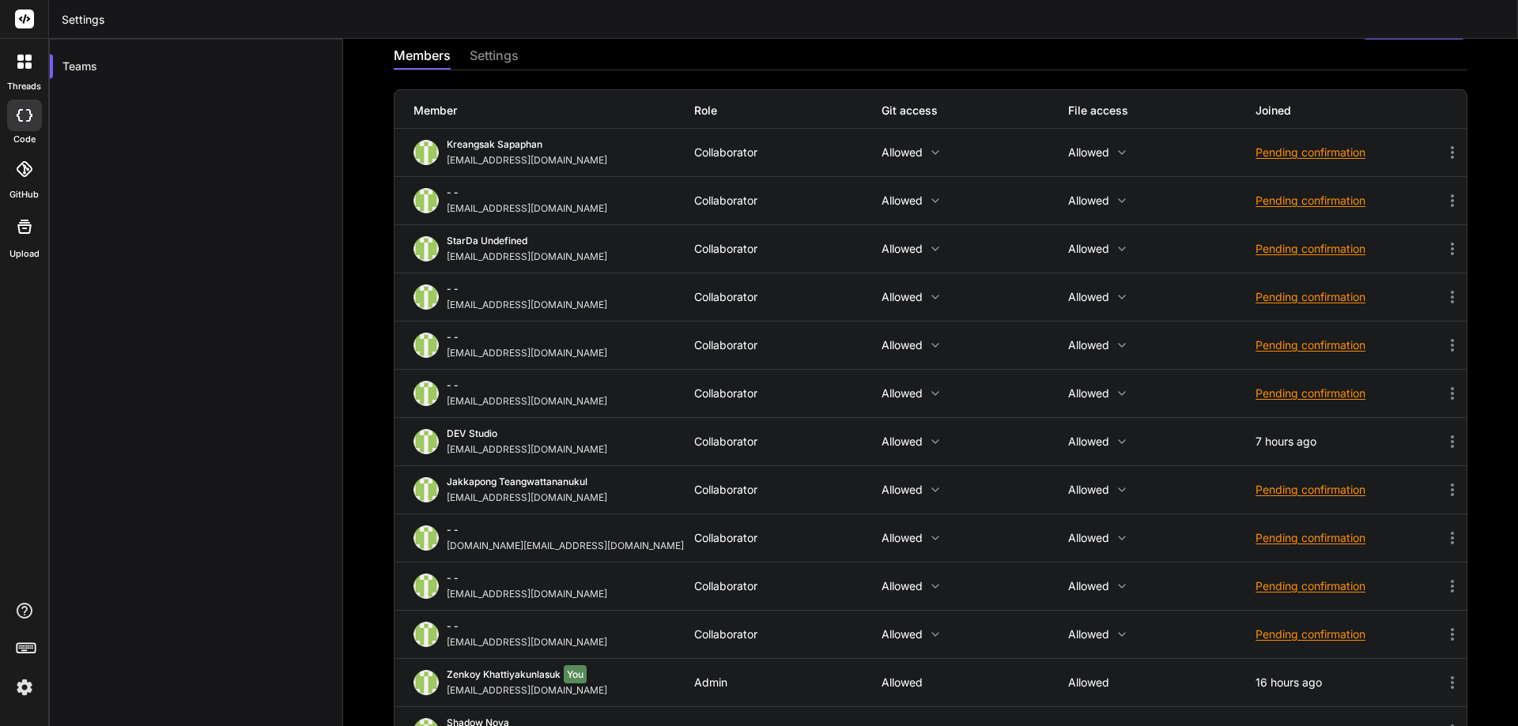
scroll to position [96, 0]
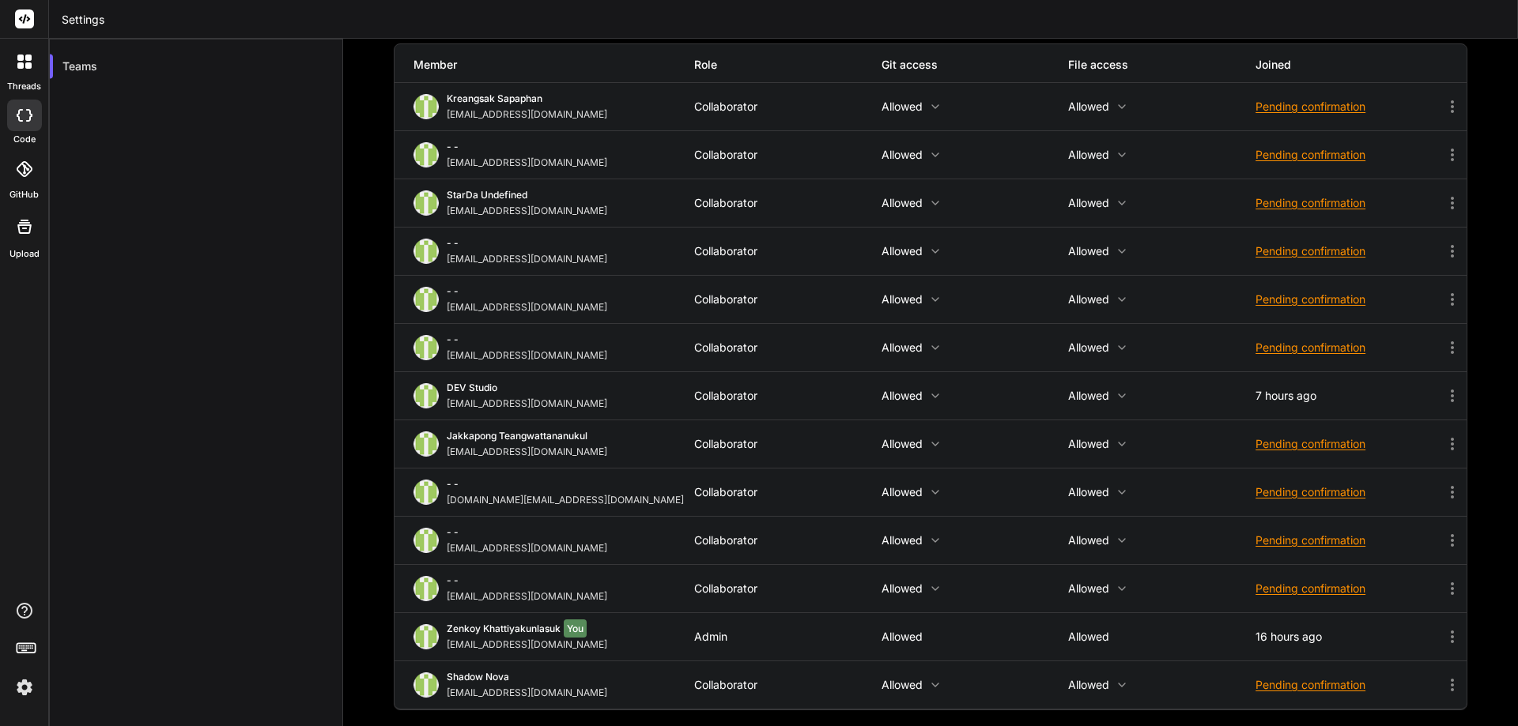
click at [1291, 685] on div "Pending confirmation" at bounding box center [1348, 685] width 187 height 16
click at [1317, 631] on span "Resend invite" at bounding box center [1334, 629] width 70 height 16
click at [1193, 346] on div at bounding box center [759, 363] width 1518 height 726
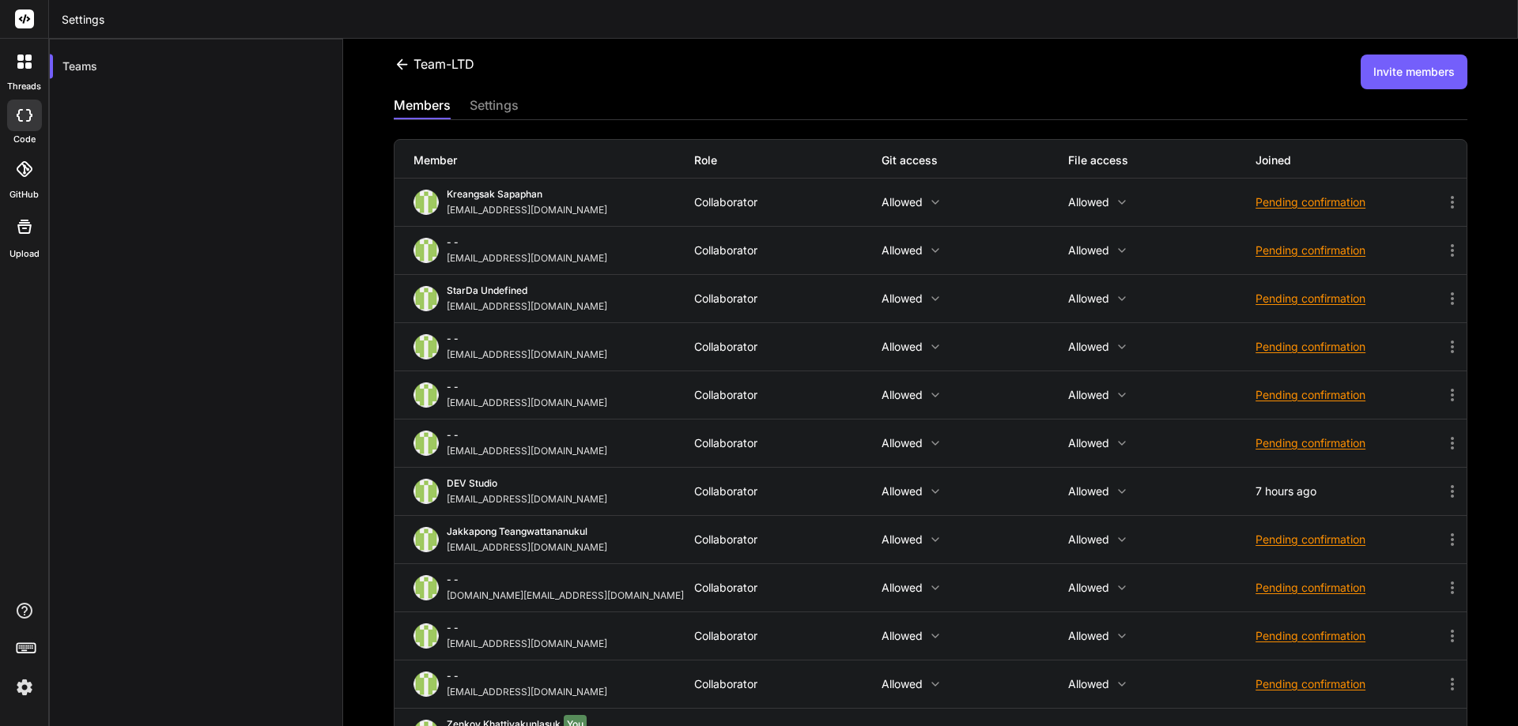
click at [1255, 198] on div "Pending confirmation" at bounding box center [1348, 202] width 187 height 16
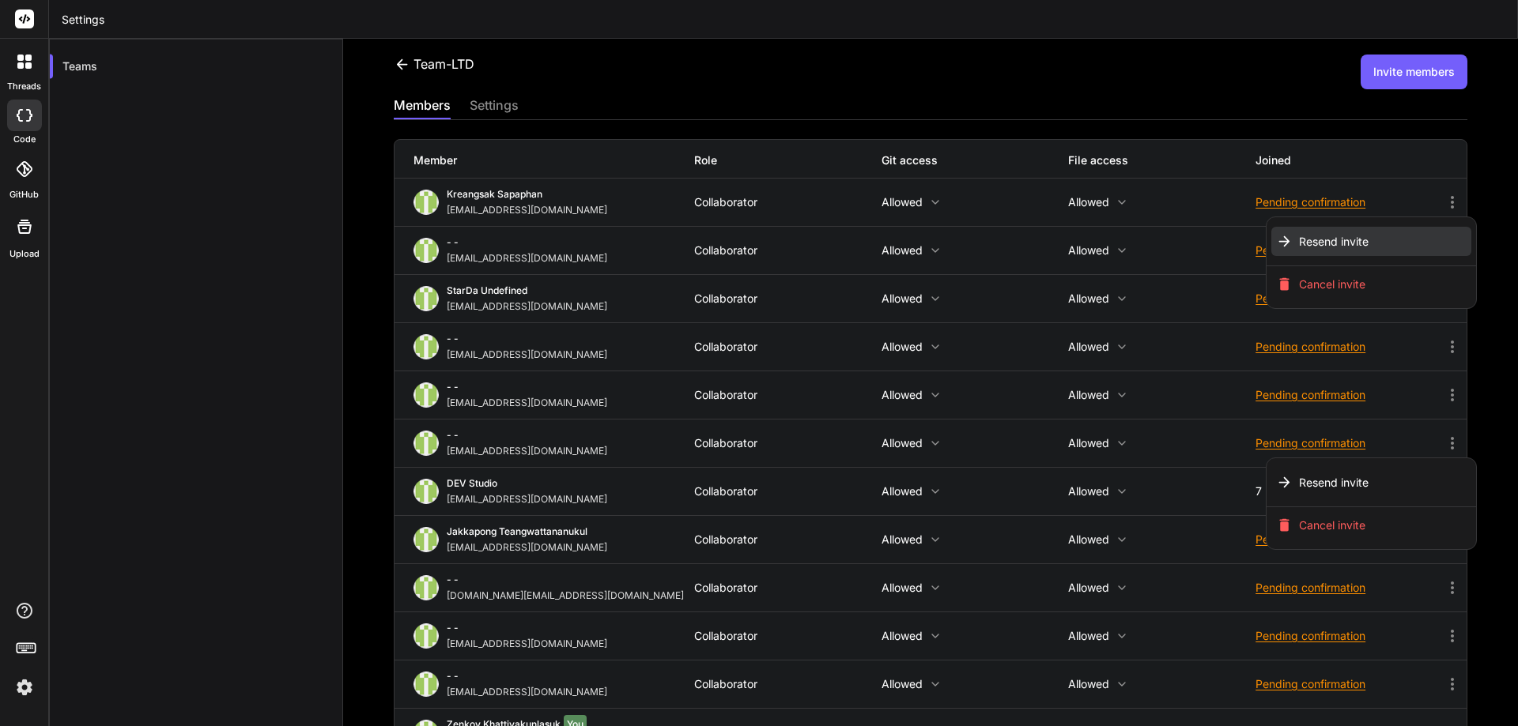
click at [1303, 238] on span "Resend invite" at bounding box center [1334, 242] width 70 height 16
click at [1160, 248] on div at bounding box center [759, 363] width 1518 height 726
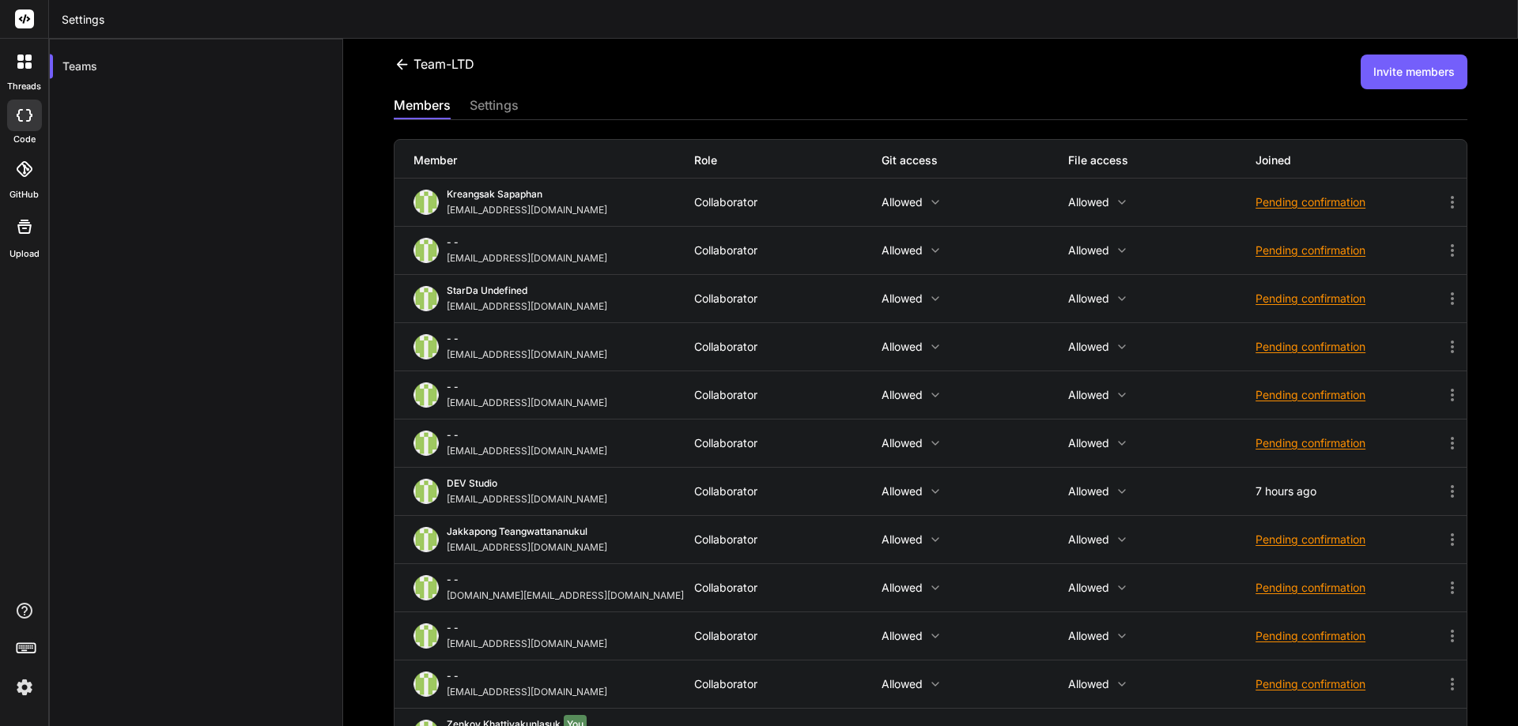
click at [1305, 242] on div "- - [EMAIL_ADDRESS][DOMAIN_NAME] Collaborator Allowed Allowed Pending confirmat…" at bounding box center [930, 250] width 1072 height 47
click at [1304, 248] on div "Pending confirmation" at bounding box center [1348, 251] width 187 height 16
click at [1311, 287] on span "Resend invite" at bounding box center [1334, 290] width 70 height 16
click at [1174, 300] on div at bounding box center [759, 363] width 1518 height 726
click at [1276, 441] on div "Pending confirmation" at bounding box center [1348, 444] width 187 height 16
